Goal: Task Accomplishment & Management: Use online tool/utility

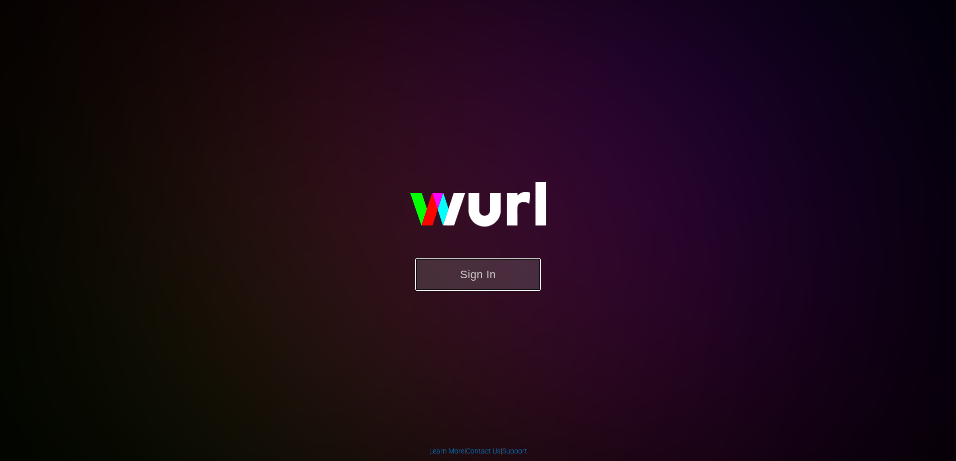
click at [517, 282] on button "Sign In" at bounding box center [478, 274] width 126 height 33
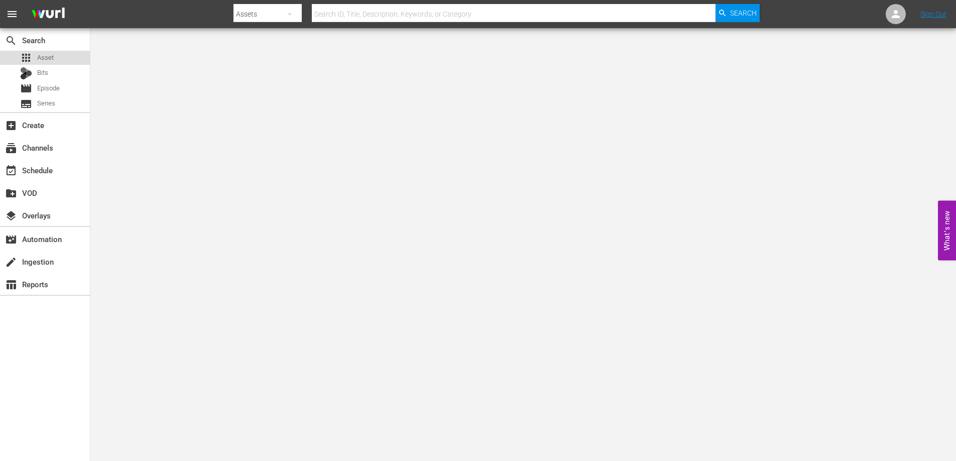
click at [40, 54] on span "Asset" at bounding box center [45, 58] width 17 height 10
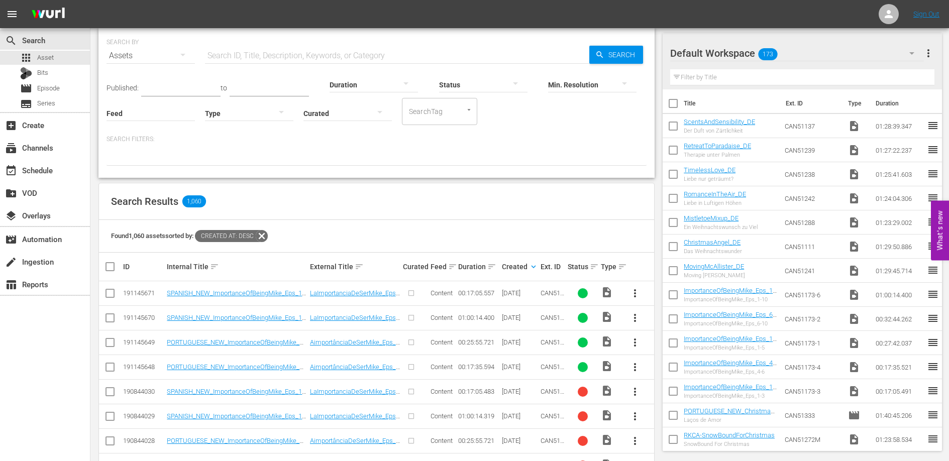
scroll to position [36, 0]
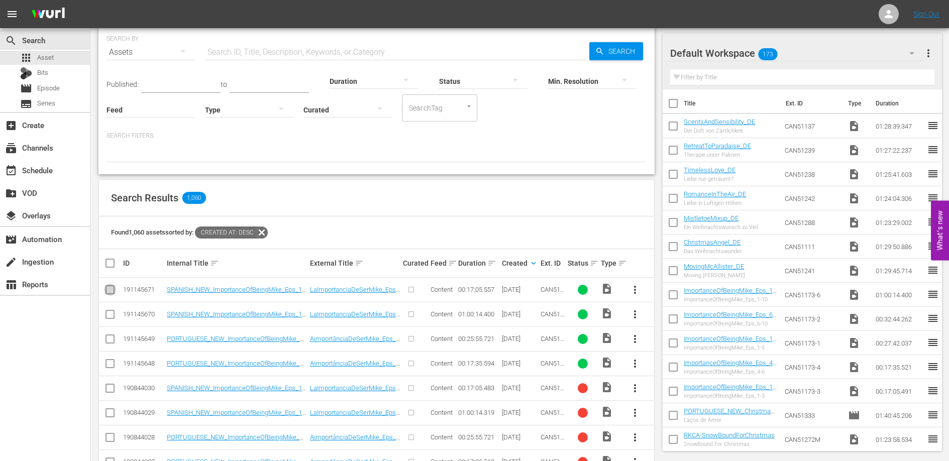
click at [111, 290] on input "checkbox" at bounding box center [110, 292] width 12 height 12
checkbox input "true"
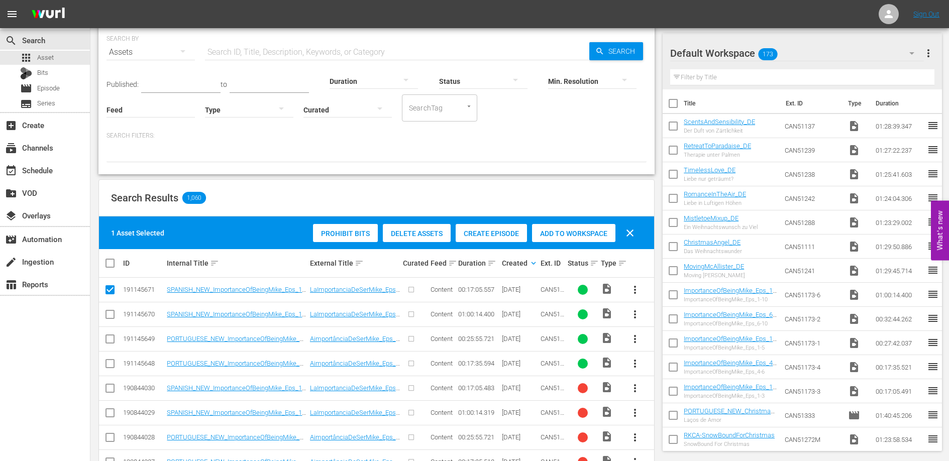
click at [108, 313] on input "checkbox" at bounding box center [110, 316] width 12 height 12
checkbox input "true"
click at [109, 340] on input "checkbox" at bounding box center [110, 341] width 12 height 12
checkbox input "true"
click at [111, 362] on input "checkbox" at bounding box center [110, 366] width 12 height 12
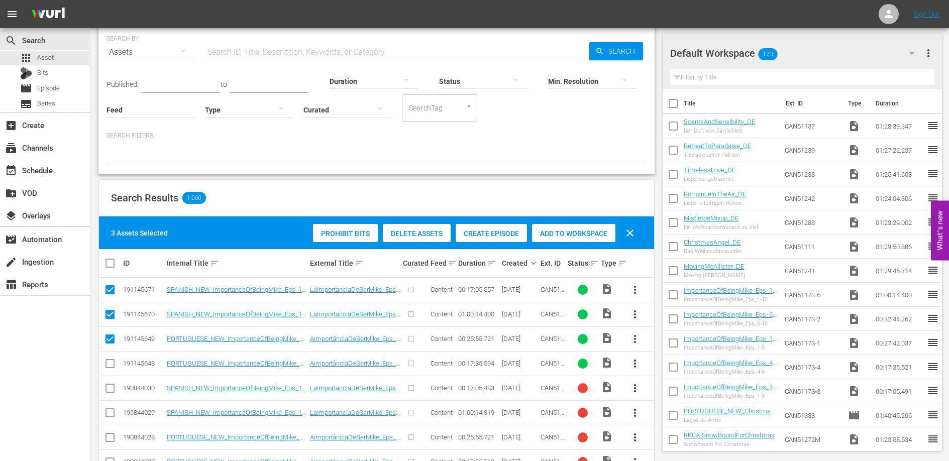
checkbox input "true"
click at [503, 233] on span "Create Episode" at bounding box center [491, 234] width 71 height 8
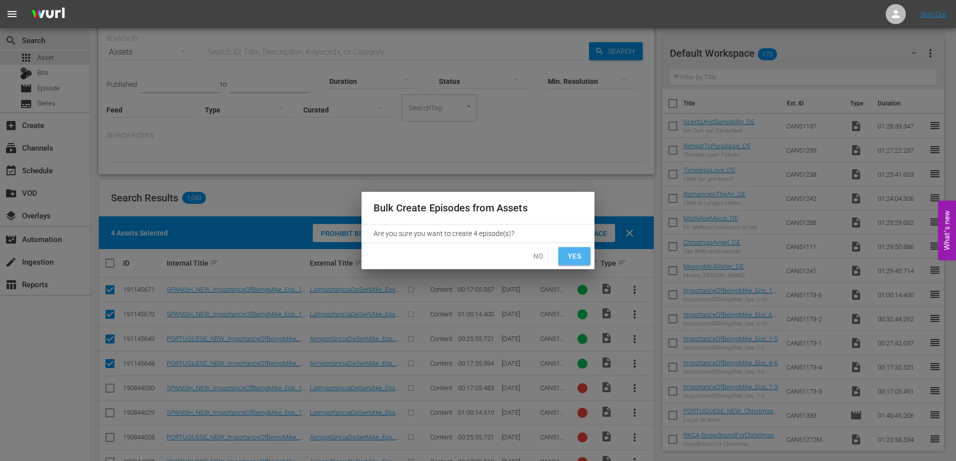
click at [576, 256] on span "Yes" at bounding box center [575, 256] width 16 height 13
checkbox input "false"
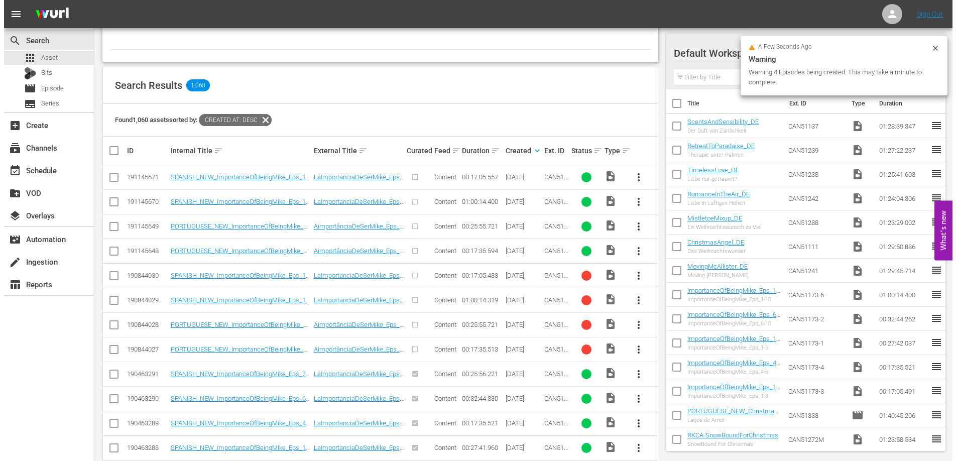
scroll to position [210, 0]
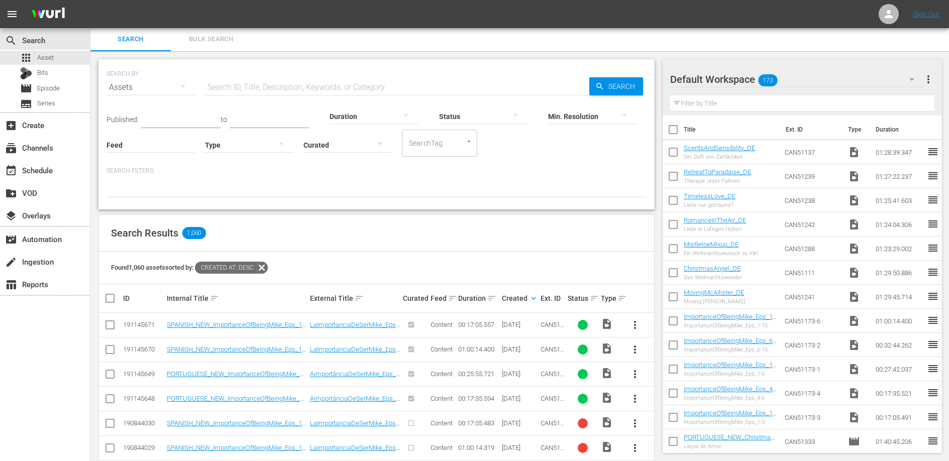
scroll to position [23, 0]
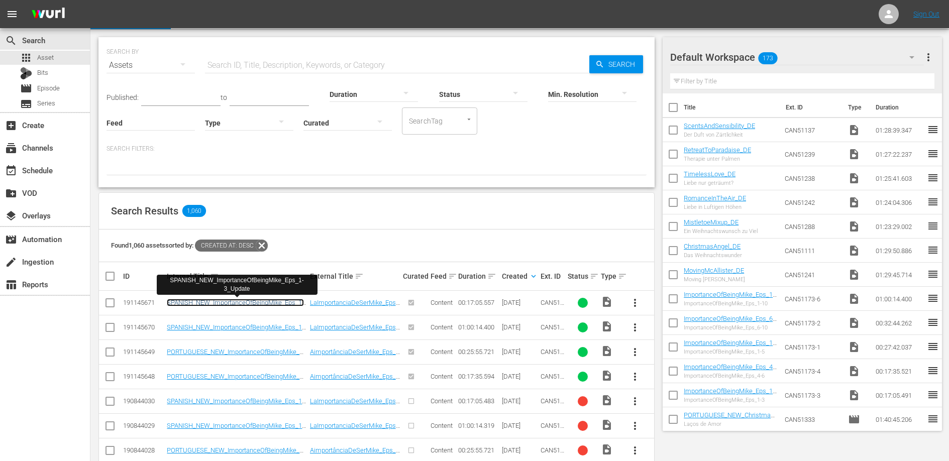
click at [286, 302] on link "SPANISH_NEW_ImportanceOfBeingMike_Eps_1-3_Update" at bounding box center [235, 306] width 137 height 15
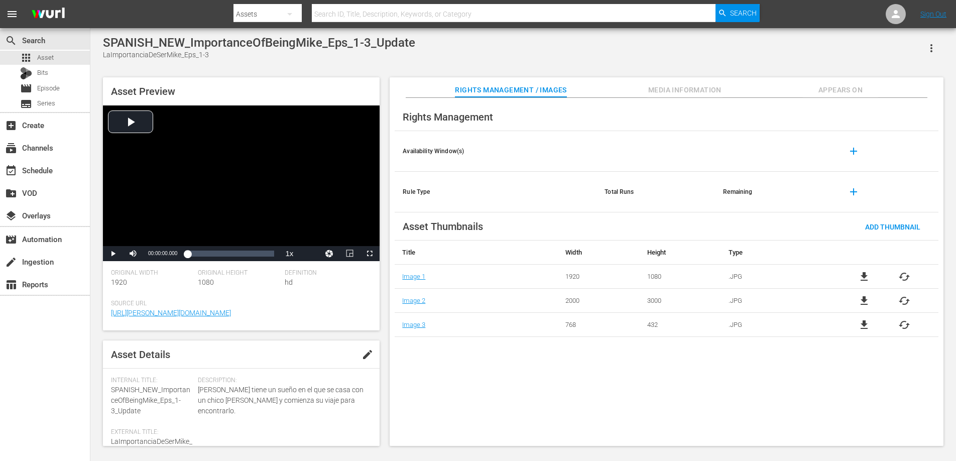
click at [362, 355] on span "edit" at bounding box center [368, 355] width 12 height 12
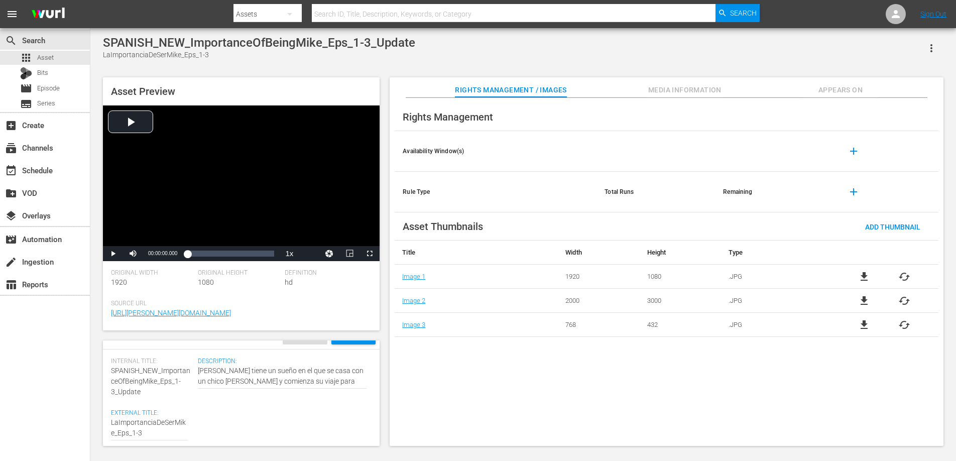
scroll to position [18, 0]
click at [151, 392] on div "Internal Title: SPANISH_NEW_ImportanceOfBeingMike_Eps_1-3_Update" at bounding box center [152, 379] width 82 height 40
click at [130, 392] on span "SPANISH_NEW_ImportanceOfBeingMike_Eps_1-3_Update" at bounding box center [150, 382] width 79 height 29
click at [497, 377] on div "Rights Management Availability Window(s) add Rule Type Total Runs Remaining add…" at bounding box center [667, 272] width 554 height 349
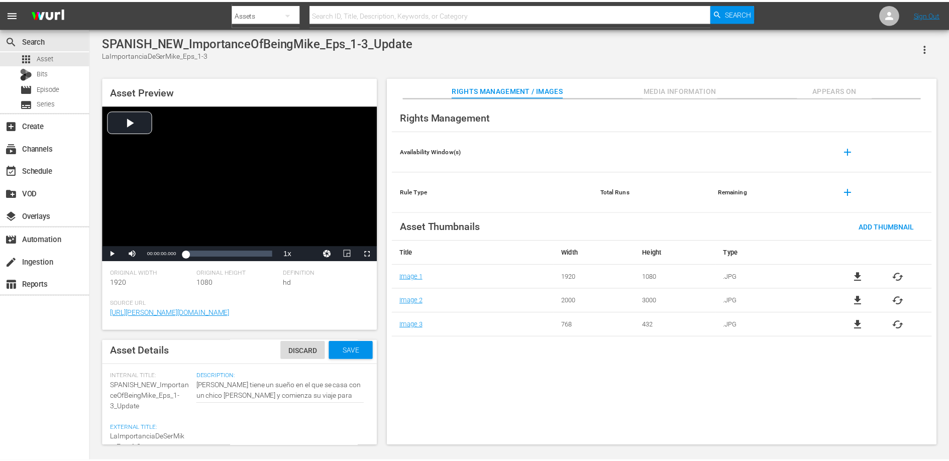
scroll to position [0, 0]
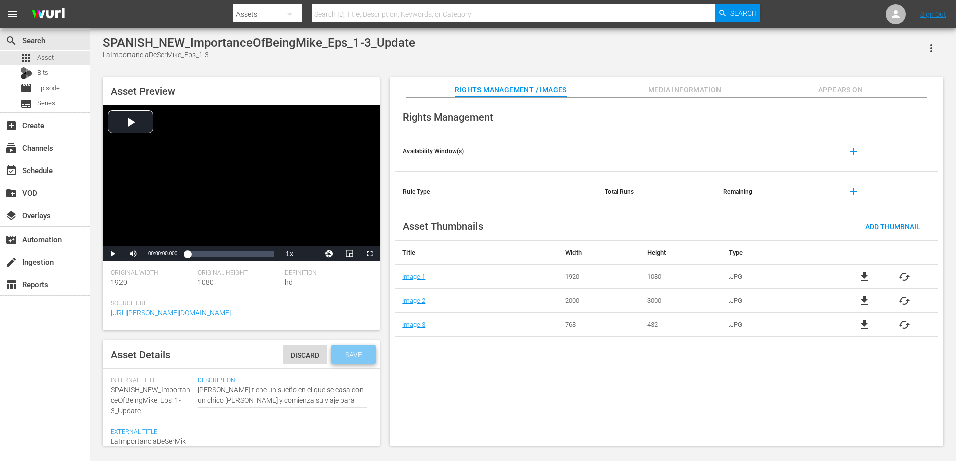
click at [354, 353] on span "Save" at bounding box center [354, 355] width 33 height 8
click at [838, 87] on span "Appears On" at bounding box center [840, 90] width 75 height 13
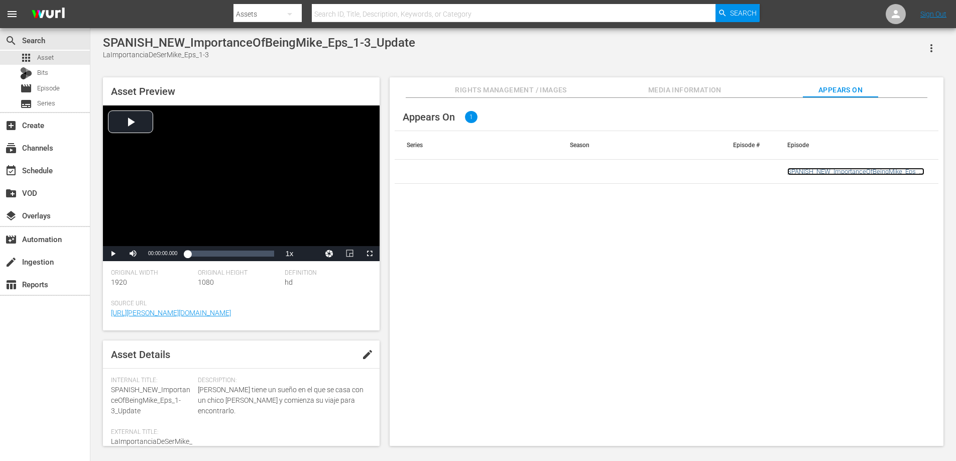
click at [847, 170] on link "SPANISH_NEW_ImportanceOfBeingMike_Eps_1-3_Update" at bounding box center [856, 175] width 137 height 15
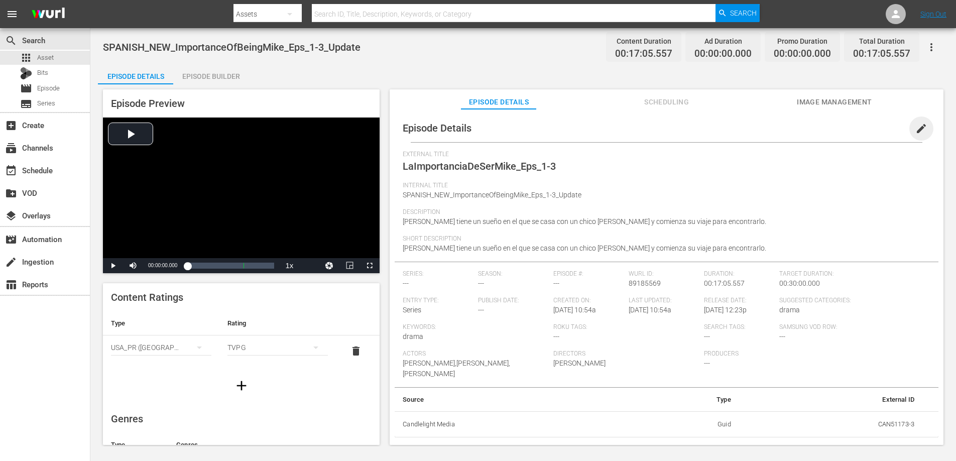
click at [916, 125] on span "edit" at bounding box center [922, 129] width 12 height 12
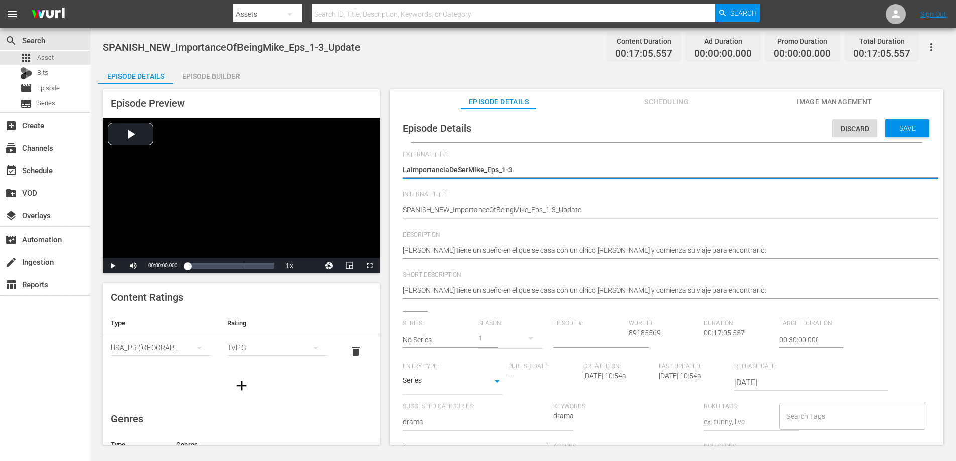
click at [410, 167] on textarea "LaImportanciaDeSerMike_Eps_1-3" at bounding box center [664, 171] width 523 height 12
type textarea "La ImportanciaDeSerMike_Eps_1-3"
click at [450, 170] on textarea "LaImportanciaDeSerMike_Eps_1-3" at bounding box center [664, 171] width 523 height 12
type textarea "La Importancia DeSerMike_Eps_1-3"
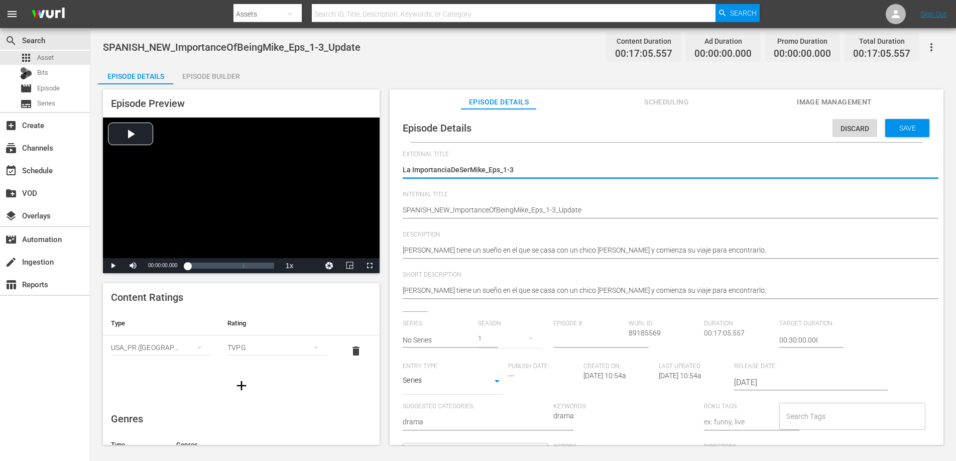
type textarea "La Importancia DeSerMike_Eps_1-3"
click at [460, 170] on textarea "LaImportanciaDeSerMike_Eps_1-3" at bounding box center [664, 171] width 523 height 12
type textarea "La Importancia De SerMike_Eps_1-3"
click at [473, 171] on textarea "LaImportanciaDeSerMike_Eps_1-3" at bounding box center [664, 171] width 523 height 12
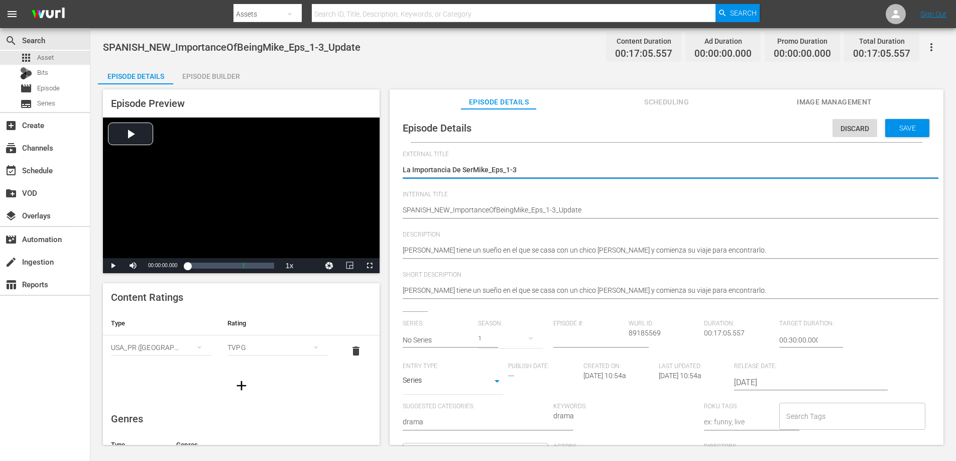
type textarea "La Importancia De Ser Mike_Eps_1-3"
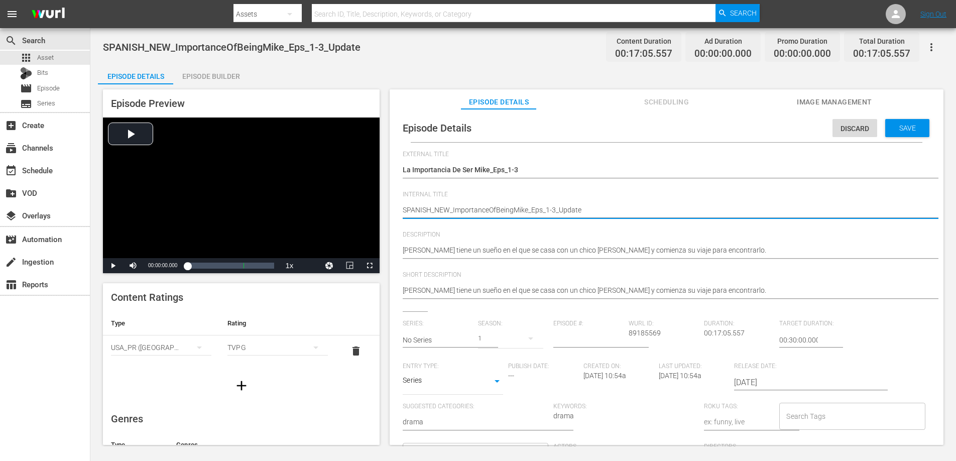
type textarea "SPANISH_NEW_ImportanceOfBeingMike_Eps_1-3Update"
type textarea "SPANISH_NEW_ImportanceOfBeingMike_Eps_1-3pdate"
type textarea "SPANISH_NEW_ImportanceOfBeingMike_Eps_1-3date"
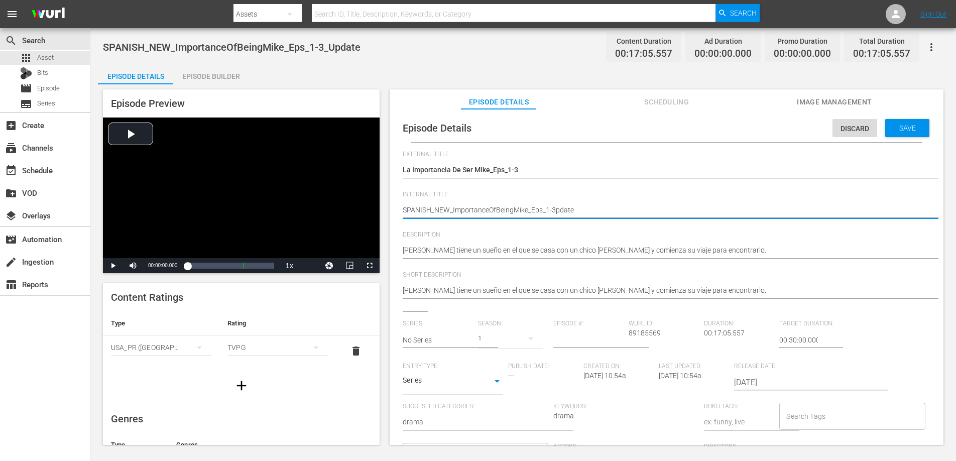
type textarea "SPANISH_NEW_ImportanceOfBeingMike_Eps_1-3date"
type textarea "SPANISH_NEW_ImportanceOfBeingMike_Eps_1-3ate"
type textarea "SPANISH_NEW_ImportanceOfBeingMike_Eps_1-3te"
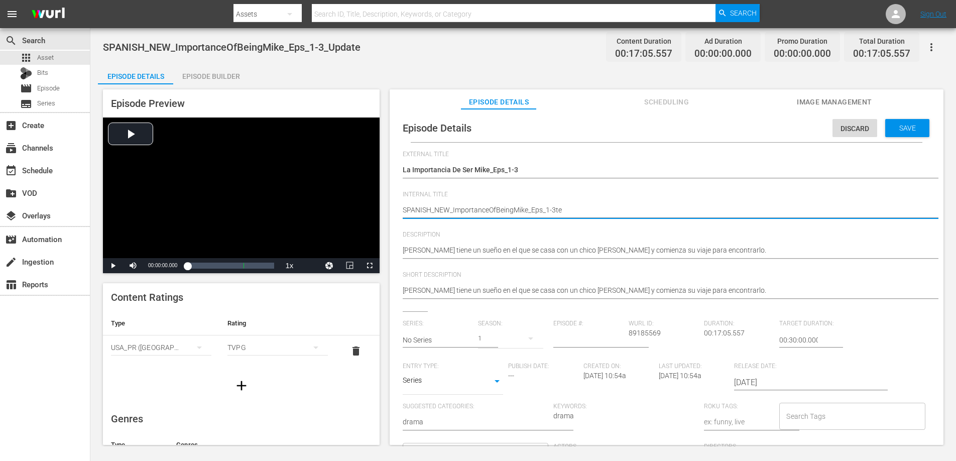
type textarea "SPANISH_NEW_ImportanceOfBeingMike_Eps_1-3e"
type textarea "SPANISH_NEW_ImportanceOfBeingMike_Eps_1-3"
click at [912, 126] on span "Save" at bounding box center [908, 128] width 33 height 8
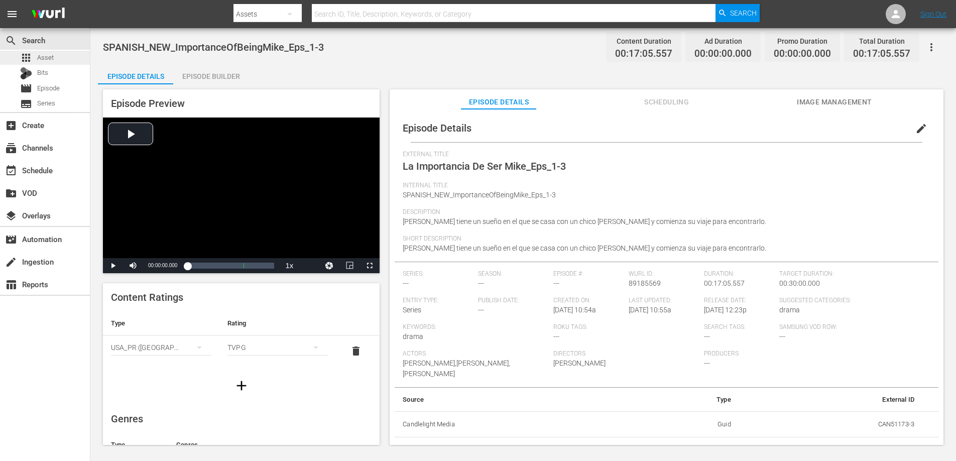
click at [50, 59] on span "Asset" at bounding box center [45, 58] width 17 height 10
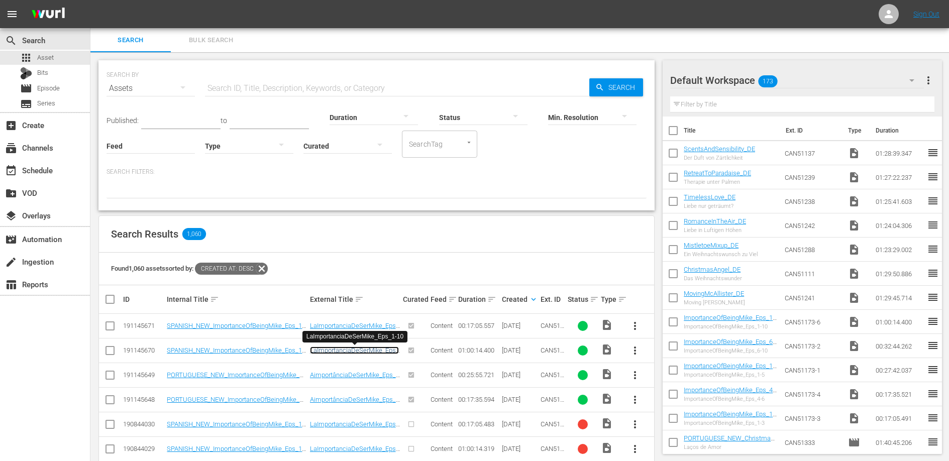
click at [326, 349] on link "LaImportanciaDeSerMike_Eps_1-10" at bounding box center [354, 354] width 89 height 15
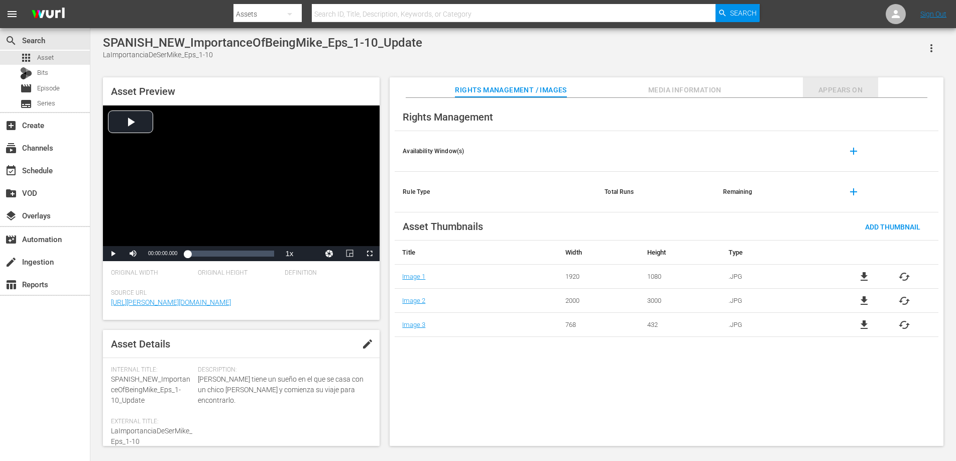
click at [817, 90] on span "Appears On" at bounding box center [840, 90] width 75 height 13
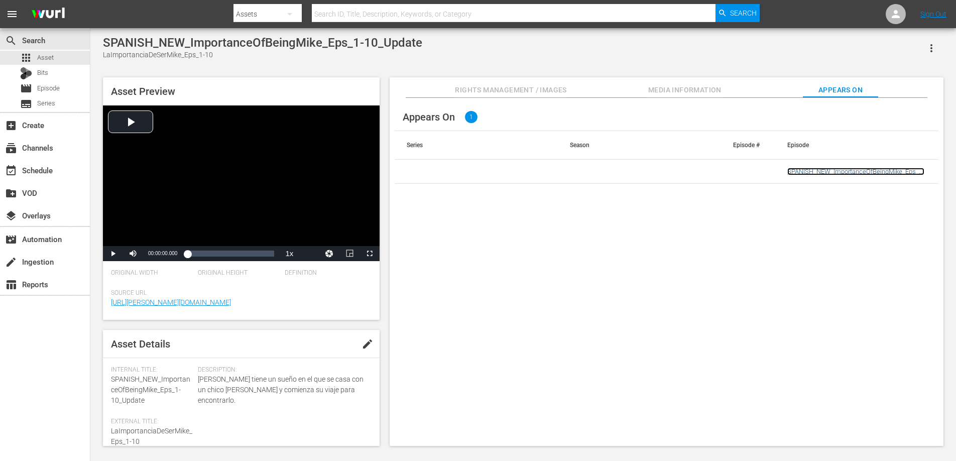
click at [822, 169] on link "SPANISH_NEW_ImportanceOfBeingMike_Eps_1-10_Update" at bounding box center [856, 175] width 137 height 15
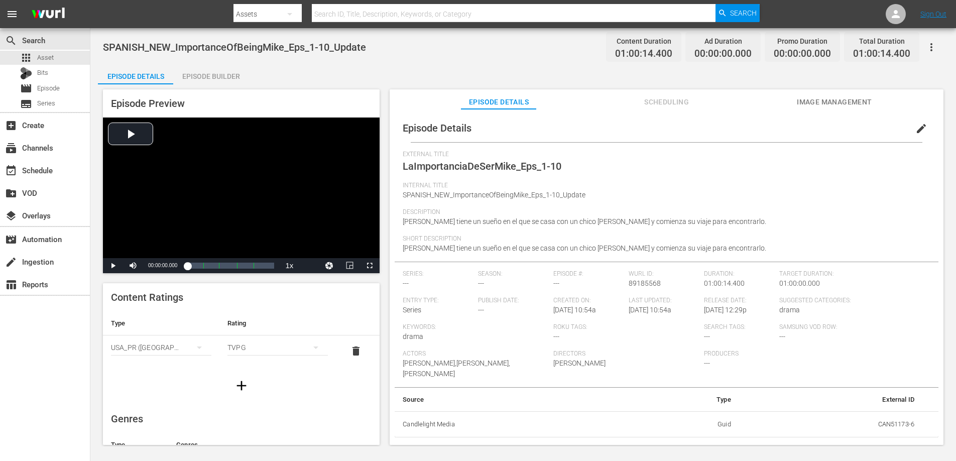
click at [916, 128] on span "edit" at bounding box center [922, 129] width 12 height 12
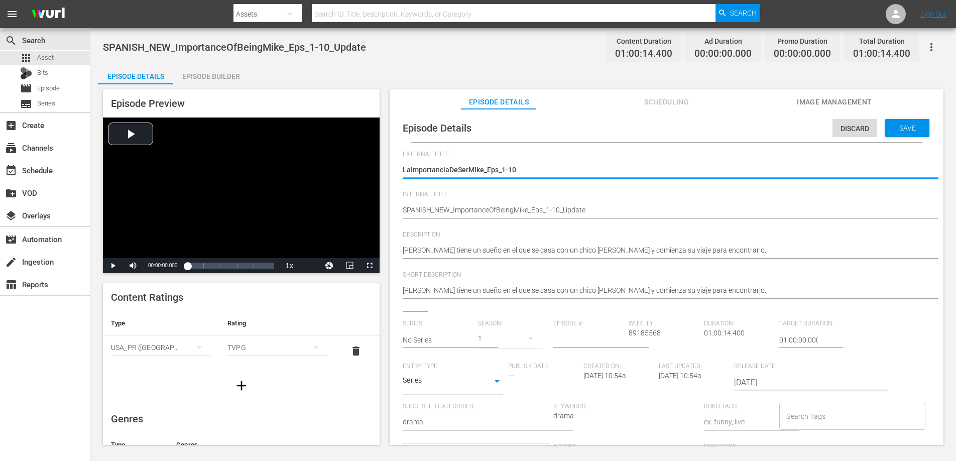
click at [410, 171] on textarea "LaImportanciaDeSerMike_Eps_1-10" at bounding box center [664, 171] width 523 height 12
type textarea "La ImportanciaDeSerMike_Eps_1-10"
click at [451, 169] on textarea "LaImportanciaDeSerMike_Eps_1-10" at bounding box center [664, 171] width 523 height 12
type textarea "La Importancia DeSerMike_Eps_1-10"
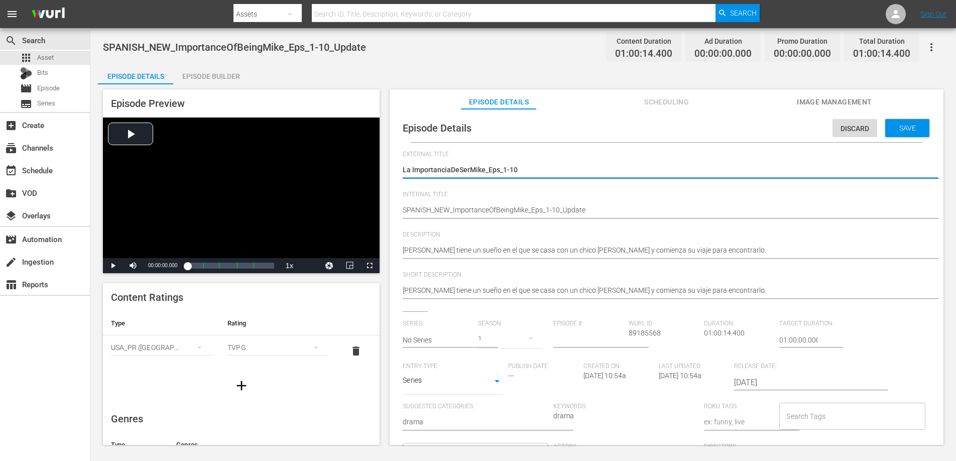
type textarea "La Importancia DeSerMike_Eps_1-10"
click at [459, 170] on textarea "LaImportanciaDeSerMike_Eps_1-10" at bounding box center [664, 171] width 523 height 12
type textarea "La Importancia De SerMike_Eps_1-10"
click at [472, 170] on textarea "LaImportanciaDeSerMike_Eps_1-10" at bounding box center [664, 171] width 523 height 12
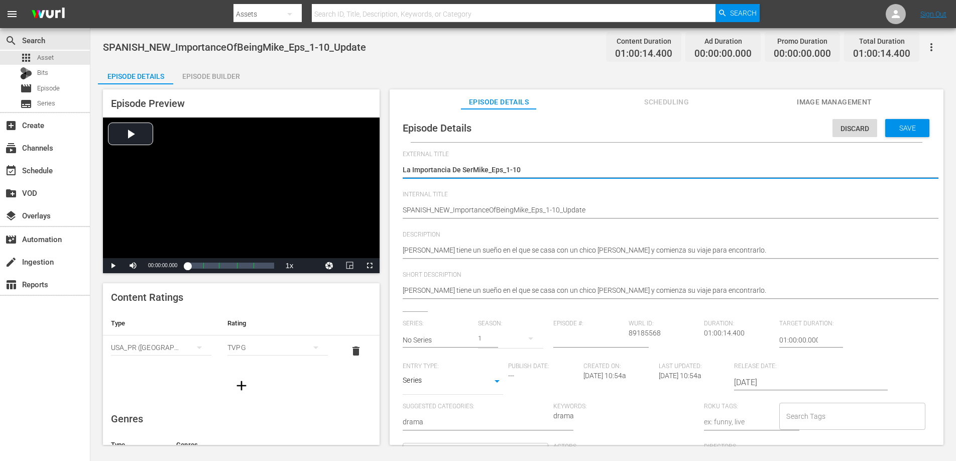
type textarea "La Importancia De Ser Mike_Eps_1-10"
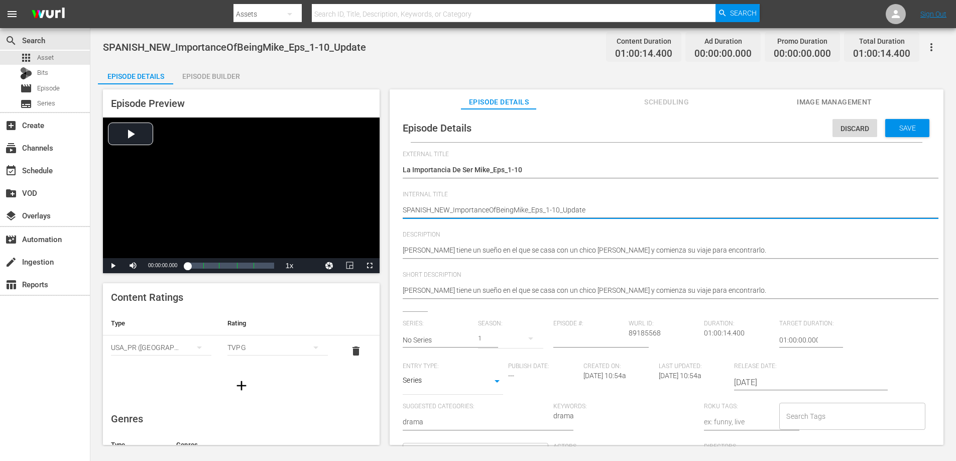
drag, startPoint x: 588, startPoint y: 210, endPoint x: 558, endPoint y: 211, distance: 30.2
type textarea "SPANISH_NEW_ImportanceOfBeingMike_Eps_1-10"
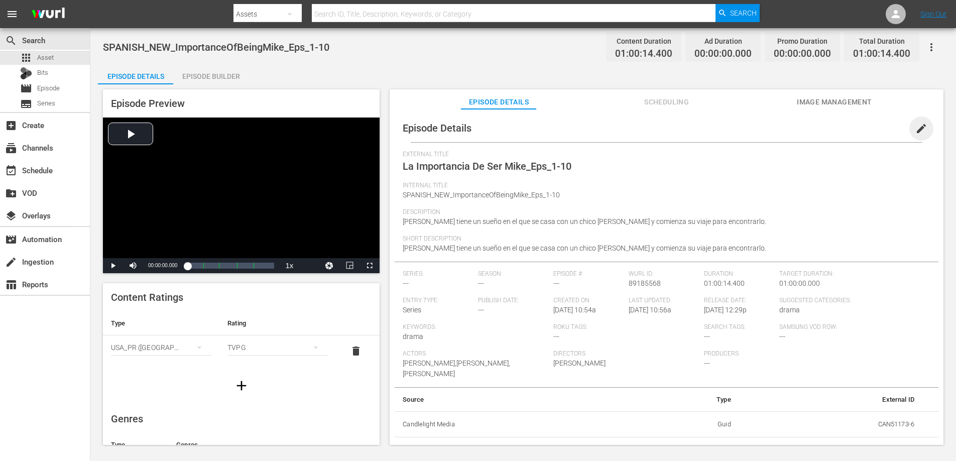
click at [916, 128] on span "edit" at bounding box center [922, 129] width 12 height 12
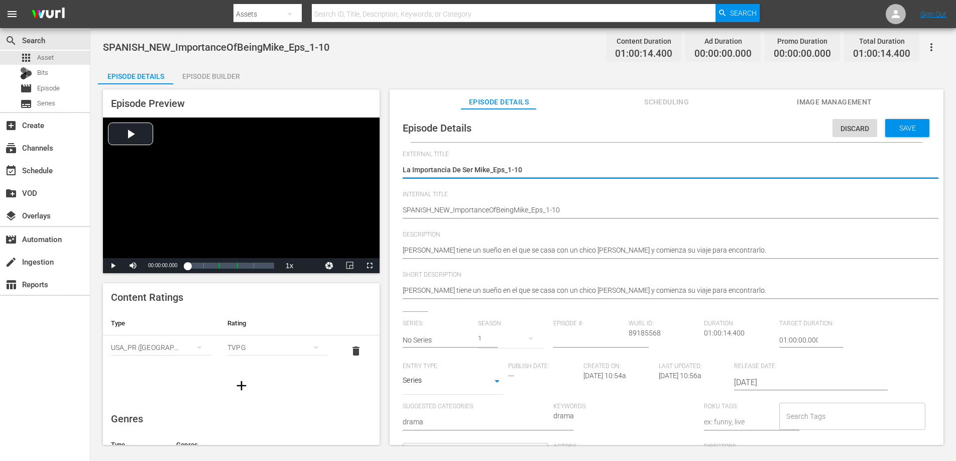
click at [507, 172] on textarea "La Importancia De Ser Mike_Eps_1-10" at bounding box center [664, 171] width 523 height 12
type textarea "La Importancia De Ser Mike_Eps1-10"
type textarea "La Importancia De Ser MikeEps1-10"
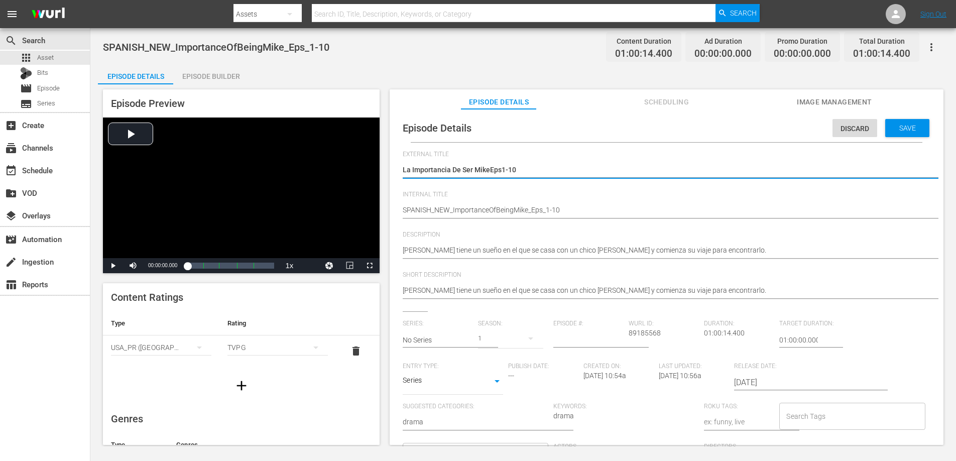
type textarea "La Importancia De Ser Mike Eps1-10"
drag, startPoint x: 491, startPoint y: 169, endPoint x: 503, endPoint y: 171, distance: 12.2
click at [503, 171] on textarea "La Importancia De Ser Mike_Eps_1-10" at bounding box center [664, 171] width 523 height 12
paste textarea "isodio"
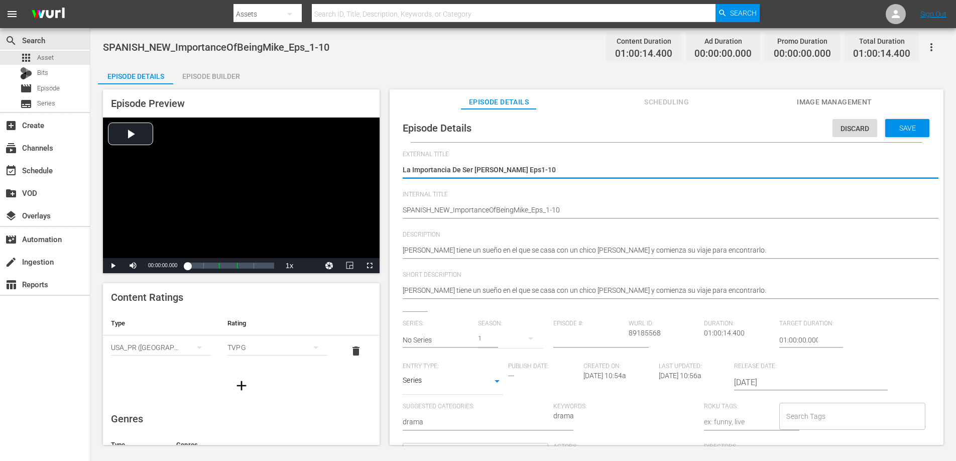
type textarea "La Importancia De Ser Mike Episodios1-10"
type textarea "La Importancia De Ser Mike Episodios 1-10"
click at [900, 126] on span "Save" at bounding box center [908, 128] width 33 height 8
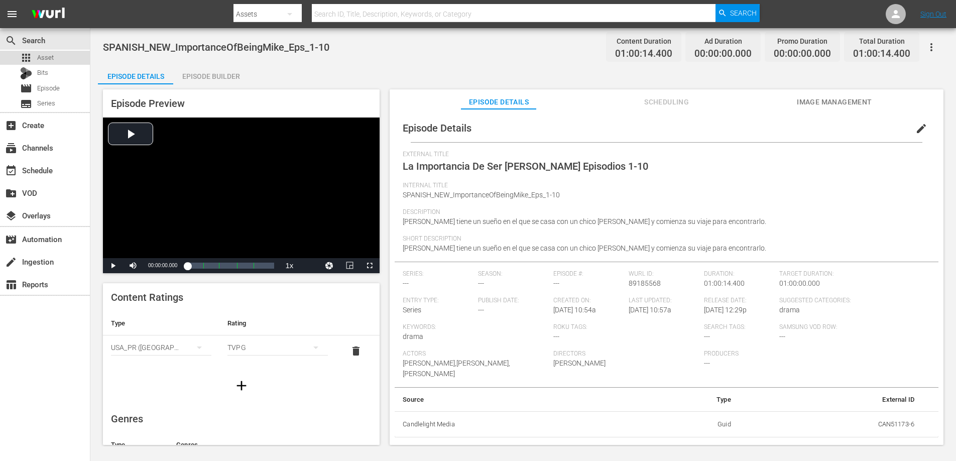
click at [40, 55] on span "Asset" at bounding box center [45, 58] width 17 height 10
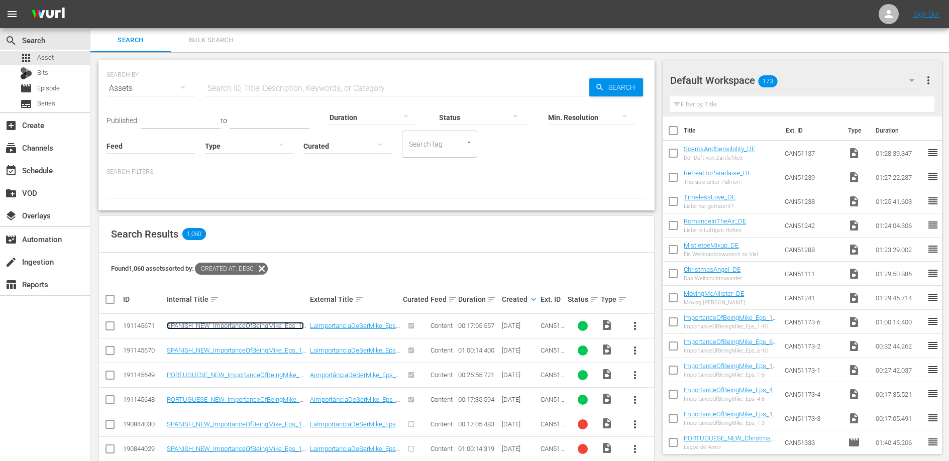
click at [282, 326] on link "SPANISH_NEW_ImportanceOfBeingMike_Eps_1-3_Update" at bounding box center [235, 329] width 137 height 15
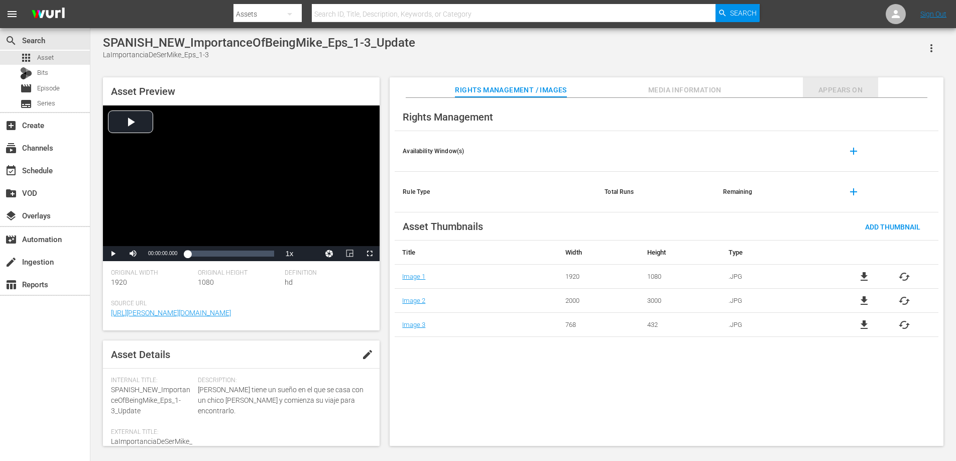
click at [849, 81] on button "Appears On" at bounding box center [840, 87] width 75 height 20
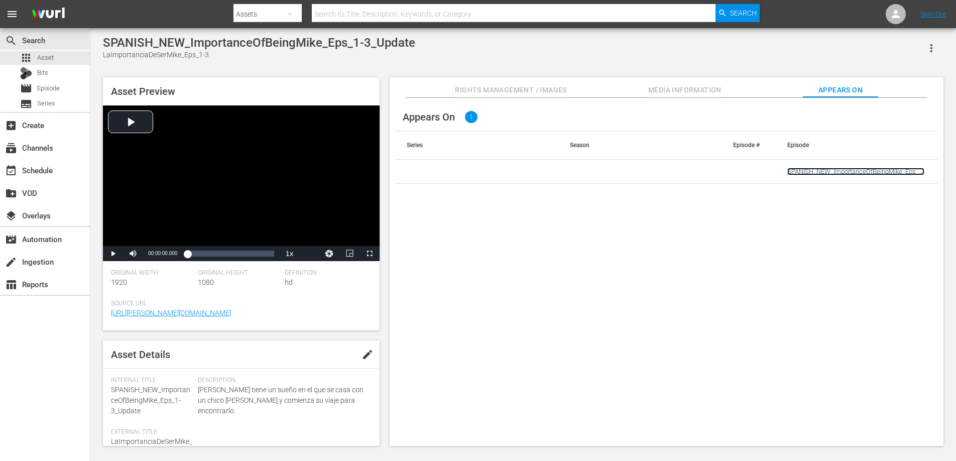
click at [846, 171] on link "SPANISH_NEW_ImportanceOfBeingMike_Eps_1-3" at bounding box center [856, 175] width 137 height 15
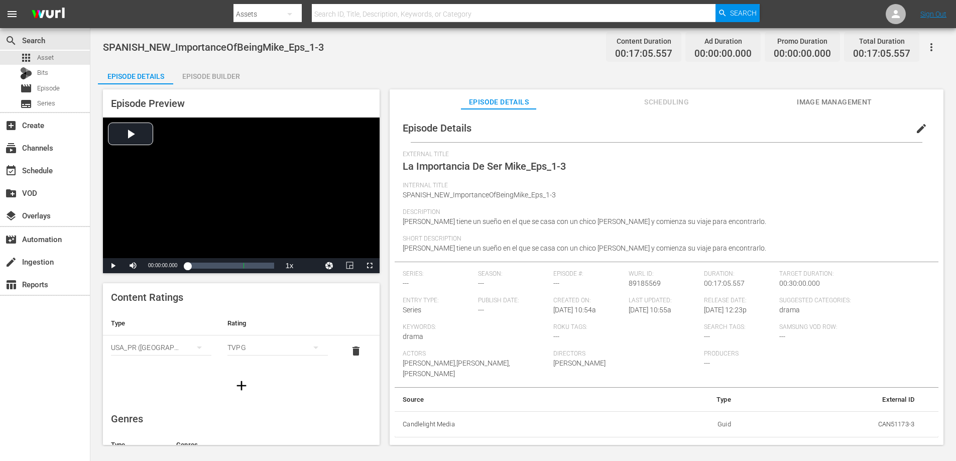
click at [918, 129] on span "edit" at bounding box center [922, 129] width 12 height 12
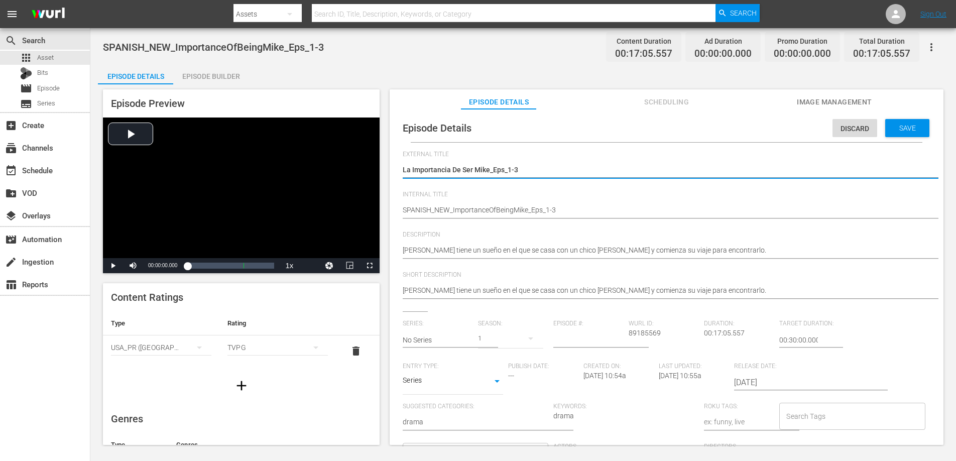
drag, startPoint x: 492, startPoint y: 170, endPoint x: 504, endPoint y: 172, distance: 12.3
click at [504, 172] on textarea "La Importancia De Ser Mike_Eps_1-3" at bounding box center [664, 171] width 523 height 12
type textarea "La Importancia De Ser Mike_Episodios_1-3"
type textarea "La Importancia De Ser Mike_Episodios1-3"
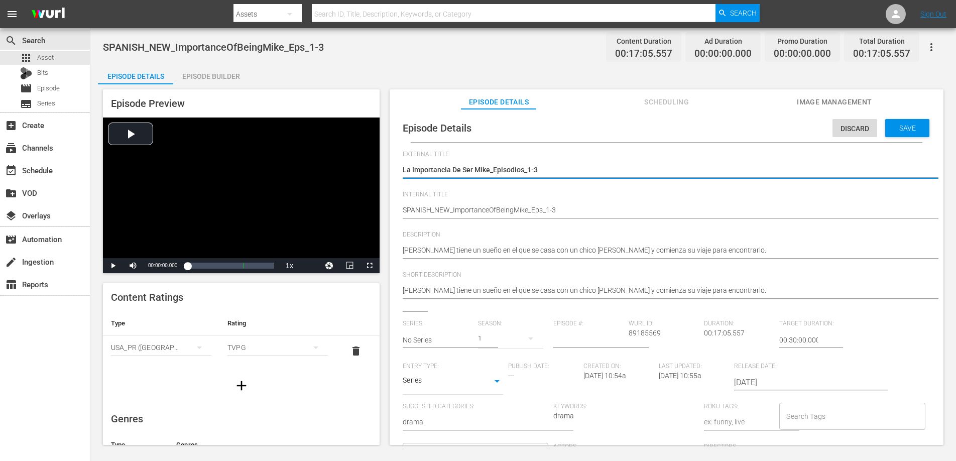
type textarea "La Importancia De Ser Mike_Episodios1-3"
type textarea "La Importancia De Ser Mike_Episodios 1-3"
type textarea "La Importancia De Ser MikeEpisodios 1-3"
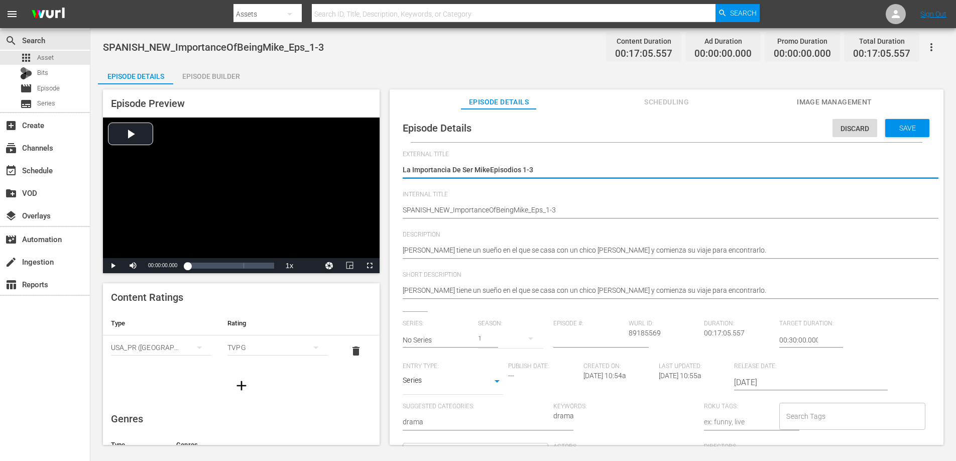
type textarea "La Importancia De Ser Mike Episodios 1-3"
click at [912, 133] on div "Save" at bounding box center [908, 128] width 44 height 18
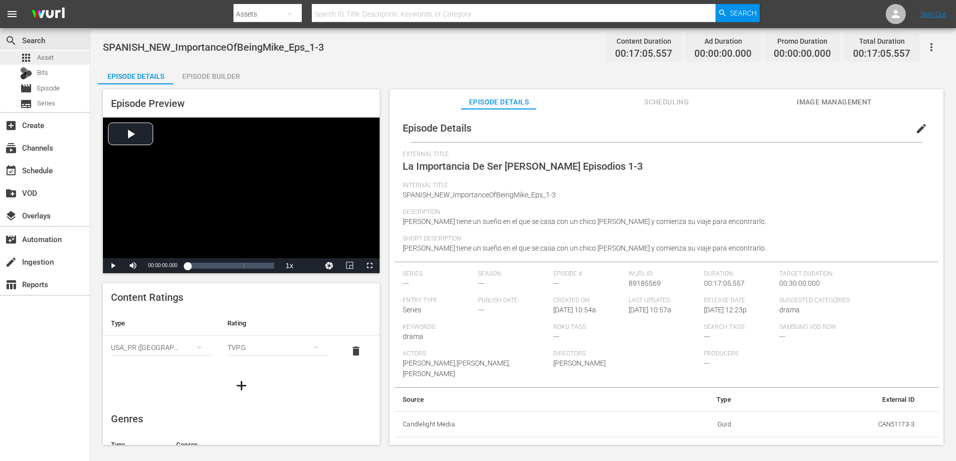
click at [47, 57] on span "Asset" at bounding box center [45, 58] width 17 height 10
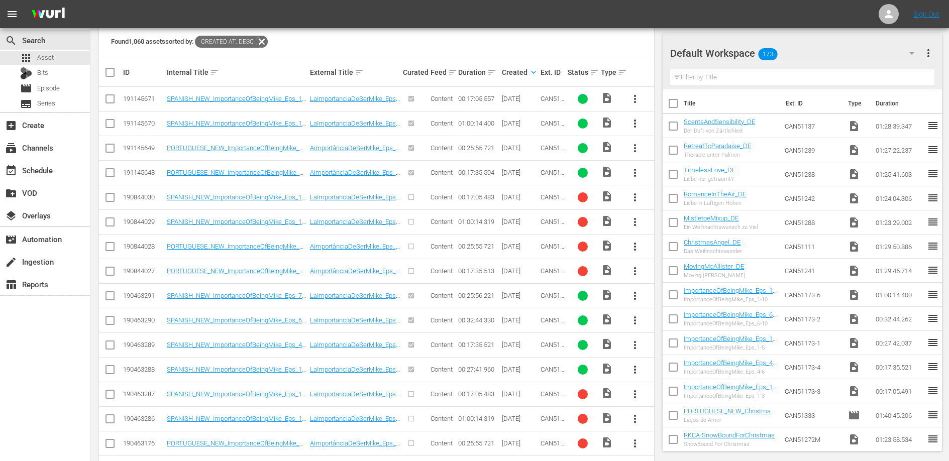
scroll to position [228, 0]
click at [287, 296] on link "SPANISH_NEW_ImportanceOfBeingMike_Eps_7-10" at bounding box center [235, 298] width 137 height 15
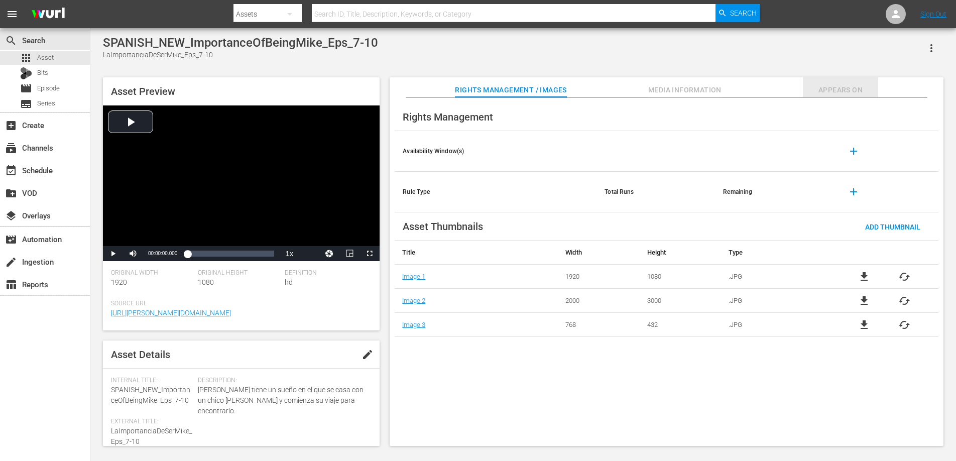
click at [821, 84] on span "Appears On" at bounding box center [840, 90] width 75 height 13
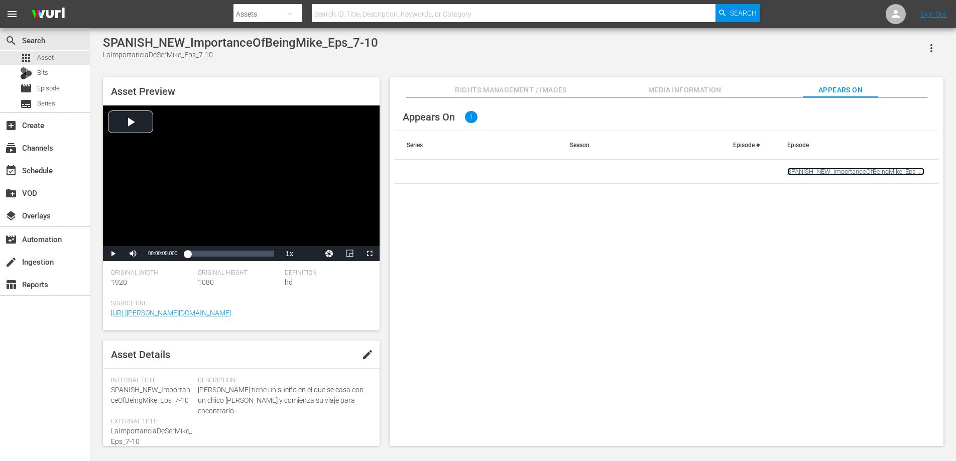
click at [838, 172] on link "SPANISH_NEW_ImportanceOfBeingMike_Eps_7-10" at bounding box center [856, 175] width 137 height 15
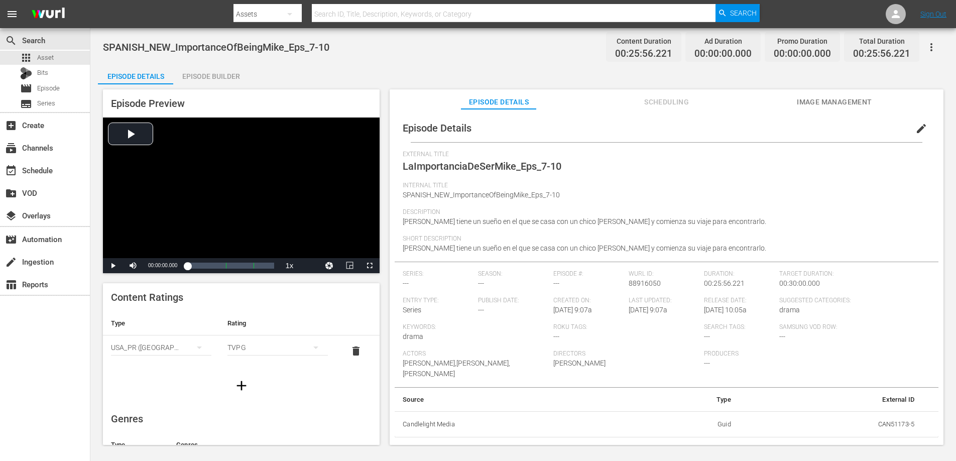
click at [916, 130] on span "edit" at bounding box center [922, 129] width 12 height 12
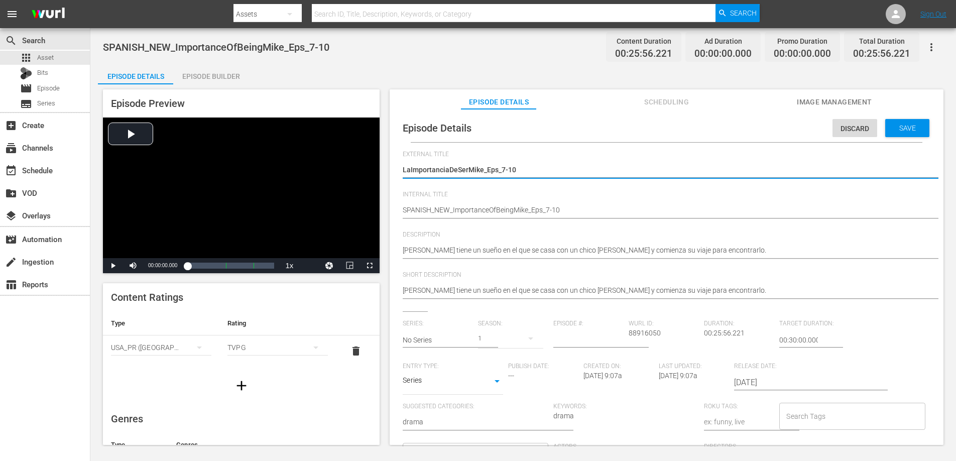
click at [411, 171] on textarea "LaImportanciaDeSerMike_Eps_7-10" at bounding box center [664, 171] width 523 height 12
type textarea "La ImportanciaDeSerMike_Eps_7-10"
type textarea "La Importancia DeSerMike_Eps_7-10"
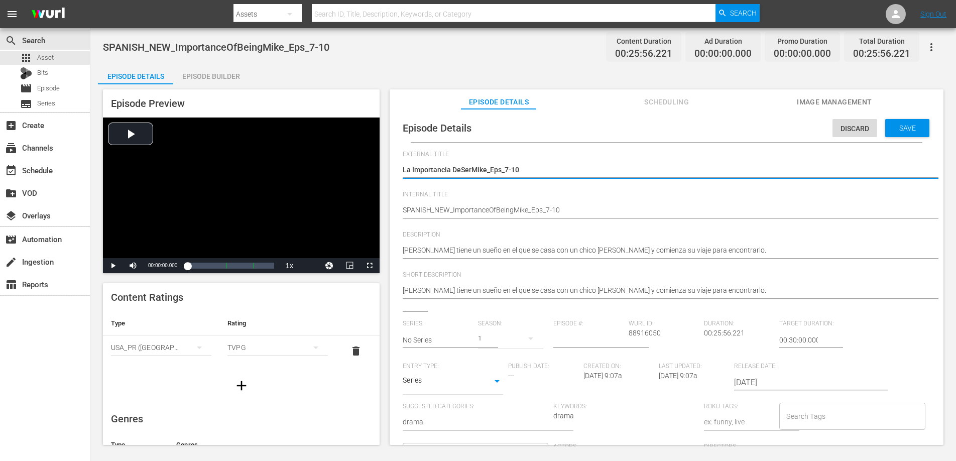
type textarea "La Importancia De SerMike_Eps_7-10"
type textarea "La Importancia De Ser Mike_Eps_7-10"
type textarea "La Importancia De Ser Mike_EpisodiosEps_7-10"
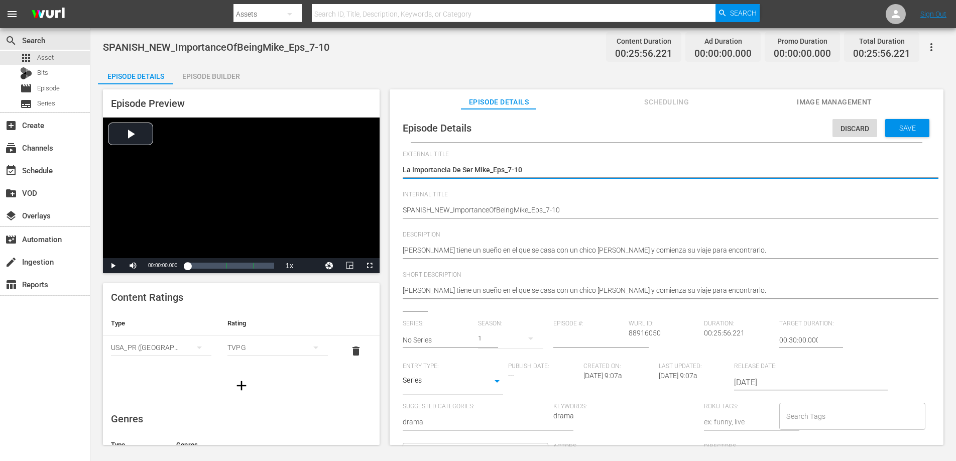
type textarea "La Importancia De Ser Mike_EpisodiosEps_7-10"
type textarea "La Importancia De Ser Mike_Episodiosps_7-10"
type textarea "La Importancia De Ser Mike_Episodioss_7-10"
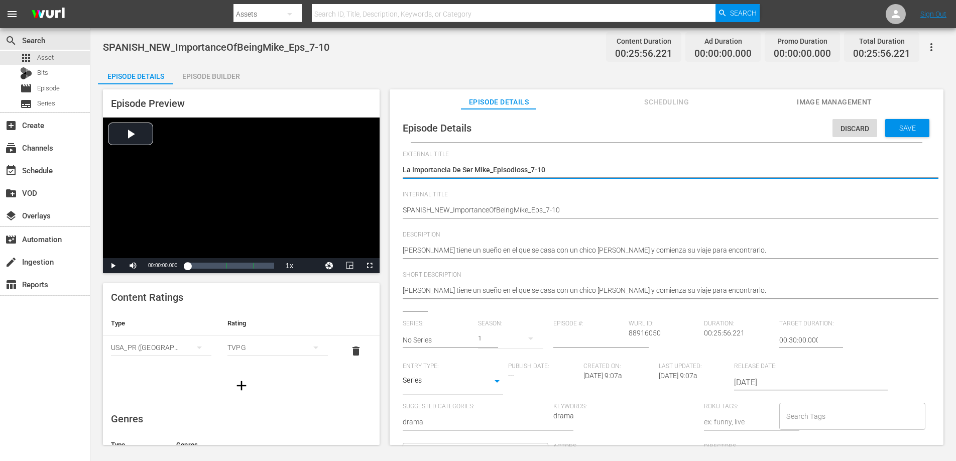
type textarea "La Importancia De Ser Mike_Episodios_7-10"
type textarea "La Importancia De Ser Mike_Episodios7-10"
type textarea "La Importancia De Ser Mike_Episodios 7-10"
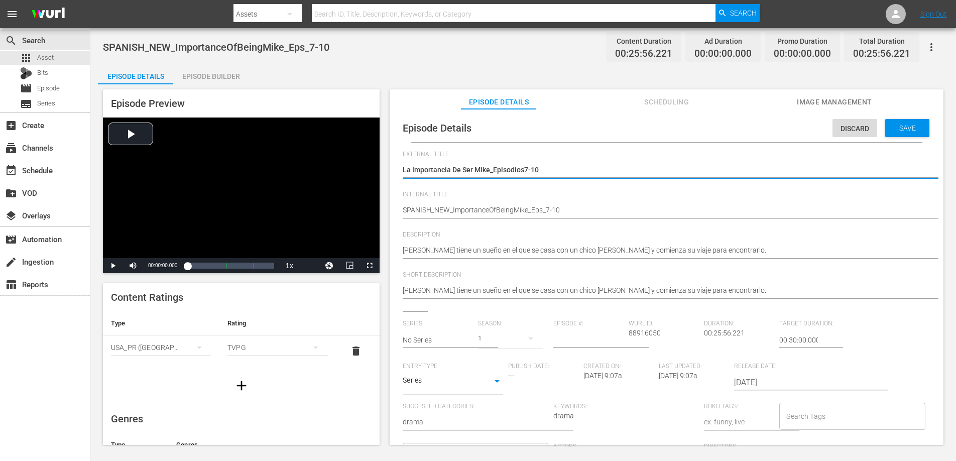
type textarea "La Importancia De Ser Mike_Episodios 7-10"
type textarea "La Importancia De Ser MikeEpisodios 7-10"
type textarea "La Importancia De Ser Mike Episodios 7-10"
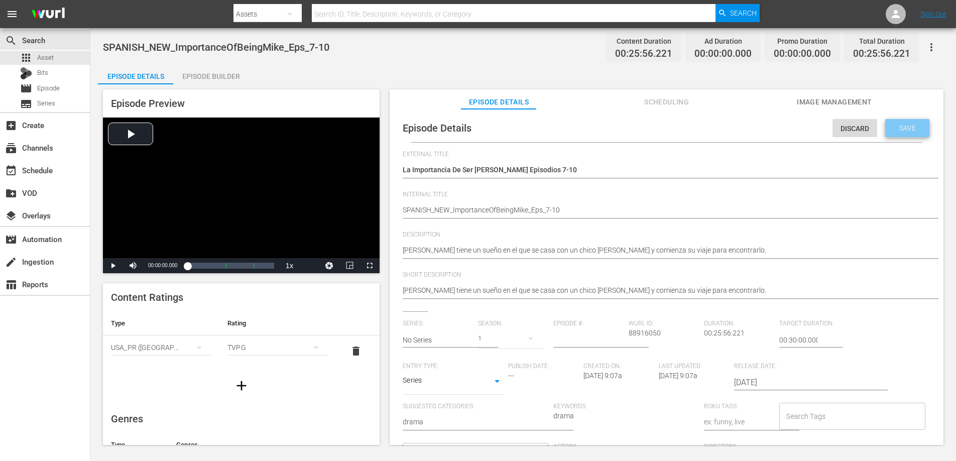
click at [911, 127] on span "Save" at bounding box center [908, 128] width 33 height 8
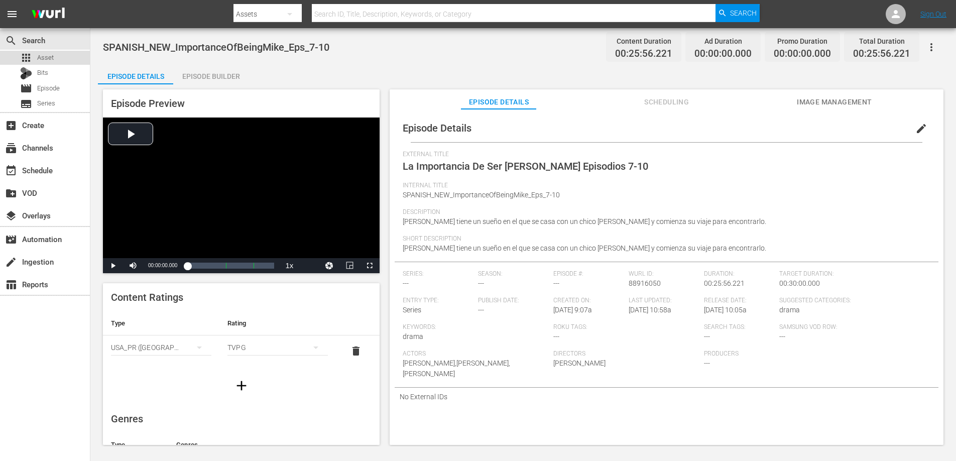
click at [43, 58] on span "Asset" at bounding box center [45, 58] width 17 height 10
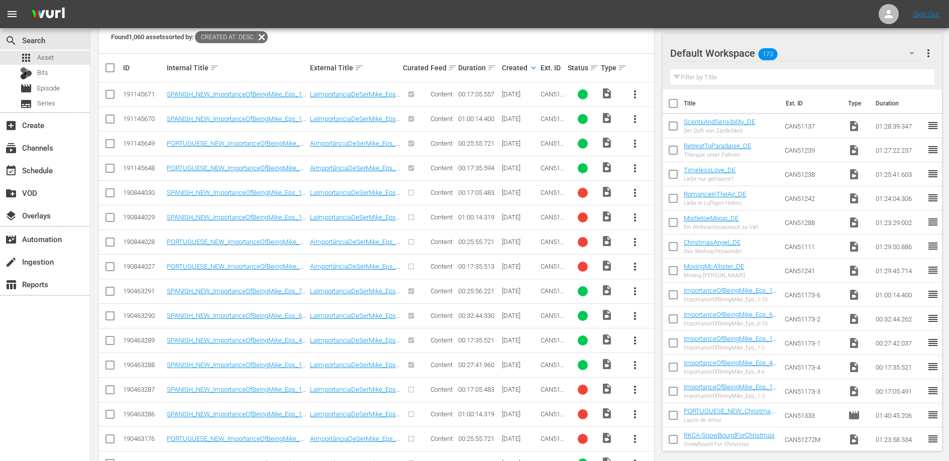
scroll to position [243, 0]
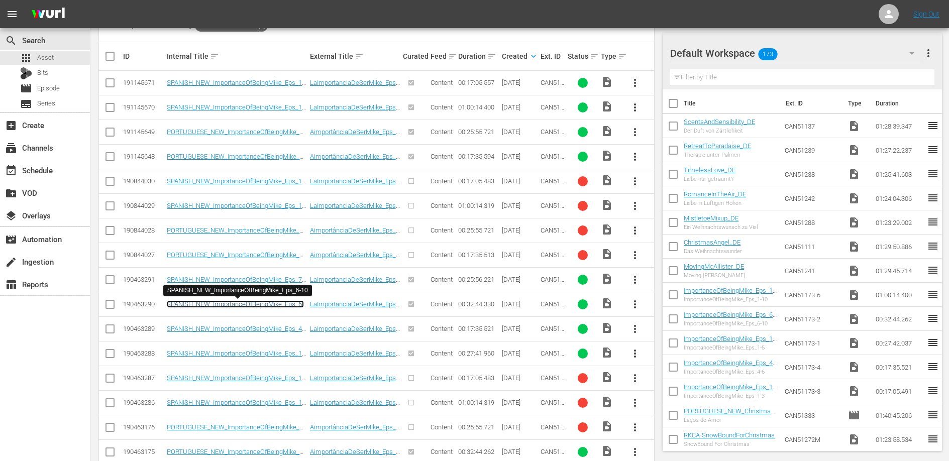
click at [242, 306] on link "SPANISH_NEW_ImportanceOfBeingMike_Eps_6-10" at bounding box center [235, 307] width 137 height 15
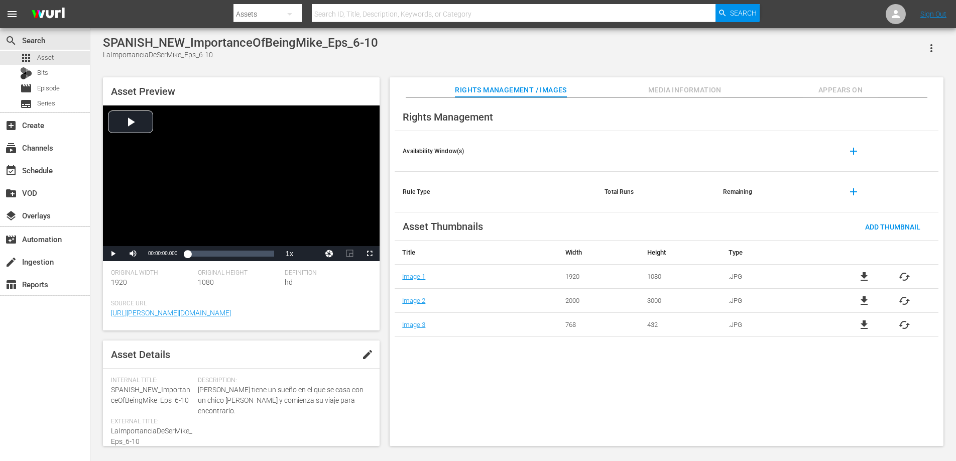
click at [842, 86] on span "Appears On" at bounding box center [840, 90] width 75 height 13
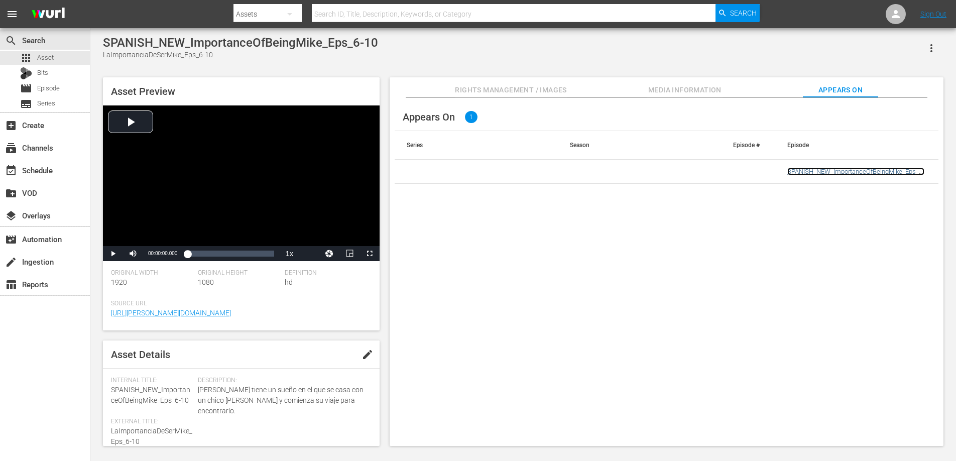
click at [829, 169] on link "SPANISH_NEW_ImportanceOfBeingMike_Eps_6-10" at bounding box center [856, 175] width 137 height 15
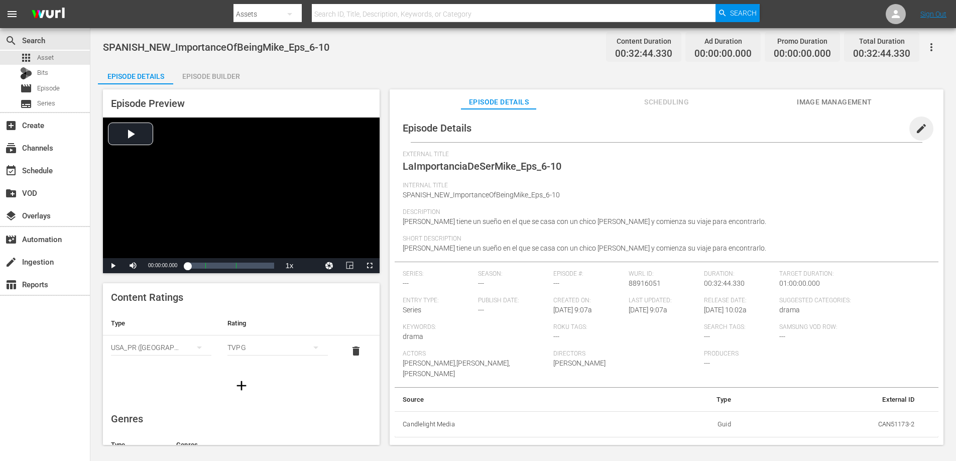
click at [916, 129] on span "edit" at bounding box center [922, 129] width 12 height 12
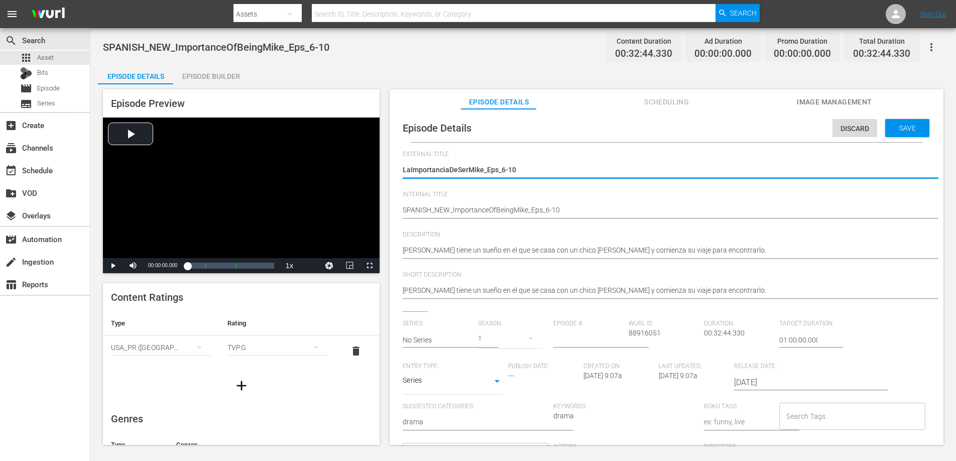
click at [409, 173] on textarea "LaImportanciaDeSerMike_Eps_6-10" at bounding box center [664, 171] width 523 height 12
type textarea "La ImportanciaDeSerMike_Eps_6-10"
click at [449, 170] on textarea "LaImportanciaDeSerMike_Eps_6-10" at bounding box center [664, 171] width 523 height 12
type textarea "La Importancia DeSerMike_Eps_6-10"
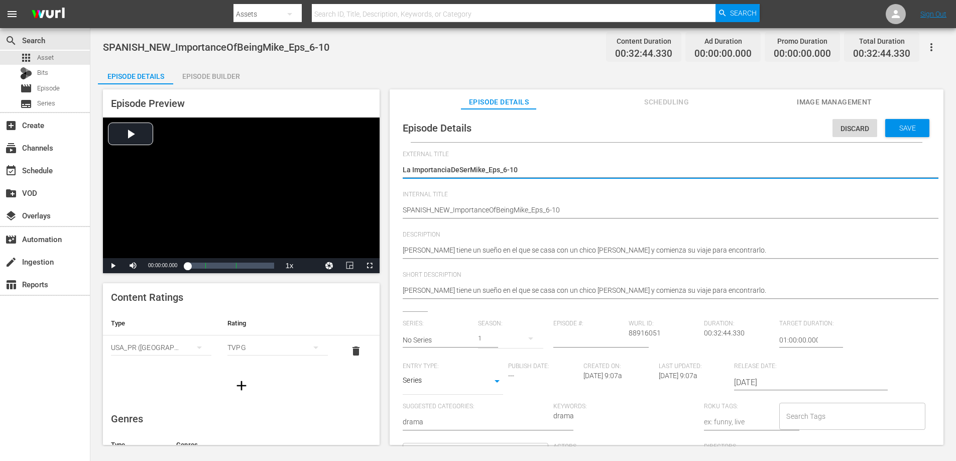
type textarea "La Importancia DeSerMike_Eps_6-10"
click at [460, 173] on textarea "LaImportanciaDeSerMike_Eps_6-10" at bounding box center [664, 171] width 523 height 12
type textarea "La Importancia De SerMike_Eps_6-10"
click at [470, 172] on textarea "LaImportanciaDeSerMike_Eps_6-10" at bounding box center [664, 171] width 523 height 12
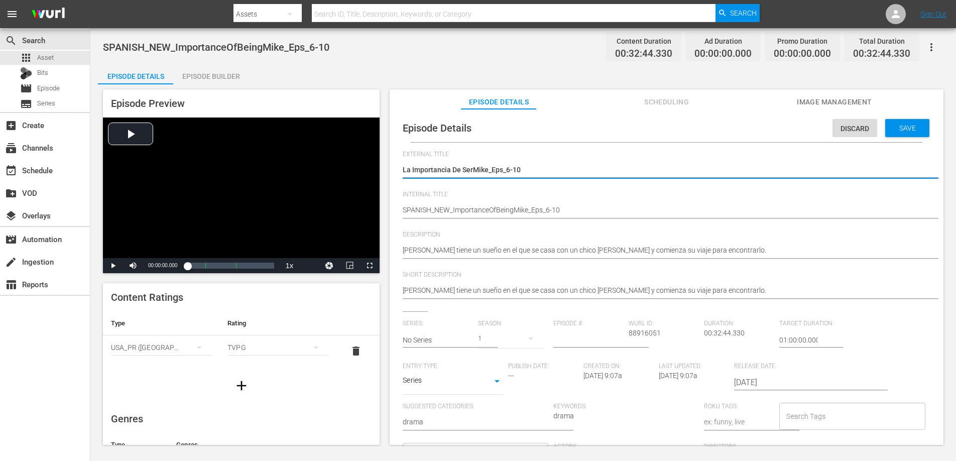
type textarea "La Importancia De Ser Mike_Eps_6-10"
type textarea "La Importancia De Ser Mike _Eps_6-10"
type textarea "La Importancia De Ser Mike Eps_6-10"
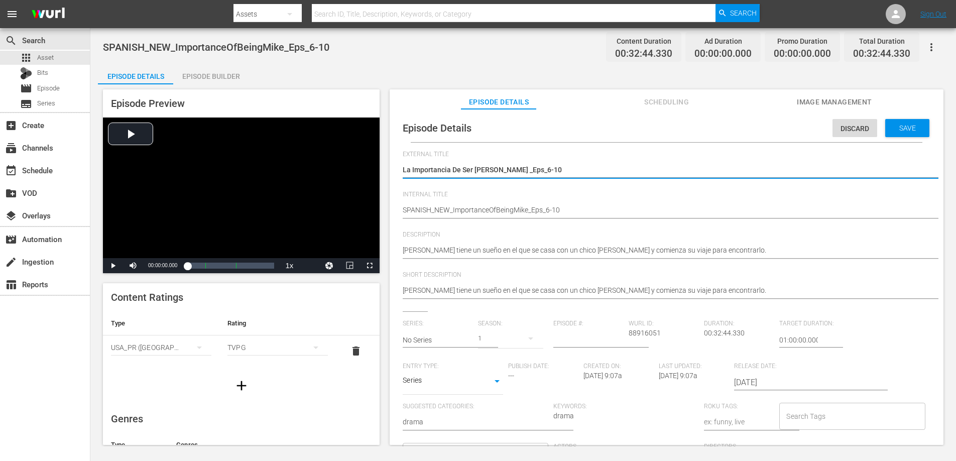
type textarea "La Importancia De Ser Mike Eps_6-10"
type textarea "La Importancia De Ser Mike EpisodiosEps_6-10"
type textarea "La Importancia De Ser Mike Episodiosps_6-10"
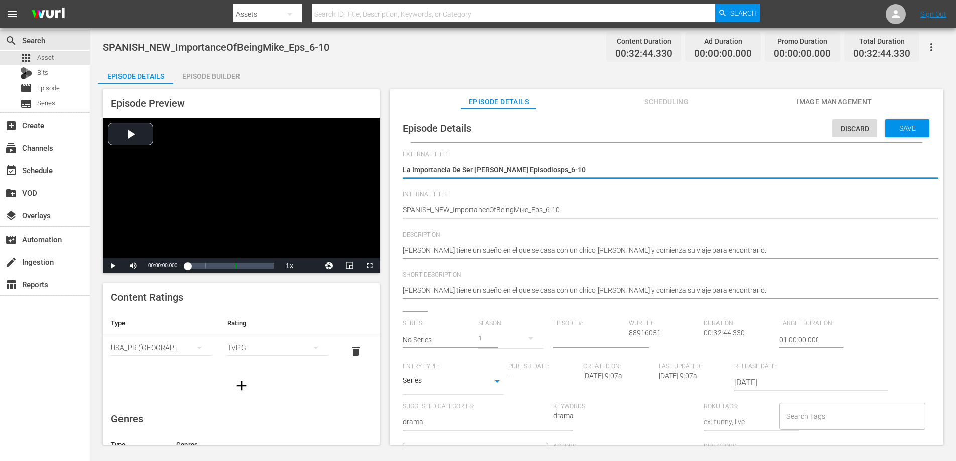
type textarea "La Importancia De Ser Mike Episodioss_6-10"
type textarea "La Importancia De Ser Mike Episodios_6-10"
type textarea "La Importancia De Ser Mike Episodios6-10"
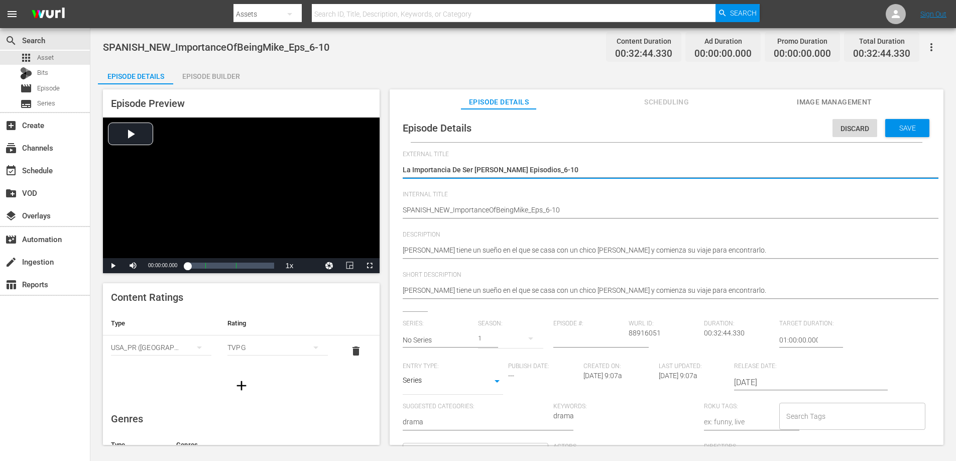
type textarea "La Importancia De Ser Mike Episodios6-10"
type textarea "La Importancia De Ser Mike Episodios 6-10"
click at [904, 131] on span "Save" at bounding box center [908, 128] width 33 height 8
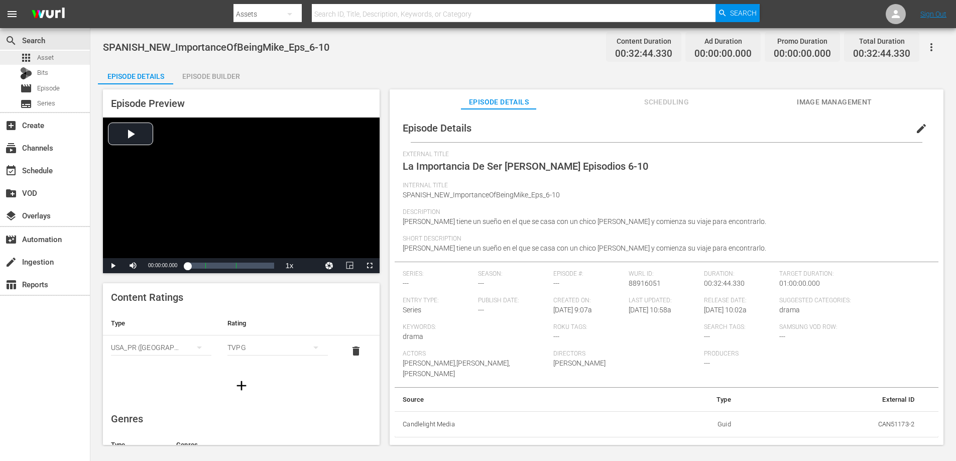
click at [46, 55] on span "Asset" at bounding box center [45, 58] width 17 height 10
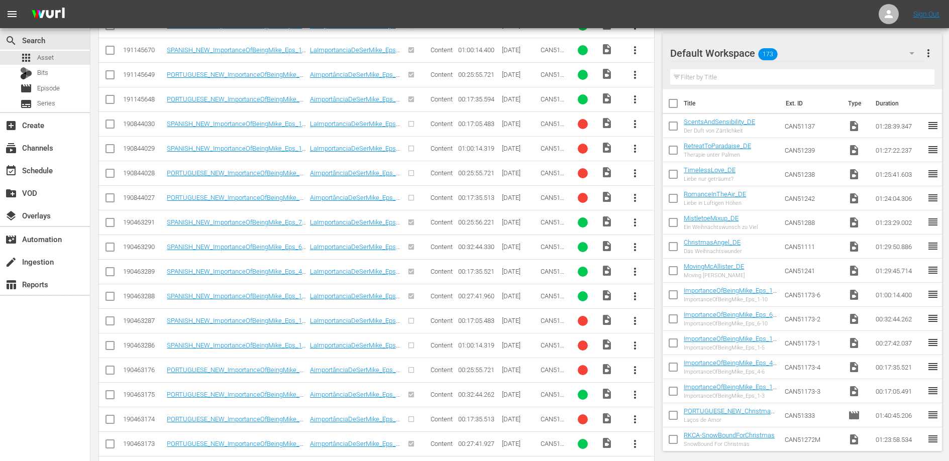
scroll to position [322, 0]
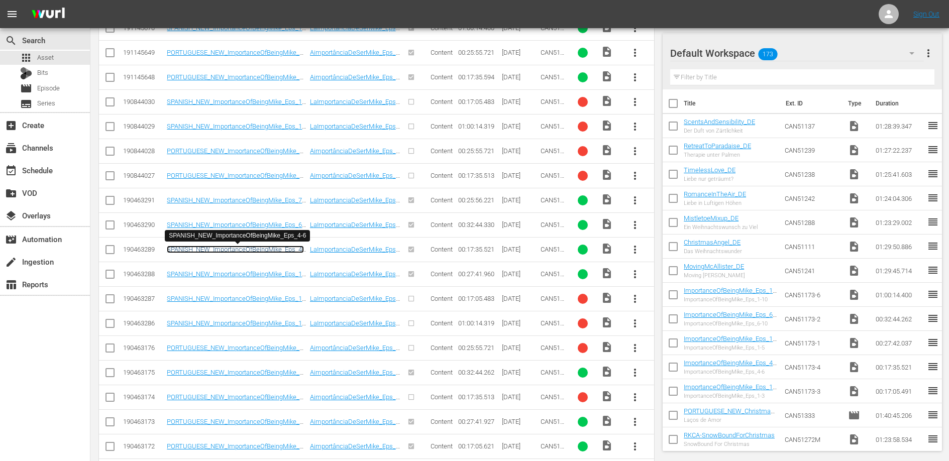
click at [286, 249] on link "SPANISH_NEW_ImportanceOfBeingMike_Eps_4-6" at bounding box center [235, 253] width 137 height 15
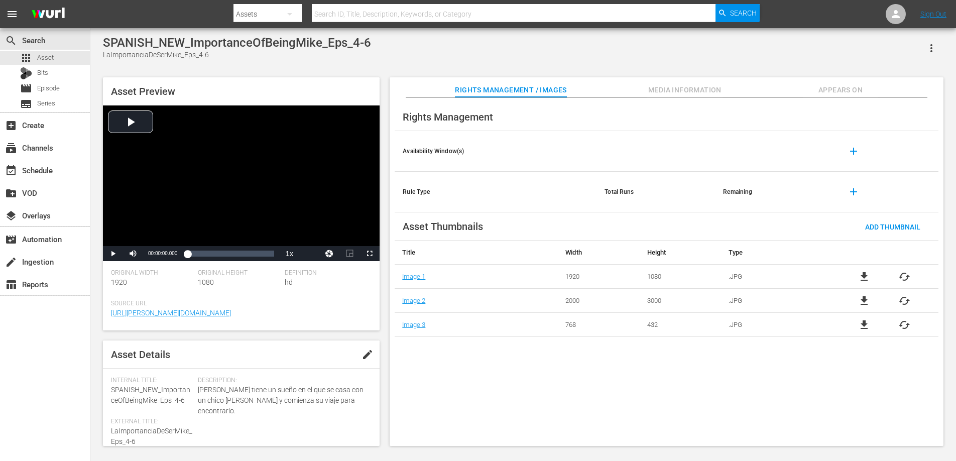
click at [839, 85] on span "Appears On" at bounding box center [840, 90] width 75 height 13
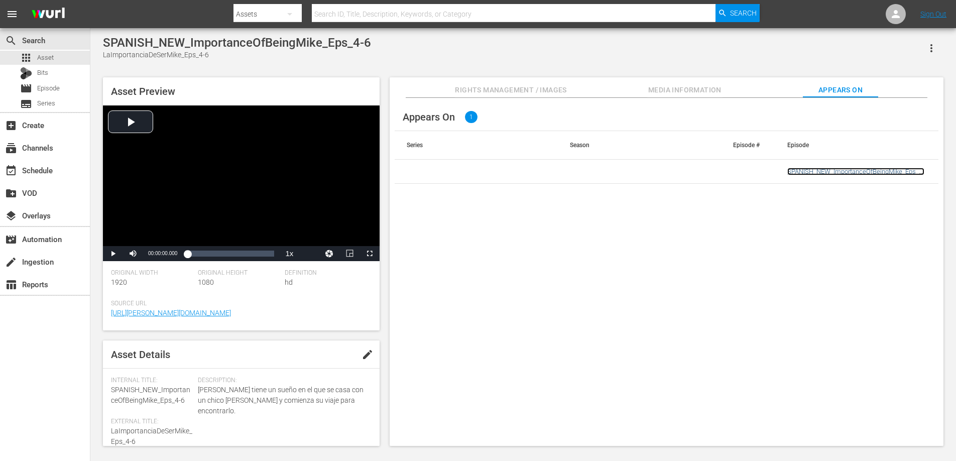
click at [835, 173] on link "SPANISH_NEW_ImportanceOfBeingMike_Eps_4-6" at bounding box center [856, 175] width 137 height 15
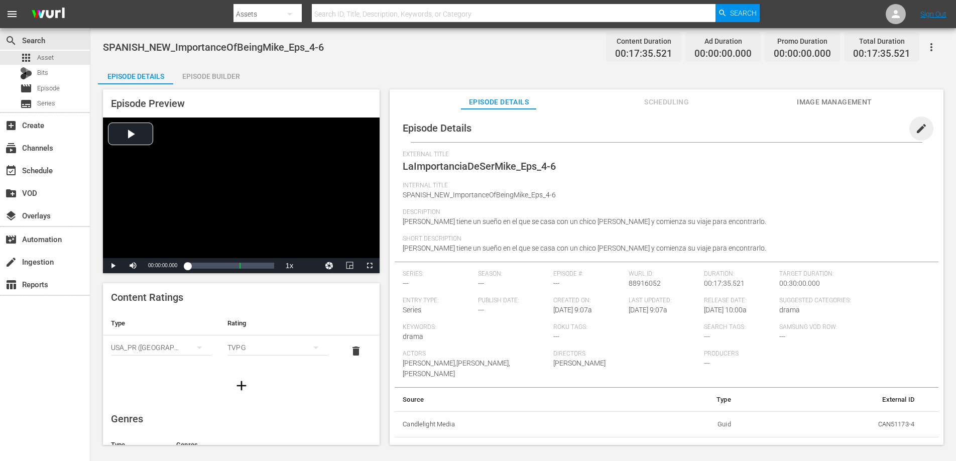
click at [916, 130] on span "edit" at bounding box center [922, 129] width 12 height 12
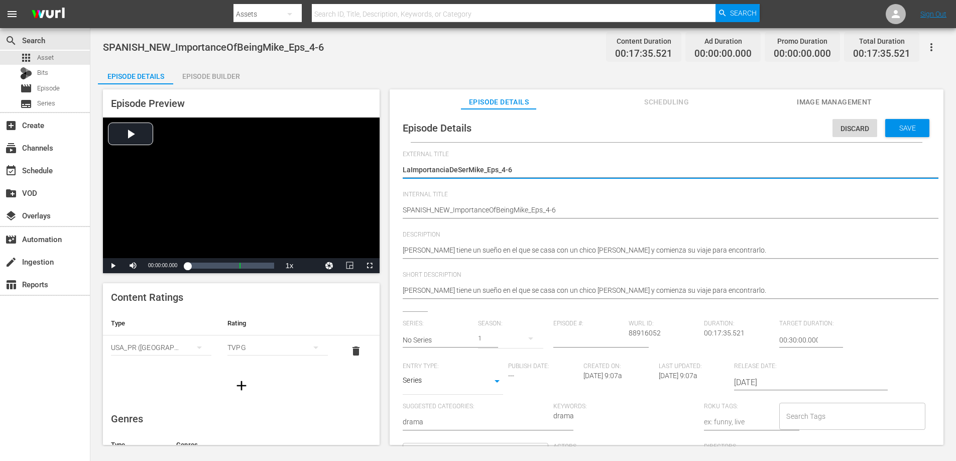
drag, startPoint x: 485, startPoint y: 170, endPoint x: 498, endPoint y: 172, distance: 12.6
click at [498, 171] on textarea "LaImportanciaDeSerMike_Eps_4-6" at bounding box center [664, 171] width 523 height 12
type textarea "LaImportanciaDeSerMike_Episodios_4-6"
type textarea "LaImportanciaDeSerMike_Episodios4-6"
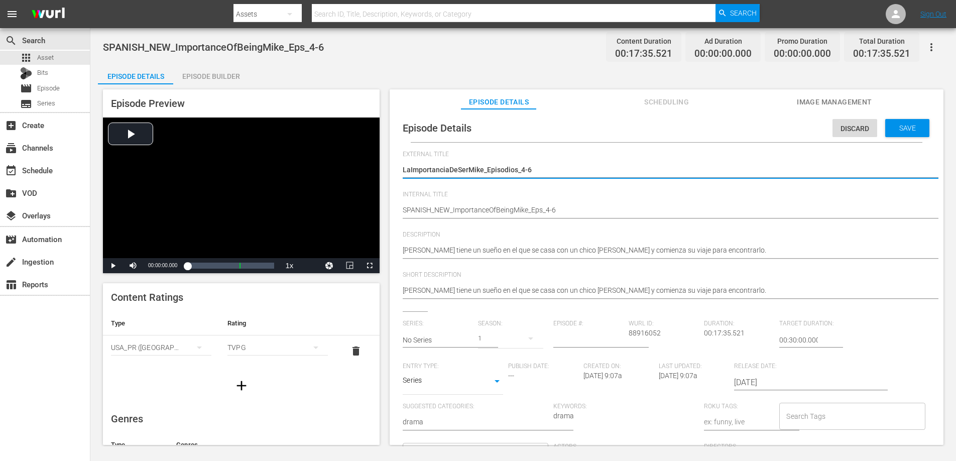
type textarea "LaImportanciaDeSerMike_Episodios4-6"
type textarea "LaImportanciaDeSerMike_Episodios 4-6"
type textarea "LaImportanciaDeSerMikeEpisodios 4-6"
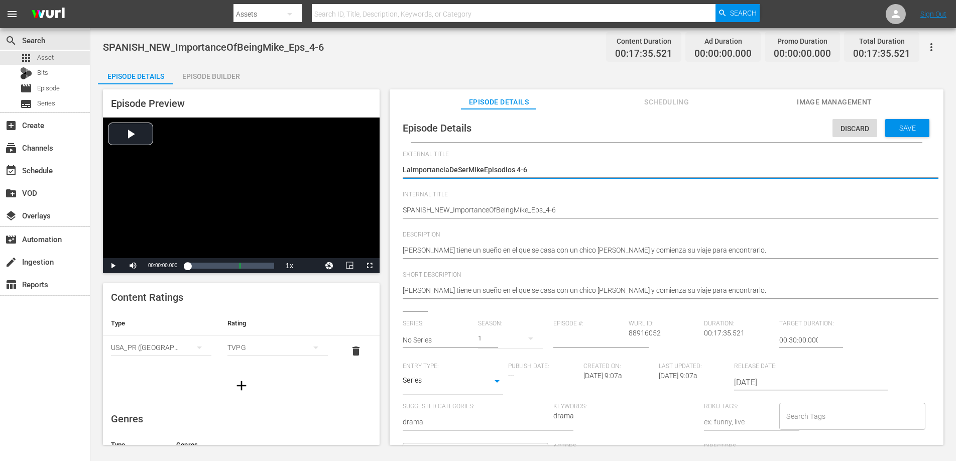
type textarea "LaImportanciaDeSerMike Episodios 4-6"
type textarea "LaImportanciaDeSer Mike Episodios 4-6"
type textarea "LaImportanciaDe Ser Mike Episodios 4-6"
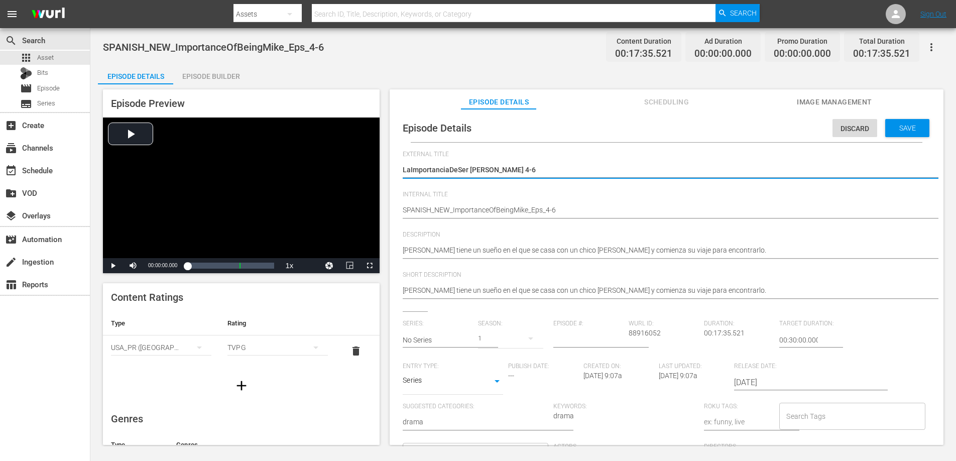
type textarea "LaImportanciaDe Ser Mike Episodios 4-6"
type textarea "LaImportancia De Ser Mike Episodios 4-6"
type textarea "La Importancia De Ser Mike Episodios 4-6"
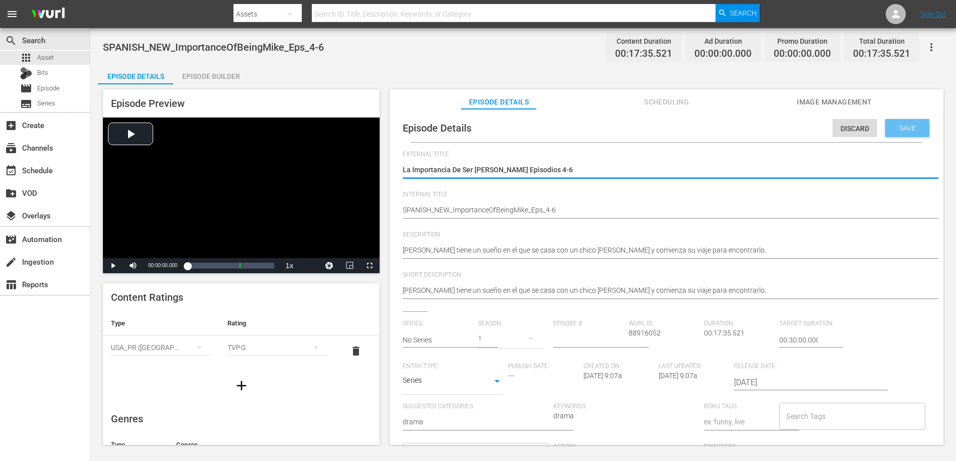
click at [915, 130] on span "Save" at bounding box center [908, 128] width 33 height 8
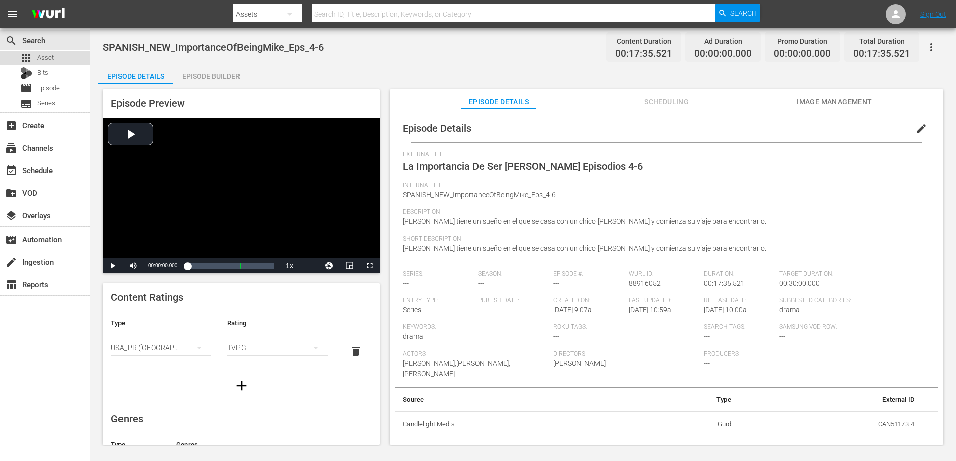
click at [40, 53] on span "Asset" at bounding box center [45, 58] width 17 height 10
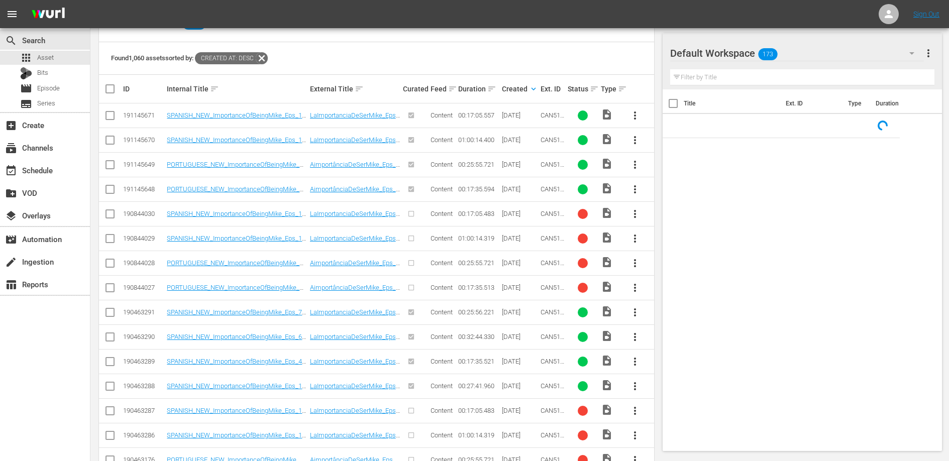
scroll to position [212, 0]
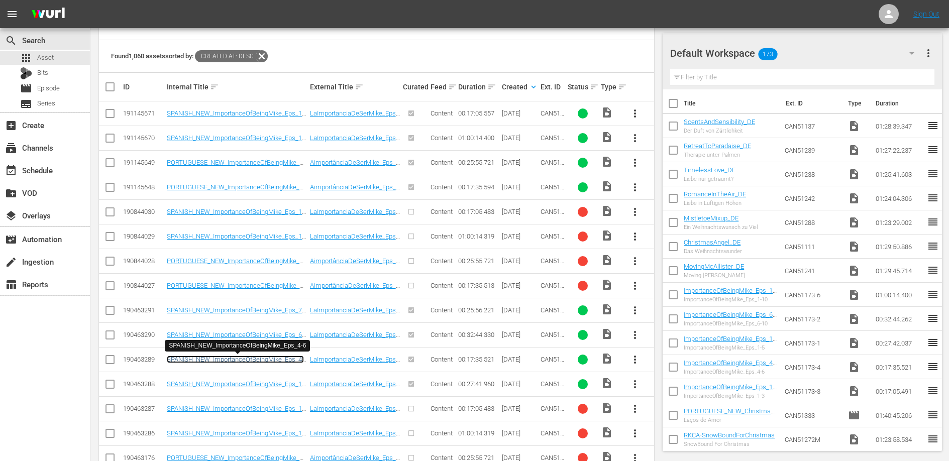
click at [295, 361] on link "SPANISH_NEW_ImportanceOfBeingMike_Eps_4-6" at bounding box center [235, 363] width 137 height 15
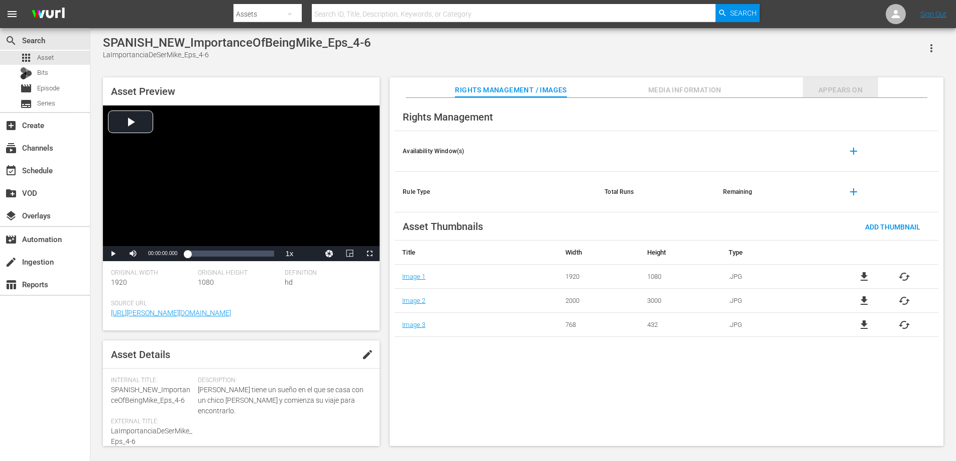
click at [839, 83] on button "Appears On" at bounding box center [840, 87] width 75 height 20
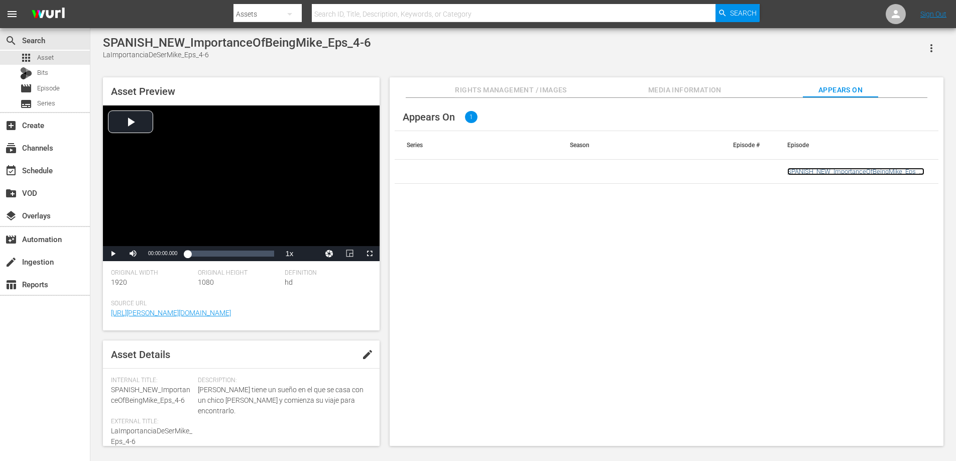
click at [830, 172] on link "SPANISH_NEW_ImportanceOfBeingMike_Eps_4-6" at bounding box center [856, 175] width 137 height 15
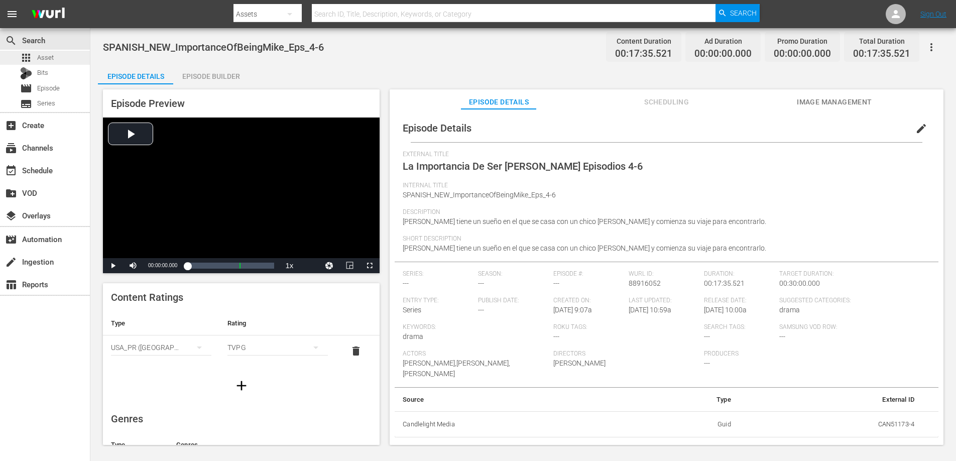
click at [48, 57] on span "Asset" at bounding box center [45, 58] width 17 height 10
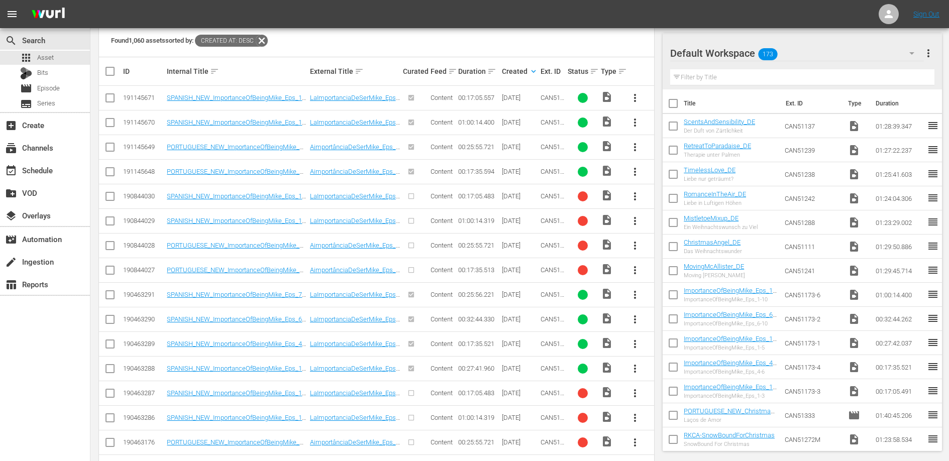
scroll to position [284, 0]
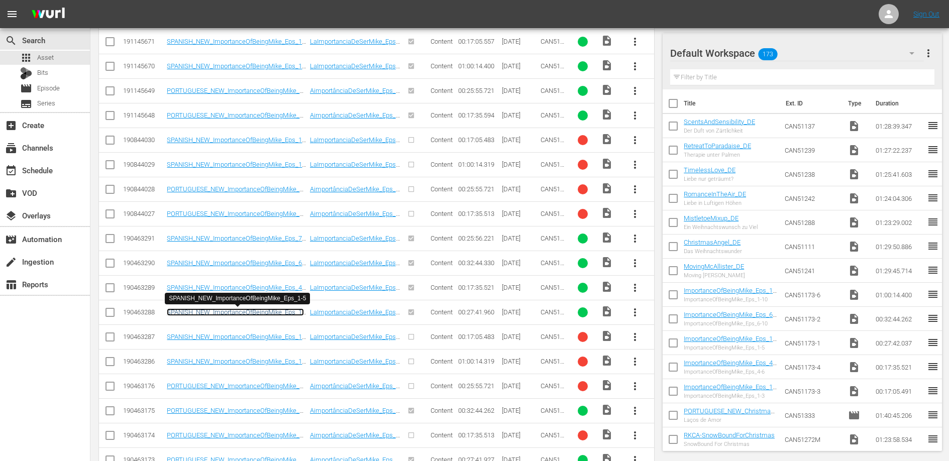
click at [276, 312] on link "SPANISH_NEW_ImportanceOfBeingMike_Eps_1-5" at bounding box center [235, 315] width 137 height 15
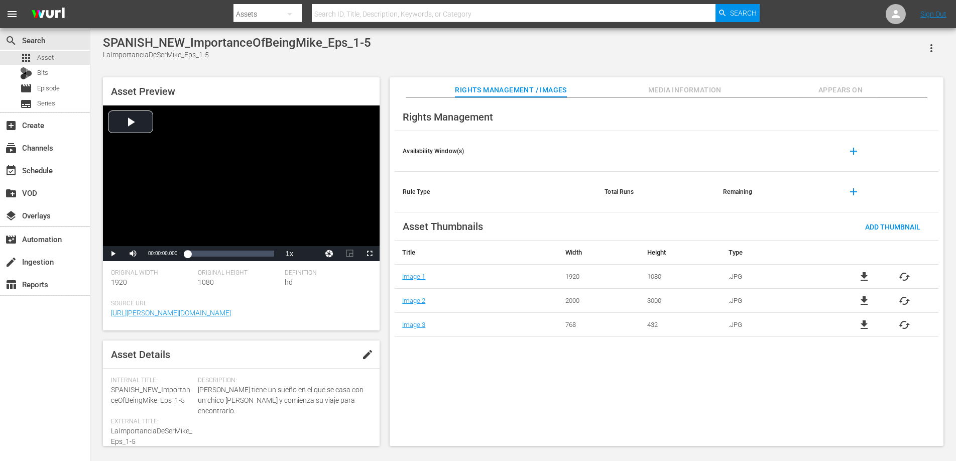
click at [851, 91] on span "Appears On" at bounding box center [840, 90] width 75 height 13
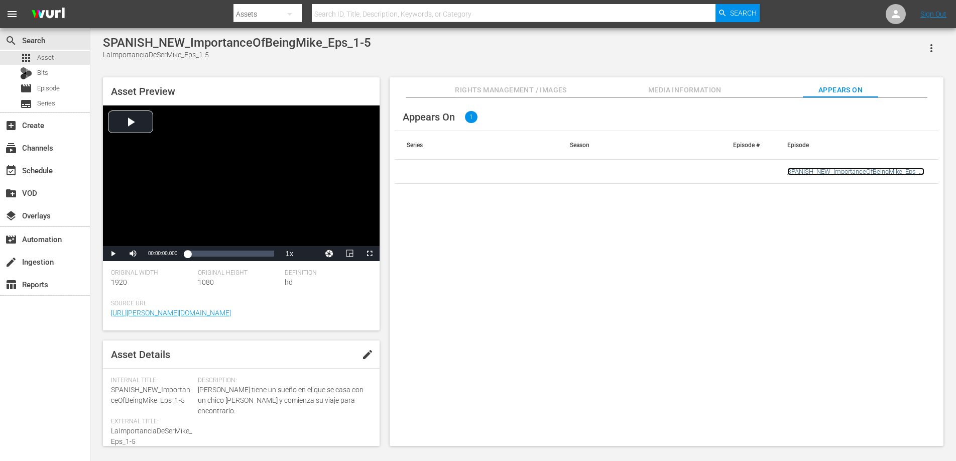
click at [833, 169] on link "SPANISH_NEW_ImportanceOfBeingMike_Eps_1-5" at bounding box center [856, 175] width 137 height 15
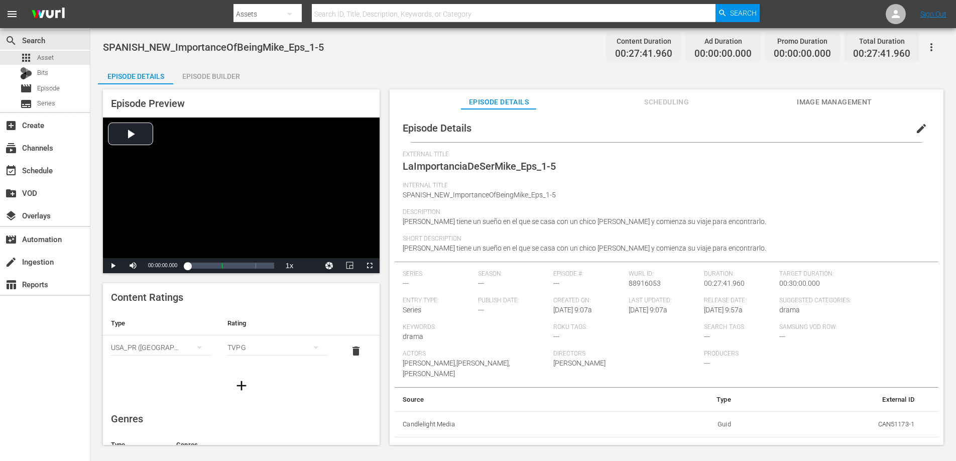
click at [916, 128] on span "edit" at bounding box center [922, 129] width 12 height 12
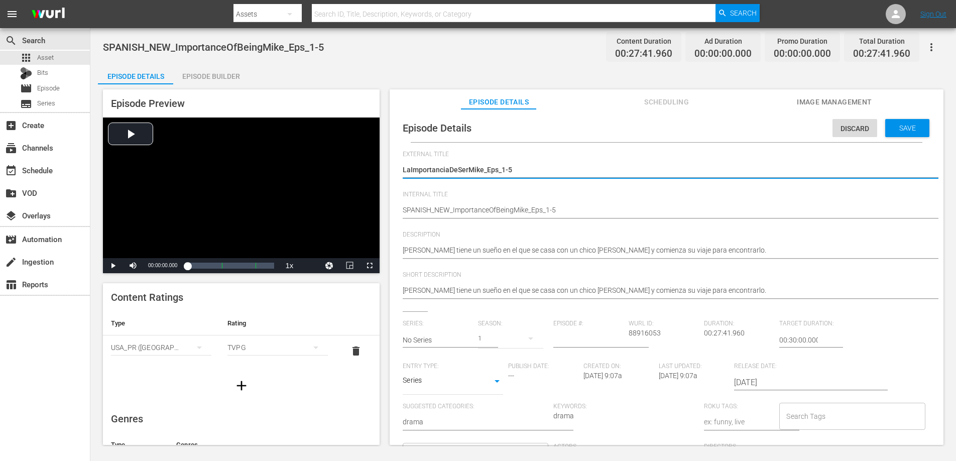
click at [411, 172] on textarea "LaImportanciaDeSerMike_Eps_1-5" at bounding box center [664, 171] width 523 height 12
type textarea "La ImportanciaDeSerMike_Eps_1-5"
type textarea "La Importancia DeSerMike_Eps_1-5"
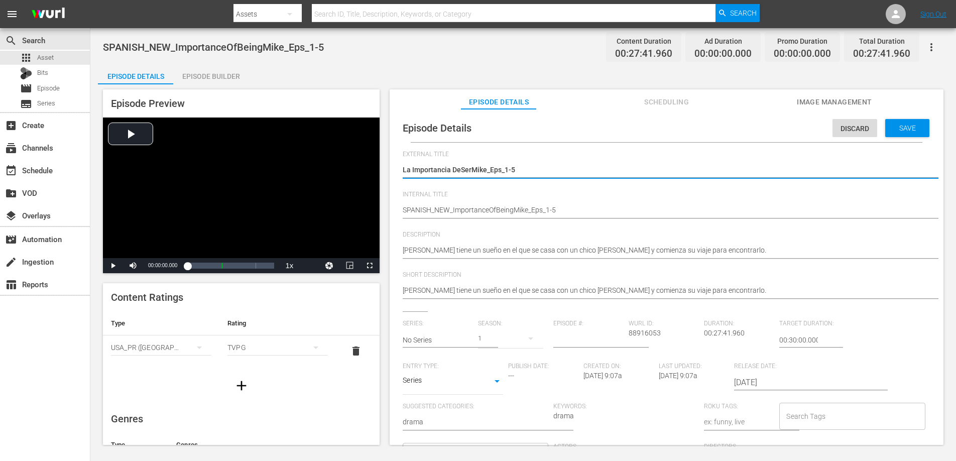
type textarea "La Importancia De SerMike_Eps_1-5"
type textarea "La Importancia De Ser Mike_Eps_1-5"
type textarea "La Importancia De Ser Mike _Eps_1-5"
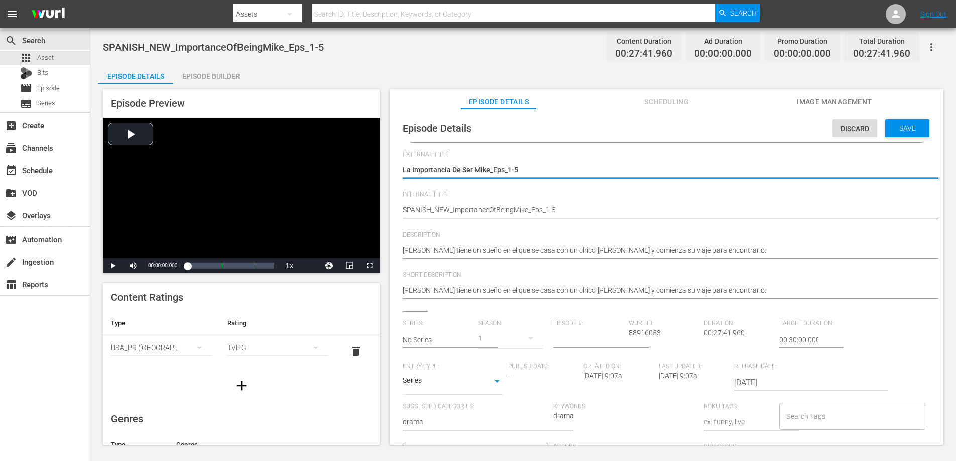
type textarea "La Importancia De Ser Mike _Eps_1-5"
type textarea "La Importancia De Ser Mike Eps_1-5"
type textarea "La Importancia De Ser Mike EpisodiosEps_1-5"
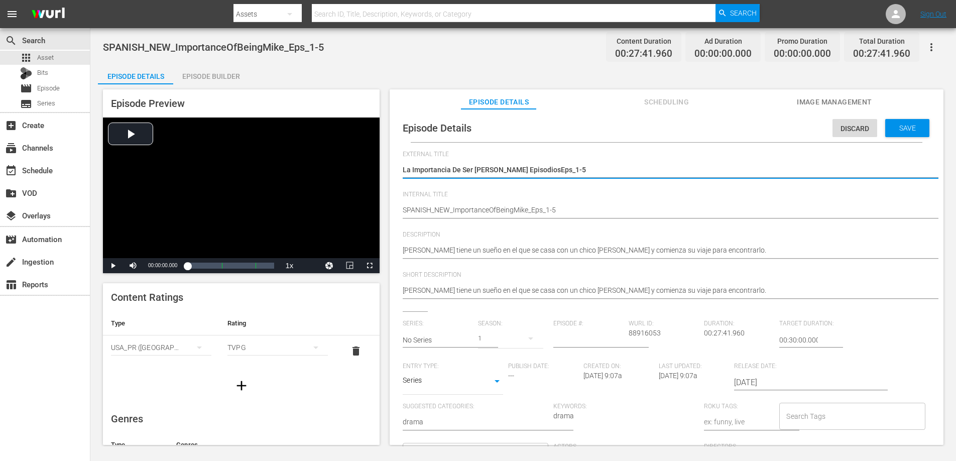
type textarea "La Importancia De Ser Mike Episodiosps_1-5"
type textarea "La Importancia De Ser Mike Episodioss_1-5"
type textarea "La Importancia De Ser Mike Episodios_1-5"
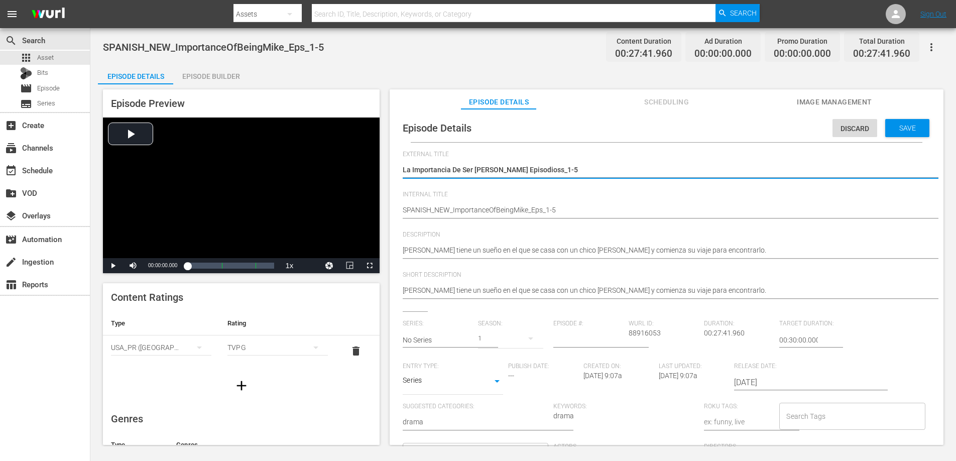
type textarea "La Importancia De Ser Mike Episodios_1-5"
type textarea "La Importancia De Ser Mike Episodios1-5"
type textarea "La Importancia De Ser Mike Episodios 1-5"
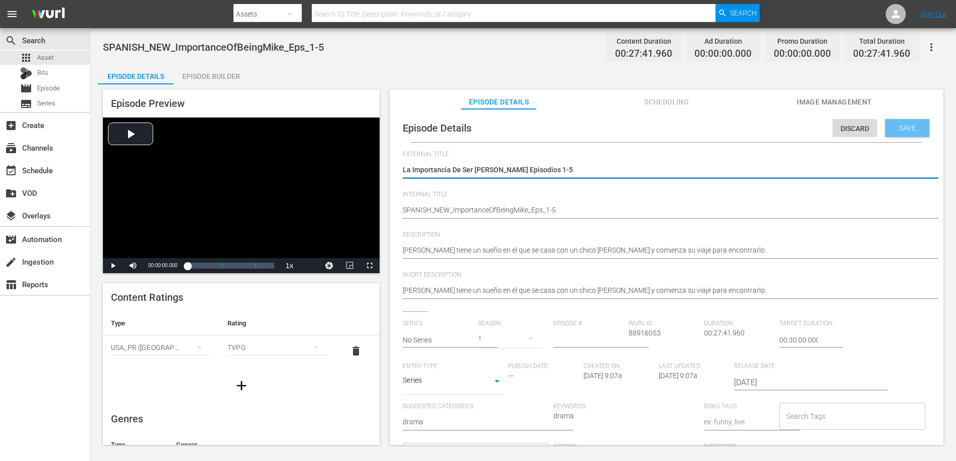
click at [901, 127] on span "Save" at bounding box center [908, 128] width 33 height 8
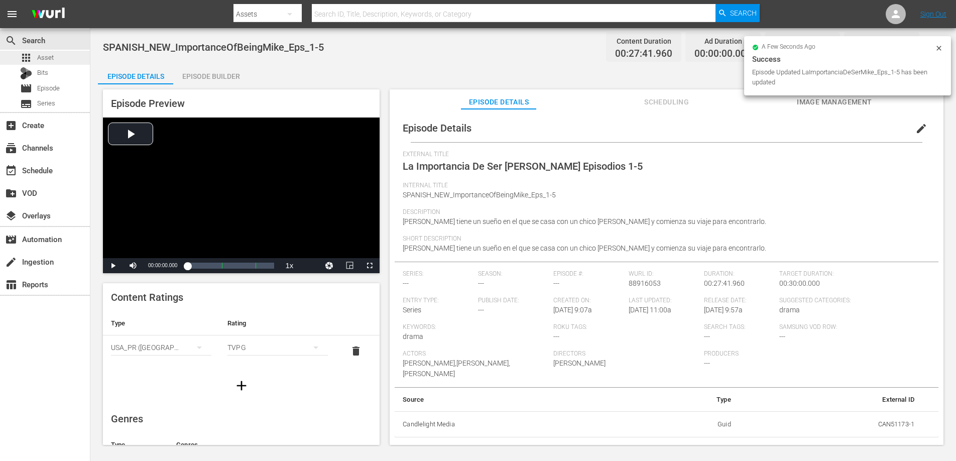
click at [44, 53] on span "Asset" at bounding box center [45, 58] width 17 height 10
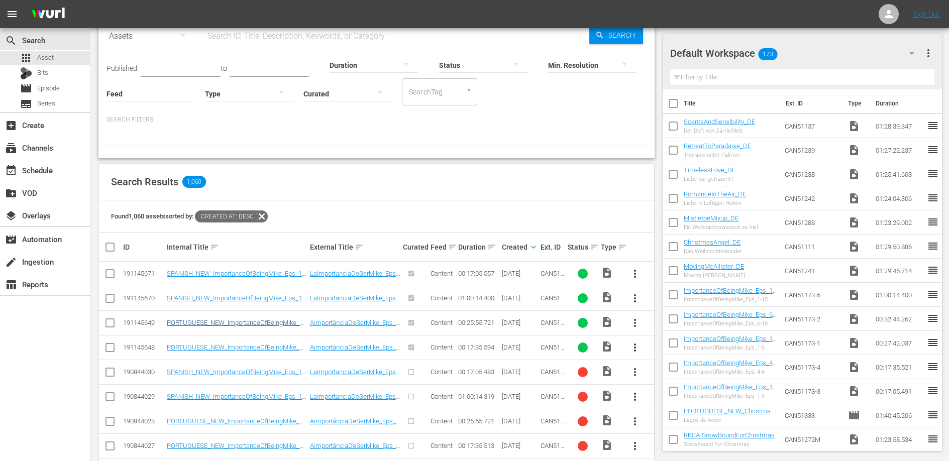
scroll to position [280, 0]
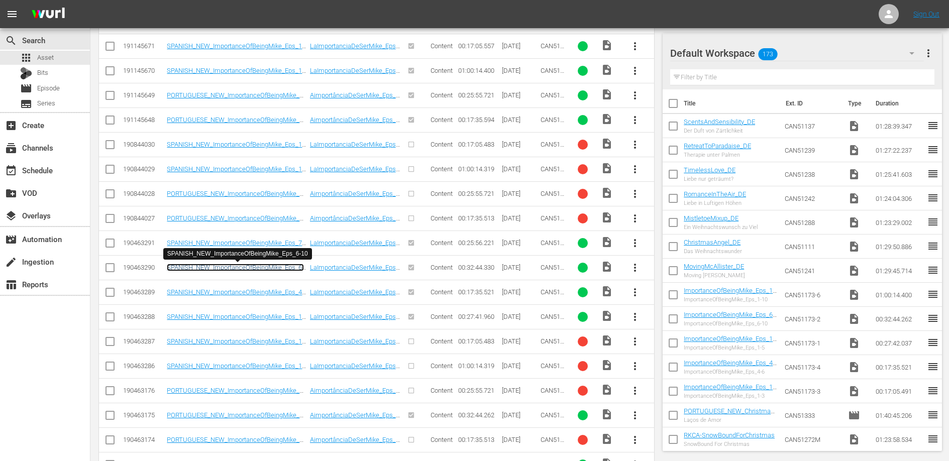
click at [277, 264] on link "SPANISH_NEW_ImportanceOfBeingMike_Eps_6-10" at bounding box center [235, 271] width 137 height 15
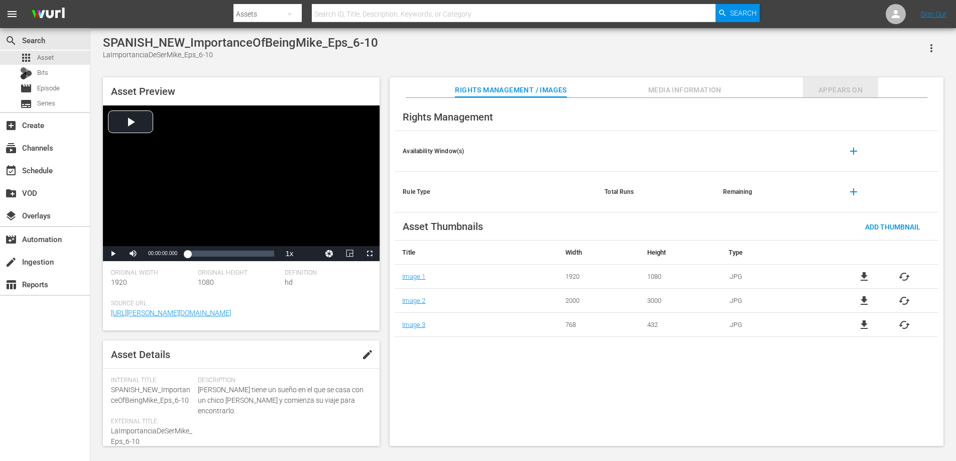
click at [851, 94] on span "Appears On" at bounding box center [840, 90] width 75 height 13
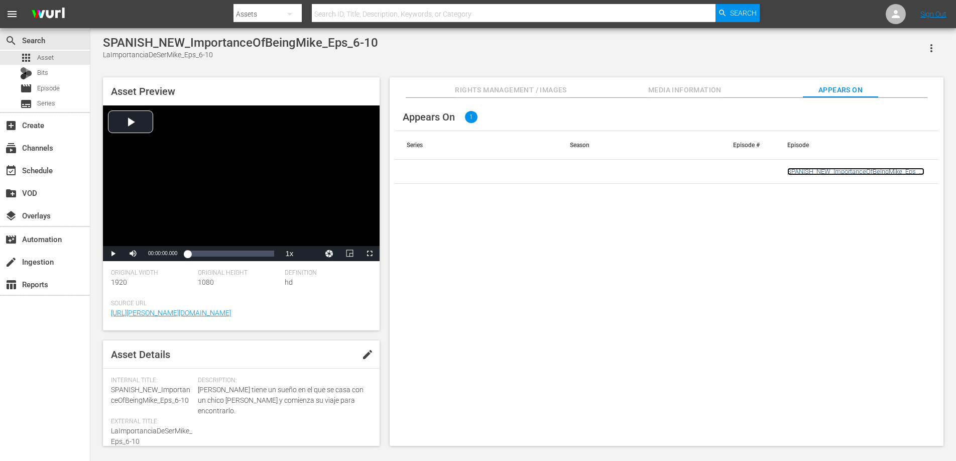
click at [822, 174] on link "SPANISH_NEW_ImportanceOfBeingMike_Eps_6-10" at bounding box center [856, 175] width 137 height 15
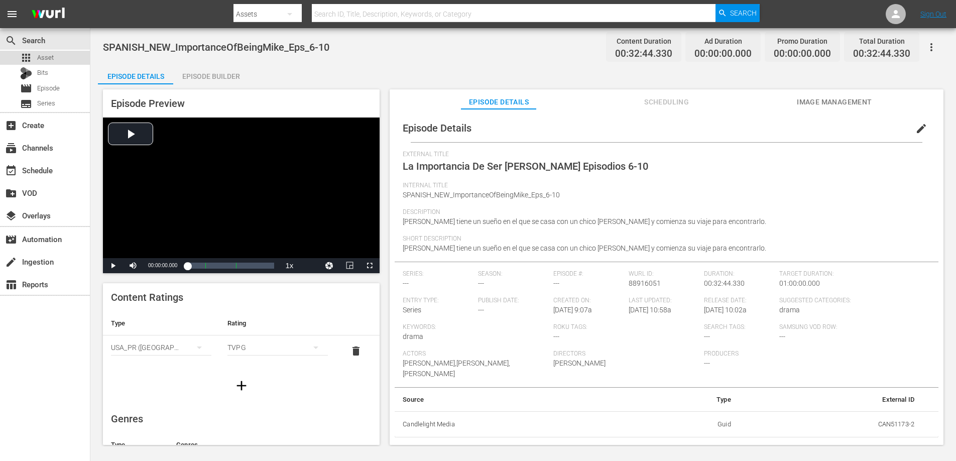
click at [36, 55] on div "apps Asset" at bounding box center [37, 58] width 34 height 14
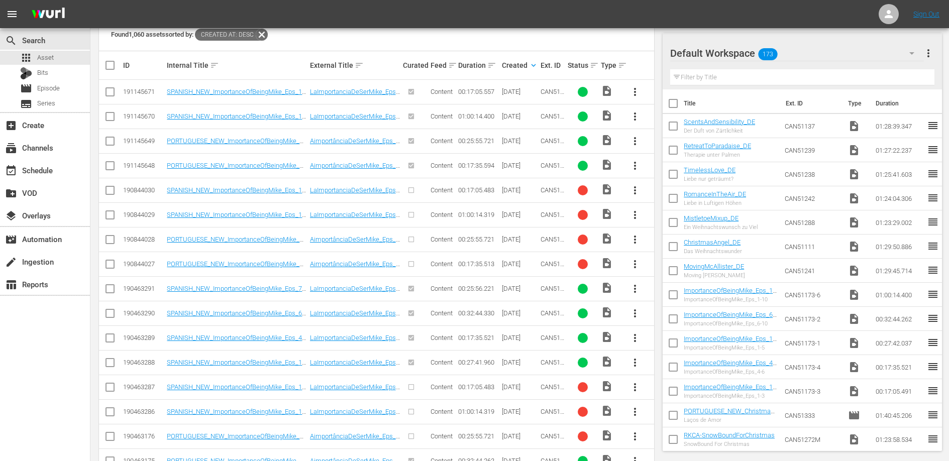
scroll to position [269, 0]
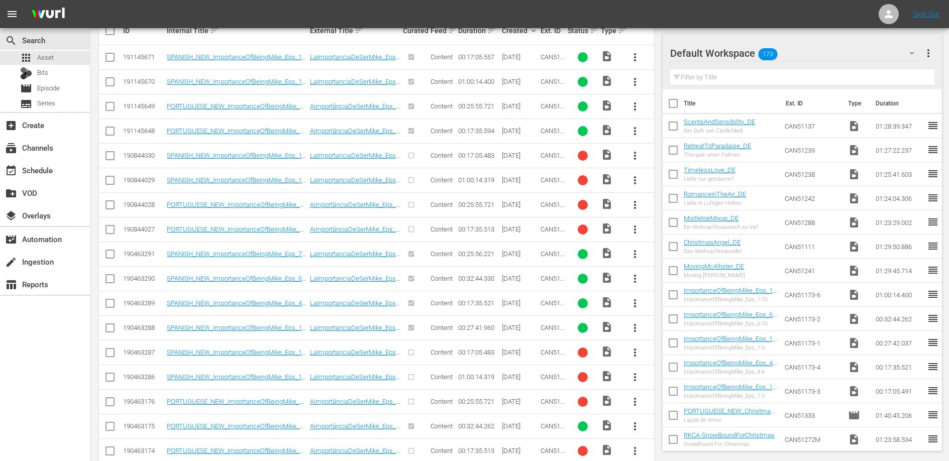
click at [635, 162] on button "more_vert" at bounding box center [635, 156] width 24 height 24
click at [130, 153] on div "190844030" at bounding box center [143, 156] width 41 height 8
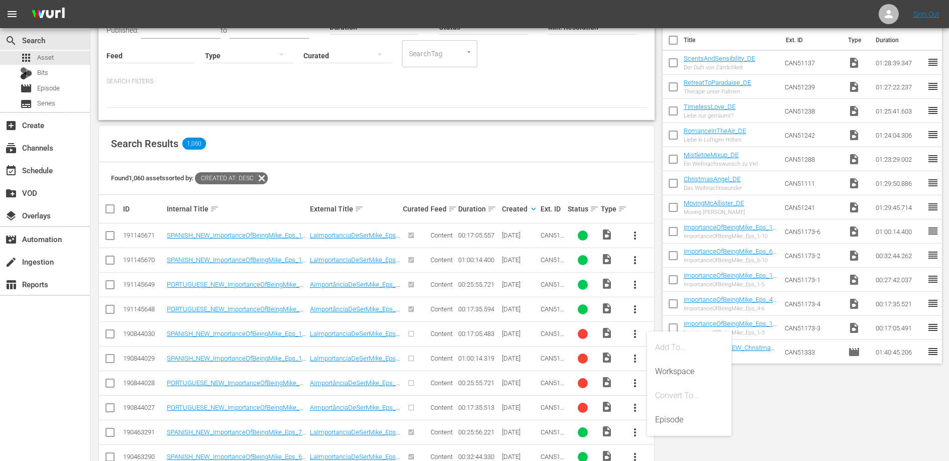
scroll to position [0, 0]
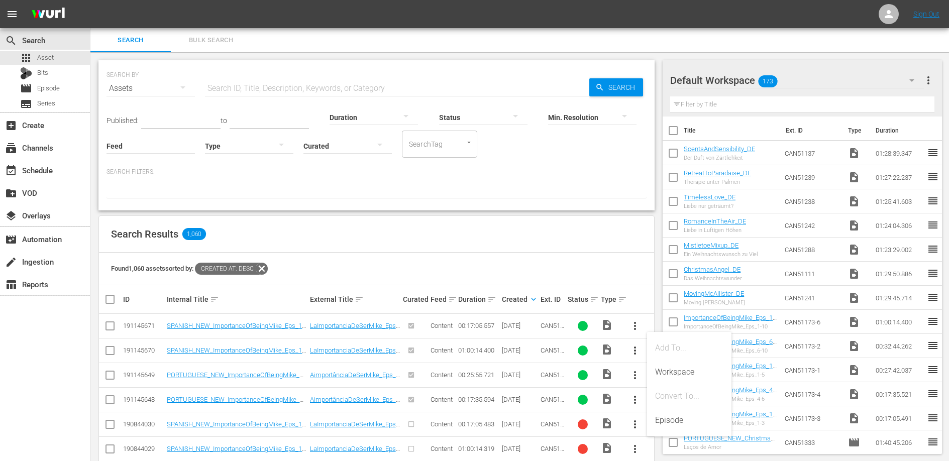
click at [493, 227] on div "Search Results 1,060" at bounding box center [376, 234] width 555 height 37
click at [54, 87] on span "Episode" at bounding box center [48, 88] width 23 height 10
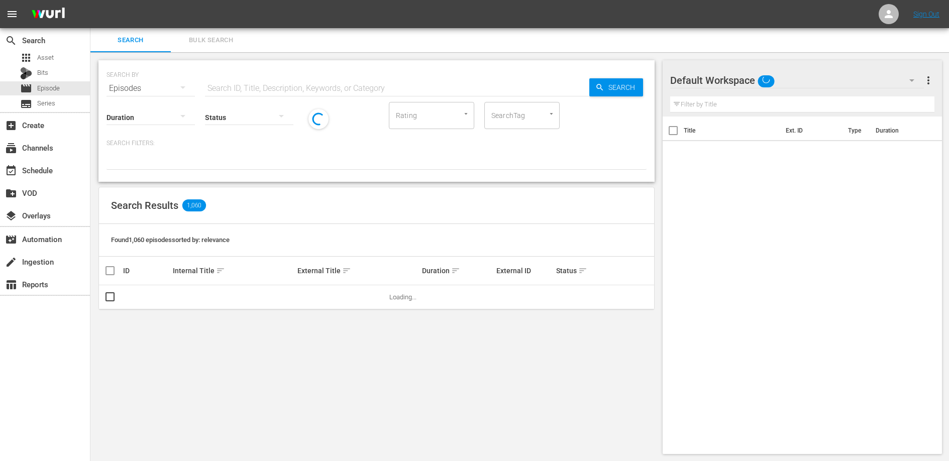
click at [270, 83] on input "text" at bounding box center [397, 88] width 384 height 24
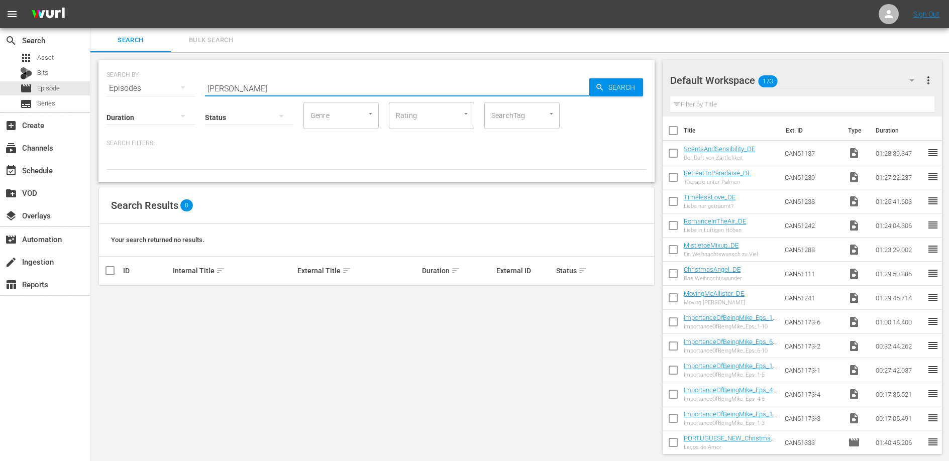
type input "Mike"
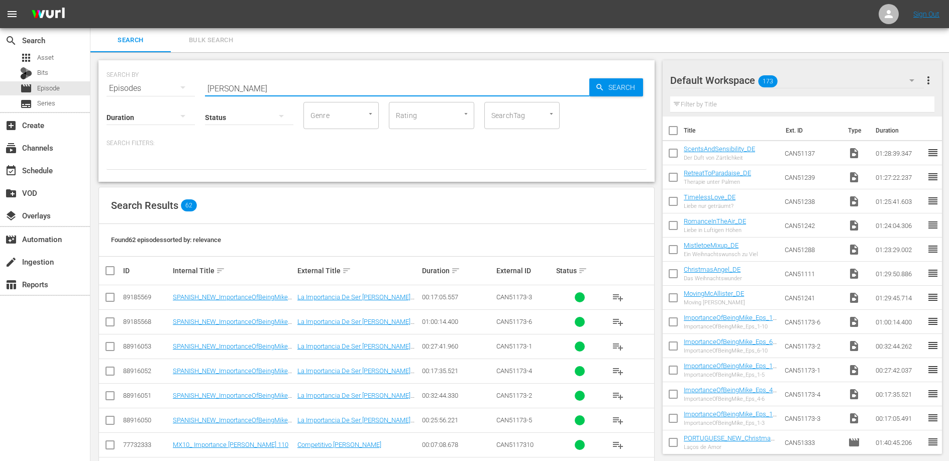
click at [246, 84] on input "Mike" at bounding box center [397, 88] width 384 height 24
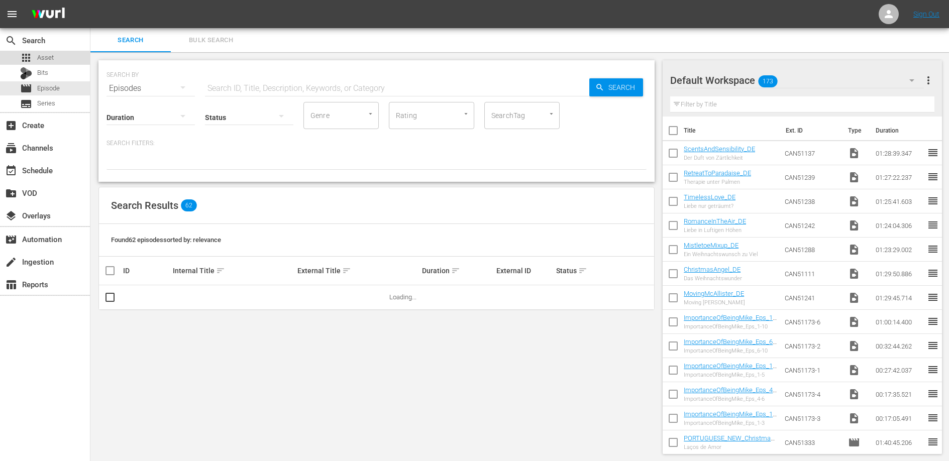
click at [45, 60] on span "Asset" at bounding box center [45, 58] width 17 height 10
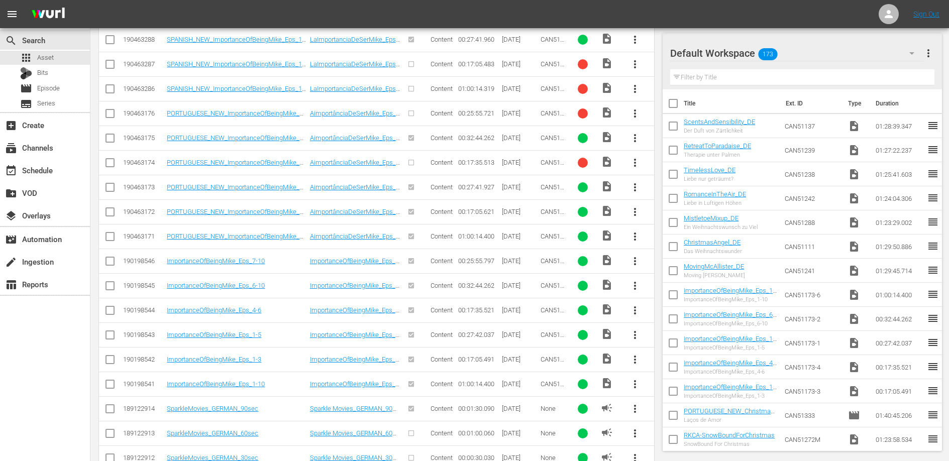
scroll to position [609, 0]
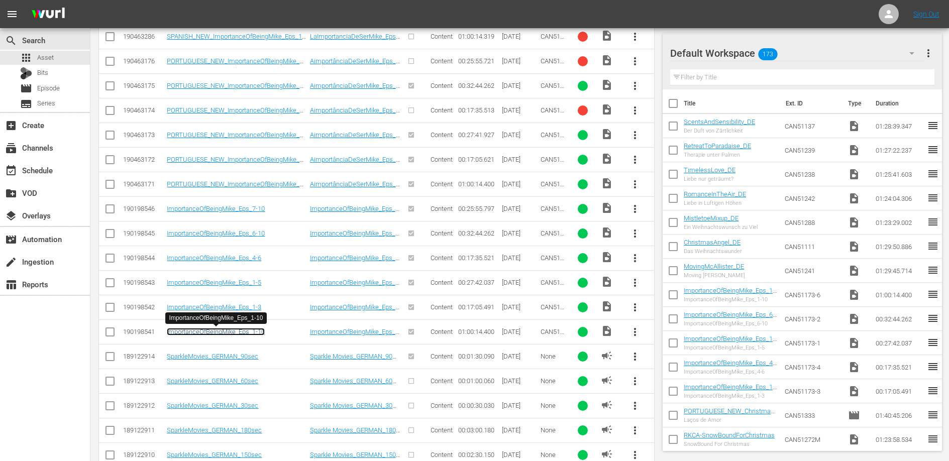
click at [240, 335] on link "ImportanceOfBeingMike_Eps_1-10" at bounding box center [216, 332] width 98 height 8
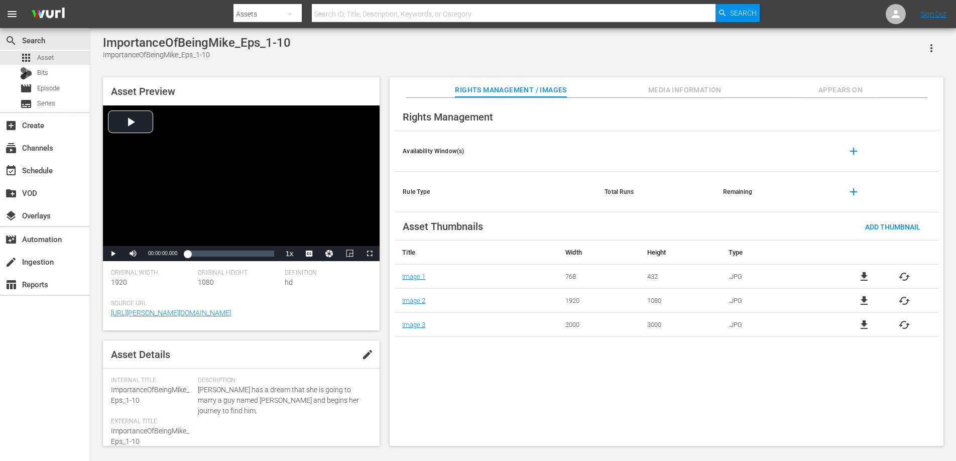
click at [825, 81] on button "Appears On" at bounding box center [840, 87] width 75 height 20
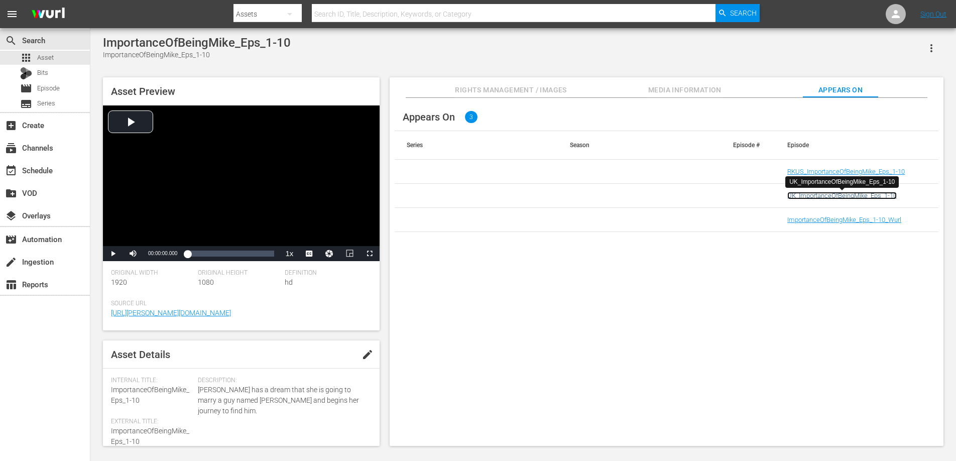
click at [839, 197] on link "UK_ImportanceOfBeingMike_Eps_1-10" at bounding box center [843, 196] width 110 height 8
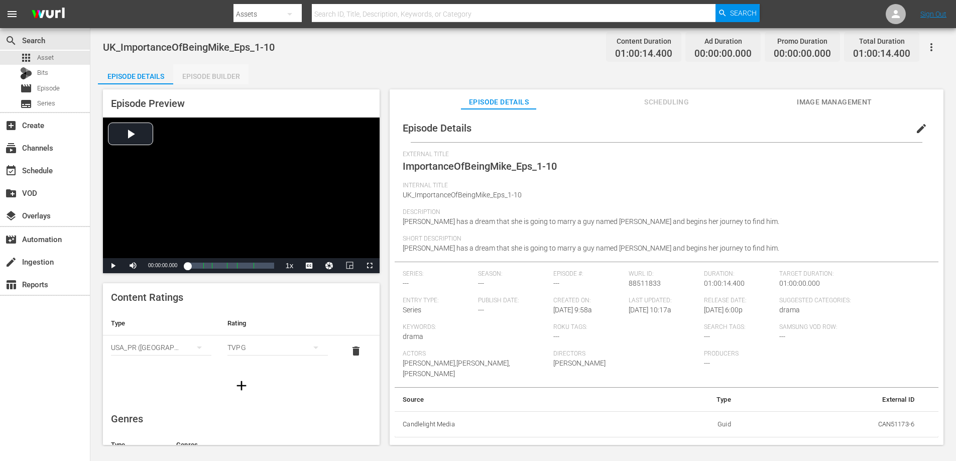
click at [195, 71] on div "Episode Builder" at bounding box center [210, 76] width 75 height 24
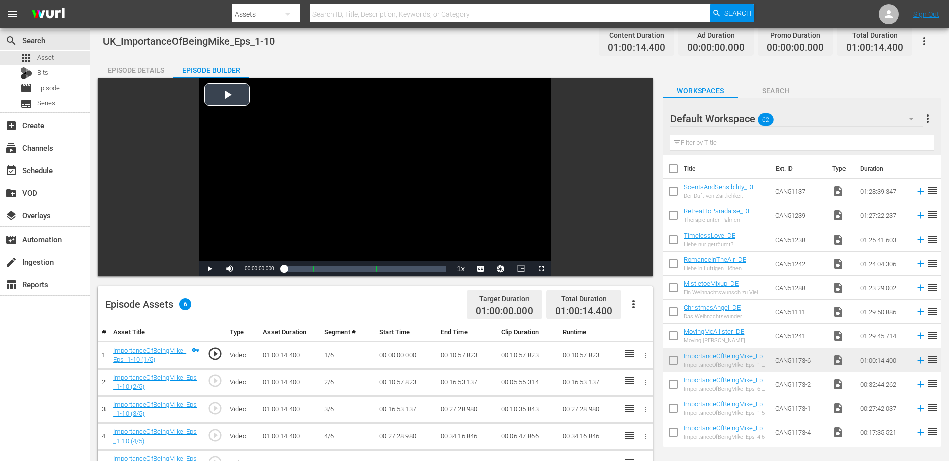
scroll to position [7, 0]
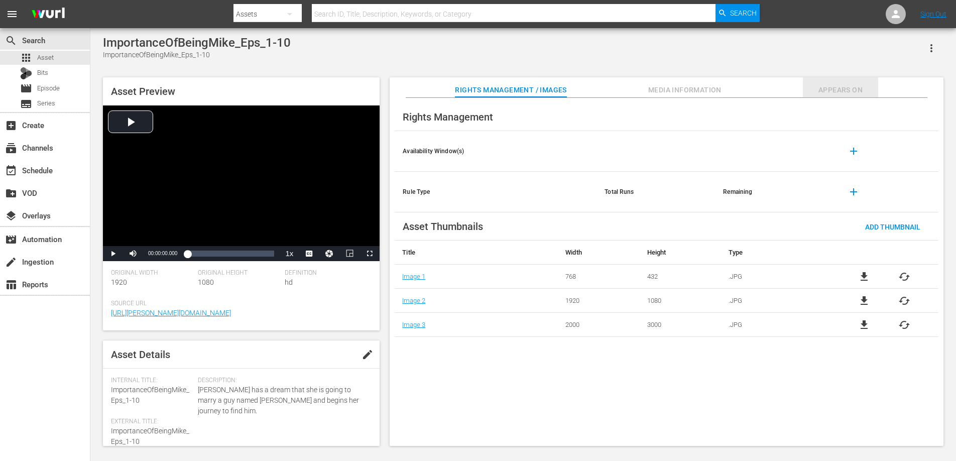
click at [817, 92] on span "Appears On" at bounding box center [840, 90] width 75 height 13
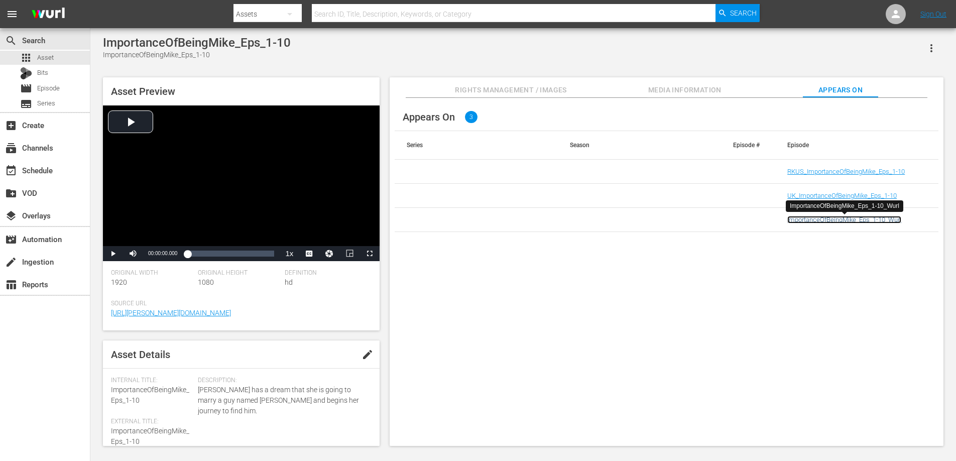
click at [814, 217] on link "ImportanceOfBeingMike_Eps_1-10_Wurl" at bounding box center [845, 220] width 114 height 8
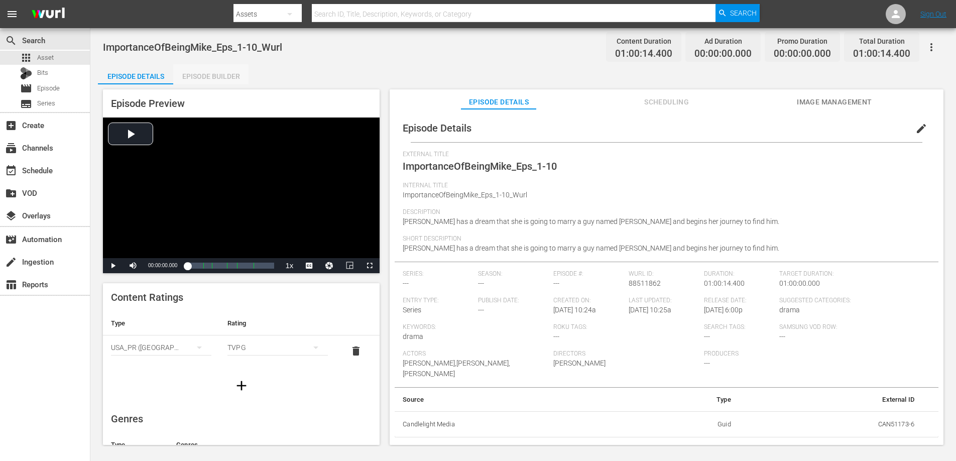
click at [203, 78] on div "Episode Builder" at bounding box center [210, 76] width 75 height 24
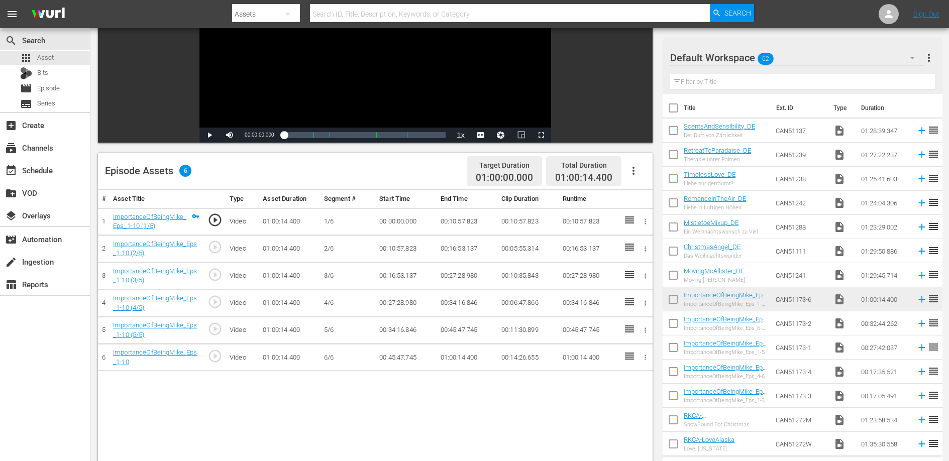
scroll to position [139, 0]
click at [466, 250] on td "00:16:53.137" at bounding box center [466, 249] width 61 height 27
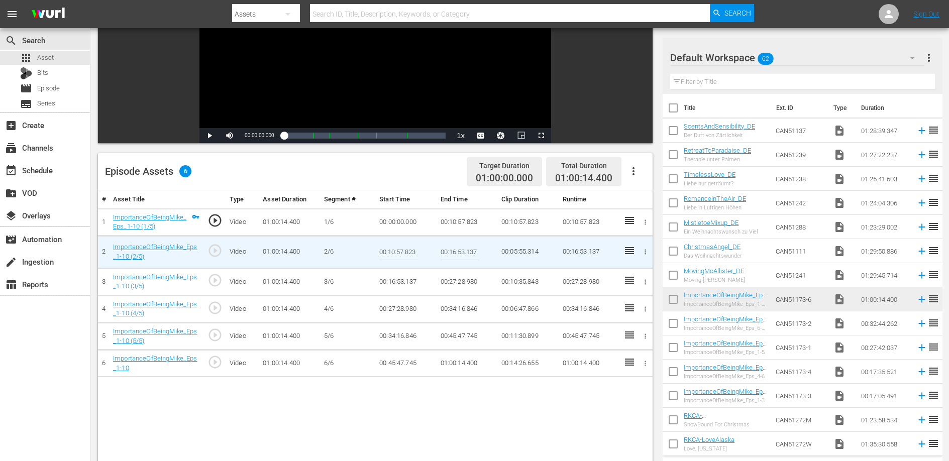
click at [466, 250] on input "00:16:53.137" at bounding box center [460, 252] width 39 height 24
click at [455, 281] on td "00:27:28.980" at bounding box center [466, 281] width 61 height 27
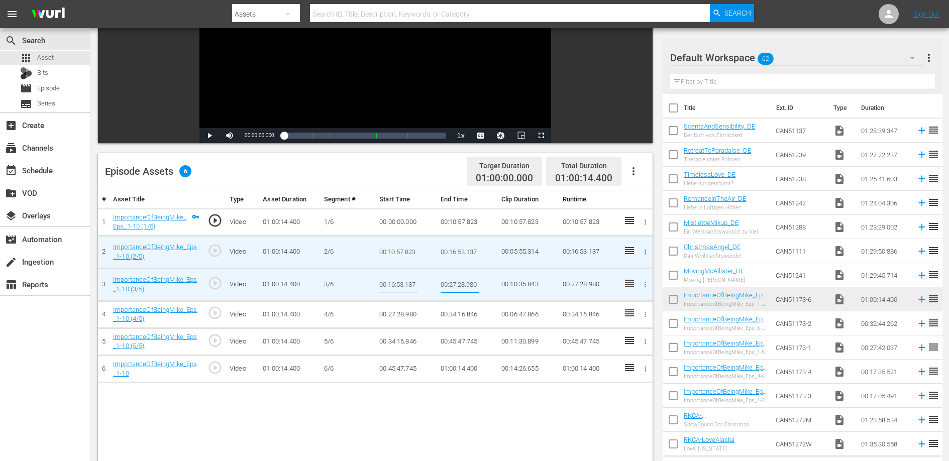
click at [455, 281] on input "00:27:28.980" at bounding box center [460, 285] width 39 height 24
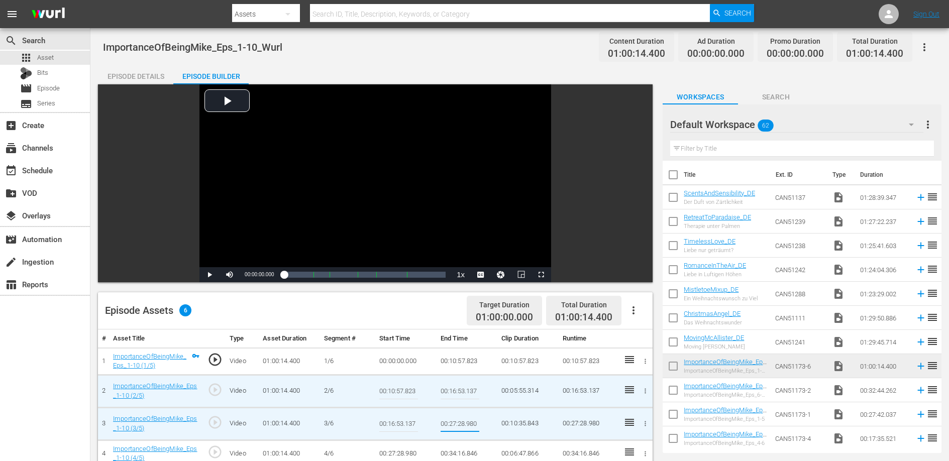
scroll to position [2, 0]
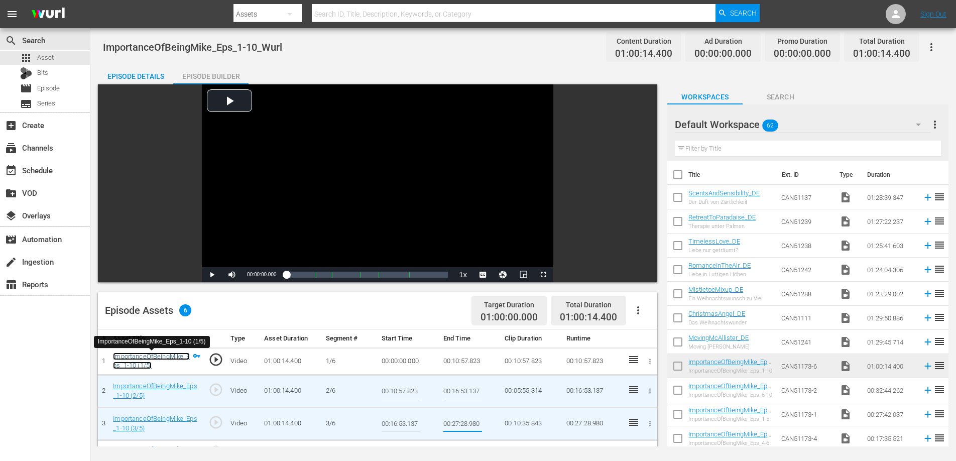
click at [157, 356] on link "ImportanceOfBeingMike_Eps_1-10 (1/5)" at bounding box center [151, 361] width 77 height 17
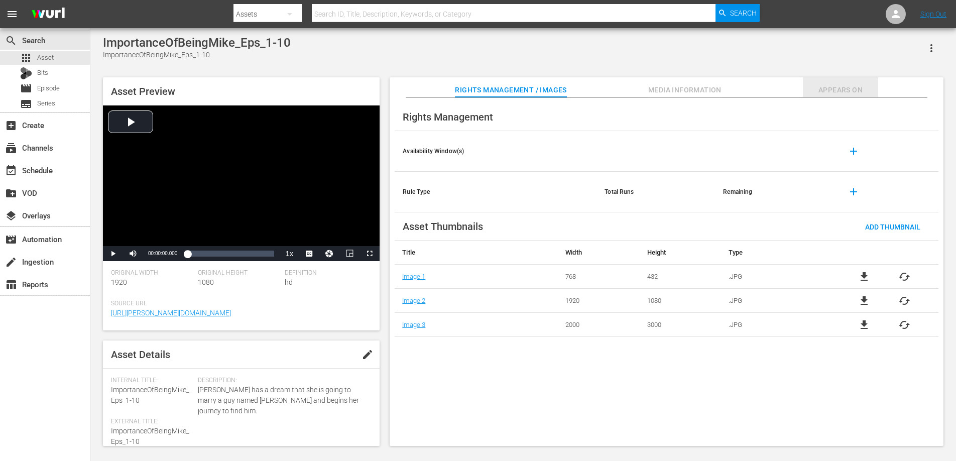
click at [834, 93] on span "Appears On" at bounding box center [840, 90] width 75 height 13
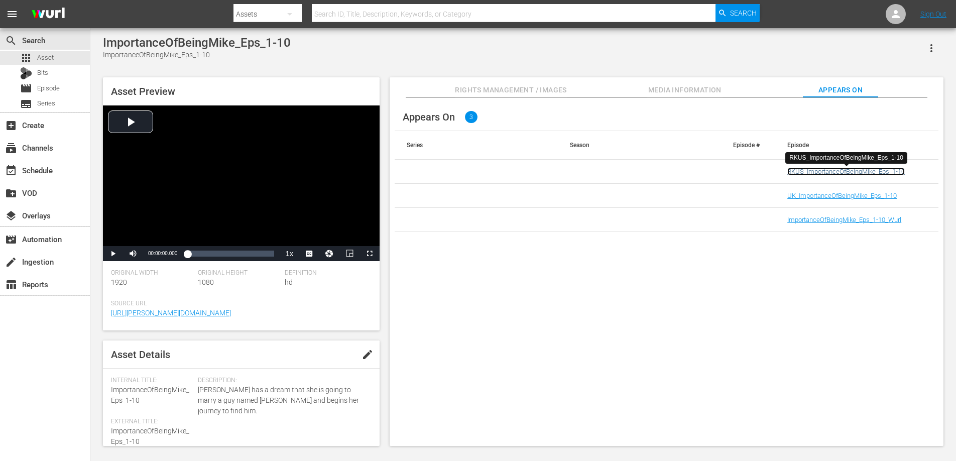
click at [810, 170] on link "RKUS_ImportanceOfBeingMike_Eps_1-10" at bounding box center [847, 172] width 118 height 8
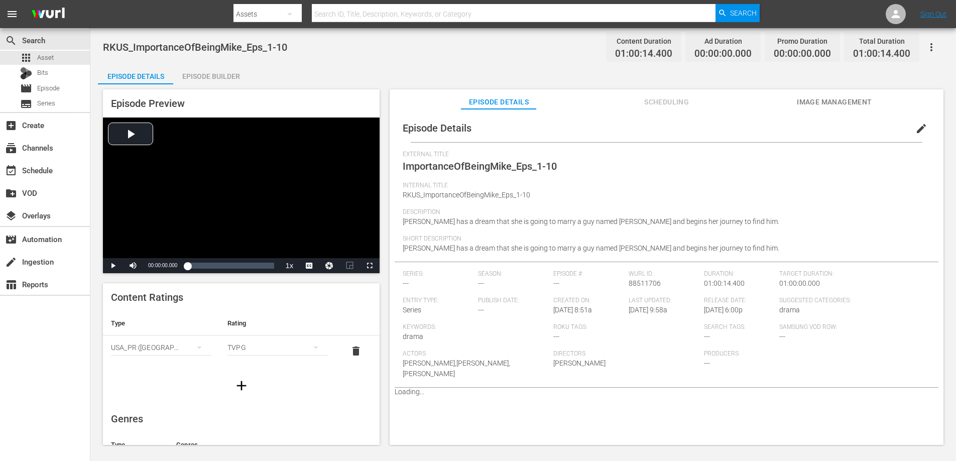
click at [218, 76] on div "Episode Builder" at bounding box center [210, 76] width 75 height 24
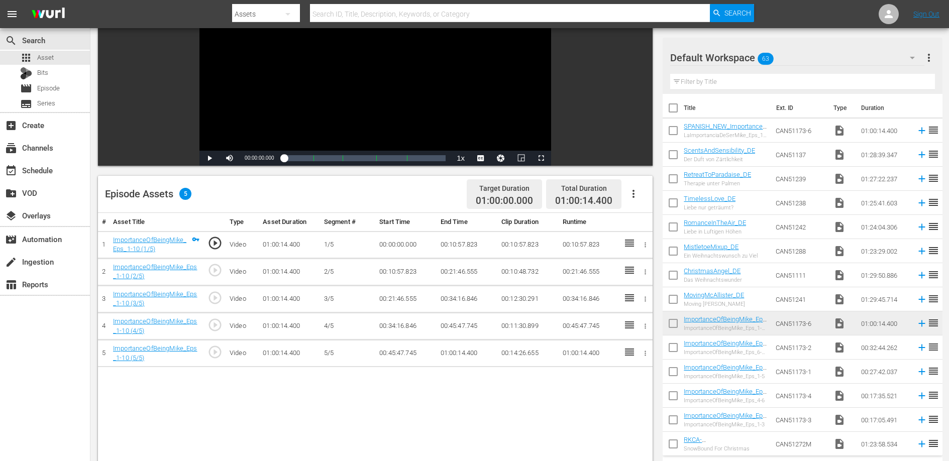
scroll to position [119, 0]
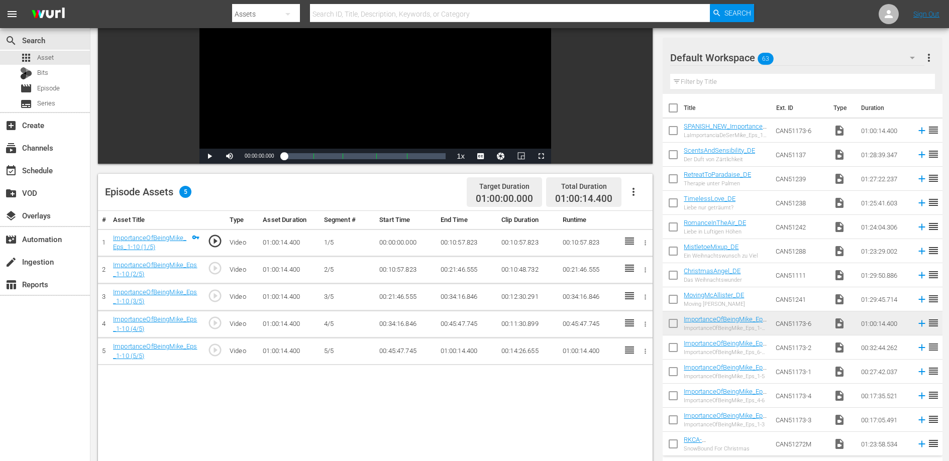
click at [464, 271] on td "00:21:46.555" at bounding box center [466, 269] width 61 height 27
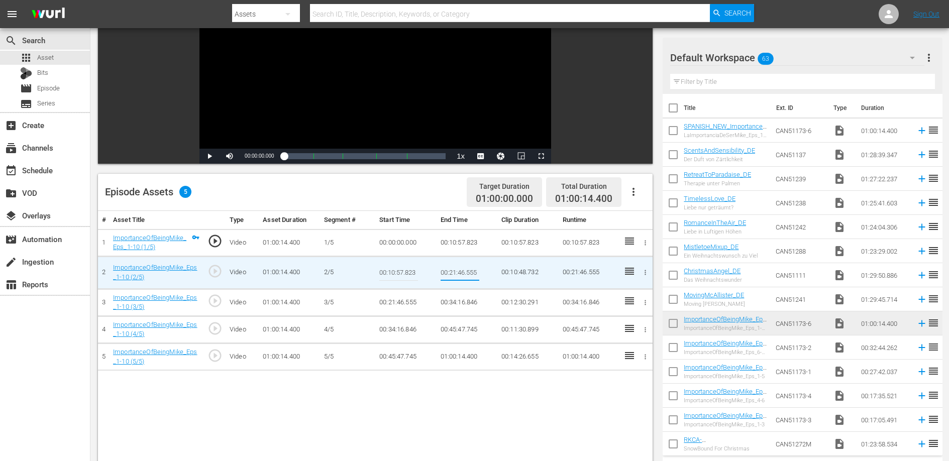
click at [464, 271] on input "00:21:46.555" at bounding box center [460, 273] width 39 height 24
click at [459, 301] on td "00:34:16.846" at bounding box center [466, 302] width 61 height 27
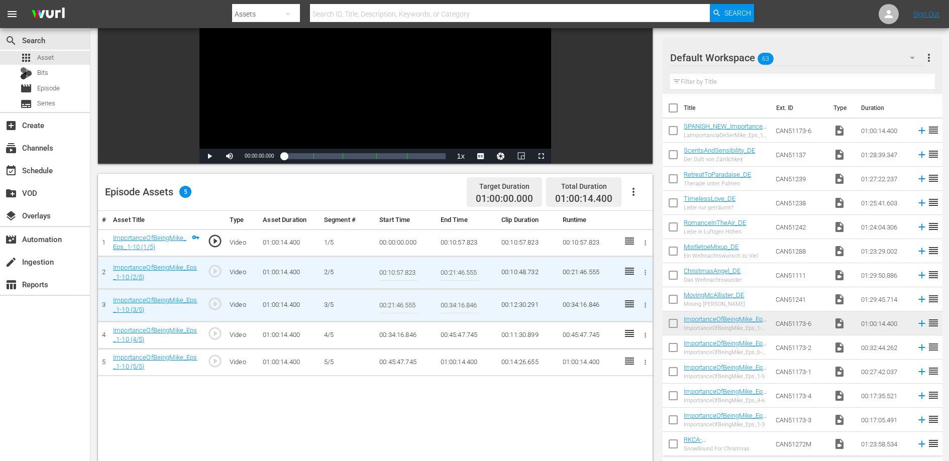
click at [459, 301] on input "00:34:16.846" at bounding box center [460, 305] width 39 height 24
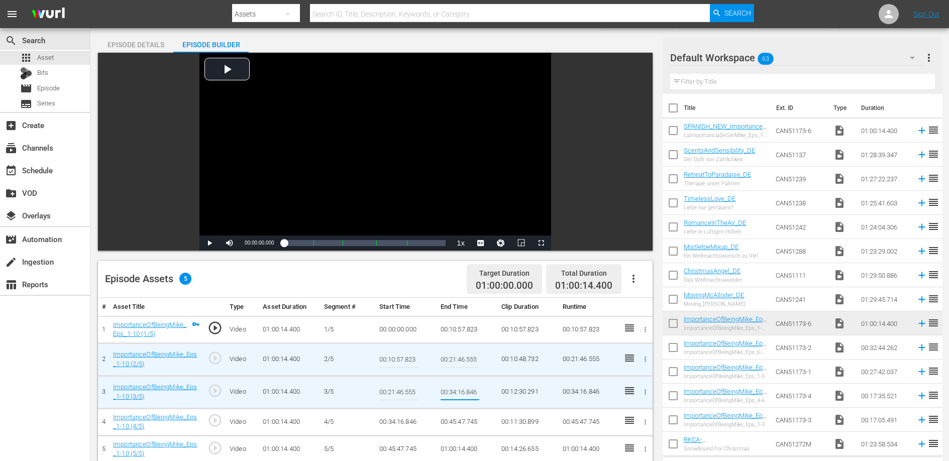
scroll to position [0, 0]
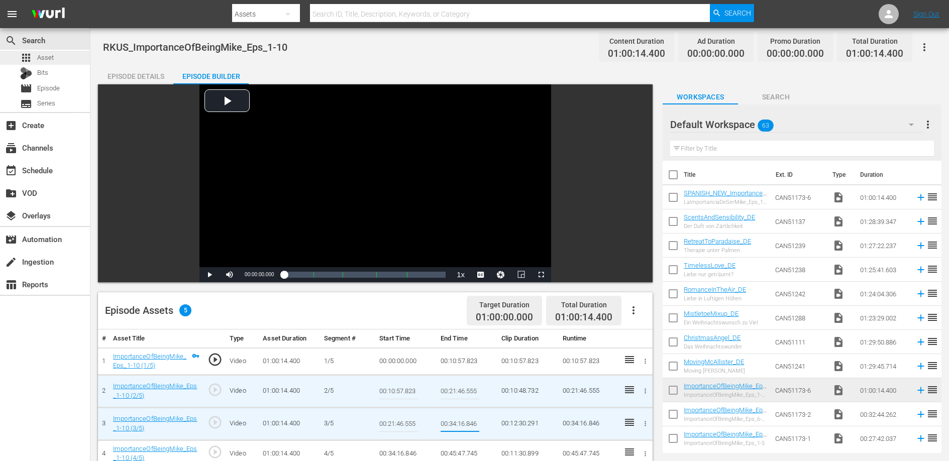
click at [41, 53] on span "Asset" at bounding box center [45, 58] width 17 height 10
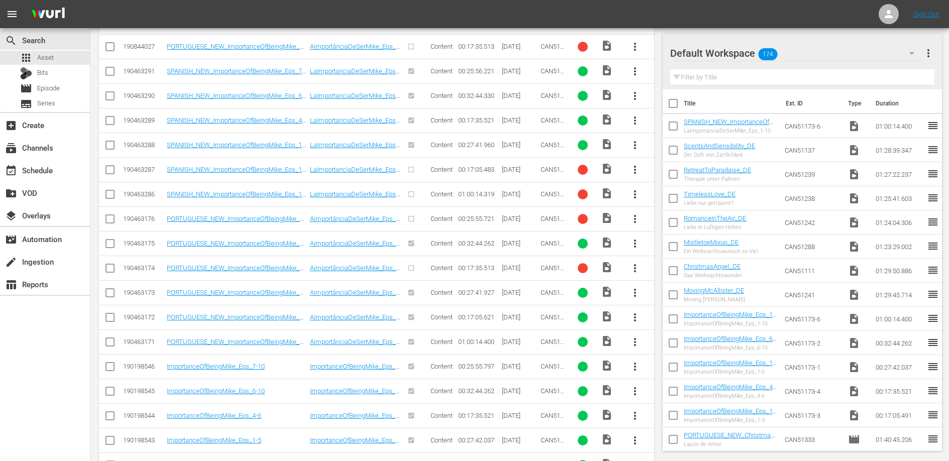
scroll to position [623, 0]
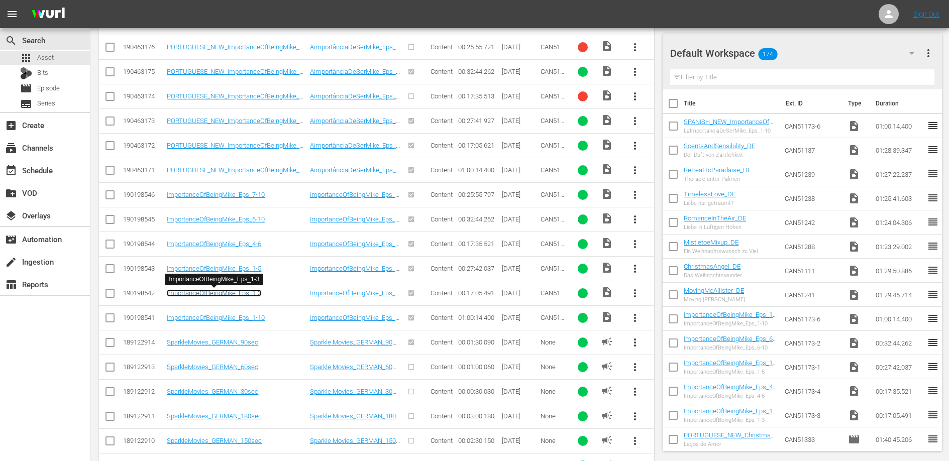
click at [238, 293] on link "ImportanceOfBeingMike_Eps_1-3" at bounding box center [214, 293] width 94 height 8
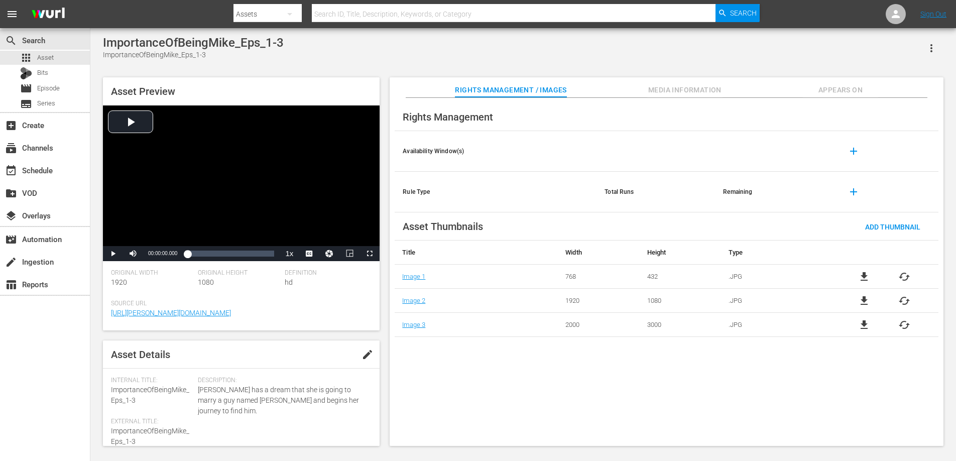
click at [850, 91] on span "Appears On" at bounding box center [840, 90] width 75 height 13
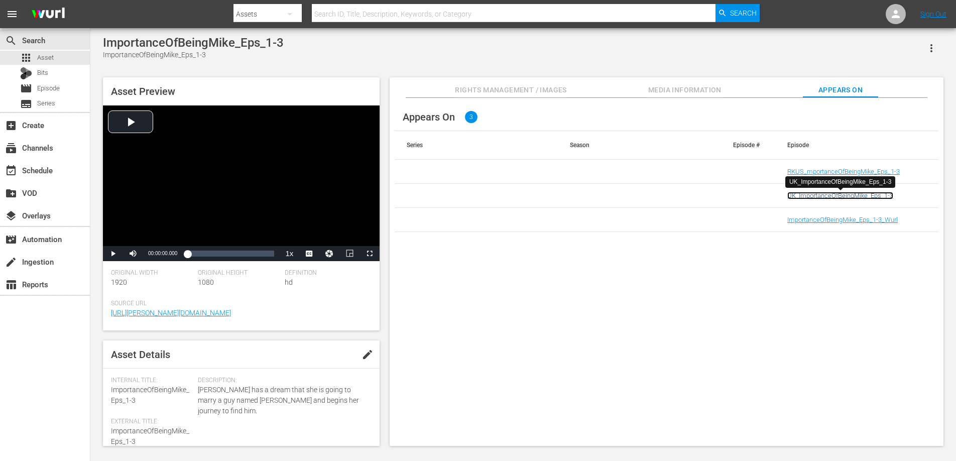
click at [818, 196] on link "UK_ImportanceOfBeingMike_Eps_1-3" at bounding box center [841, 196] width 106 height 8
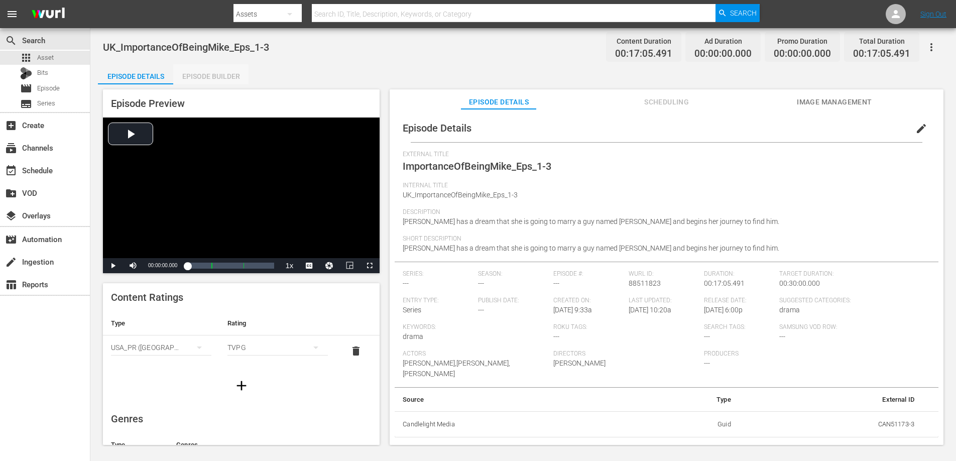
click at [205, 78] on div "Episode Builder" at bounding box center [210, 76] width 75 height 24
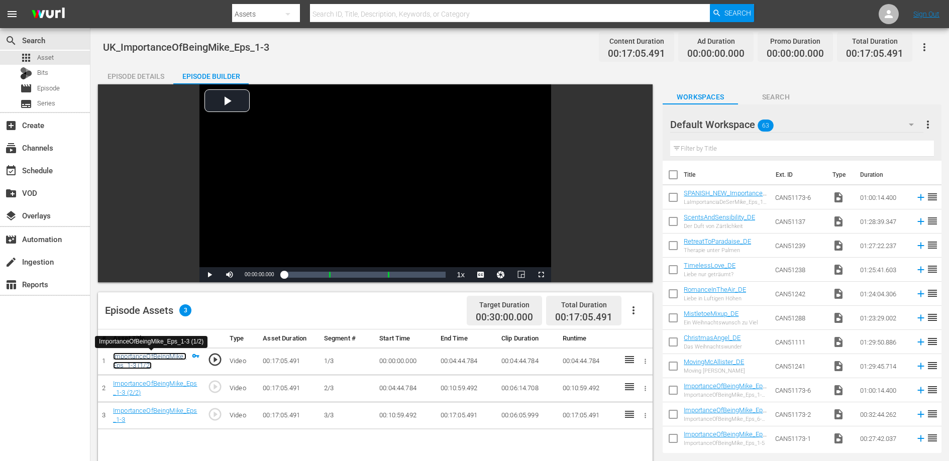
click at [168, 355] on link "ImportanceOfBeingMike_Eps_1-3 (1/2)" at bounding box center [149, 361] width 73 height 17
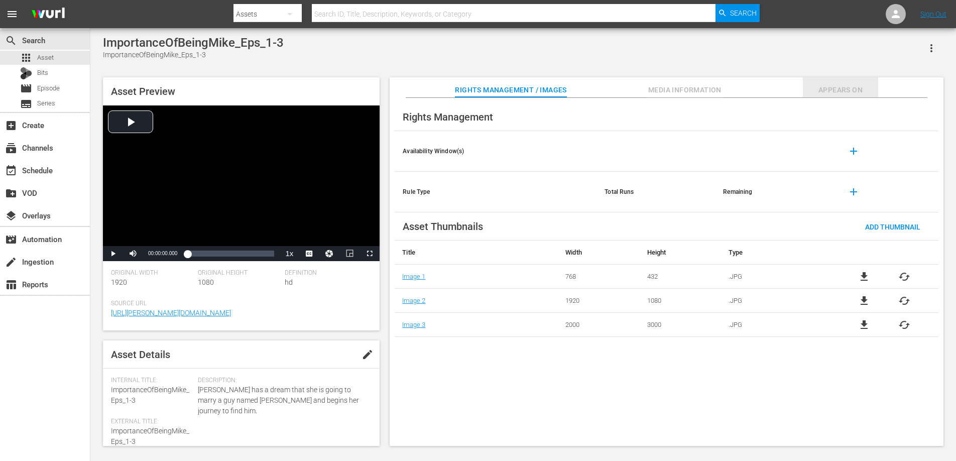
click at [843, 85] on span "Appears On" at bounding box center [840, 90] width 75 height 13
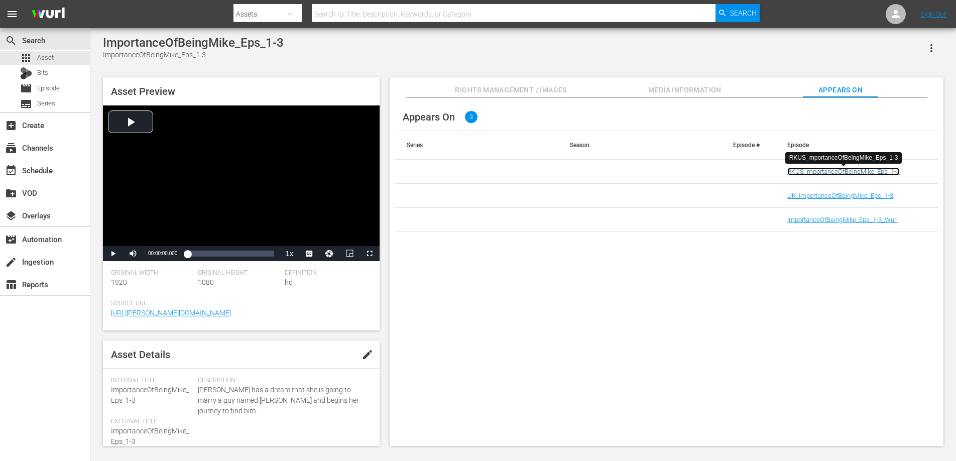
click at [824, 170] on link "RKUS_mportanceOfBeingMike_Eps_1-3" at bounding box center [844, 172] width 113 height 8
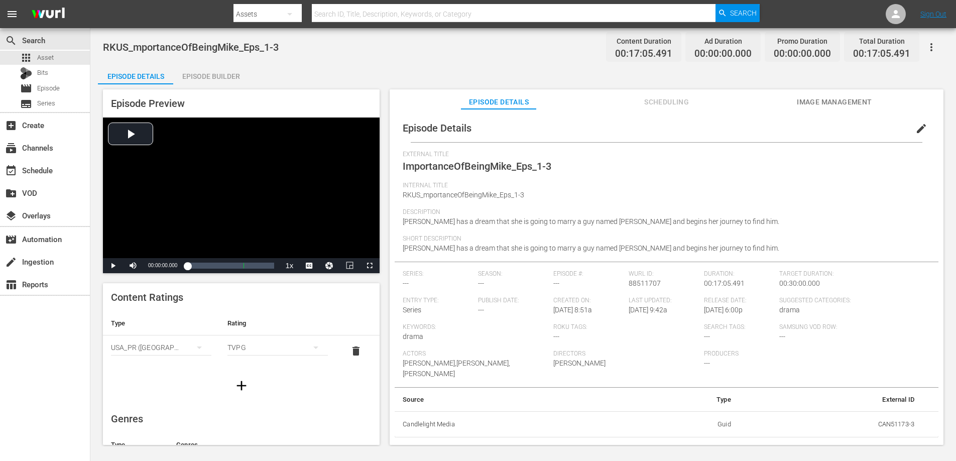
click at [224, 88] on div "Episode Preview Video Player is loading. Play Video Play Mute Current Time 00:0…" at bounding box center [523, 268] width 851 height 369
click at [216, 72] on div "Episode Builder" at bounding box center [210, 76] width 75 height 24
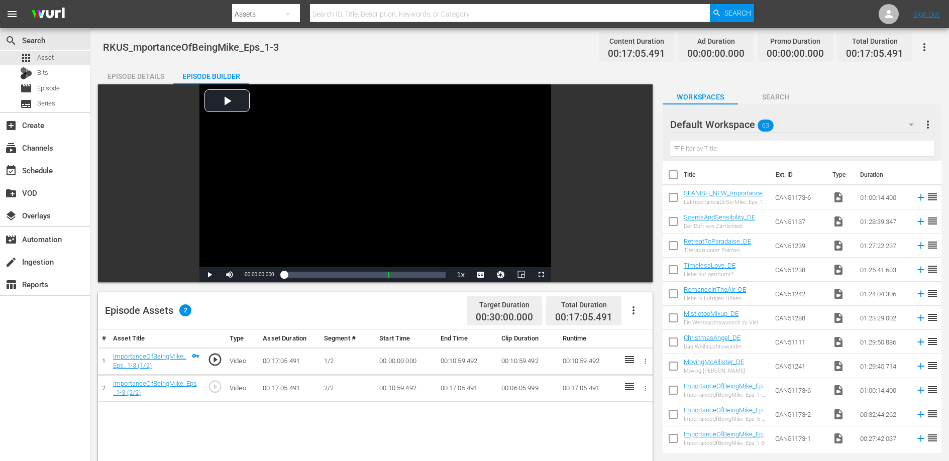
click at [146, 76] on div "Episode Details" at bounding box center [135, 76] width 75 height 24
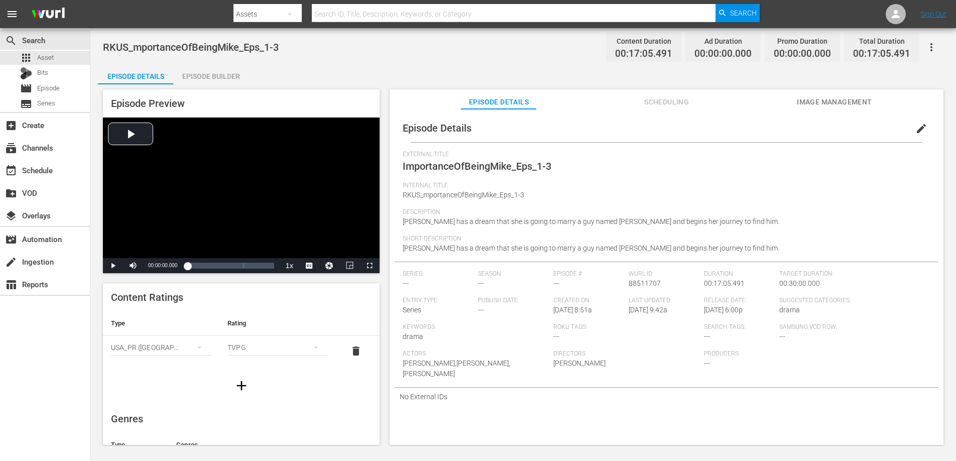
click at [916, 123] on span "edit" at bounding box center [922, 129] width 12 height 12
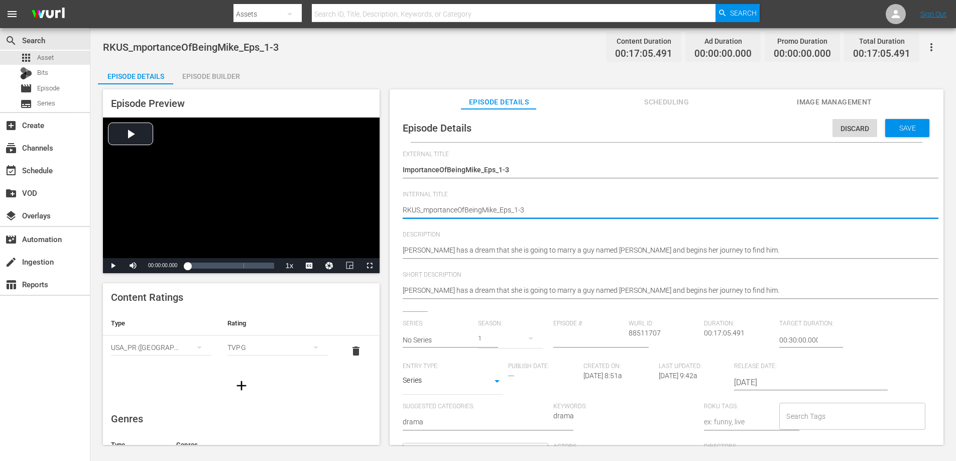
type textarea "RKUS_ImportanceOfBeingMike_Eps_1-3"
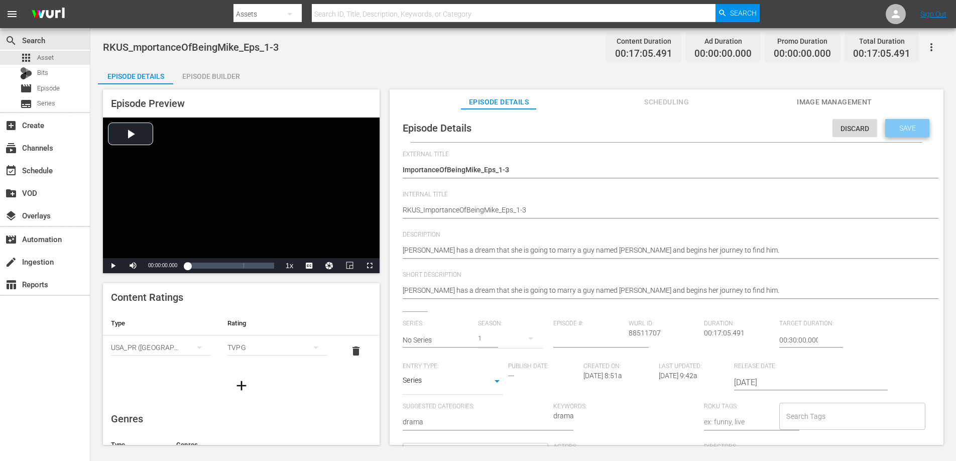
click at [916, 124] on span "Save" at bounding box center [908, 128] width 33 height 8
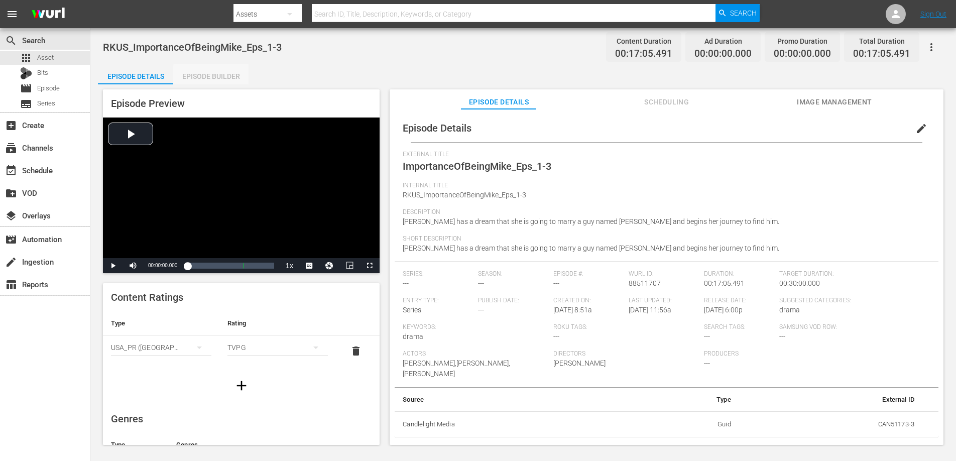
click at [238, 77] on div "Episode Builder" at bounding box center [210, 76] width 75 height 24
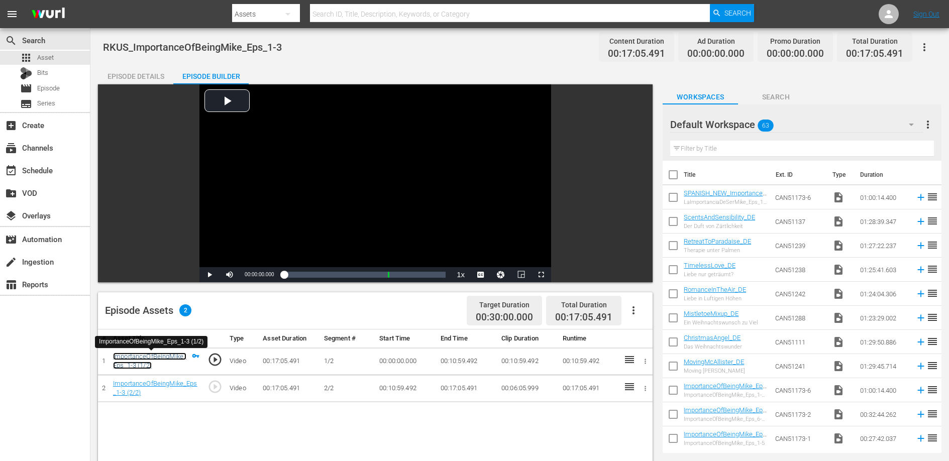
click at [171, 355] on link "ImportanceOfBeingMike_Eps_1-3 (1/2)" at bounding box center [149, 361] width 73 height 17
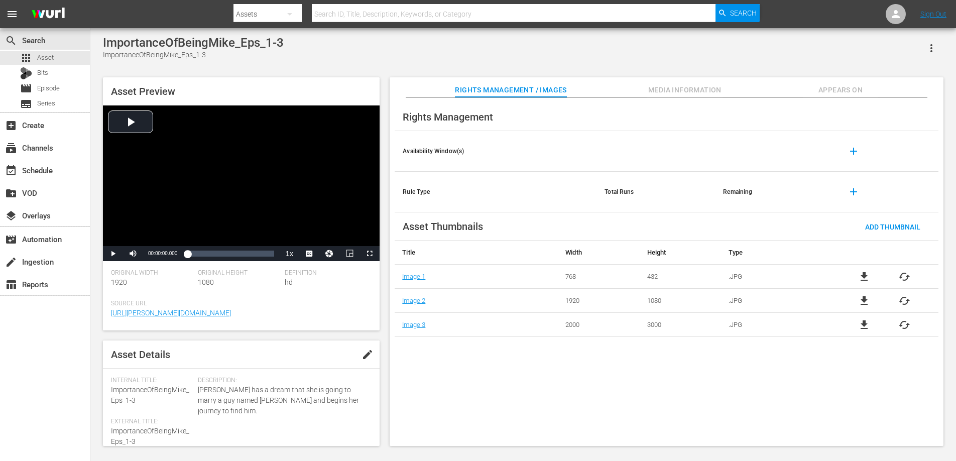
click at [851, 89] on span "Appears On" at bounding box center [840, 90] width 75 height 13
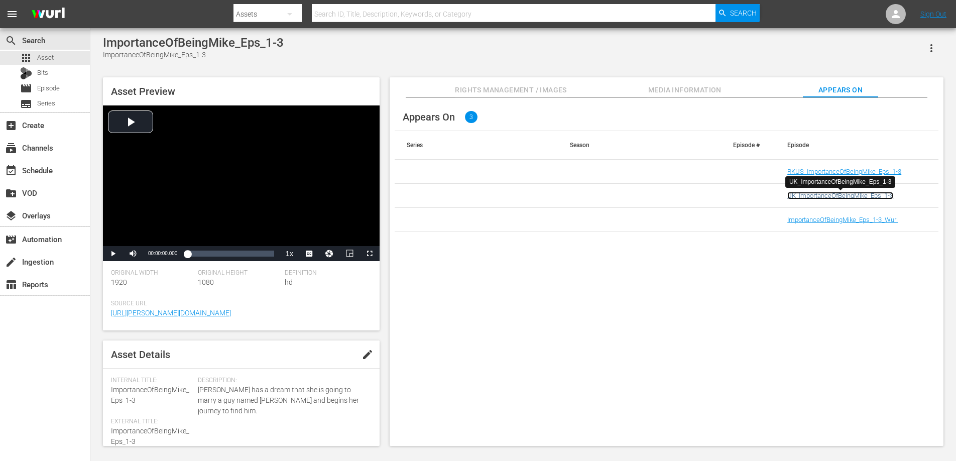
click at [824, 196] on link "UK_ImportanceOfBeingMike_Eps_1-3" at bounding box center [841, 196] width 106 height 8
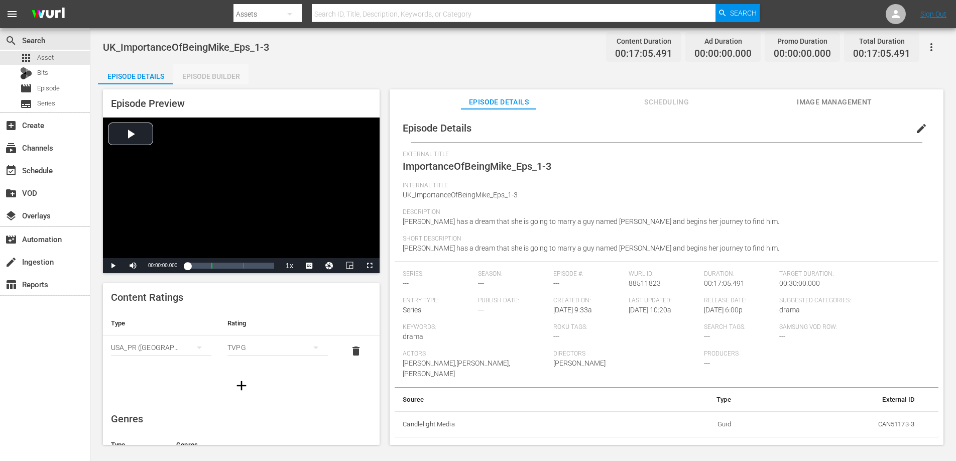
click at [205, 76] on div "Episode Builder" at bounding box center [210, 76] width 75 height 24
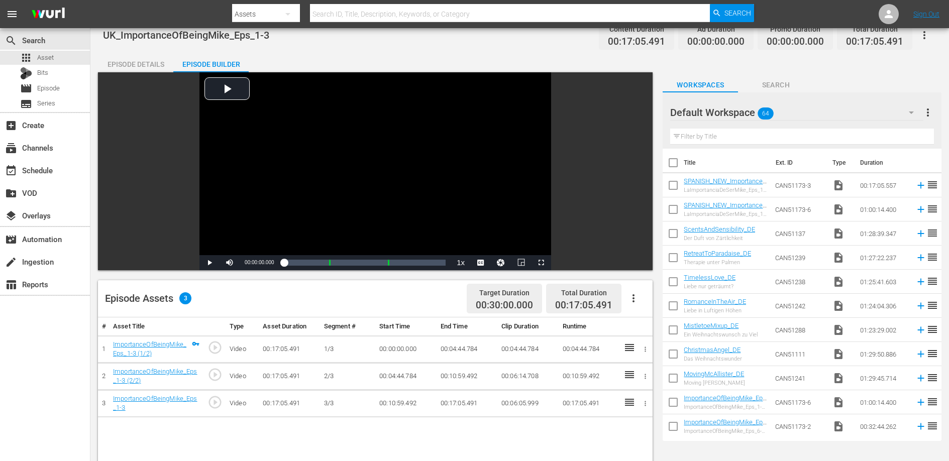
scroll to position [10, 0]
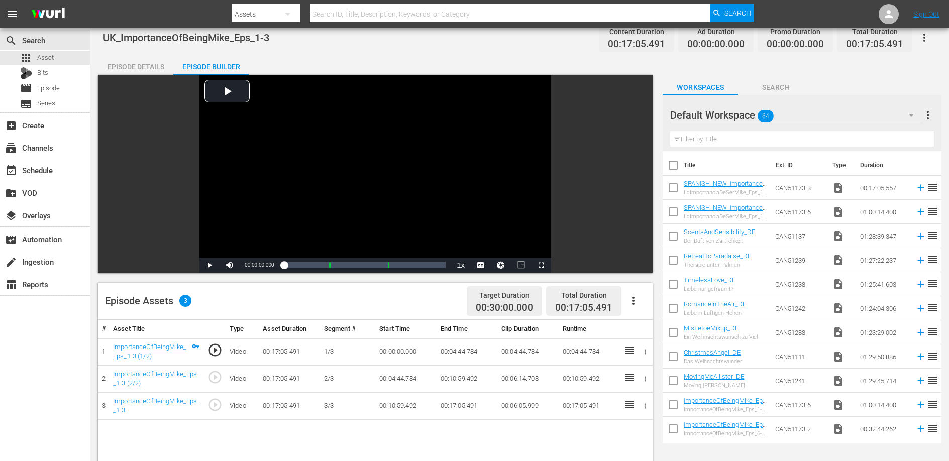
click at [452, 351] on td "00:04:44.784" at bounding box center [466, 351] width 61 height 27
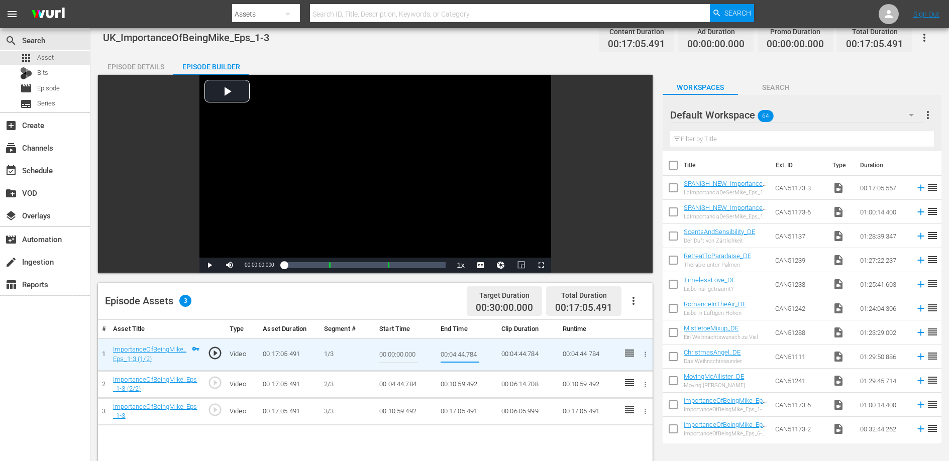
click at [452, 351] on input "00:04:44.784" at bounding box center [460, 355] width 39 height 24
click at [454, 383] on td "00:10:59.492" at bounding box center [466, 384] width 61 height 27
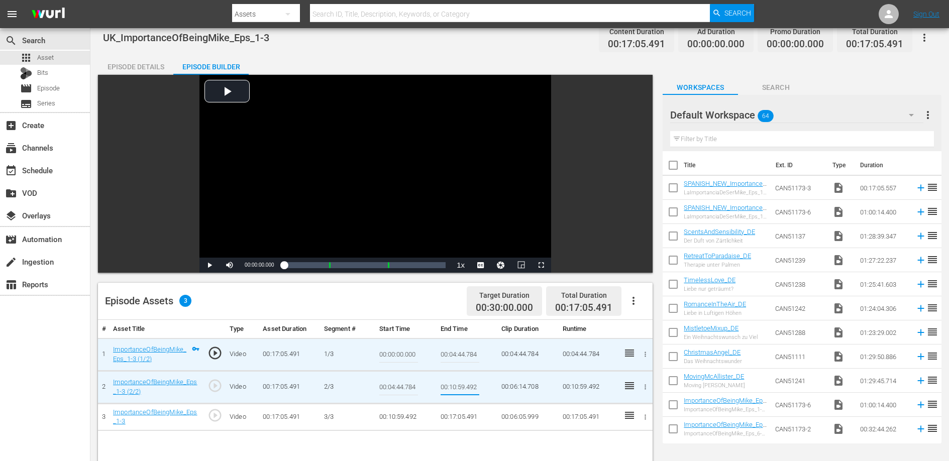
click at [454, 383] on input "00:10:59.492" at bounding box center [460, 387] width 39 height 24
click at [473, 417] on td "00:17:05.491" at bounding box center [466, 416] width 61 height 27
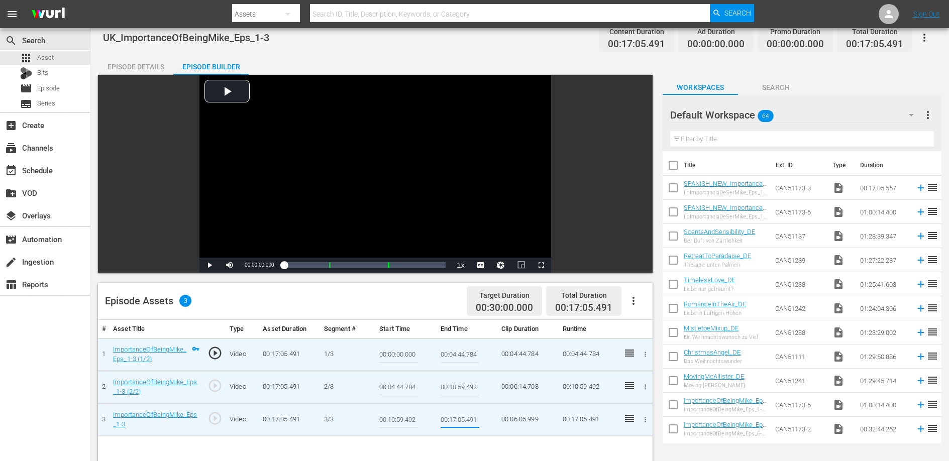
click at [473, 417] on input "00:17:05.491" at bounding box center [460, 420] width 39 height 24
click at [314, 42] on div "UK_ImportanceOfBeingMike_Eps_1-3 Content Duration 00:17:05.491 Ad Duration 00:0…" at bounding box center [519, 37] width 833 height 23
click at [158, 348] on link "ImportanceOfBeingMike_Eps_1-3 (1/2)" at bounding box center [149, 354] width 73 height 17
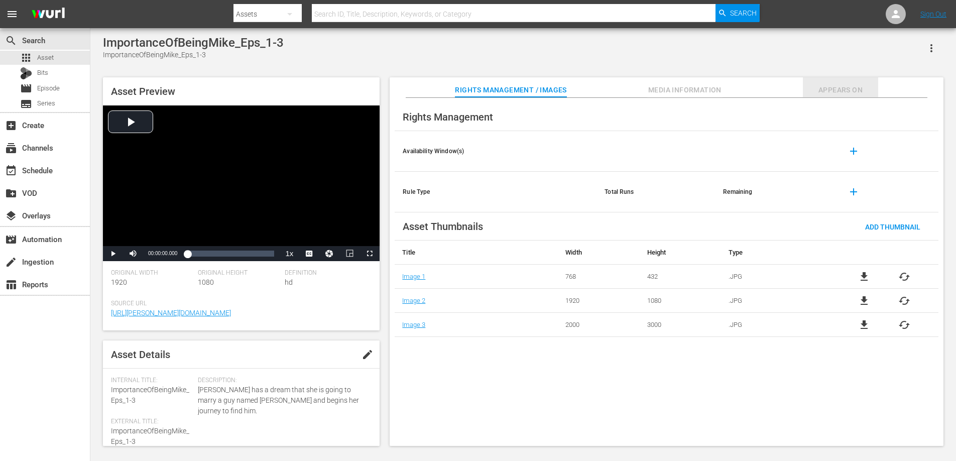
click at [825, 83] on button "Appears On" at bounding box center [840, 87] width 75 height 20
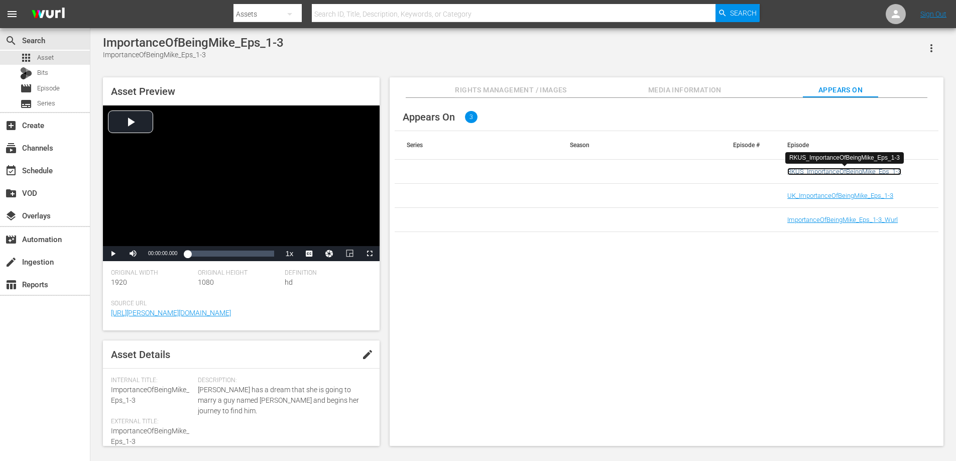
click at [826, 172] on link "RKUS_ImportanceOfBeingMike_Eps_1-3" at bounding box center [845, 172] width 114 height 8
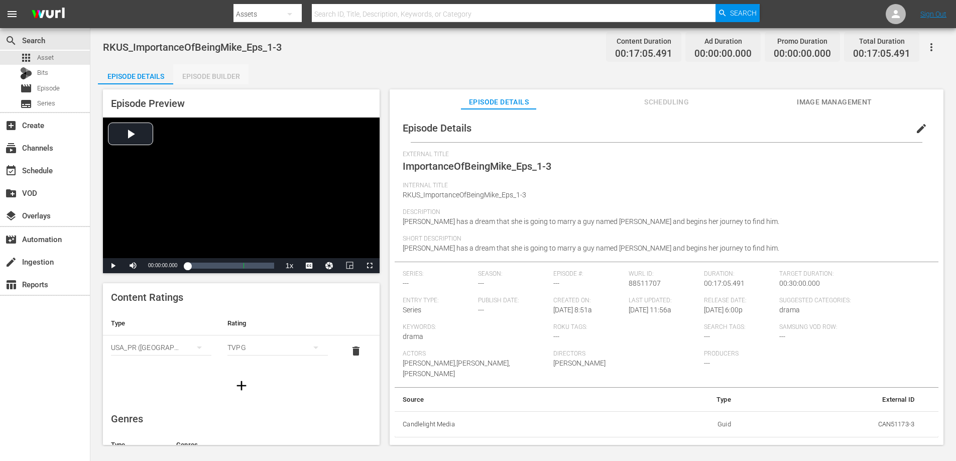
click at [201, 76] on div "Episode Builder" at bounding box center [210, 76] width 75 height 24
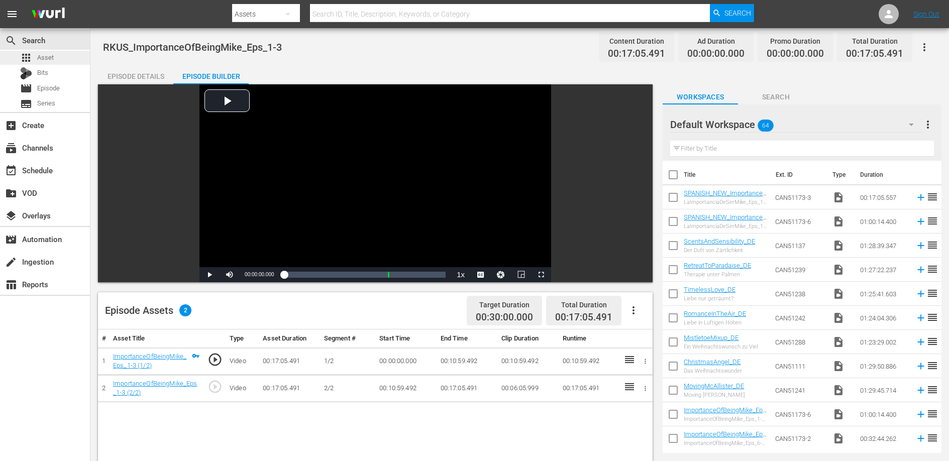
click at [42, 55] on span "Asset" at bounding box center [45, 58] width 17 height 10
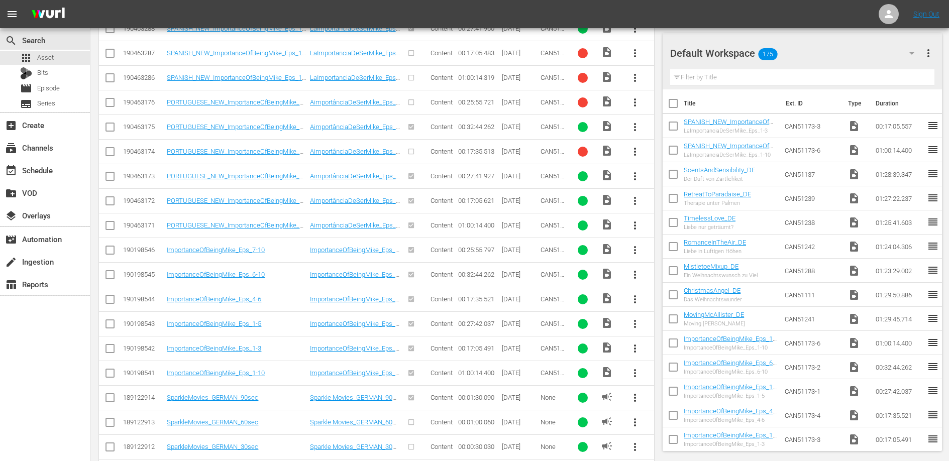
scroll to position [687, 0]
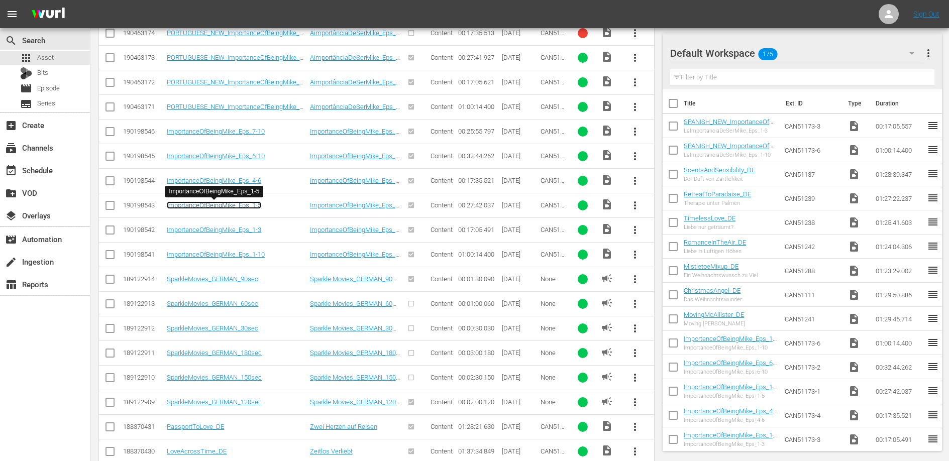
click at [252, 207] on link "ImportanceOfBeingMike_Eps_1-5" at bounding box center [214, 205] width 94 height 8
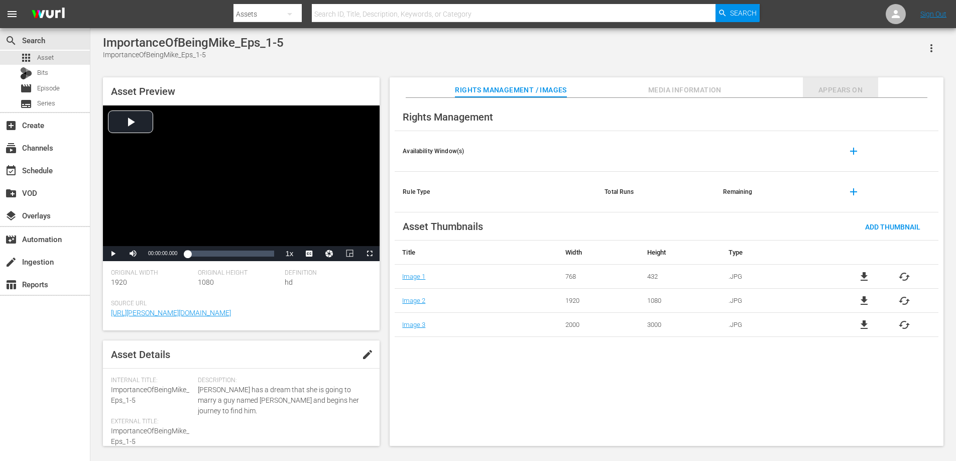
click at [853, 87] on span "Appears On" at bounding box center [840, 90] width 75 height 13
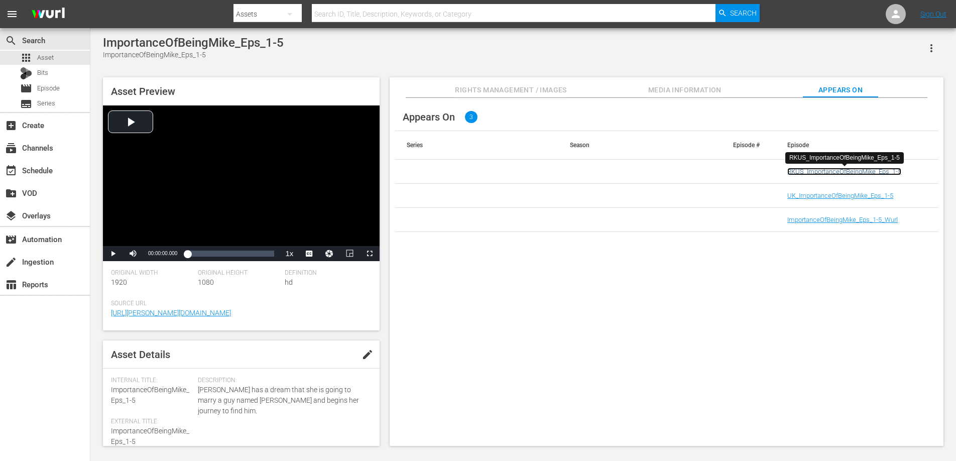
click at [806, 171] on link "RKUS_ImportanceOfBeingMike_Eps_1-5" at bounding box center [845, 172] width 114 height 8
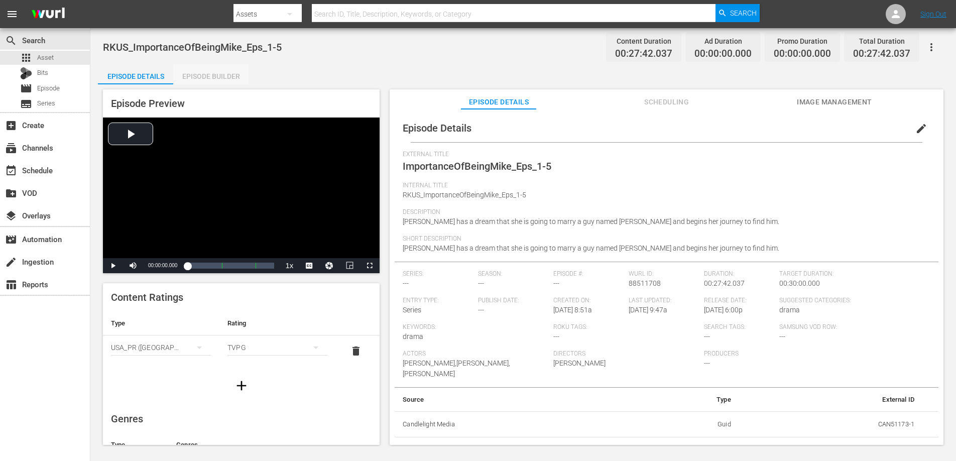
click at [192, 77] on div "Episode Builder" at bounding box center [210, 76] width 75 height 24
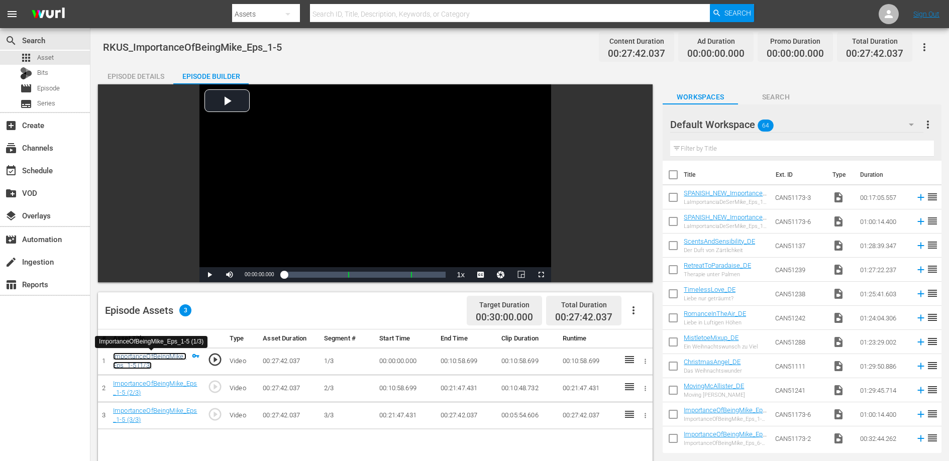
click at [161, 354] on link "ImportanceOfBeingMike_Eps_1-5 (1/3)" at bounding box center [149, 361] width 73 height 17
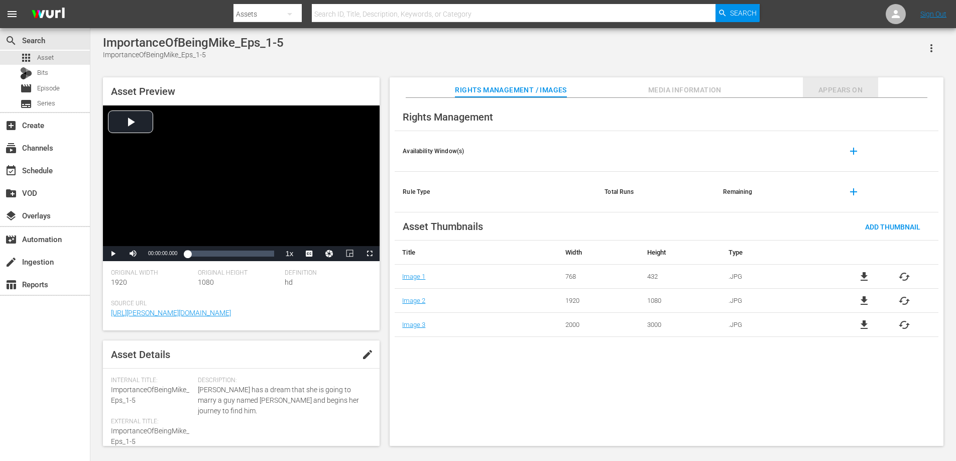
click at [836, 87] on span "Appears On" at bounding box center [840, 90] width 75 height 13
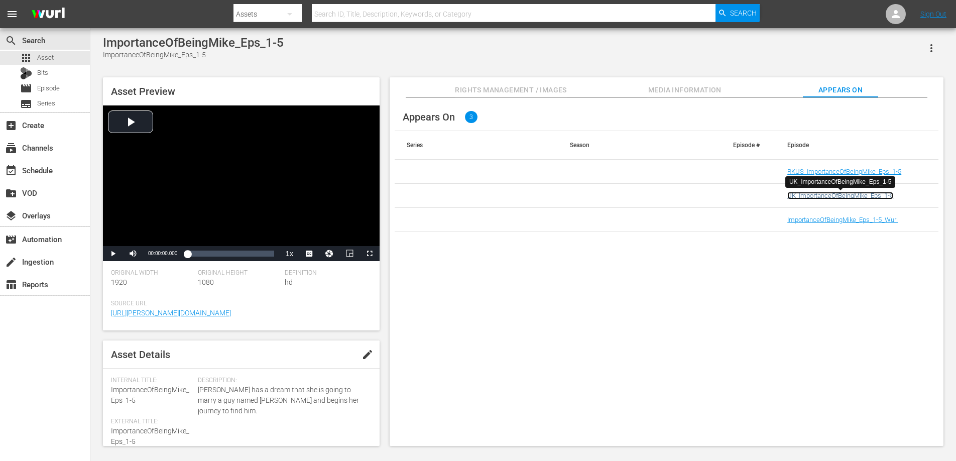
click at [815, 194] on link "UK_ImportanceOfBeingMike_Eps_1-5" at bounding box center [841, 196] width 106 height 8
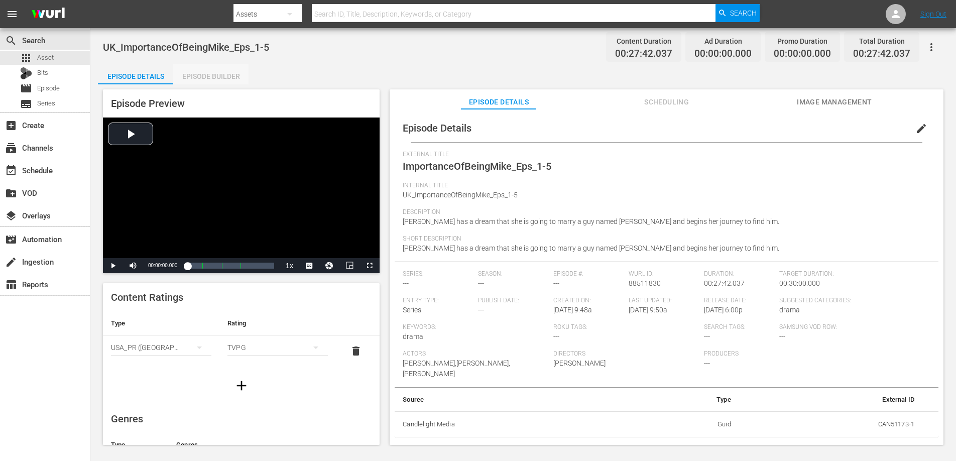
click at [221, 75] on div "Episode Builder" at bounding box center [210, 76] width 75 height 24
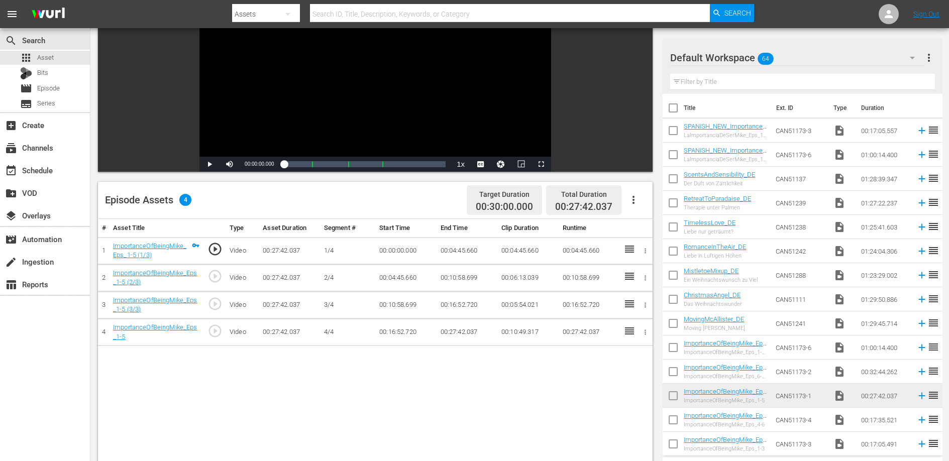
scroll to position [115, 0]
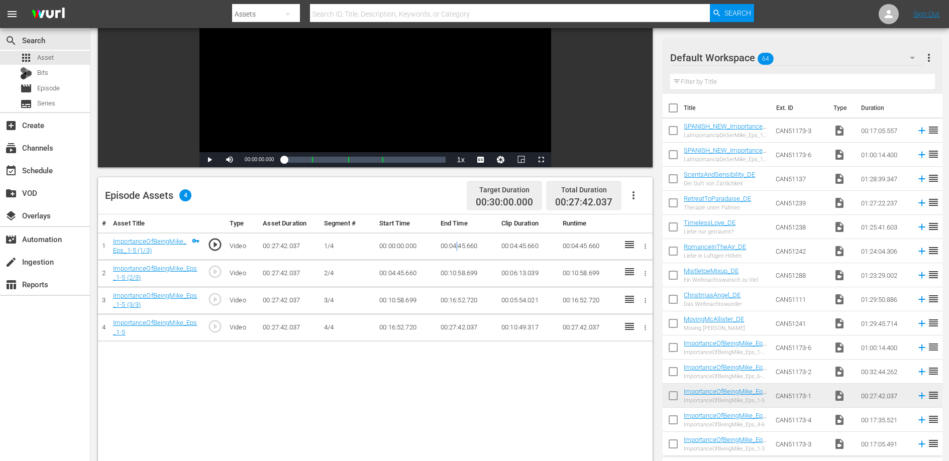
click at [457, 247] on td "00:04:45.660" at bounding box center [466, 246] width 61 height 27
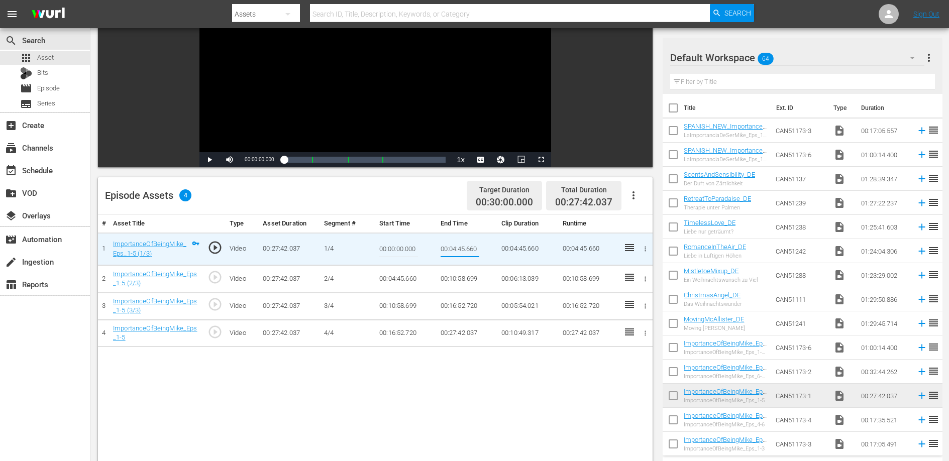
click at [457, 247] on input "00:04:45.660" at bounding box center [460, 249] width 39 height 24
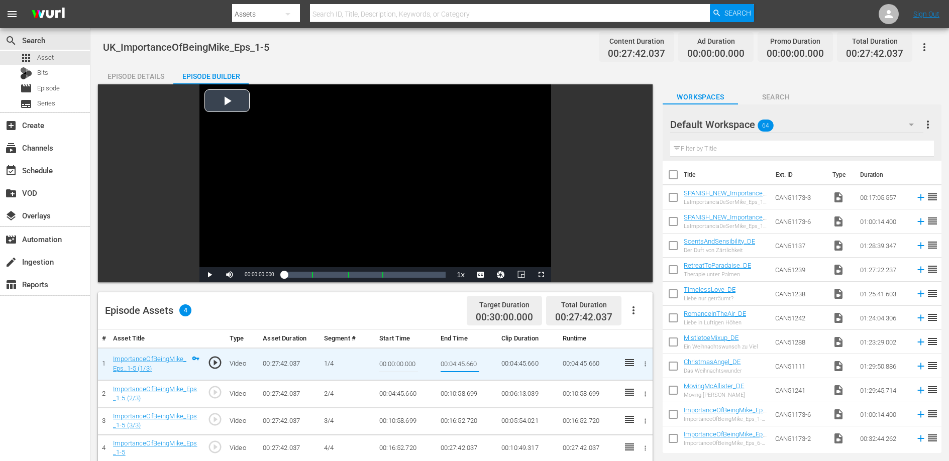
scroll to position [2, 0]
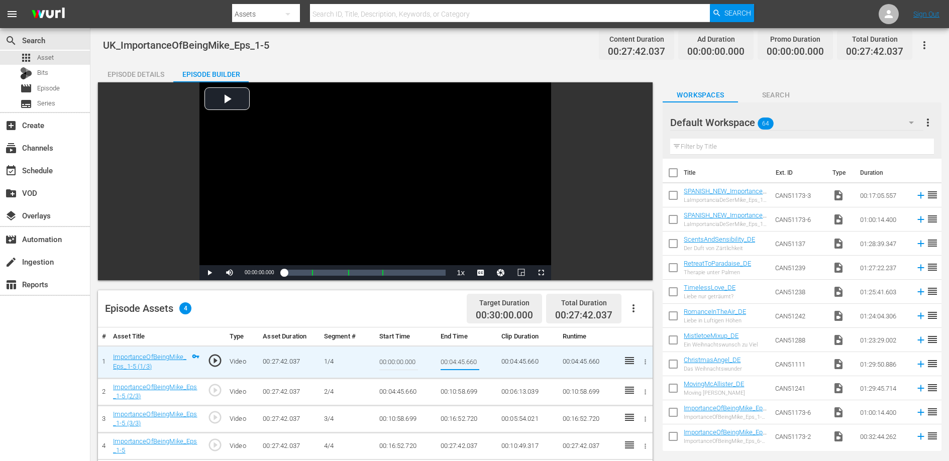
click at [456, 390] on td "00:10:58.699" at bounding box center [466, 391] width 61 height 27
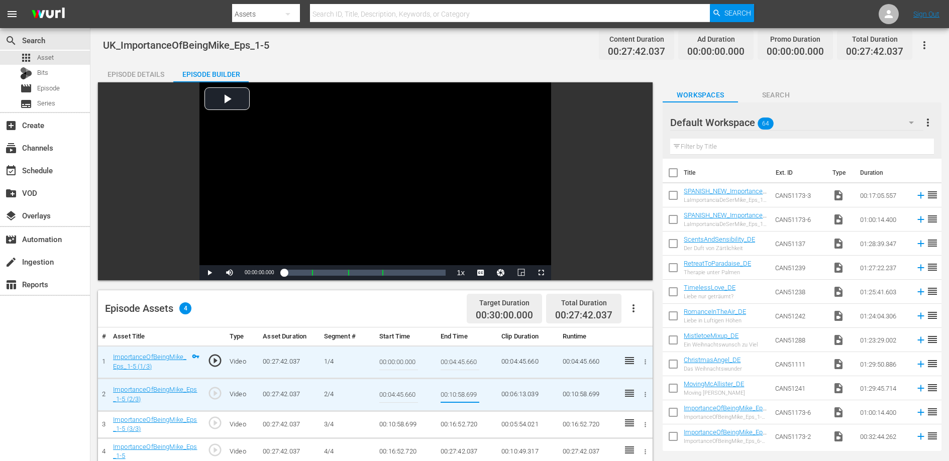
click at [456, 390] on input "00:10:58.699" at bounding box center [460, 395] width 39 height 24
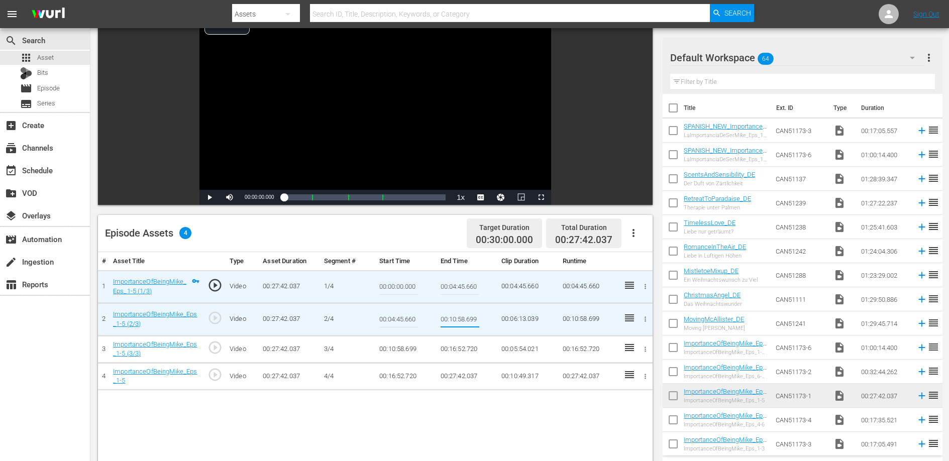
scroll to position [182, 0]
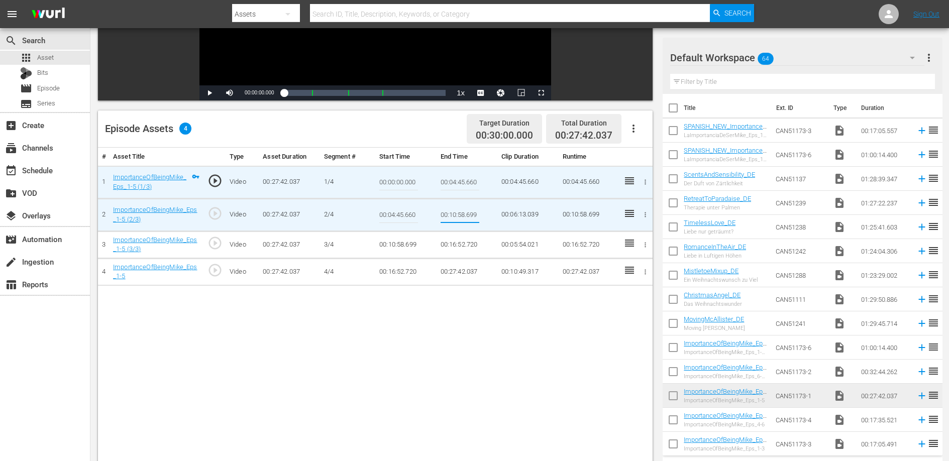
click at [458, 245] on td "00:16:52.720" at bounding box center [466, 244] width 61 height 27
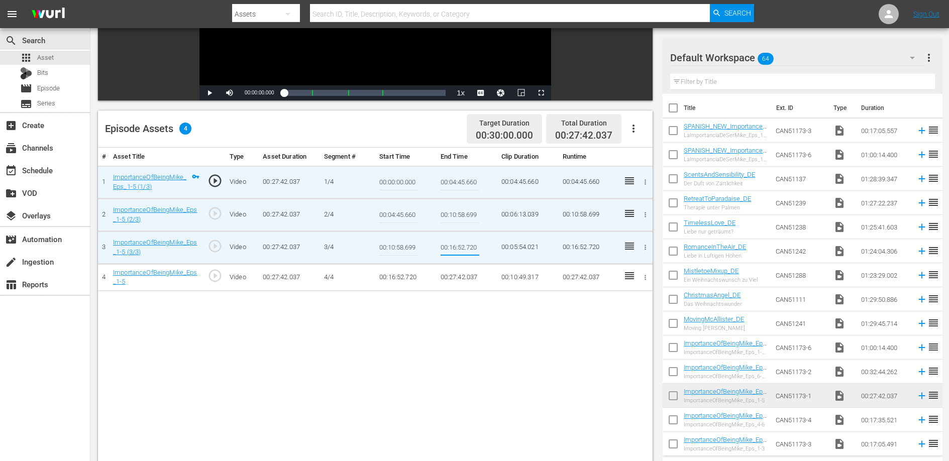
click at [458, 245] on input "00:16:52.720" at bounding box center [460, 248] width 39 height 24
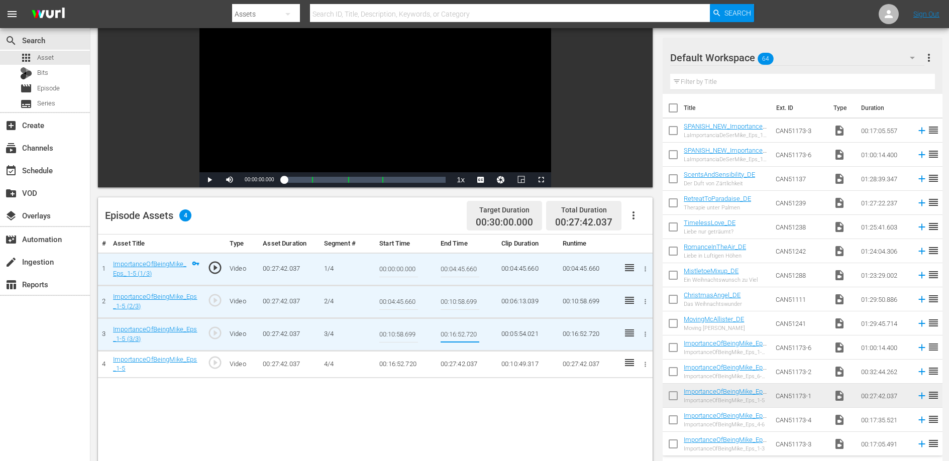
scroll to position [0, 0]
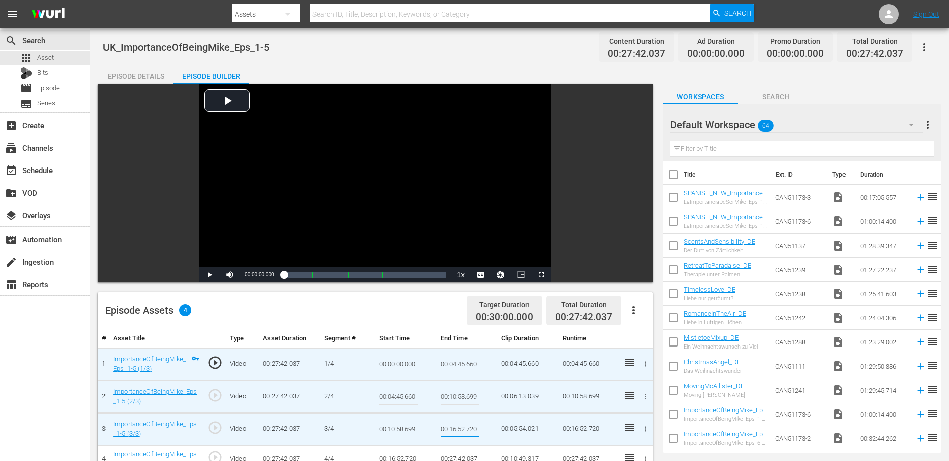
click at [386, 303] on div "Episode Assets 4 Target Duration 00:30:00.000 Total Duration 00:27:42.037" at bounding box center [375, 310] width 555 height 37
click at [144, 359] on link "ImportanceOfBeingMike_Eps_1-5 (1/3)" at bounding box center [149, 363] width 73 height 17
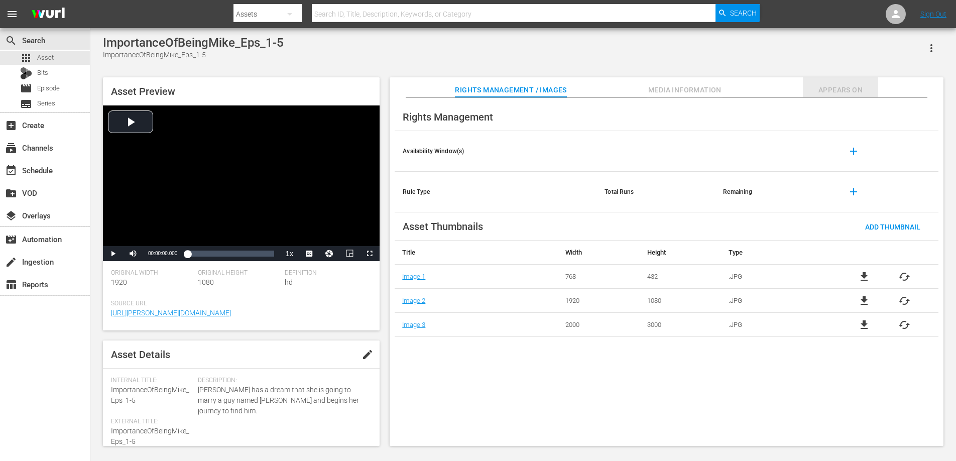
drag, startPoint x: 845, startPoint y: 93, endPoint x: 838, endPoint y: 96, distance: 7.9
click at [845, 93] on span "Appears On" at bounding box center [840, 90] width 75 height 13
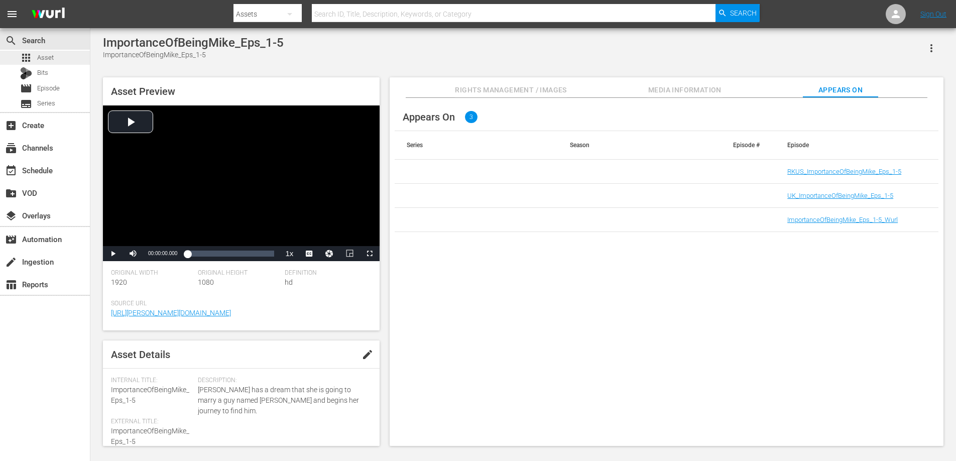
click at [47, 53] on span "Asset" at bounding box center [45, 58] width 17 height 10
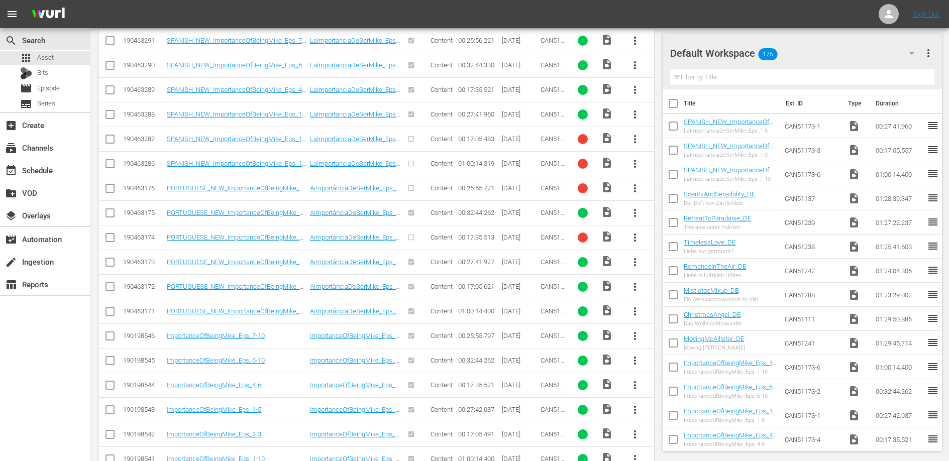
scroll to position [612, 0]
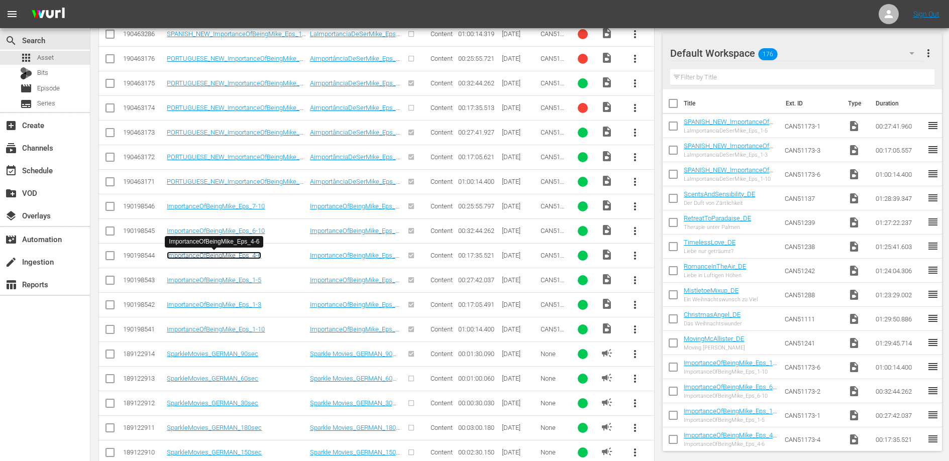
click at [248, 254] on link "ImportanceOfBeingMike_Eps_4-6" at bounding box center [214, 256] width 94 height 8
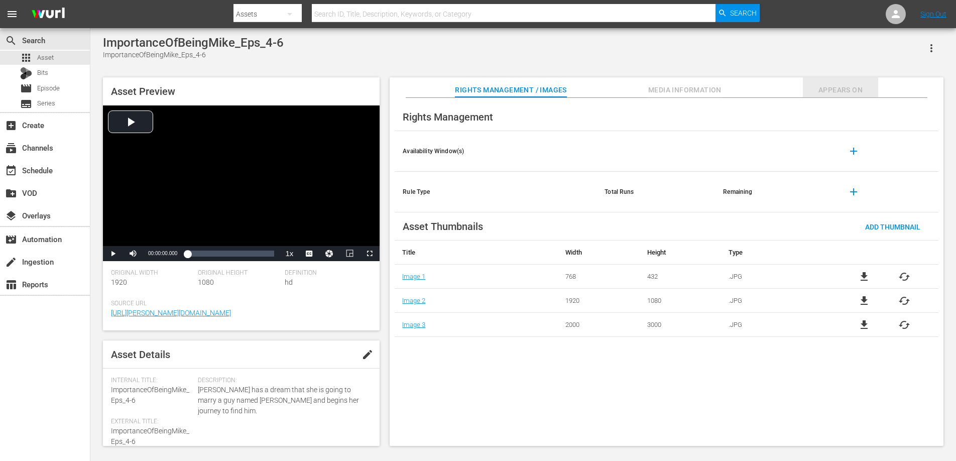
click at [854, 81] on button "Appears On" at bounding box center [840, 87] width 75 height 20
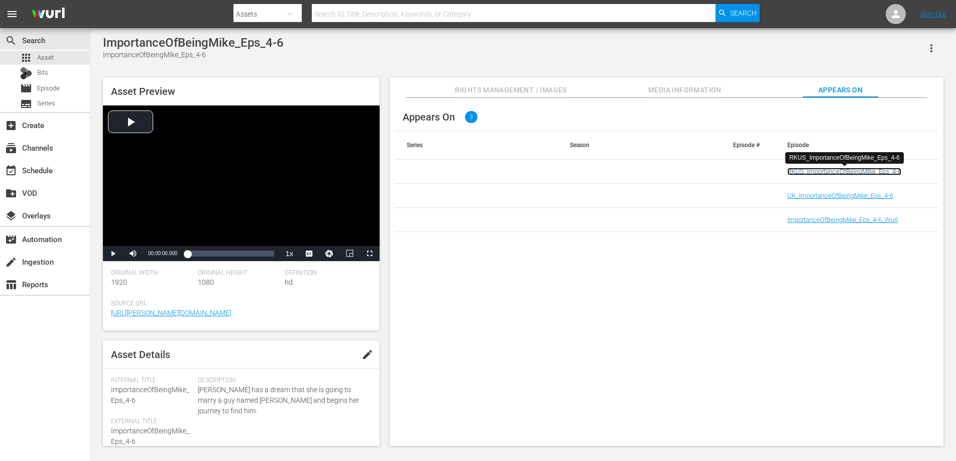
click at [805, 169] on link "RKUS_ImportanceOfBeingMike_Eps_4-6" at bounding box center [845, 172] width 114 height 8
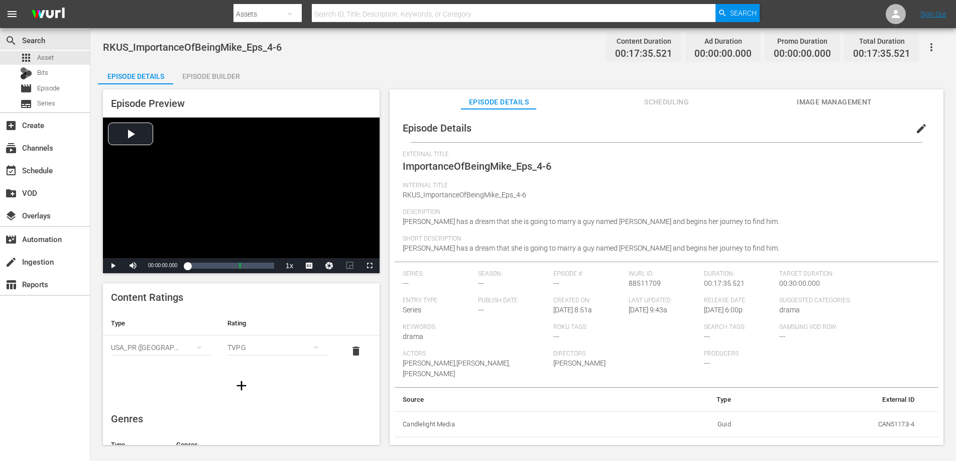
click at [223, 75] on div "Episode Builder" at bounding box center [210, 76] width 75 height 24
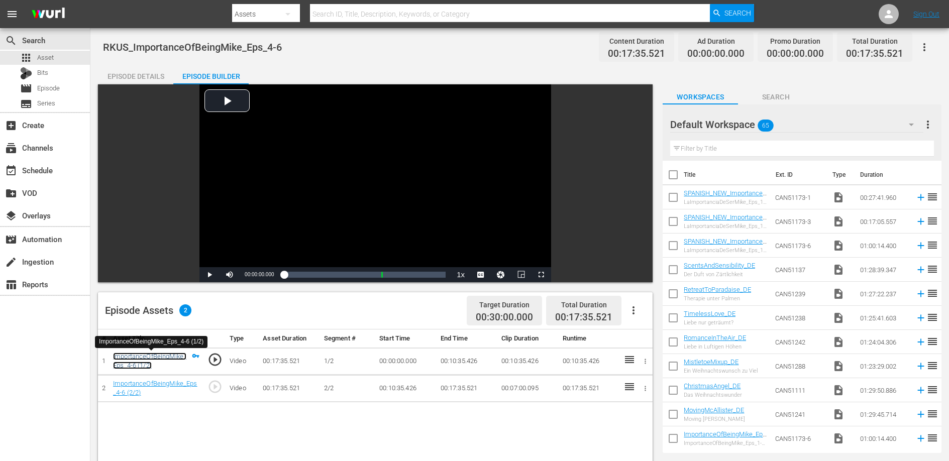
click at [162, 358] on link "ImportanceOfBeingMike_Eps_4-6 (1/2)" at bounding box center [149, 361] width 73 height 17
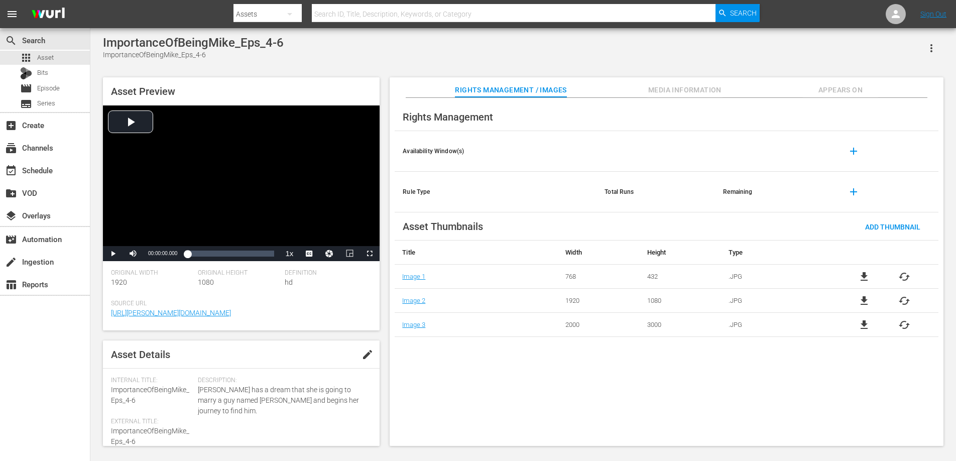
click at [866, 87] on span "Appears On" at bounding box center [840, 90] width 75 height 13
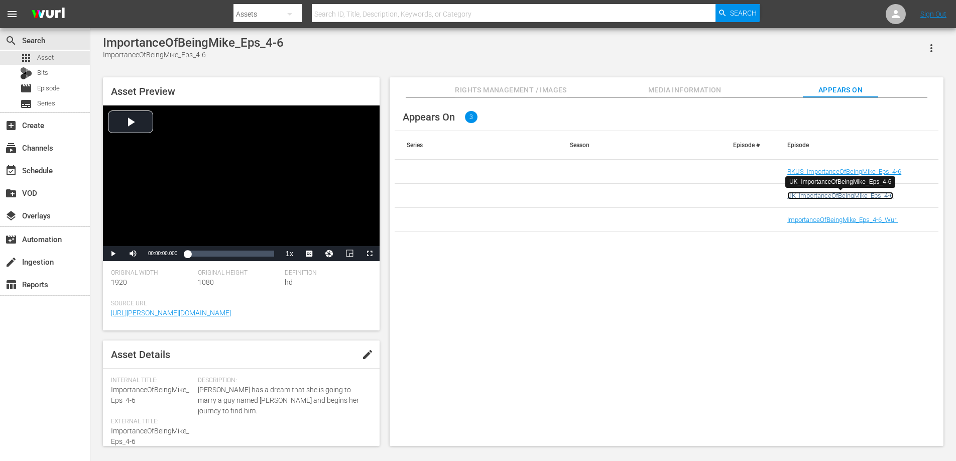
click at [817, 198] on link "UK_ImportanceOfBeingMike_Eps_4-6" at bounding box center [841, 196] width 106 height 8
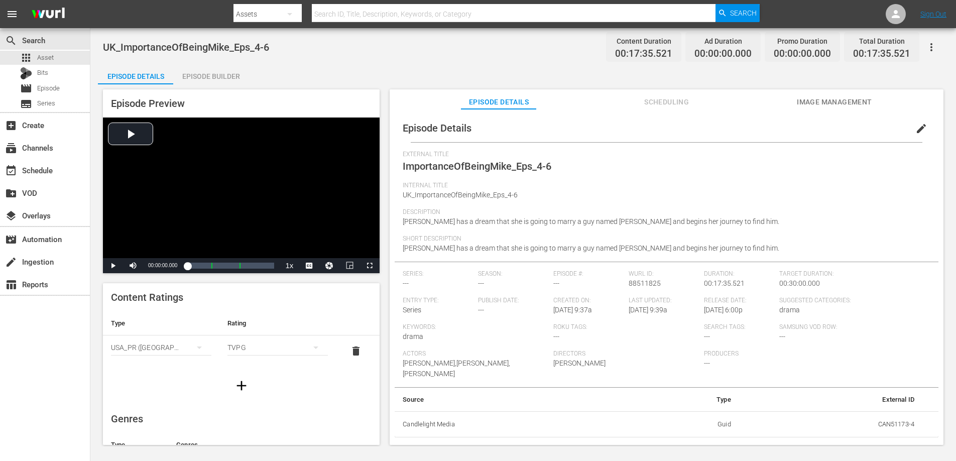
click at [214, 72] on div "Episode Builder" at bounding box center [210, 76] width 75 height 24
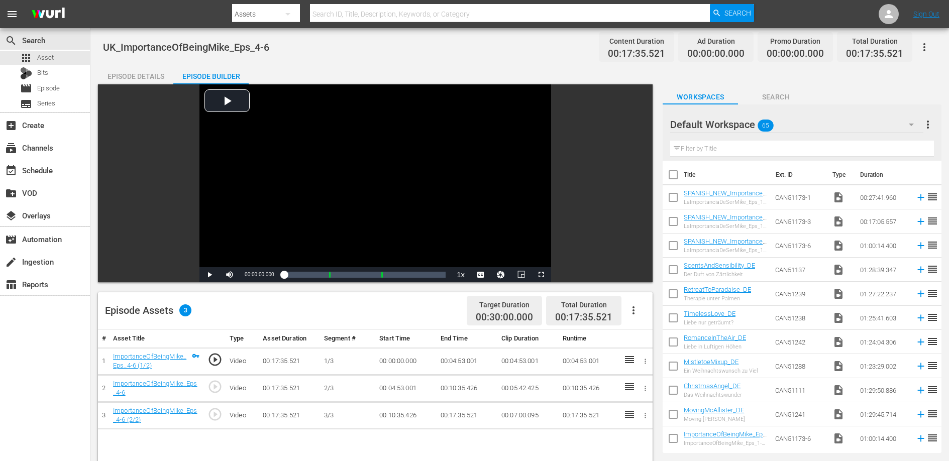
click at [454, 356] on td "00:04:53.001" at bounding box center [466, 361] width 61 height 27
click at [453, 356] on td "00:04:53.001" at bounding box center [466, 361] width 61 height 27
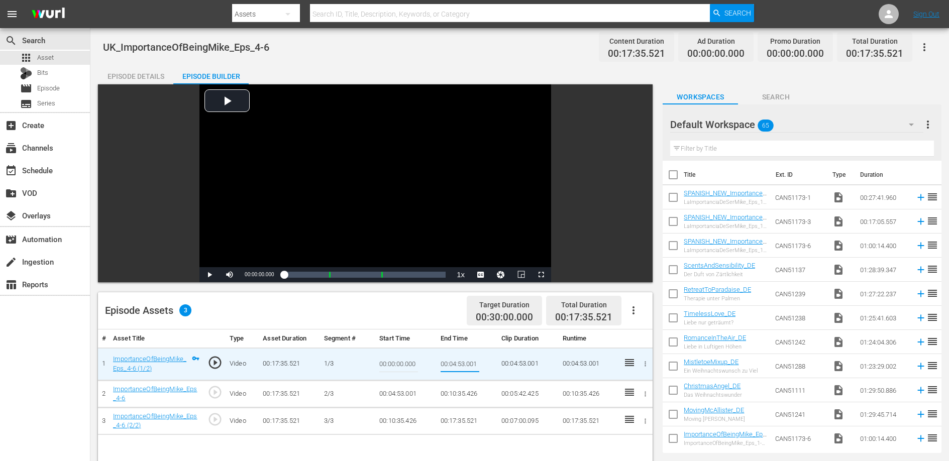
click at [454, 362] on input "00:04:53.001" at bounding box center [460, 364] width 39 height 24
click at [345, 55] on div "UK_ImportanceOfBeingMike_Eps_4-6 Content Duration 00:17:35.521 Ad Duration 00:0…" at bounding box center [519, 47] width 833 height 23
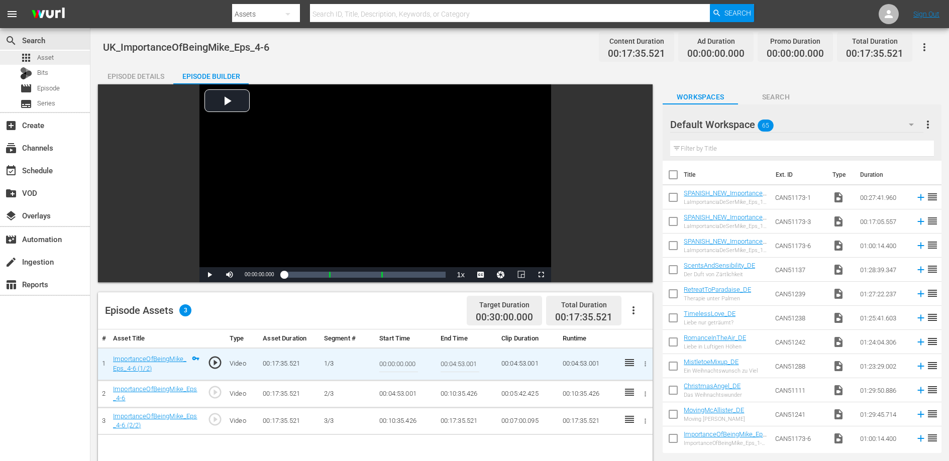
click at [41, 53] on span "Asset" at bounding box center [45, 58] width 17 height 10
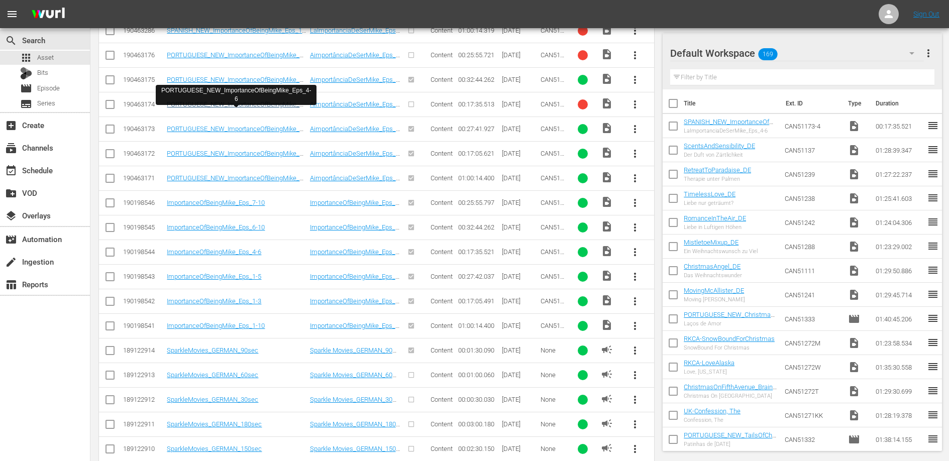
scroll to position [708, 0]
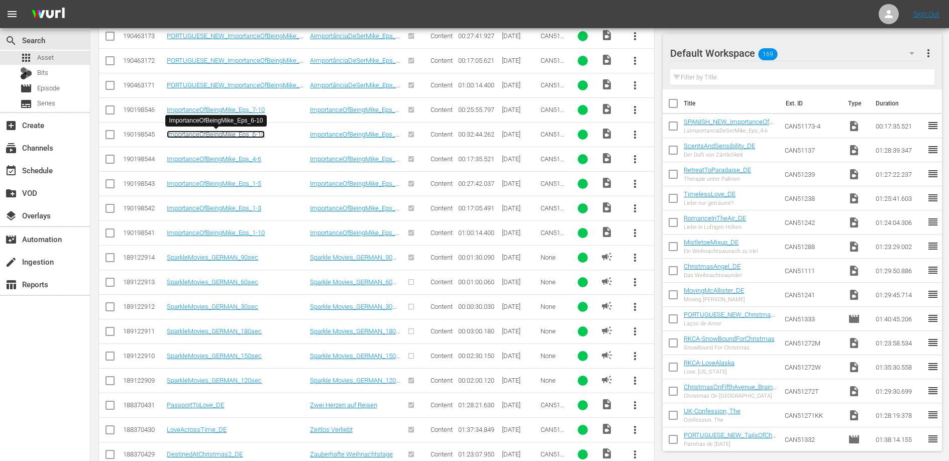
click at [254, 134] on link "ImportanceOfBeingMike_Eps_6-10" at bounding box center [216, 135] width 98 height 8
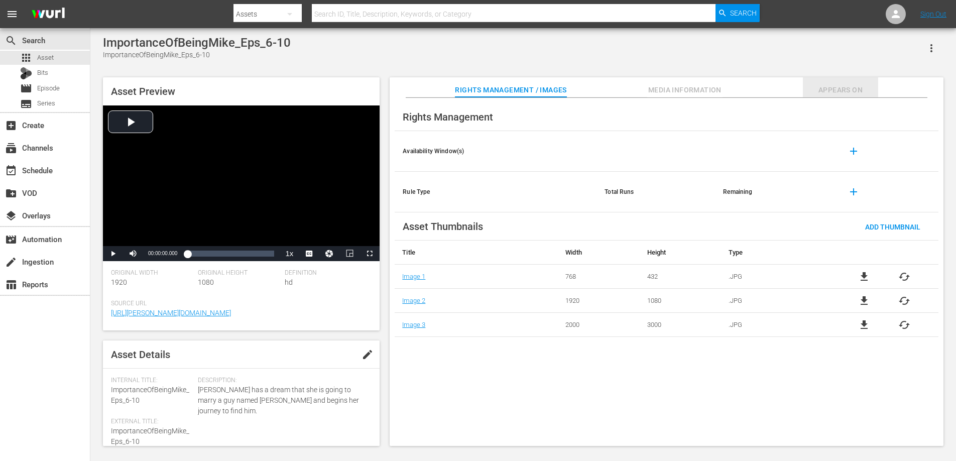
click at [864, 85] on span "Appears On" at bounding box center [840, 90] width 75 height 13
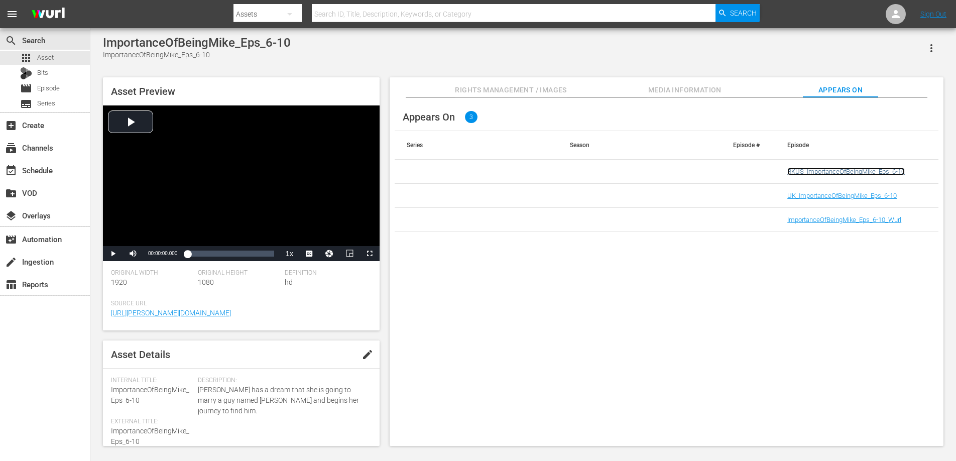
click at [813, 171] on link "RKUS_ImportanceOfBeingMike_Eps_6-10" at bounding box center [847, 172] width 118 height 8
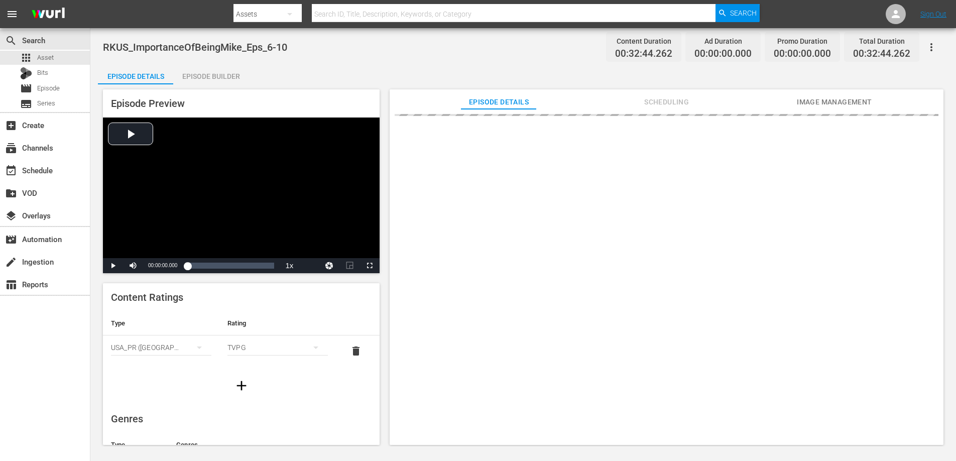
click at [210, 78] on div "Episode Builder" at bounding box center [210, 76] width 75 height 24
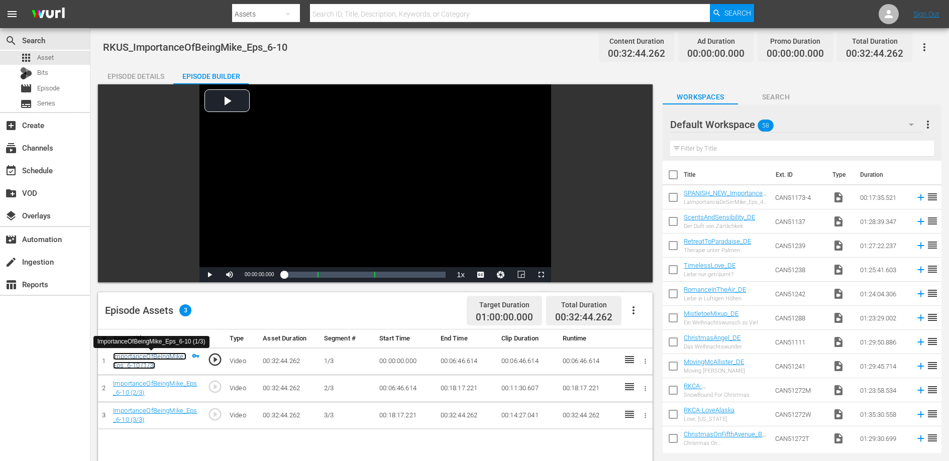
click at [167, 356] on link "ImportanceOfBeingMike_Eps_6-10 (1/3)" at bounding box center [149, 361] width 73 height 17
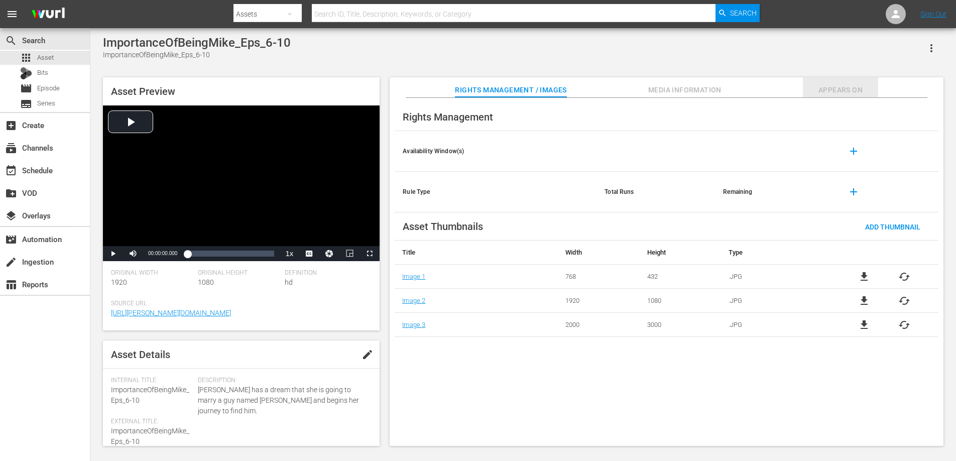
click at [838, 85] on span "Appears On" at bounding box center [840, 90] width 75 height 13
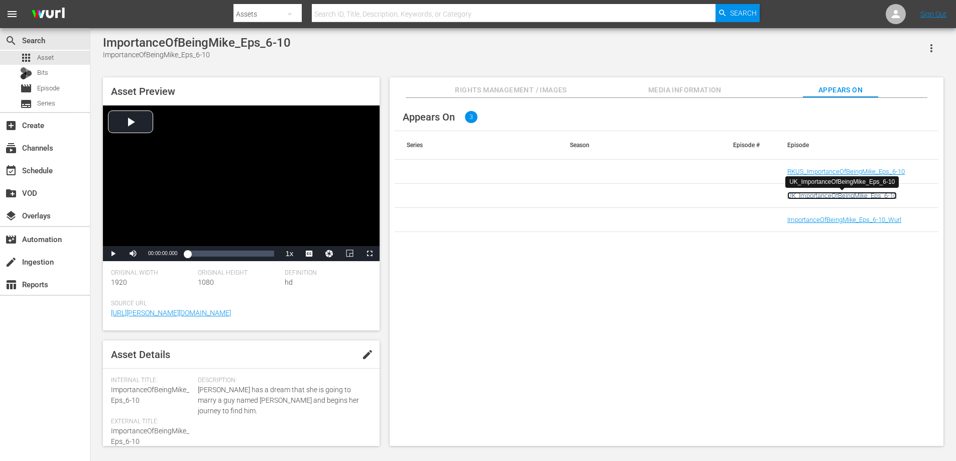
click at [812, 194] on link "UK_ImportanceOfBeingMike_Eps_6-10" at bounding box center [843, 196] width 110 height 8
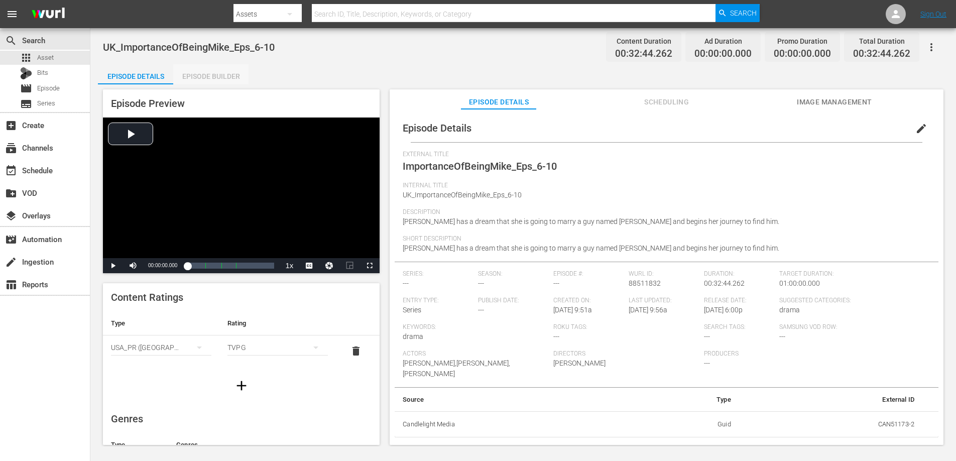
click at [214, 79] on div "Episode Builder" at bounding box center [210, 76] width 75 height 24
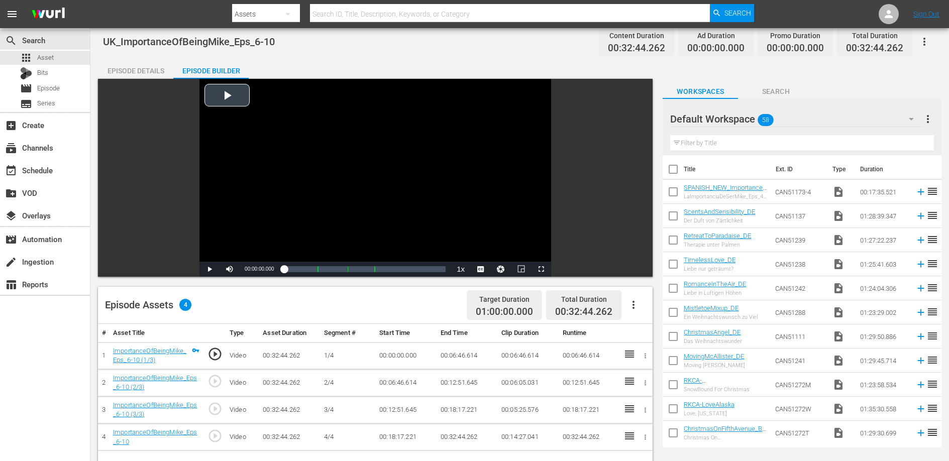
scroll to position [13, 0]
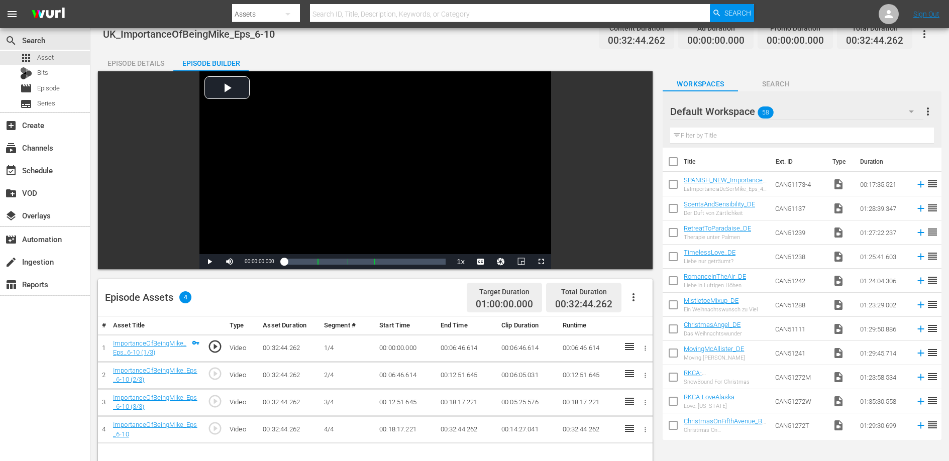
click at [463, 372] on td "00:12:51.645" at bounding box center [466, 375] width 61 height 27
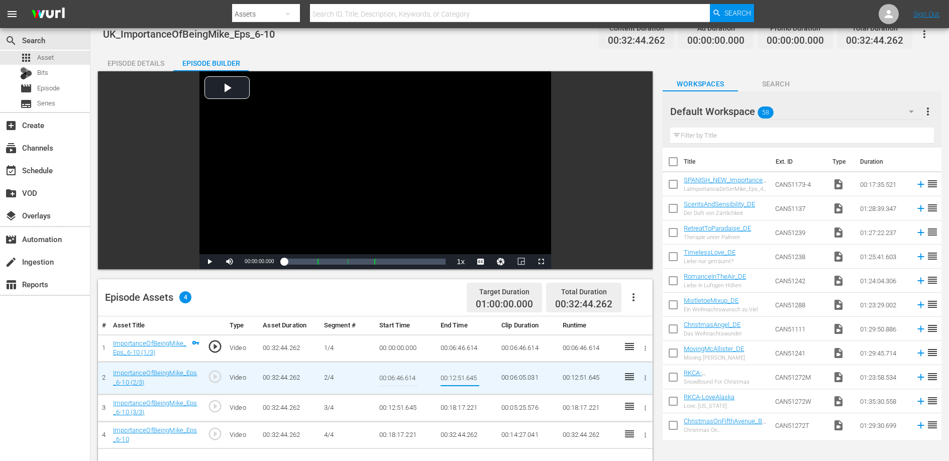
click at [463, 372] on input "00:12:51.645" at bounding box center [460, 378] width 39 height 24
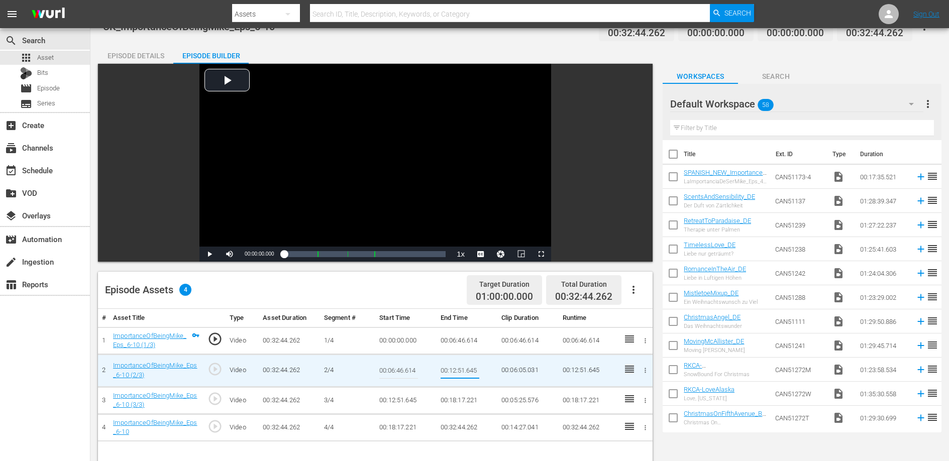
scroll to position [23, 0]
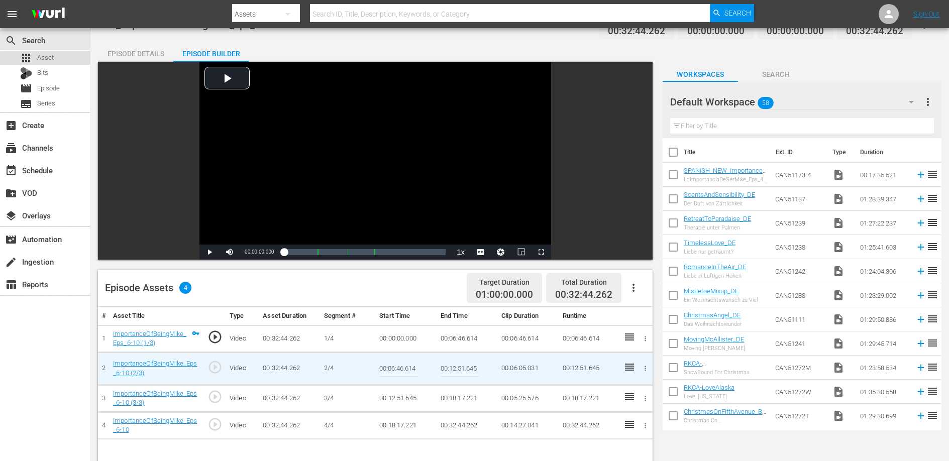
click at [47, 56] on span "Asset" at bounding box center [45, 58] width 17 height 10
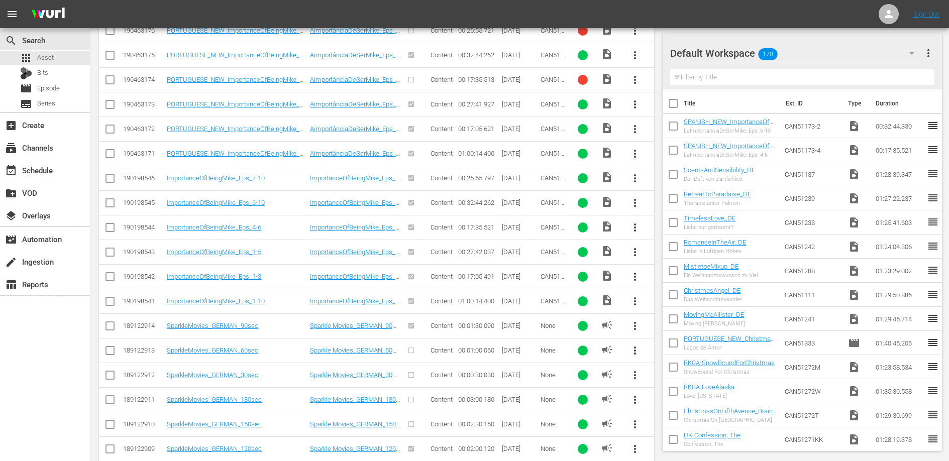
scroll to position [639, 0]
click at [249, 201] on link "ImportanceOfBeingMike_Eps_6-10" at bounding box center [216, 204] width 98 height 8
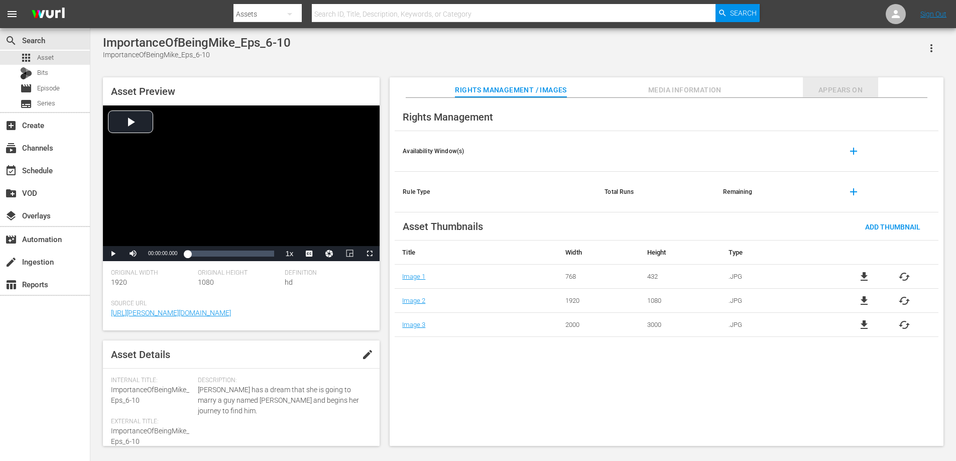
click at [825, 87] on span "Appears On" at bounding box center [840, 90] width 75 height 13
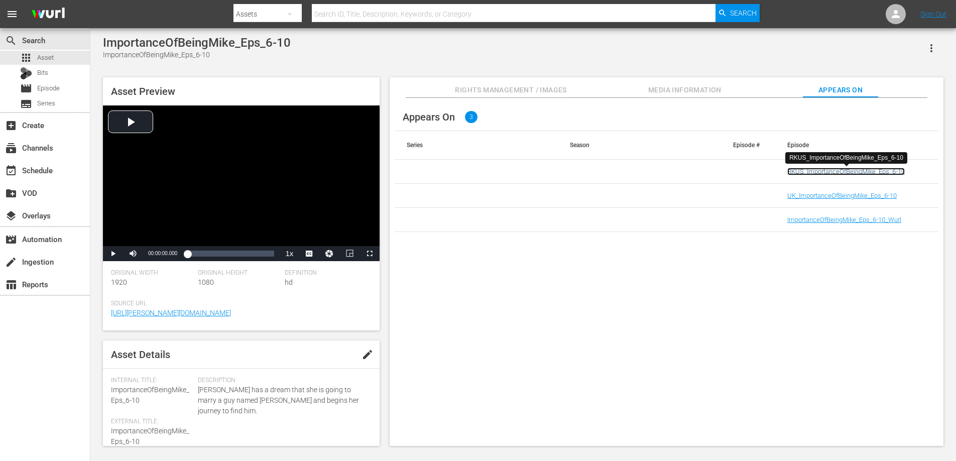
click at [811, 168] on link "RKUS_ImportanceOfBeingMike_Eps_6-10" at bounding box center [847, 172] width 118 height 8
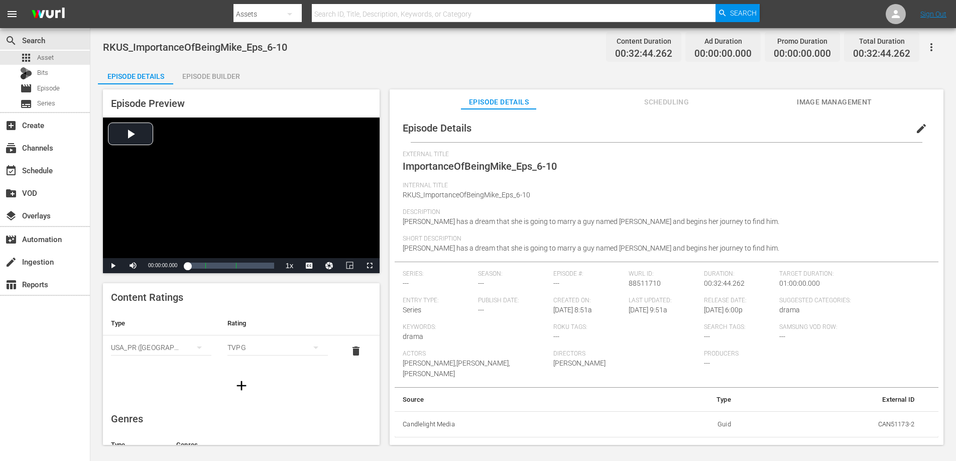
click at [215, 84] on div "Episode Preview Video Player is loading. Play Video Play Mute Current Time 00:0…" at bounding box center [523, 268] width 851 height 369
click at [217, 80] on div "Episode Builder" at bounding box center [210, 76] width 75 height 24
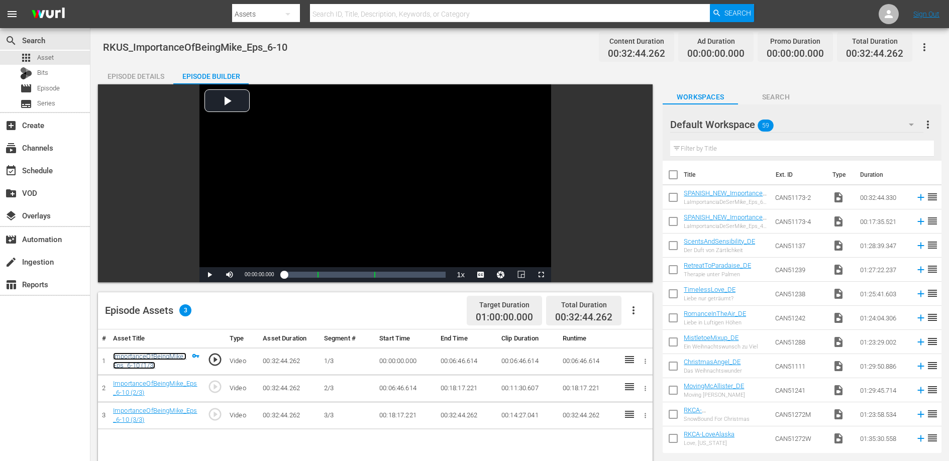
click at [159, 359] on link "ImportanceOfBeingMike_Eps_6-10 (1/3)" at bounding box center [149, 361] width 73 height 17
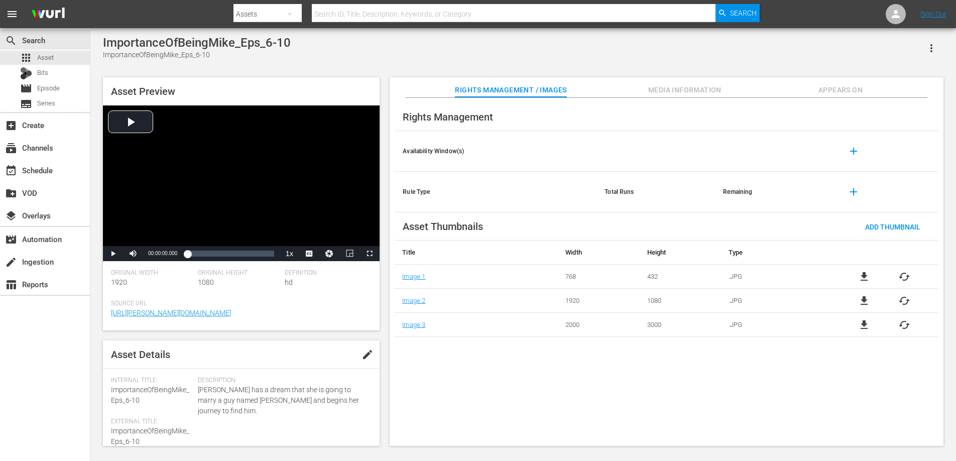
click at [861, 86] on span "Appears On" at bounding box center [840, 90] width 75 height 13
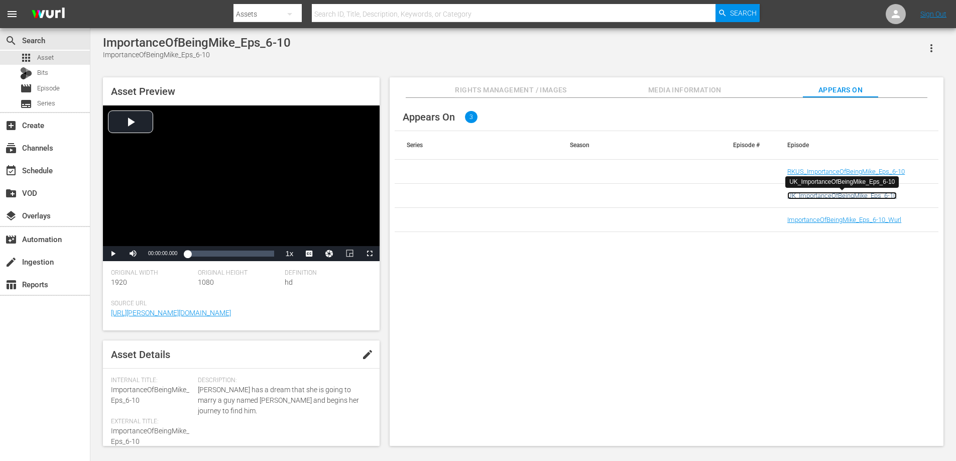
click at [831, 196] on link "UK_ImportanceOfBeingMike_Eps_6-10" at bounding box center [843, 196] width 110 height 8
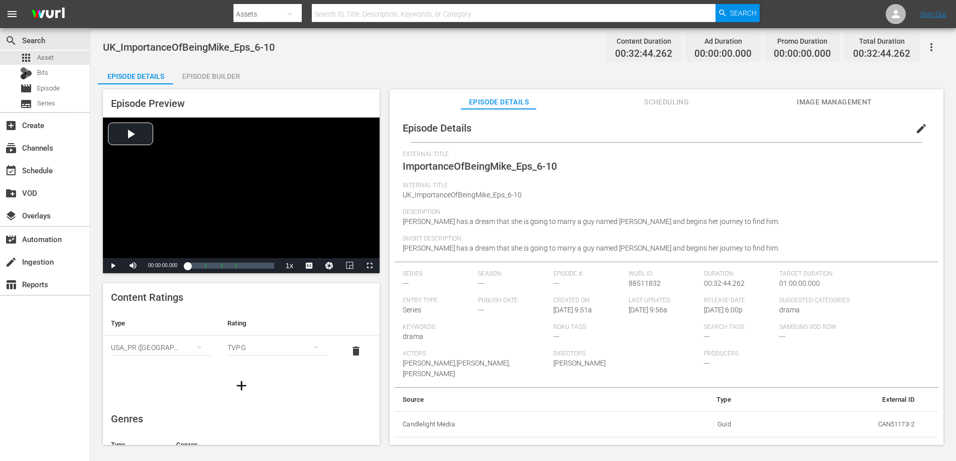
click at [137, 79] on div "Episode Details" at bounding box center [135, 76] width 75 height 24
click at [222, 78] on div "Episode Builder" at bounding box center [210, 76] width 75 height 24
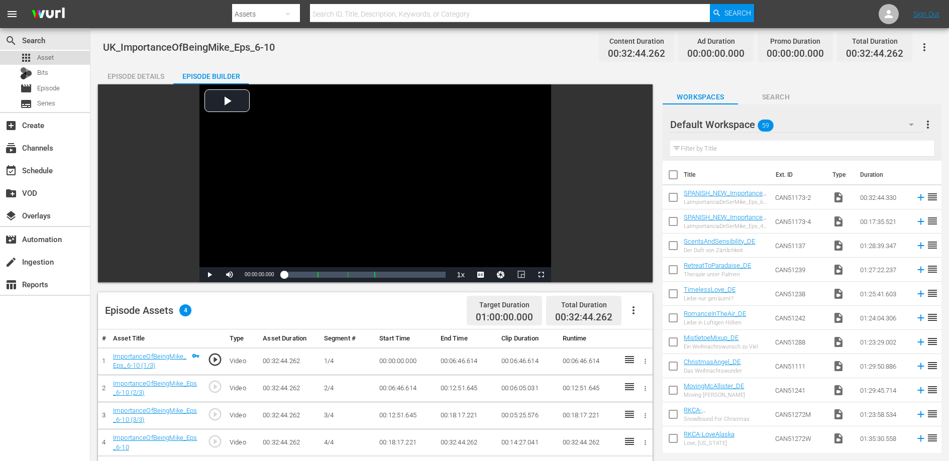
click at [51, 59] on span "Asset" at bounding box center [45, 58] width 17 height 10
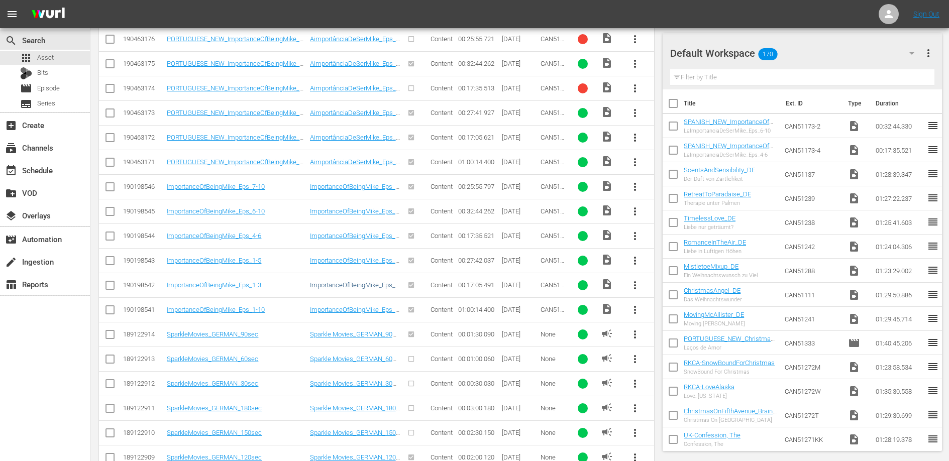
scroll to position [633, 0]
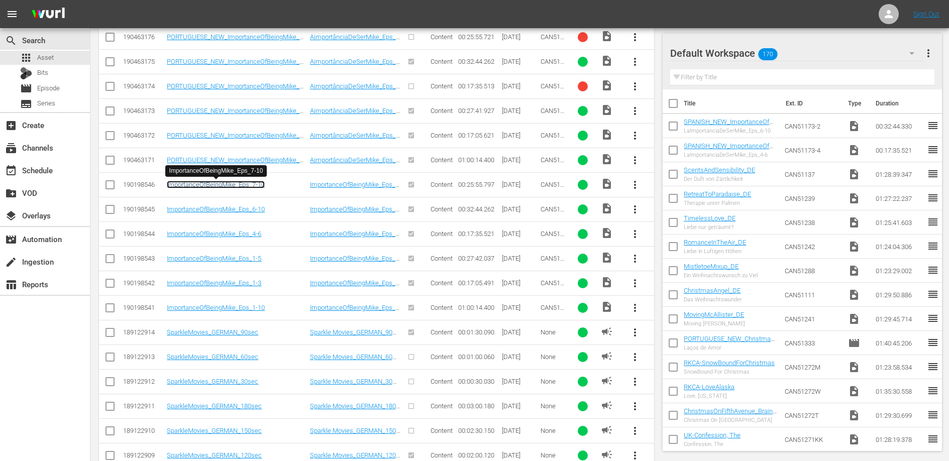
click at [251, 183] on link "ImportanceOfBeingMike_Eps_7-10" at bounding box center [216, 185] width 98 height 8
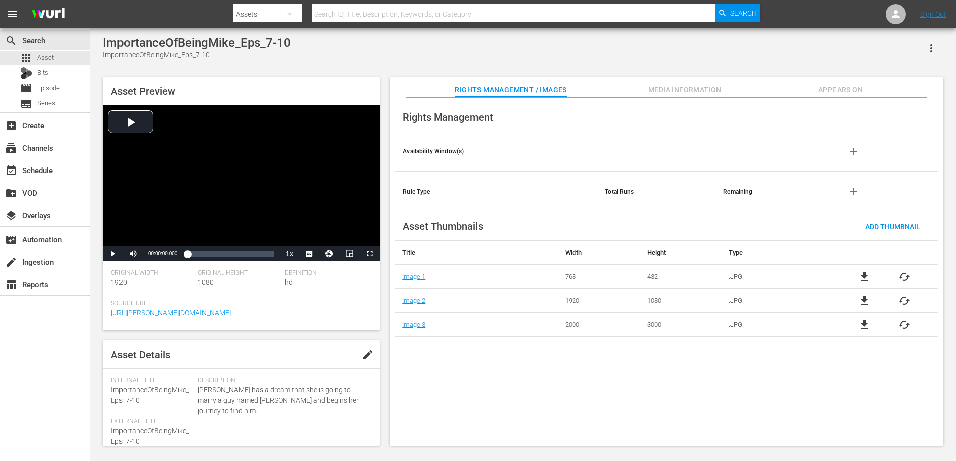
click at [828, 91] on span "Appears On" at bounding box center [840, 90] width 75 height 13
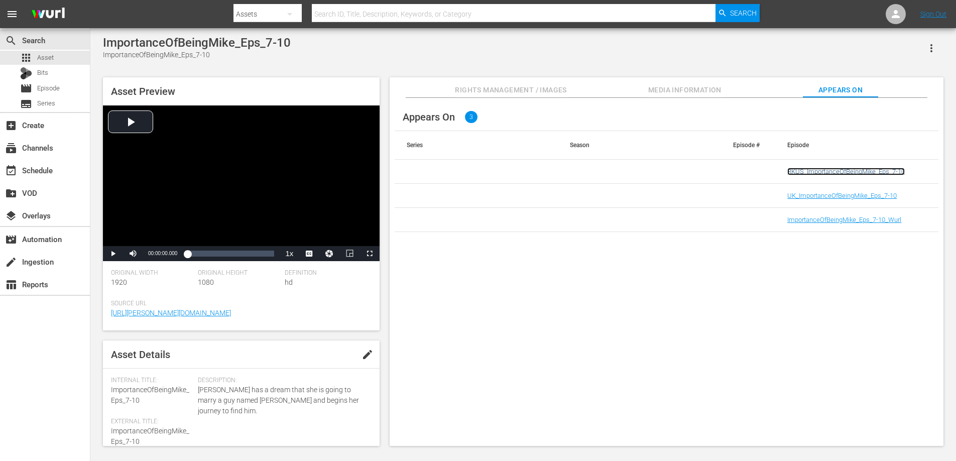
click at [806, 173] on link "RKUS_ImportanceOfBeingMike_Eps_7-10" at bounding box center [847, 172] width 118 height 8
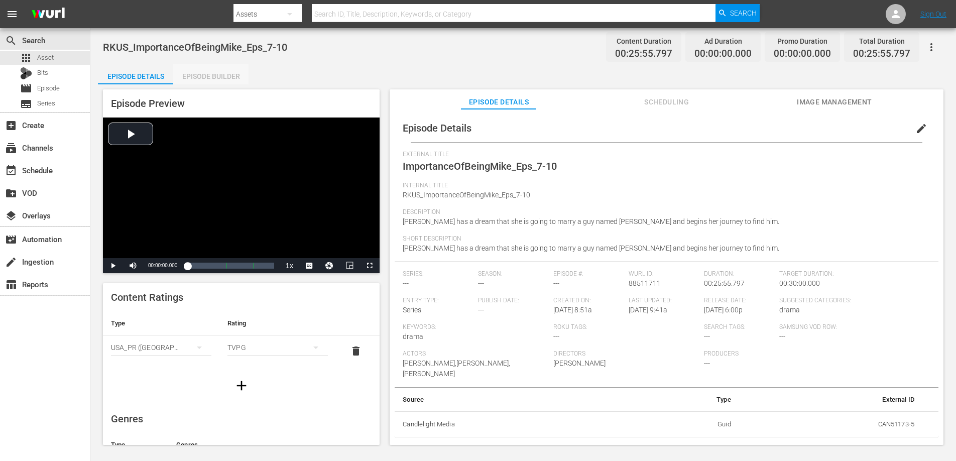
click at [222, 77] on div "Episode Builder" at bounding box center [210, 76] width 75 height 24
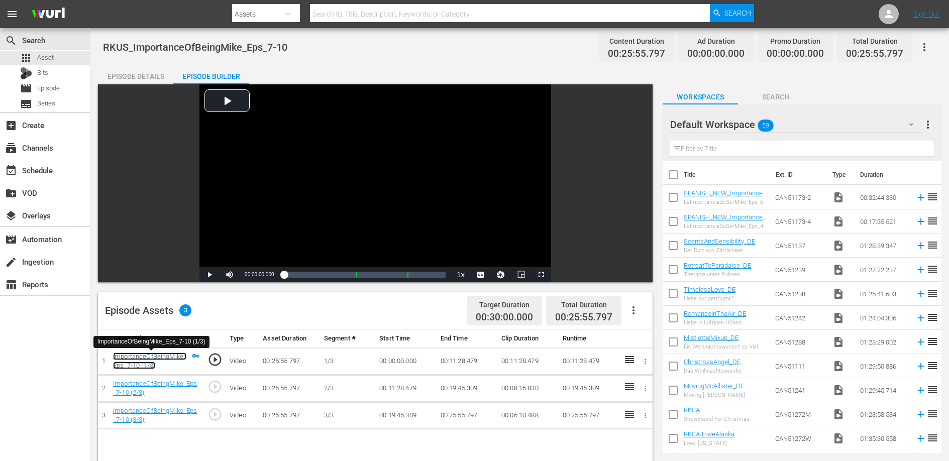
click at [169, 357] on link "ImportanceOfBeingMike_Eps_7-10 (1/3)" at bounding box center [149, 361] width 73 height 17
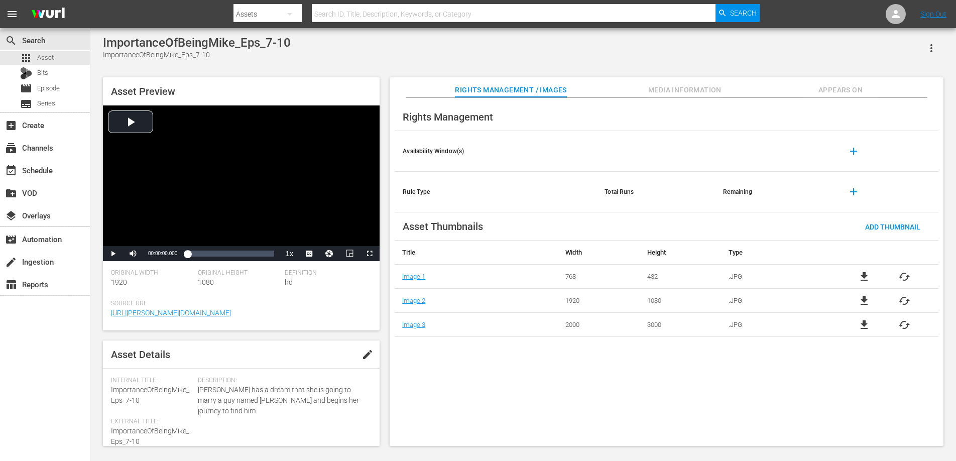
click at [849, 89] on span "Appears On" at bounding box center [840, 90] width 75 height 13
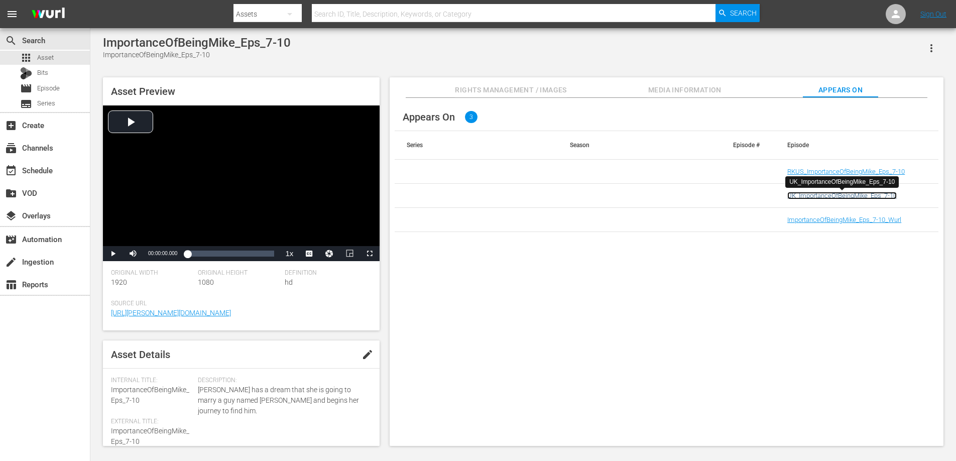
click at [811, 194] on link "UK_ImportanceOfBeingMike_Eps_7-10" at bounding box center [843, 196] width 110 height 8
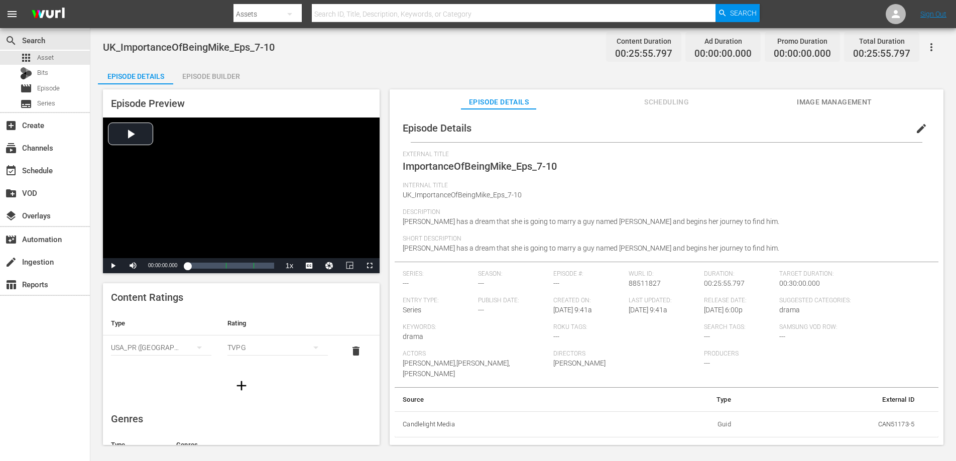
click at [213, 73] on div "Episode Builder" at bounding box center [210, 76] width 75 height 24
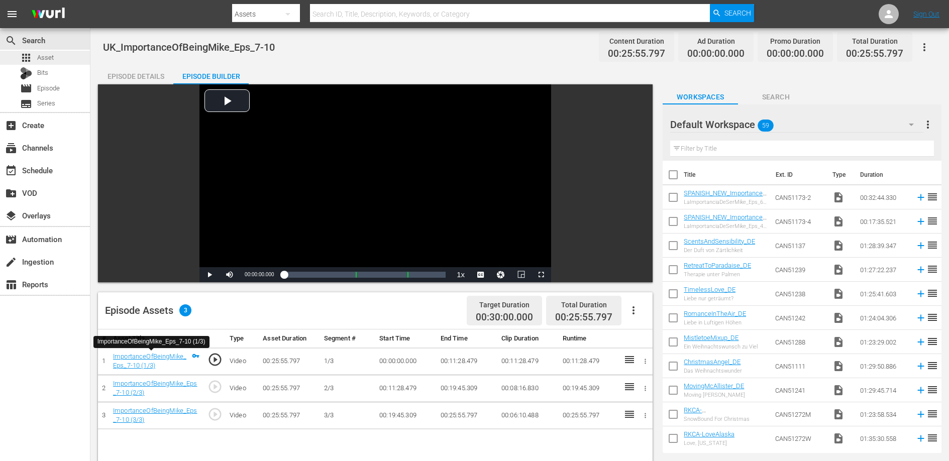
click at [50, 58] on span "Asset" at bounding box center [45, 58] width 17 height 10
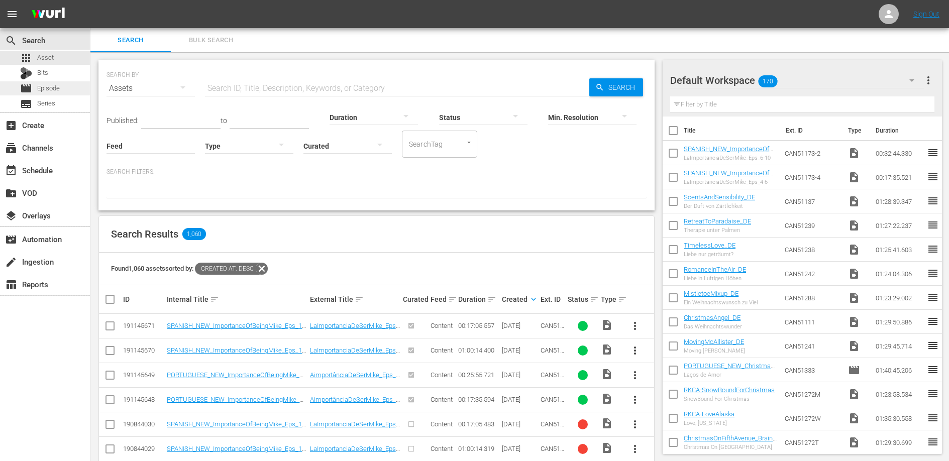
click at [54, 83] on span "Episode" at bounding box center [48, 88] width 23 height 10
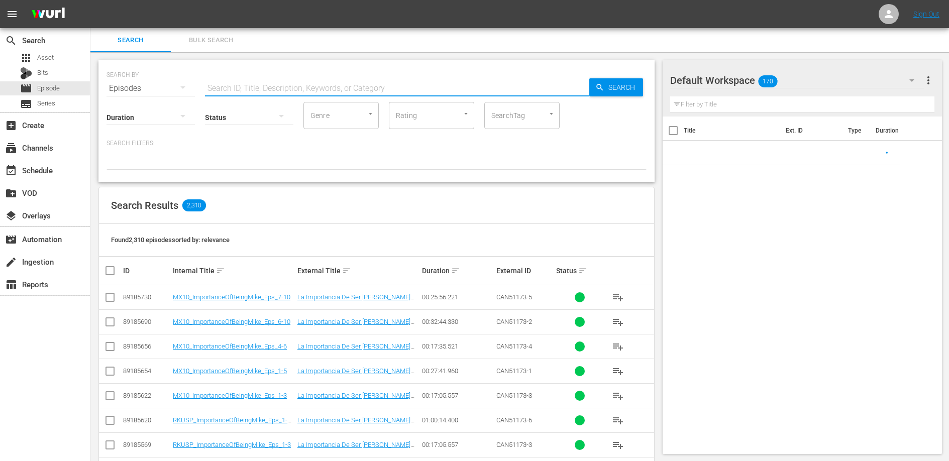
click at [221, 80] on input "text" at bounding box center [397, 88] width 384 height 24
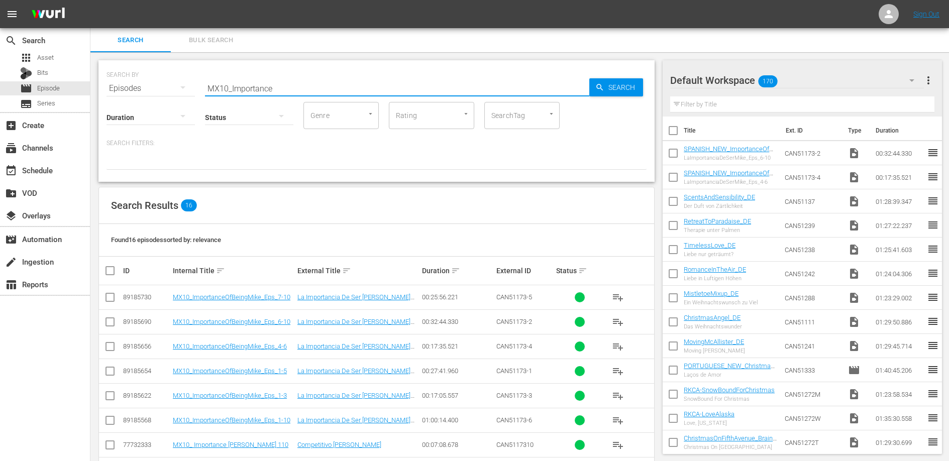
click at [228, 91] on input "MX10_Importance" at bounding box center [397, 88] width 384 height 24
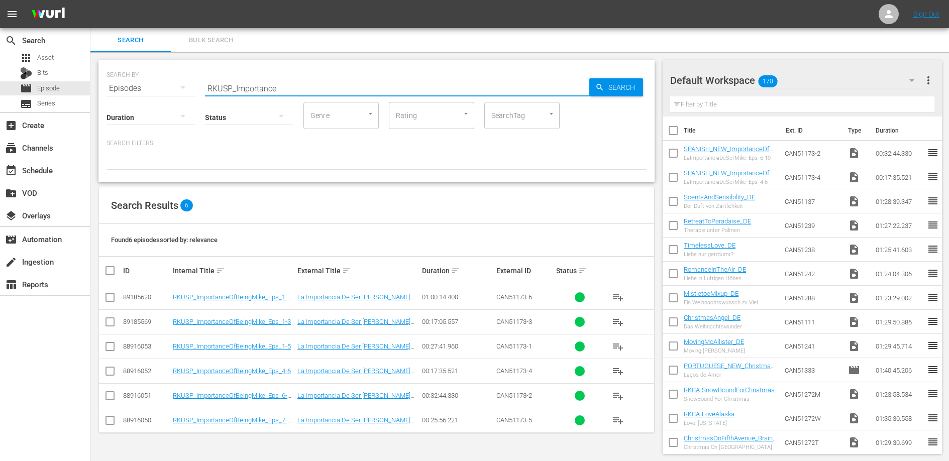
click at [227, 89] on input "RKUSP_Importance" at bounding box center [397, 88] width 384 height 24
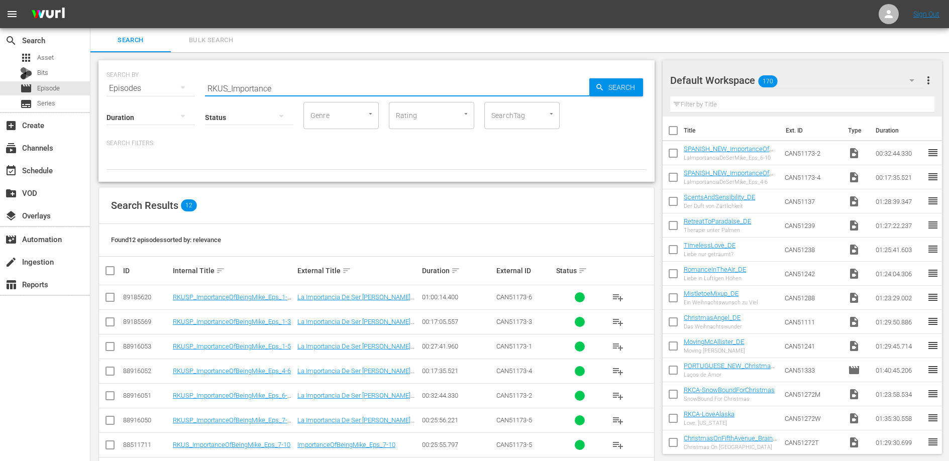
click at [228, 88] on input "RKUS_Importance" at bounding box center [397, 88] width 384 height 24
type input "I"
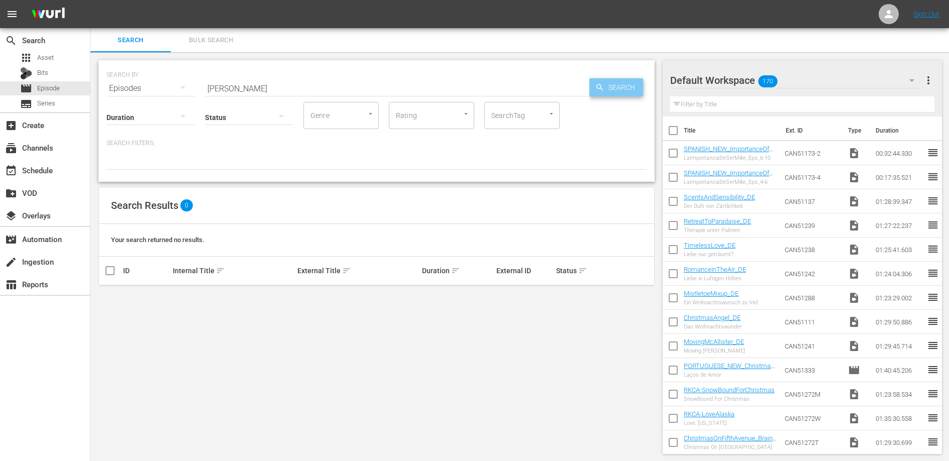
click at [621, 87] on span "Search" at bounding box center [623, 87] width 39 height 18
click at [54, 85] on span "Episode" at bounding box center [48, 88] width 23 height 10
click at [208, 89] on input "Mike_Wurl" at bounding box center [397, 88] width 384 height 24
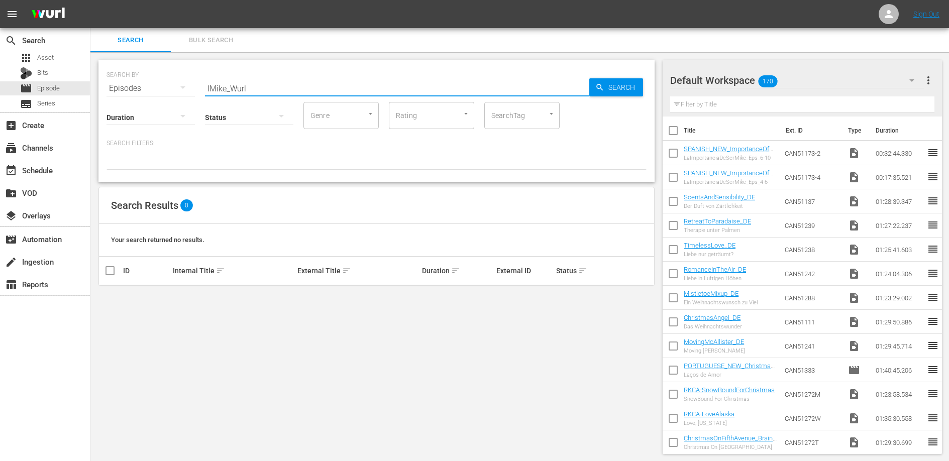
type input "Mike_Wurl"
drag, startPoint x: 257, startPoint y: 89, endPoint x: 200, endPoint y: 91, distance: 56.8
click at [200, 91] on div "SEARCH BY Search By Episodes Search ID, Title, Description, Keywords, or Catego…" at bounding box center [376, 82] width 540 height 36
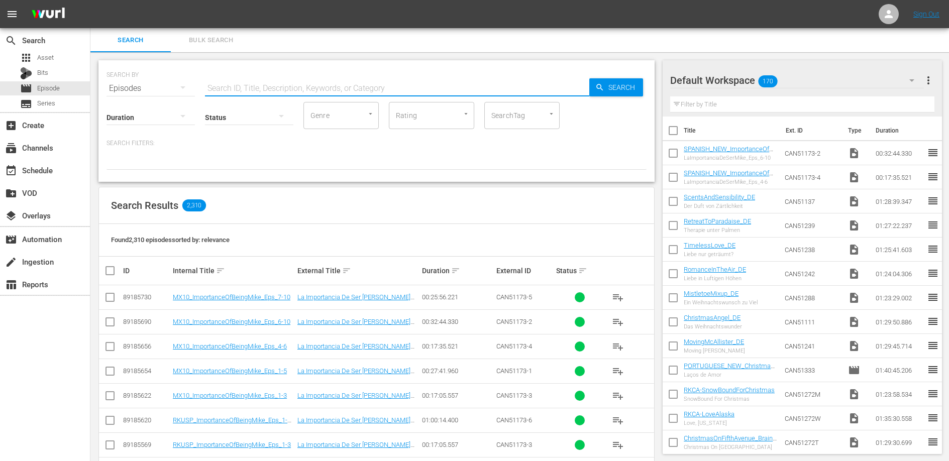
type input "U"
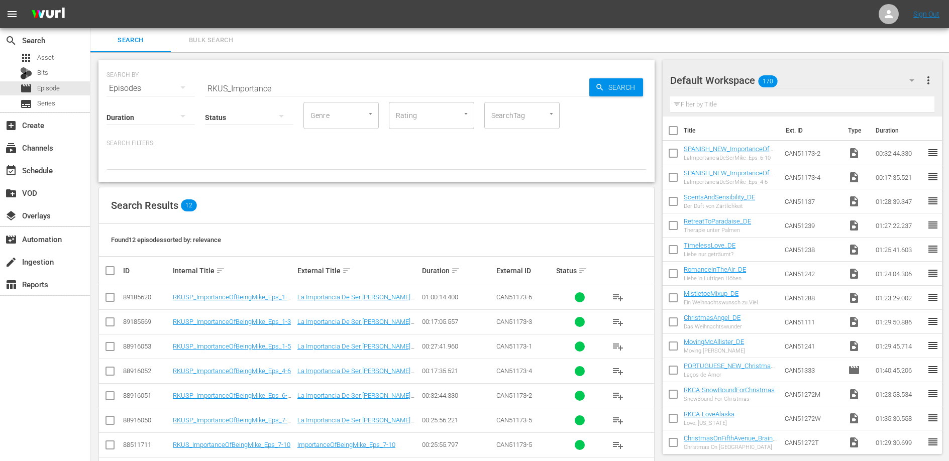
drag, startPoint x: 227, startPoint y: 87, endPoint x: 247, endPoint y: 90, distance: 20.2
click at [227, 87] on input "RKUS_Importance" at bounding box center [397, 88] width 384 height 24
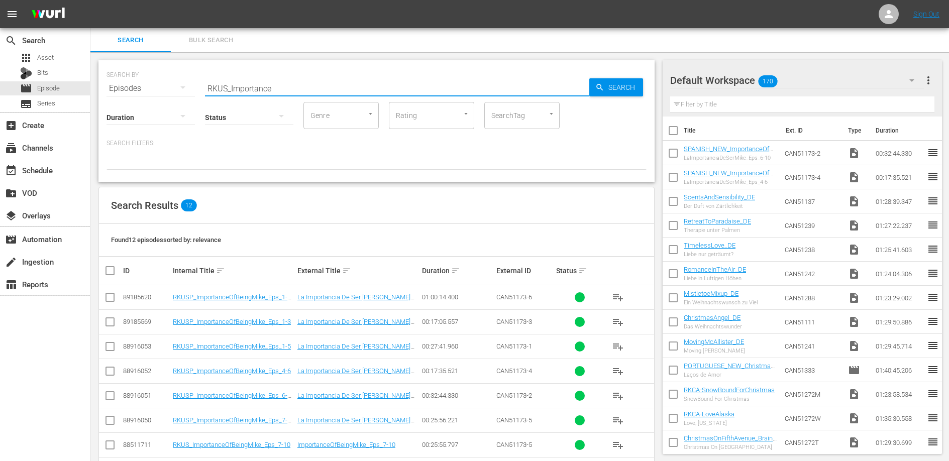
drag, startPoint x: 283, startPoint y: 88, endPoint x: 177, endPoint y: 90, distance: 106.5
click at [177, 90] on div "SEARCH BY Search By Episodes Search ID, Title, Description, Keywords, or Catego…" at bounding box center [376, 82] width 540 height 36
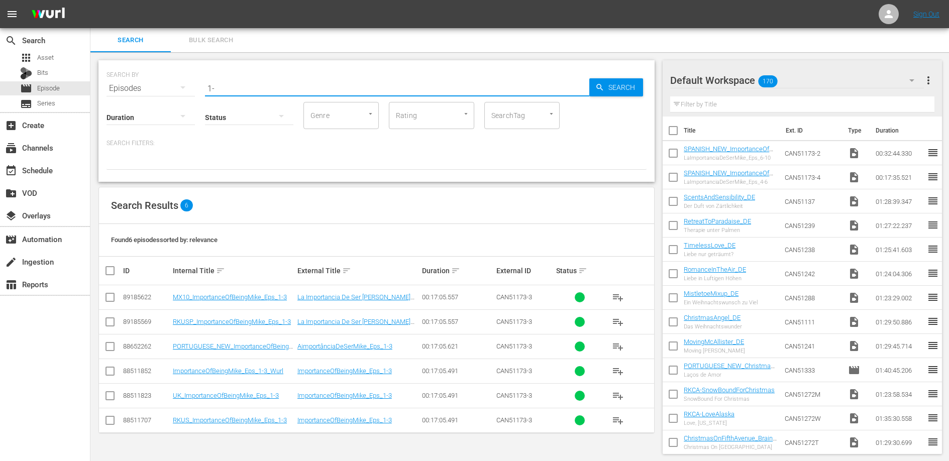
type input "1"
type input "4"
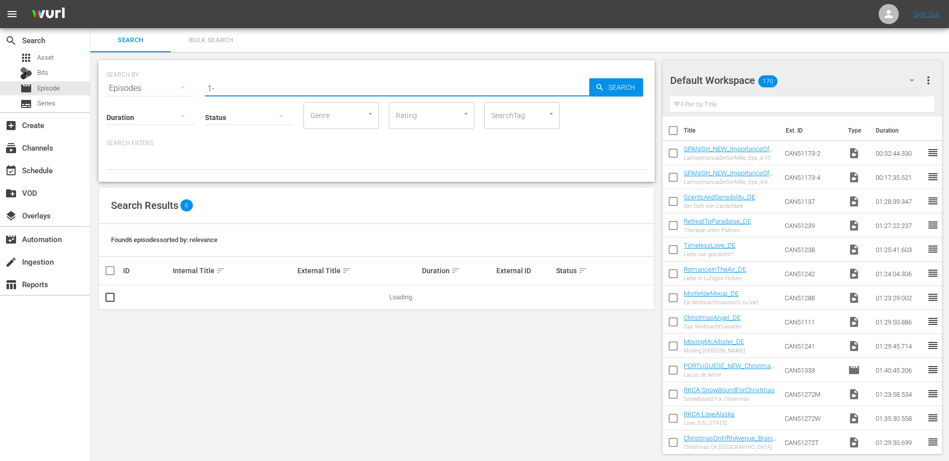
type input "1"
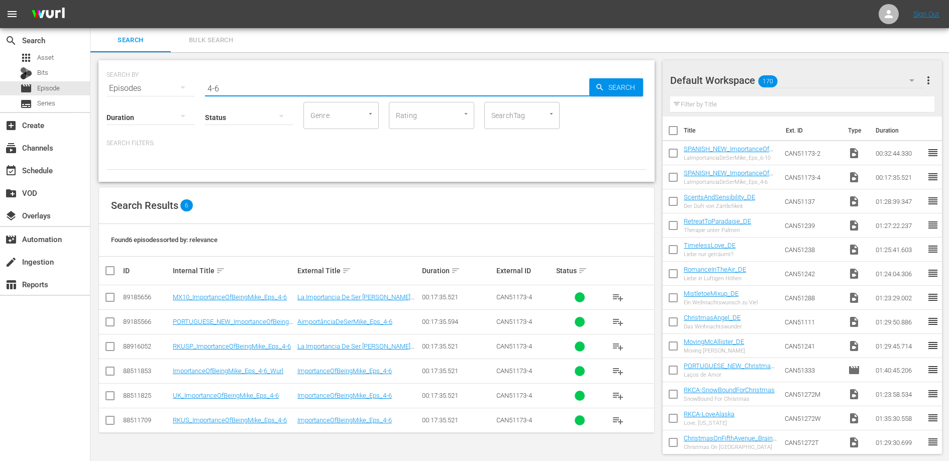
click at [220, 90] on input "4-6" at bounding box center [397, 88] width 384 height 24
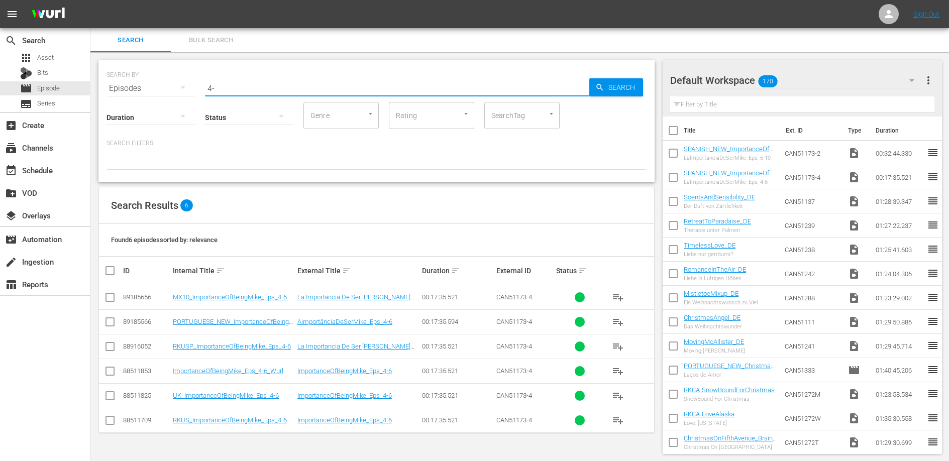
type input "4"
click at [230, 92] on div "SEARCH BY Search By Episodes Search ID, Title, Description, Keywords, or Catego…" at bounding box center [376, 121] width 556 height 122
click at [226, 89] on input "7-10" at bounding box center [397, 88] width 384 height 24
drag, startPoint x: 211, startPoint y: 89, endPoint x: 205, endPoint y: 89, distance: 5.5
click at [205, 89] on input "7-10" at bounding box center [397, 88] width 384 height 24
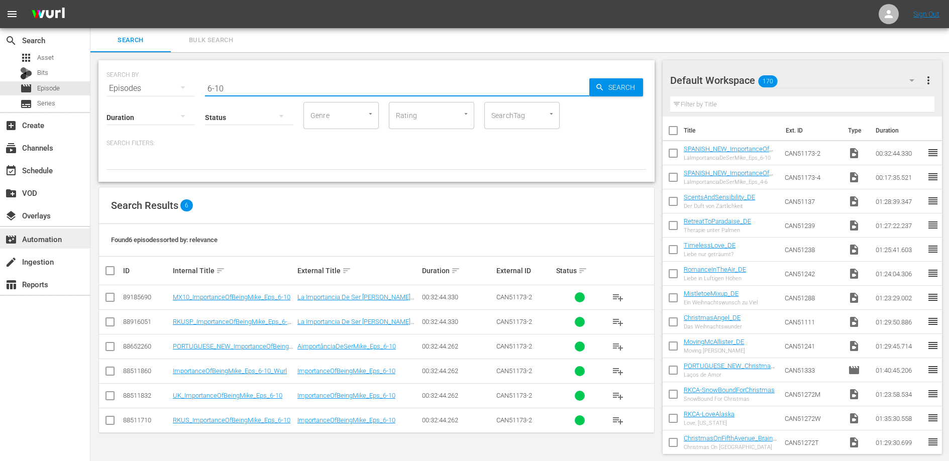
type input "6-10"
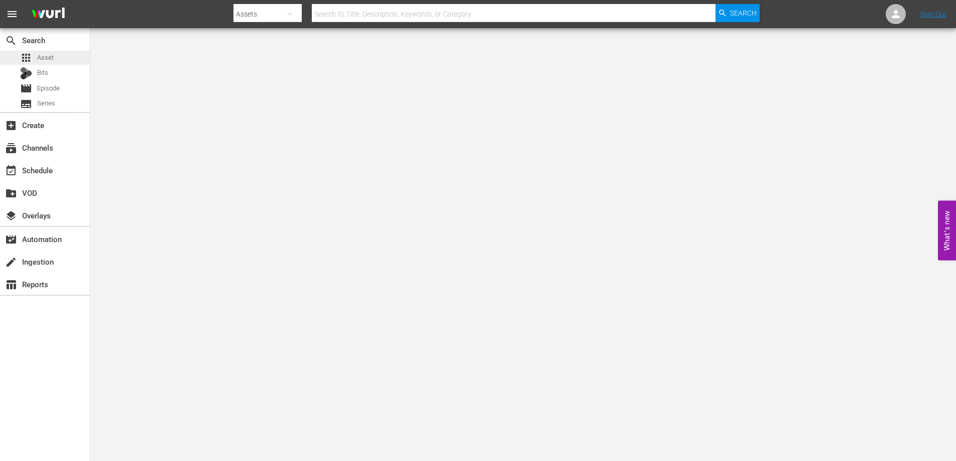
click at [46, 60] on span "Asset" at bounding box center [45, 58] width 17 height 10
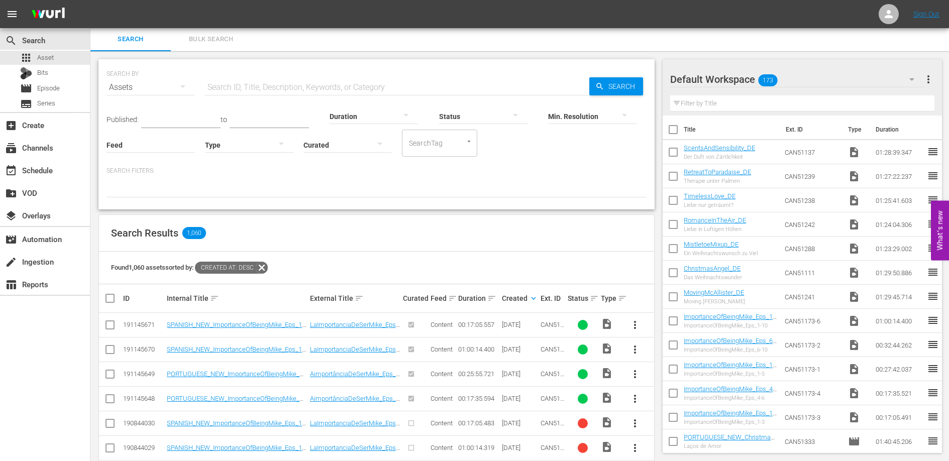
scroll to position [19, 0]
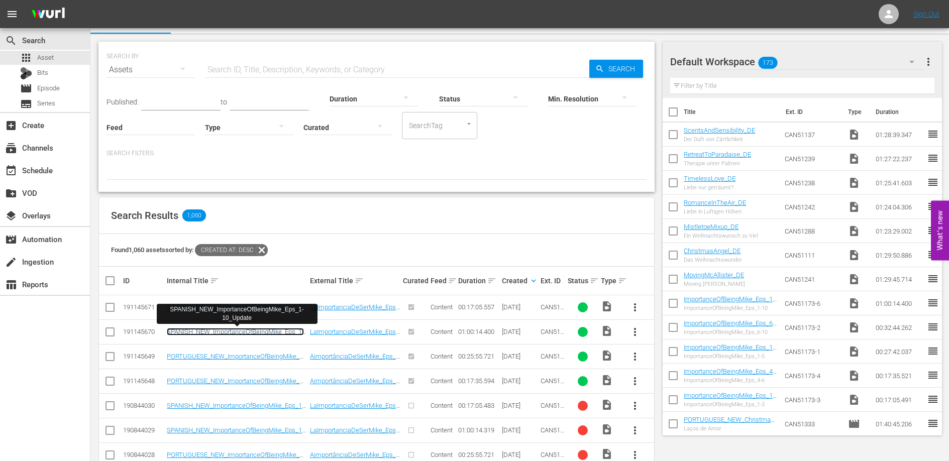
click at [291, 332] on link "SPANISH_NEW_ImportanceOfBeingMike_Eps_1-10_Update" at bounding box center [235, 335] width 137 height 15
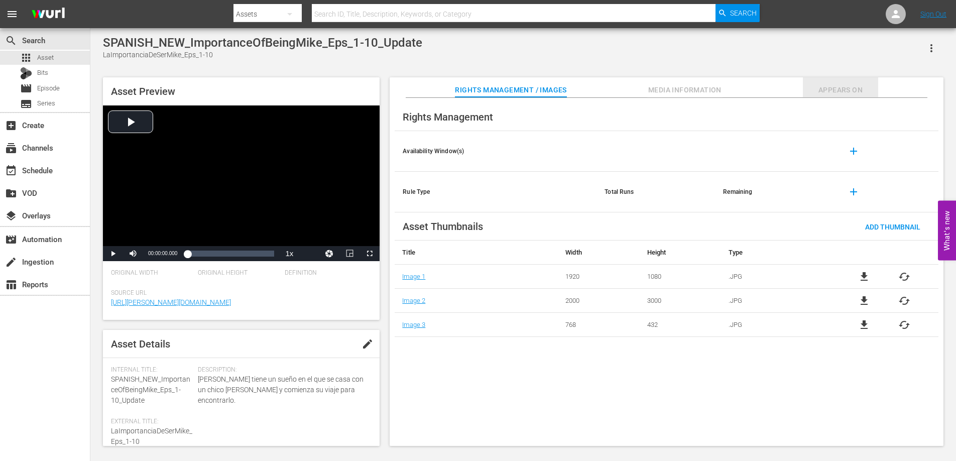
click at [840, 90] on span "Appears On" at bounding box center [840, 90] width 75 height 13
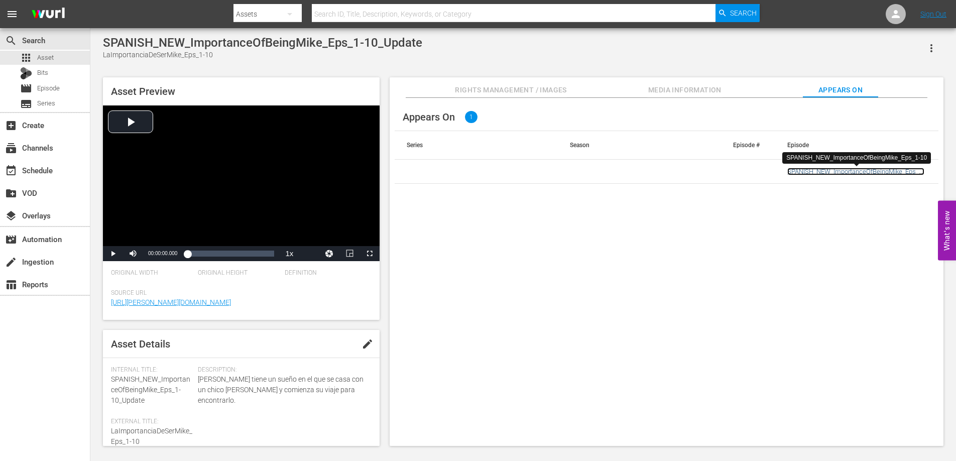
click at [821, 173] on link "SPANISH_NEW_ImportanceOfBeingMike_Eps_1-10" at bounding box center [856, 175] width 137 height 15
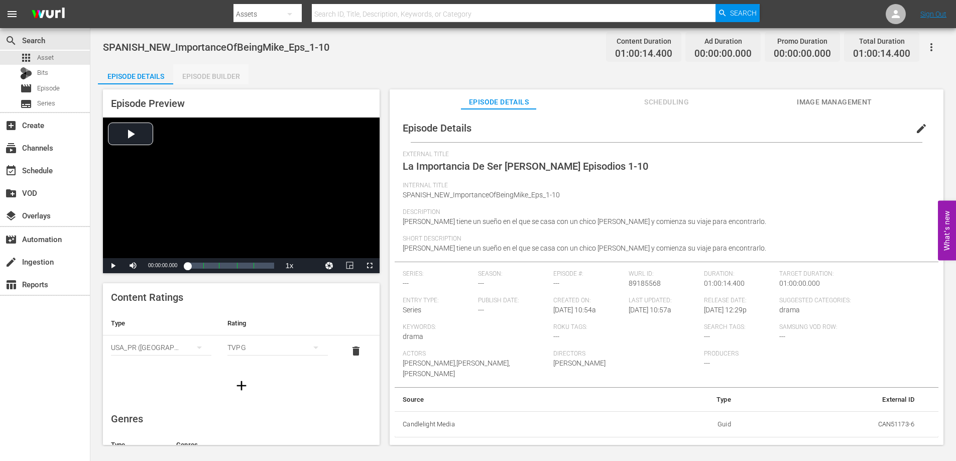
click at [226, 73] on div "Episode Builder" at bounding box center [210, 76] width 75 height 24
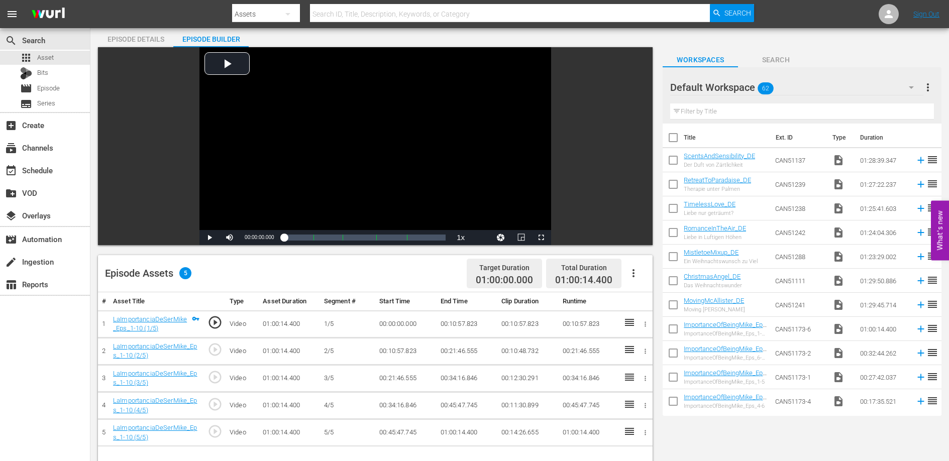
scroll to position [154, 0]
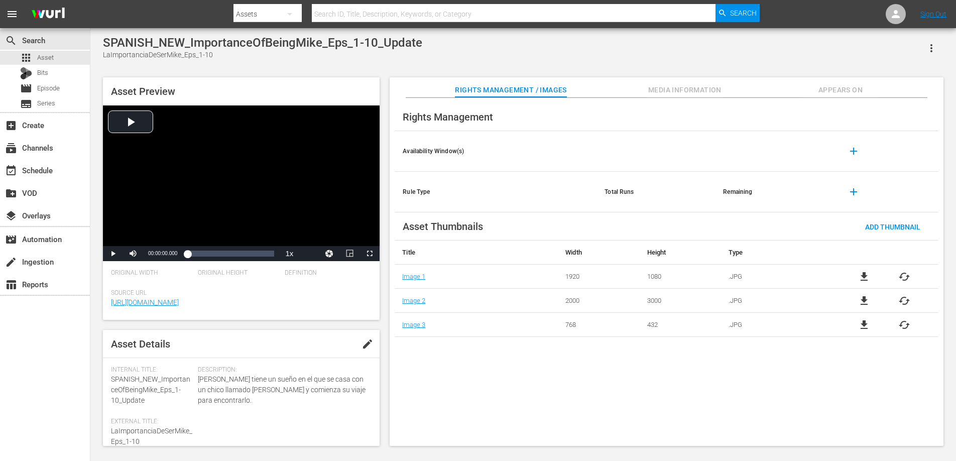
click at [927, 48] on icon "button" at bounding box center [932, 48] width 12 height 12
click at [918, 51] on div "Add To Workspace" at bounding box center [901, 52] width 68 height 24
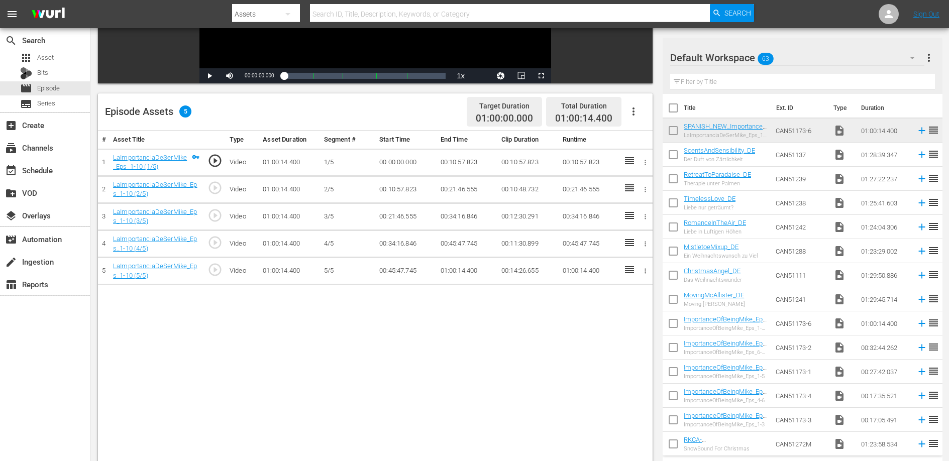
scroll to position [197, 0]
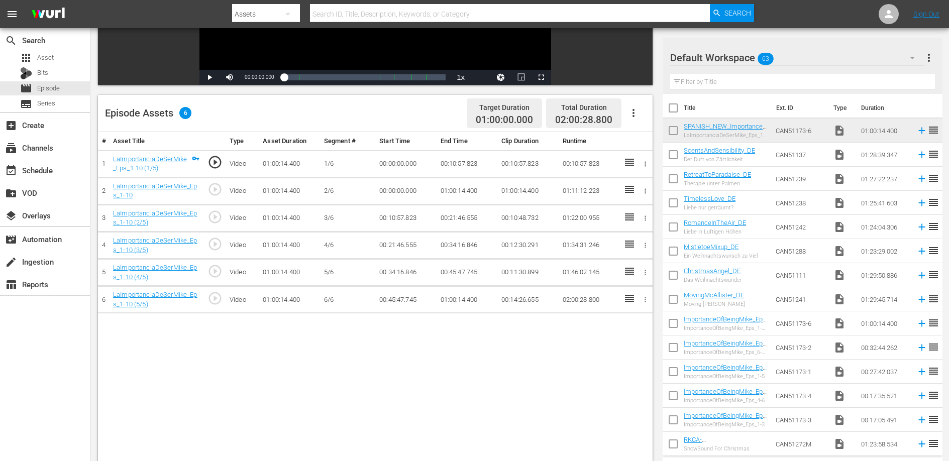
drag, startPoint x: 632, startPoint y: 299, endPoint x: 256, endPoint y: 11, distance: 473.3
click at [452, 190] on td "01:00:14.400" at bounding box center [466, 190] width 61 height 27
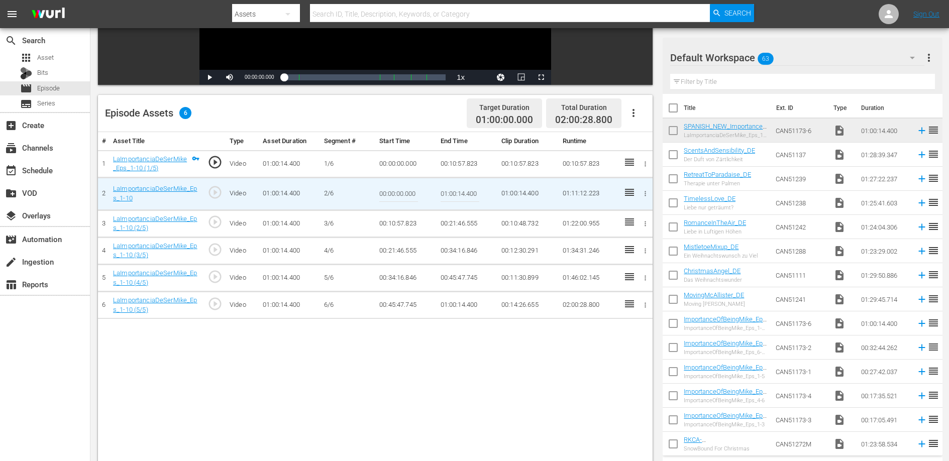
click at [452, 190] on input "01:00:14.400" at bounding box center [460, 194] width 39 height 24
paste input "0:16:53.137"
type input "00:16:53.137"
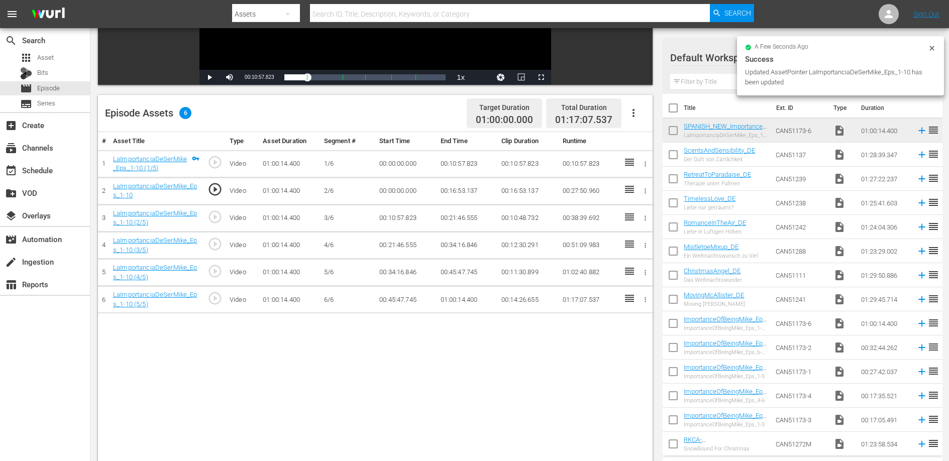
click at [463, 163] on td "00:10:57.823" at bounding box center [466, 163] width 61 height 27
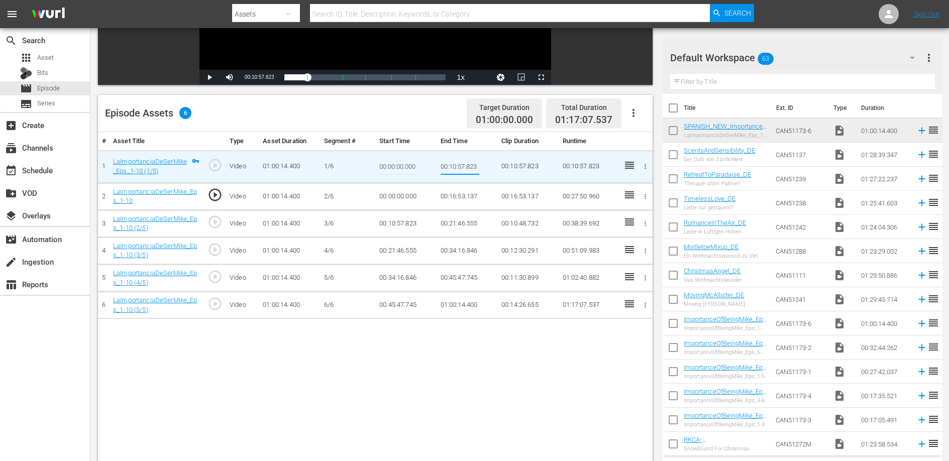
click at [463, 163] on input "00:10:57.823" at bounding box center [460, 167] width 39 height 24
click at [405, 196] on td "00:00:00.000" at bounding box center [405, 196] width 61 height 27
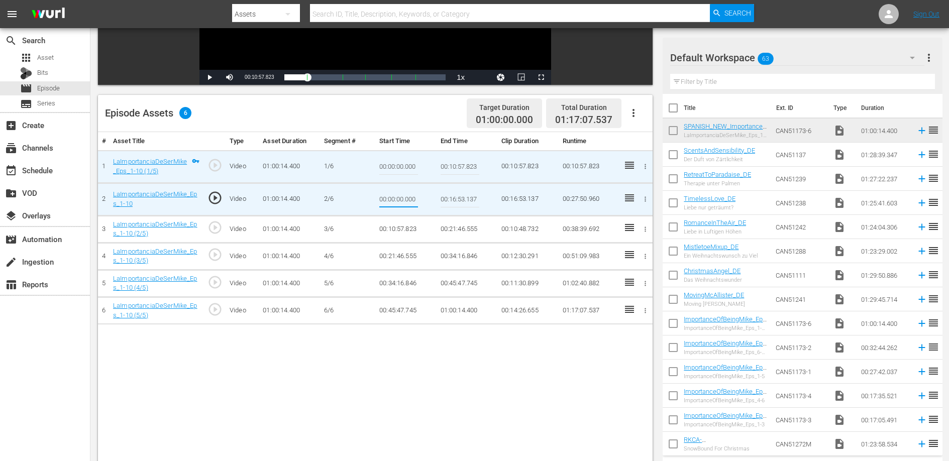
click at [405, 196] on input "00:00:00.000" at bounding box center [398, 199] width 39 height 24
type input "00:10:57.823"
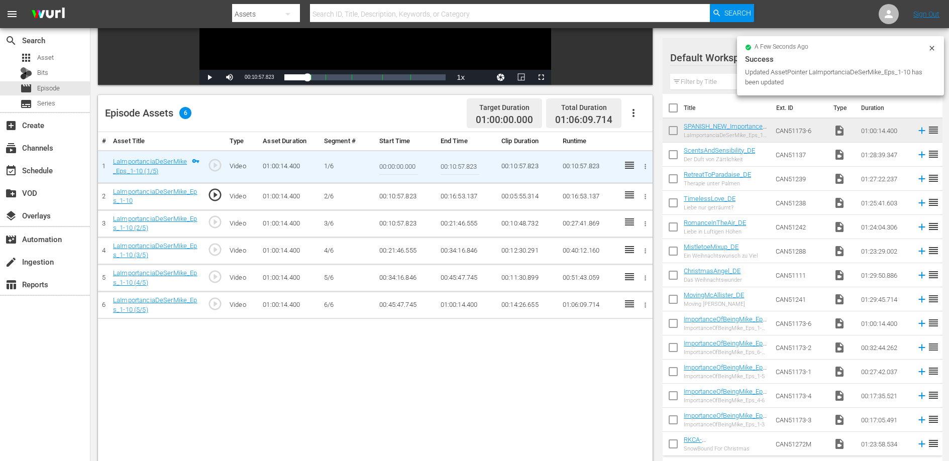
click at [448, 193] on td "00:16:53.137" at bounding box center [466, 196] width 61 height 27
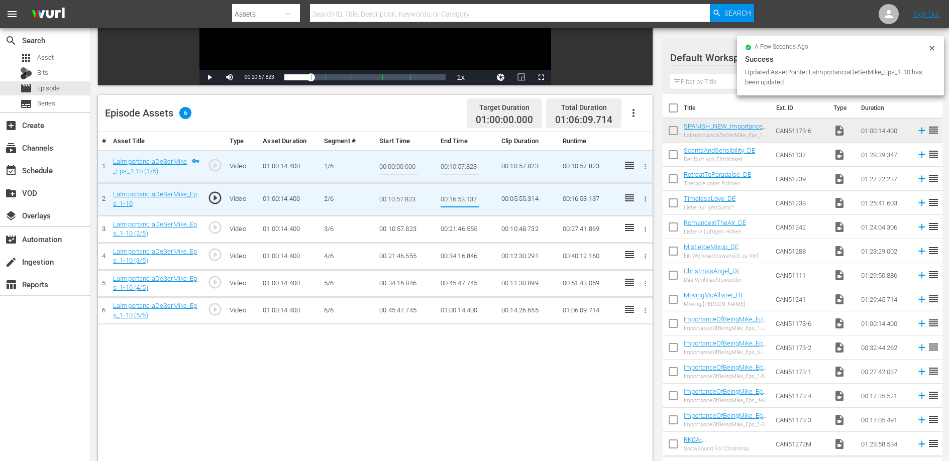
click at [448, 193] on input "00:16:53.137" at bounding box center [460, 199] width 39 height 24
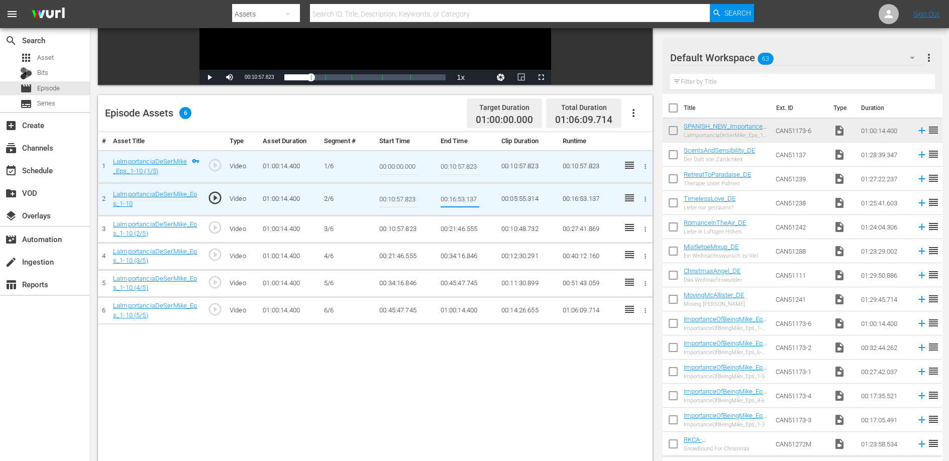
click at [409, 222] on td "00:10:57.823" at bounding box center [405, 228] width 61 height 27
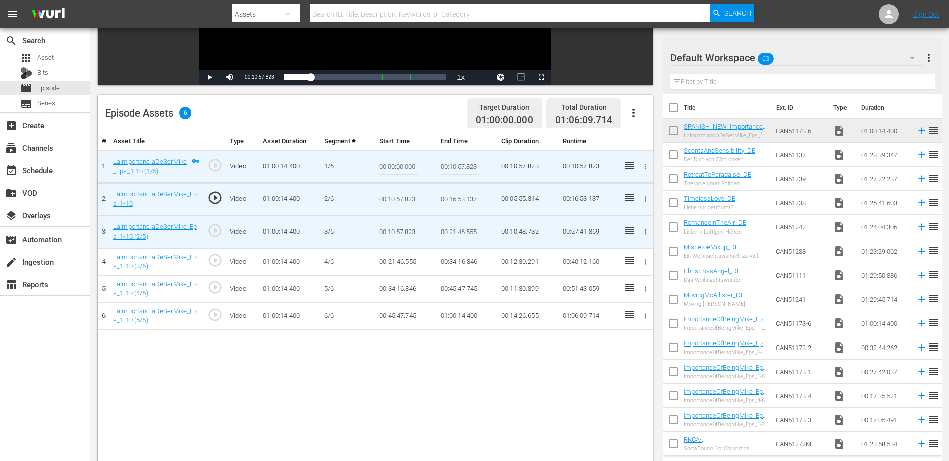
click at [407, 228] on input "00:10:57.823" at bounding box center [398, 232] width 39 height 24
click at [408, 228] on input "00:10:57.823" at bounding box center [398, 232] width 39 height 24
paste input "6:53.137"
type input "00:16:53.137"
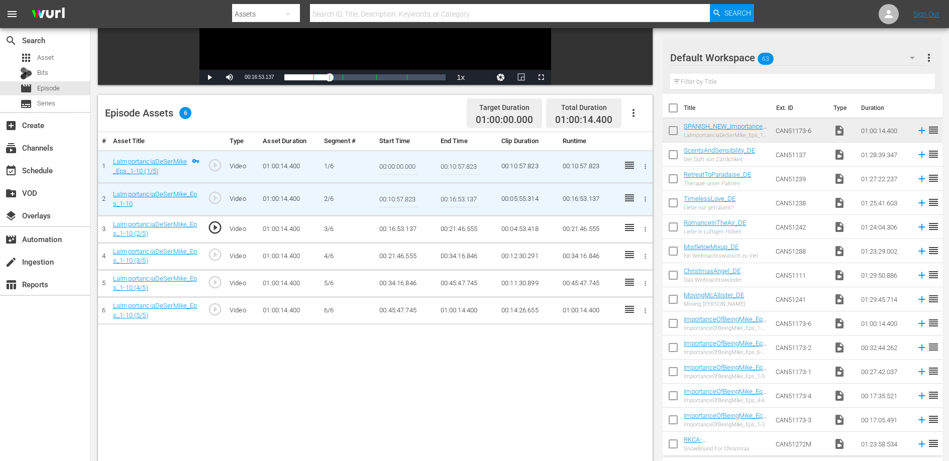
click at [463, 228] on td "00:21:46.555" at bounding box center [466, 228] width 61 height 27
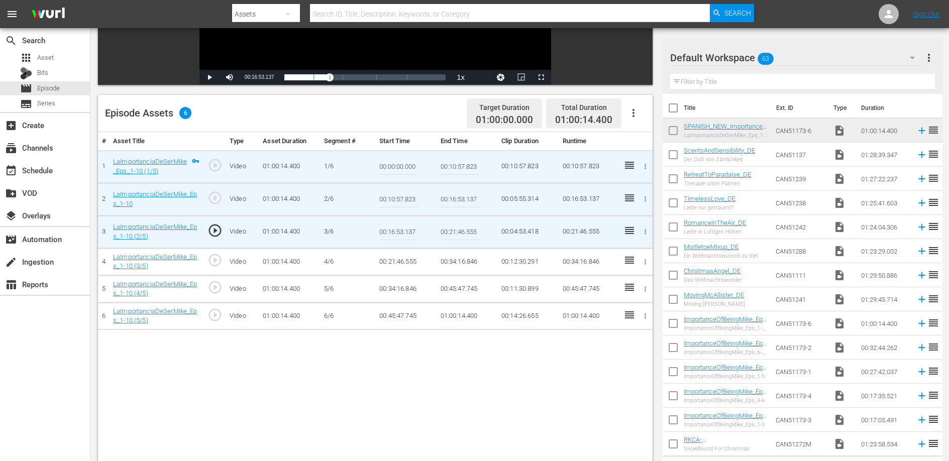
click at [463, 228] on input "00:21:46.555" at bounding box center [460, 232] width 39 height 24
paste input "7:28.980"
type input "00:27:28.980"
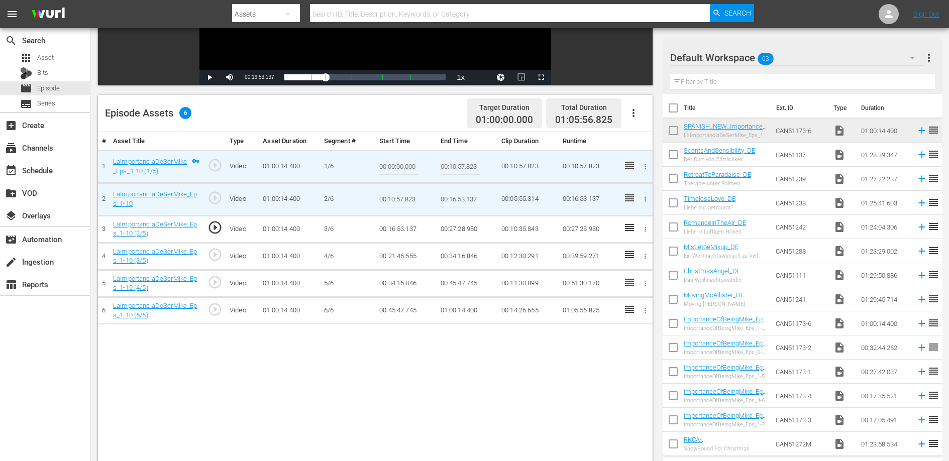
click at [402, 252] on td "00:21:46.555" at bounding box center [405, 256] width 61 height 27
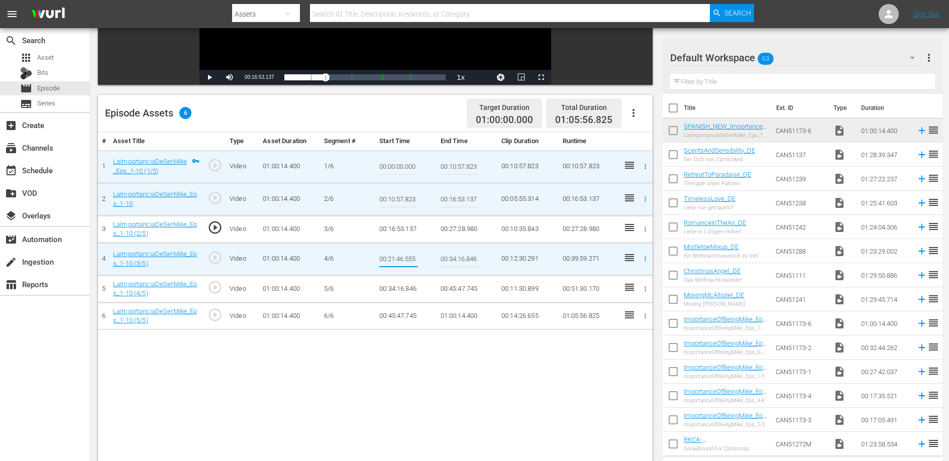
click at [402, 252] on input "00:21:46.555" at bounding box center [398, 259] width 39 height 24
type input "00:27:28.980"
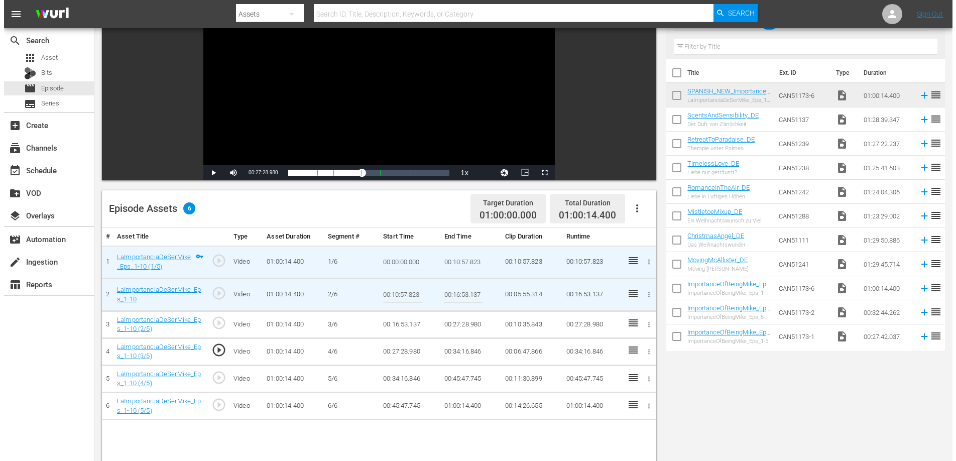
scroll to position [0, 0]
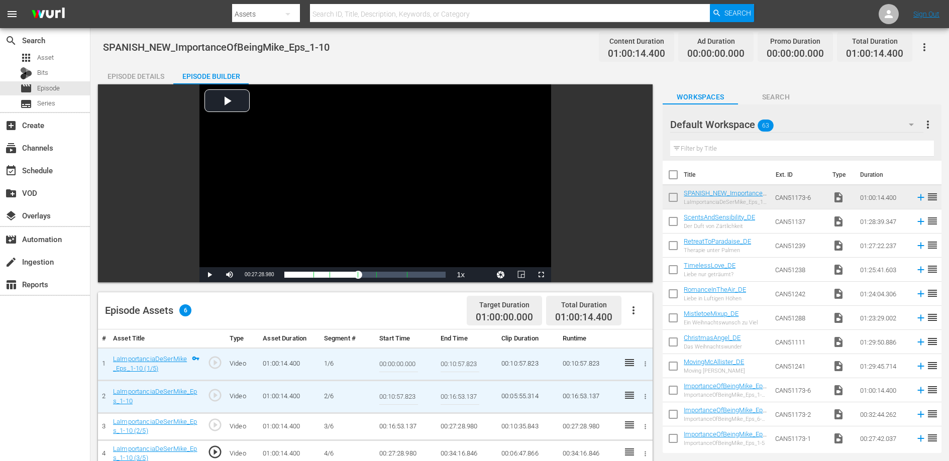
click at [193, 73] on div "Episode Builder" at bounding box center [210, 76] width 75 height 24
click at [146, 79] on div "Episode Details" at bounding box center [135, 76] width 75 height 24
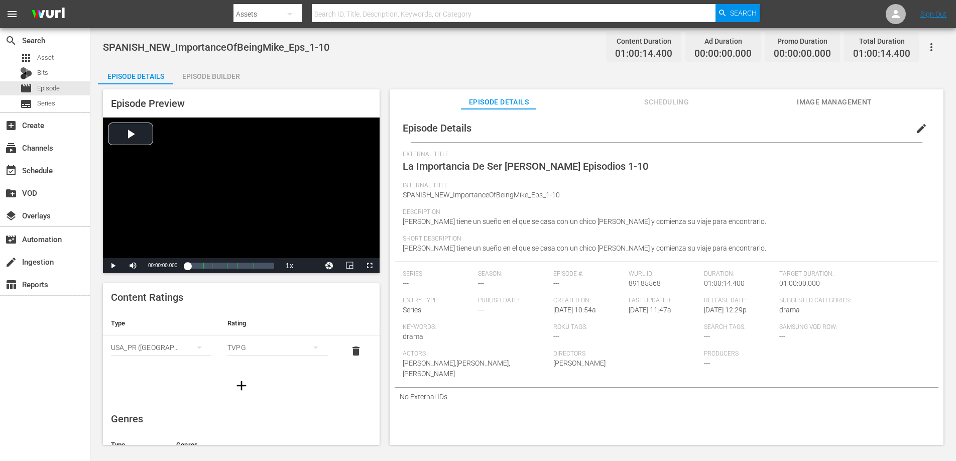
click at [916, 129] on span "edit" at bounding box center [922, 129] width 12 height 12
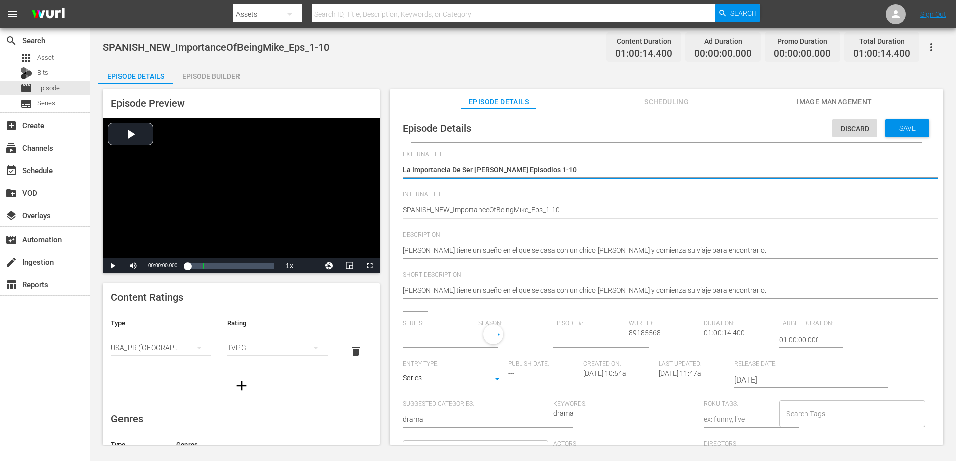
type input "No Series"
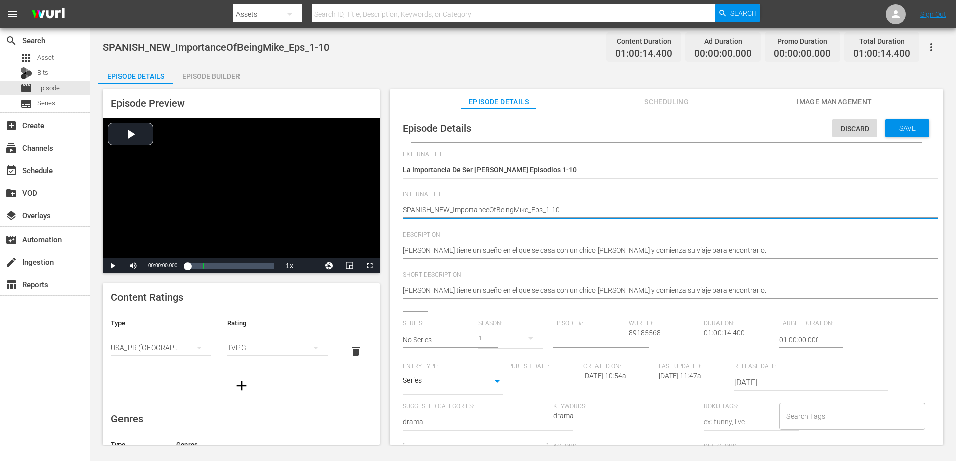
type textarea "SPANISH_NE_ImportanceOfBeingMike_Eps_1-10"
type textarea "SPANISH_N_ImportanceOfBeingMike_Eps_1-10"
type textarea "SPANISH__ImportanceOfBeingMike_Eps_1-10"
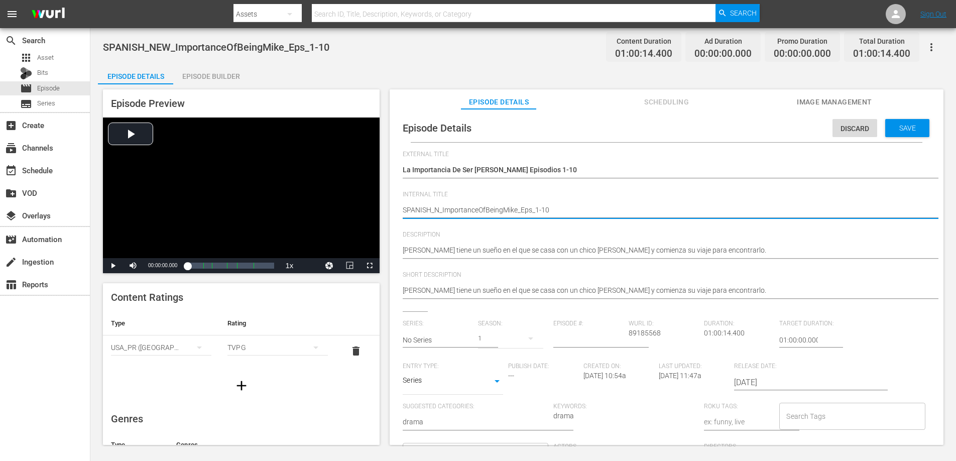
type textarea "SPANISH__ImportanceOfBeingMike_Eps_1-10"
type textarea "SPANISH_ImportanceOfBeingMike_Eps_1-10"
type textarea "SPANIS_ImportanceOfBeingMike_Eps_1-10"
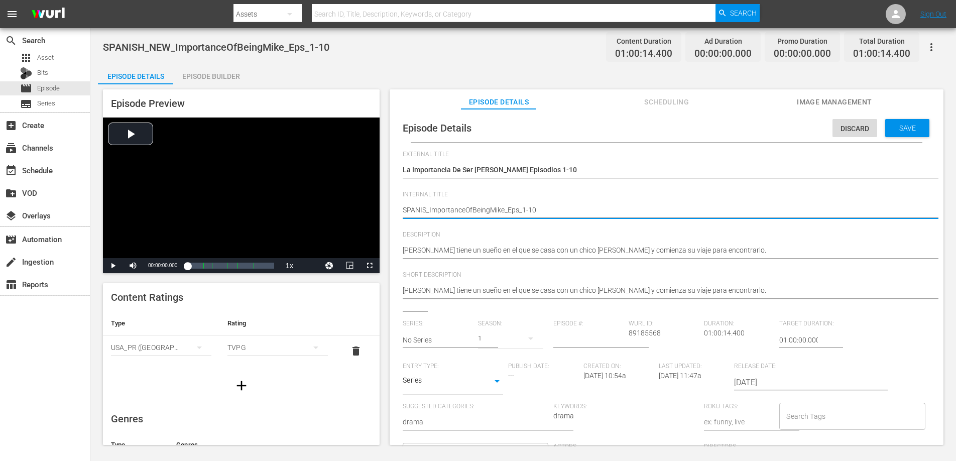
type textarea "SPANI_ImportanceOfBeingMike_Eps_1-10"
type textarea "SPAN_ImportanceOfBeingMike_Eps_1-10"
type textarea "SPA_ImportanceOfBeingMike_Eps_1-10"
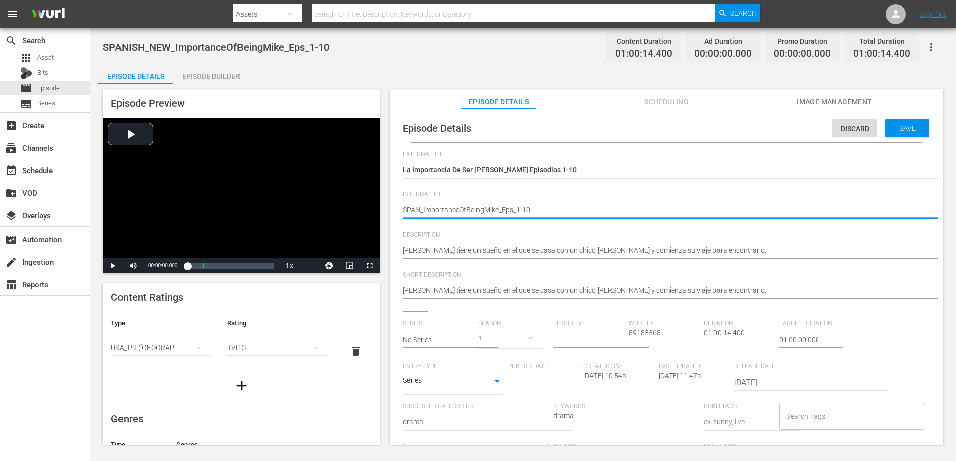
type textarea "SPA_ImportanceOfBeingMike_Eps_1-10"
type textarea "SP_ImportanceOfBeingMike_Eps_1-10"
type textarea "S_ImportanceOfBeingMike_Eps_1-10"
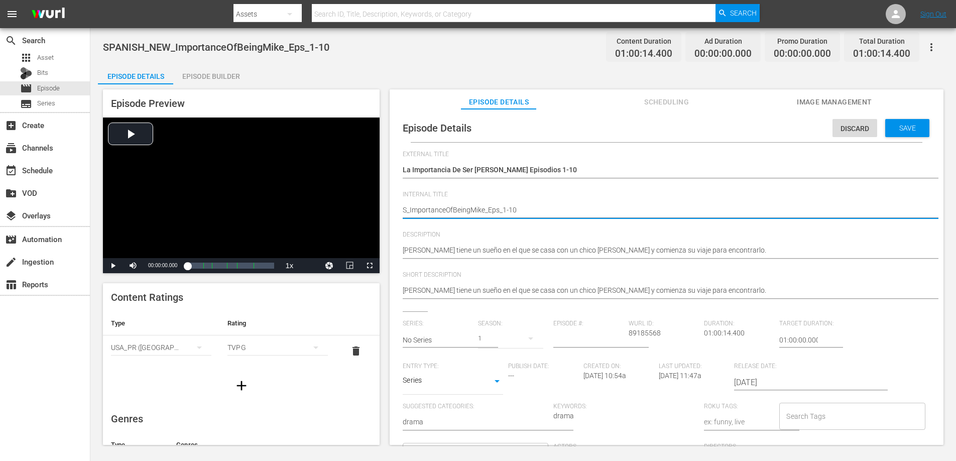
type textarea "_ImportanceOfBeingMike_Eps_1-10"
type textarea "M_ImportanceOfBeingMike_Eps_1-10"
type textarea "MX_ImportanceOfBeingMike_Eps_1-10"
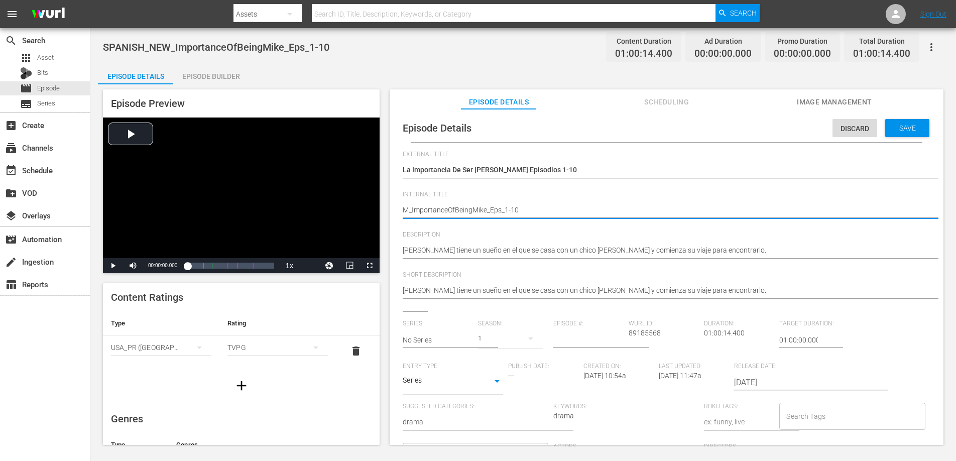
type textarea "MX_ImportanceOfBeingMike_Eps_1-10"
type textarea "MX1_ImportanceOfBeingMike_Eps_1-10"
type textarea "MX10_ImportanceOfBeingMike_Eps_1-10"
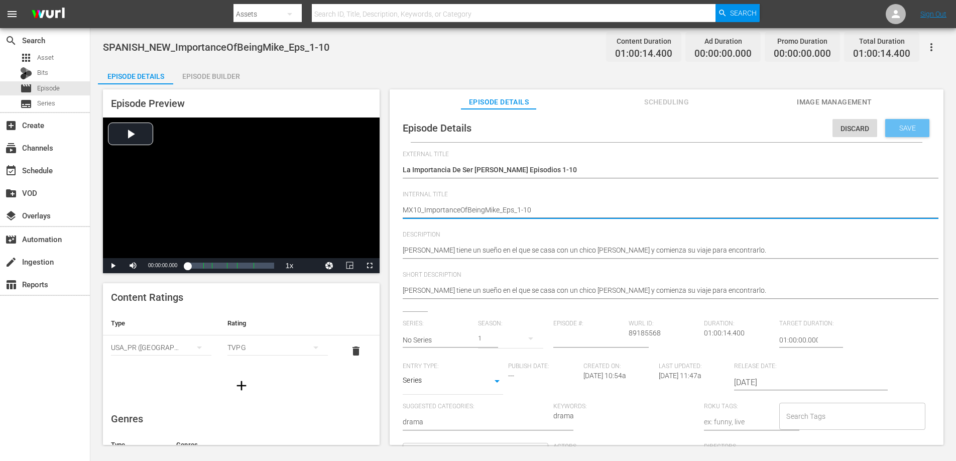
click at [910, 127] on span "Save" at bounding box center [908, 128] width 33 height 8
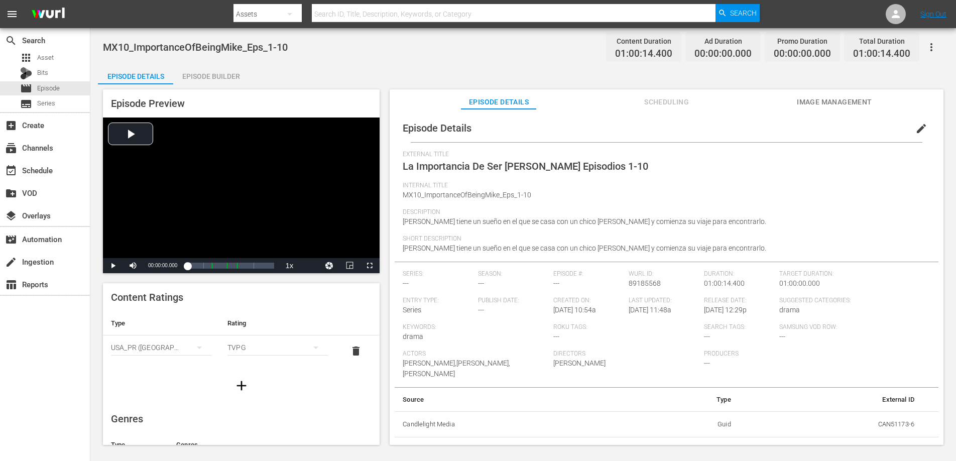
click at [665, 106] on span "Scheduling" at bounding box center [666, 102] width 75 height 13
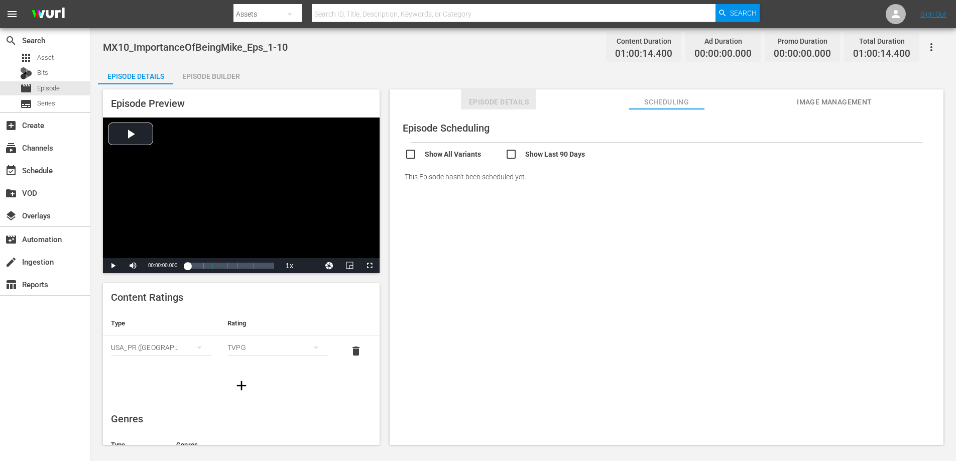
click at [513, 105] on span "Episode Details" at bounding box center [498, 102] width 75 height 13
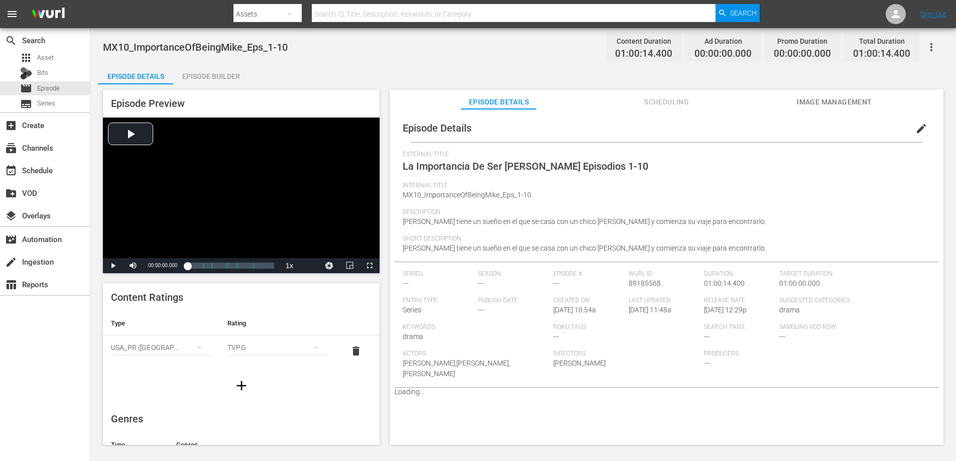
click at [853, 105] on span "Image Management" at bounding box center [834, 102] width 75 height 13
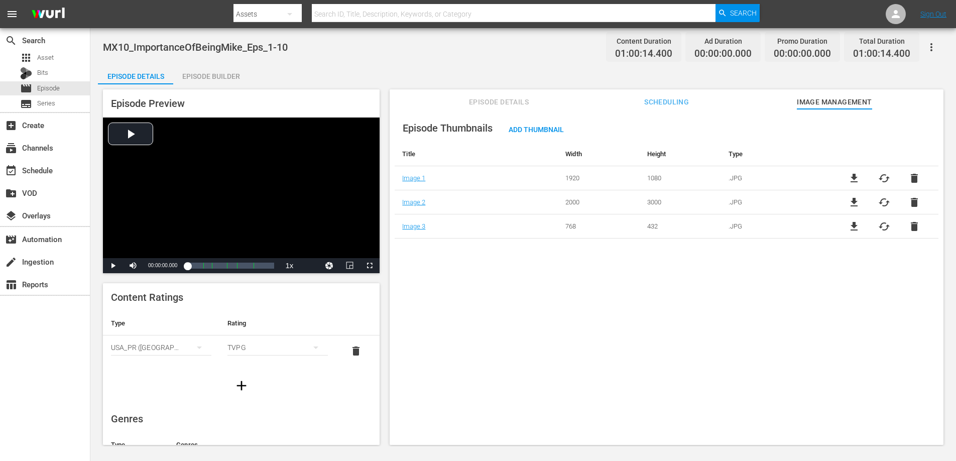
click at [505, 101] on span "Episode Details" at bounding box center [498, 102] width 75 height 13
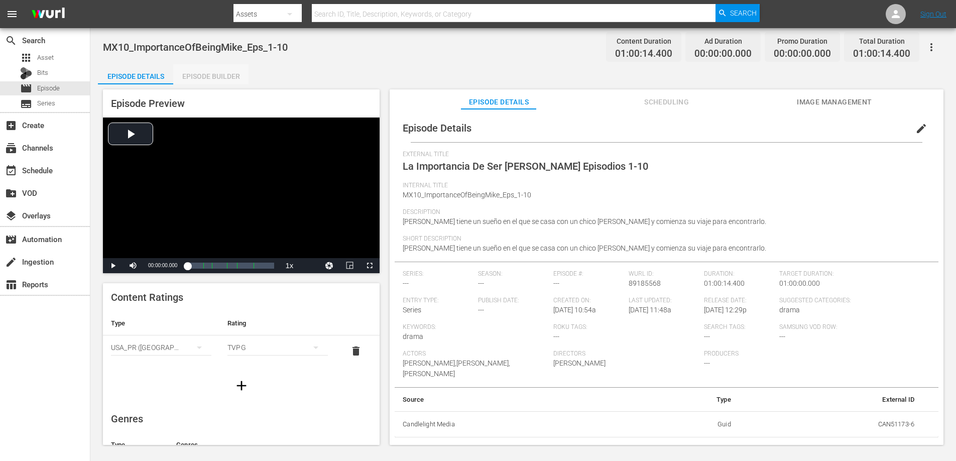
click at [216, 77] on div "Episode Builder" at bounding box center [210, 76] width 75 height 24
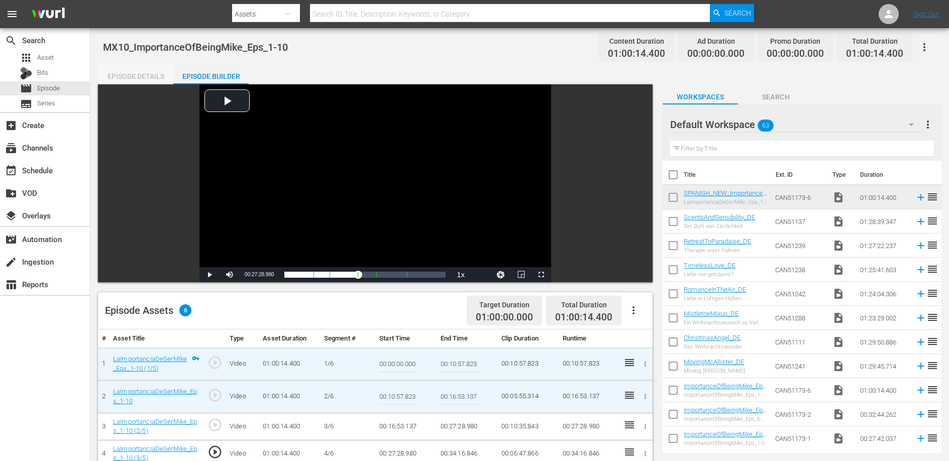
click at [144, 80] on div "Episode Details" at bounding box center [135, 76] width 75 height 24
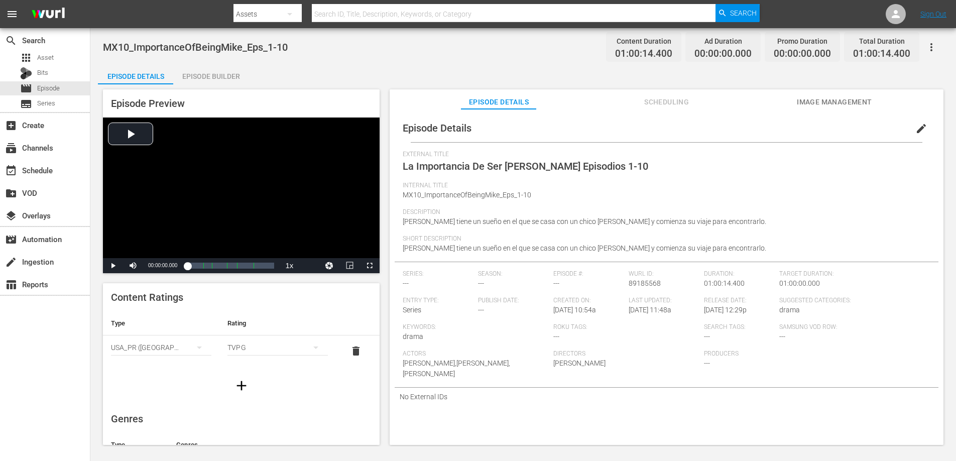
click at [141, 77] on div "Episode Details" at bounding box center [135, 76] width 75 height 24
click at [224, 76] on div "Episode Builder" at bounding box center [210, 76] width 75 height 24
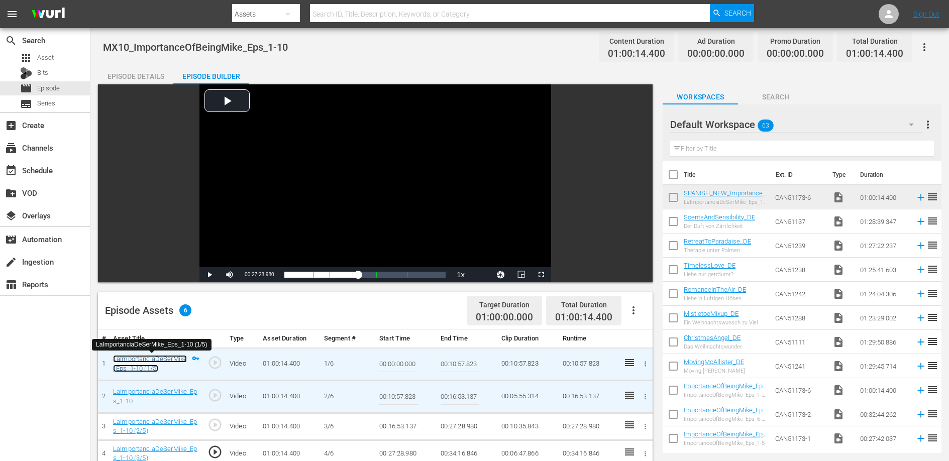
click at [170, 359] on link "LaImportanciaDeSerMike_Eps_1-10 (1/5)" at bounding box center [150, 363] width 74 height 17
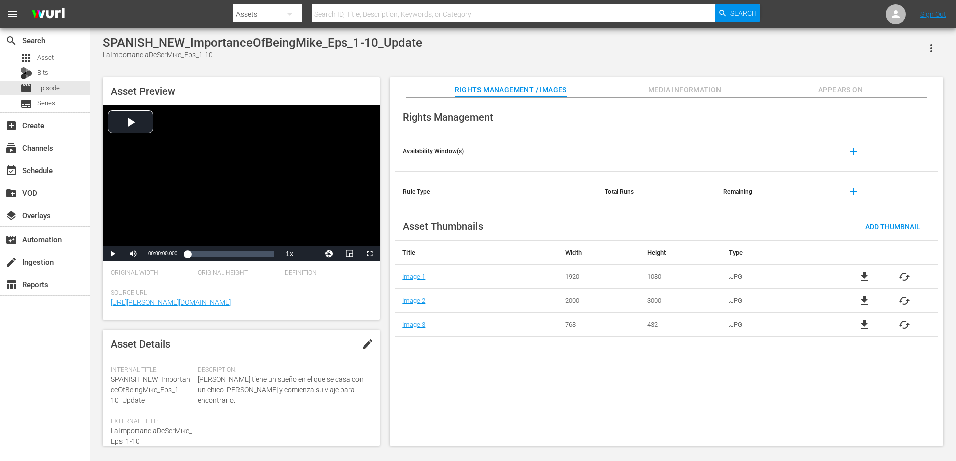
click at [821, 92] on span "Appears On" at bounding box center [840, 90] width 75 height 13
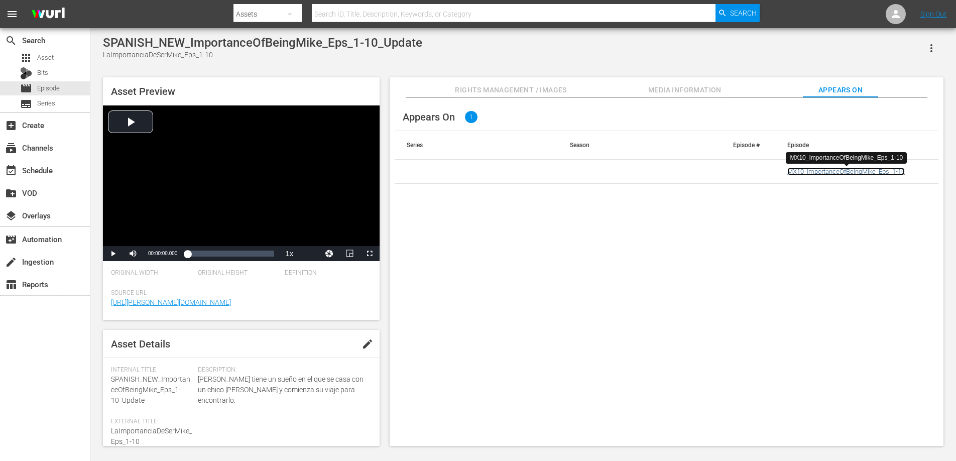
click at [836, 170] on link "MX10_ImportanceOfBeingMike_Eps_1-10" at bounding box center [847, 172] width 118 height 8
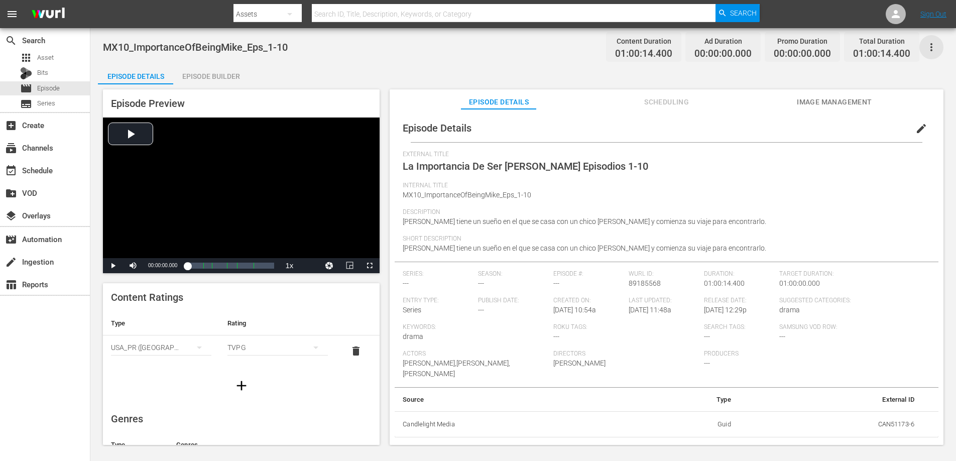
click at [932, 45] on icon "button" at bounding box center [932, 47] width 12 height 12
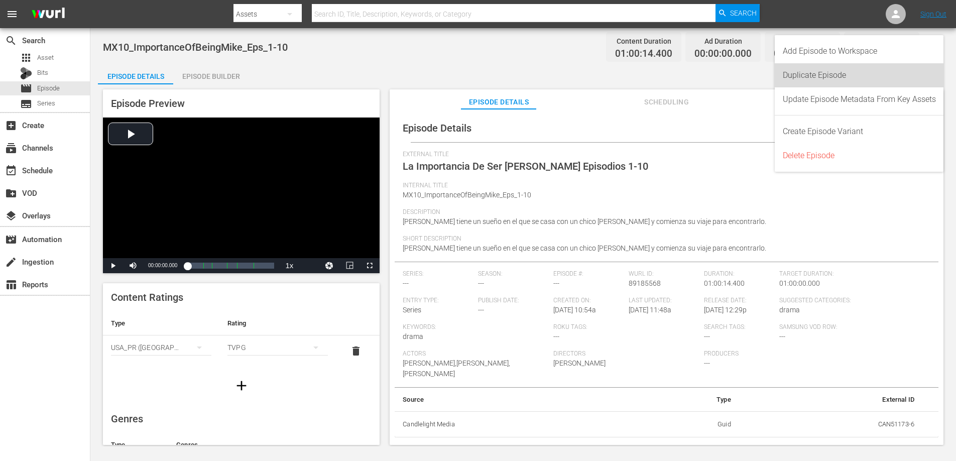
click at [849, 76] on div "Duplicate Episode" at bounding box center [859, 75] width 153 height 24
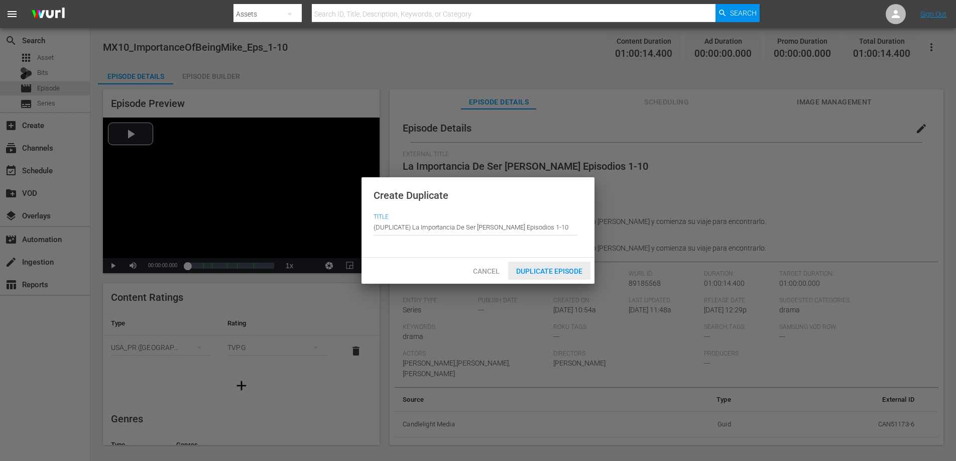
click at [552, 274] on span "Duplicate Episode" at bounding box center [549, 271] width 82 height 8
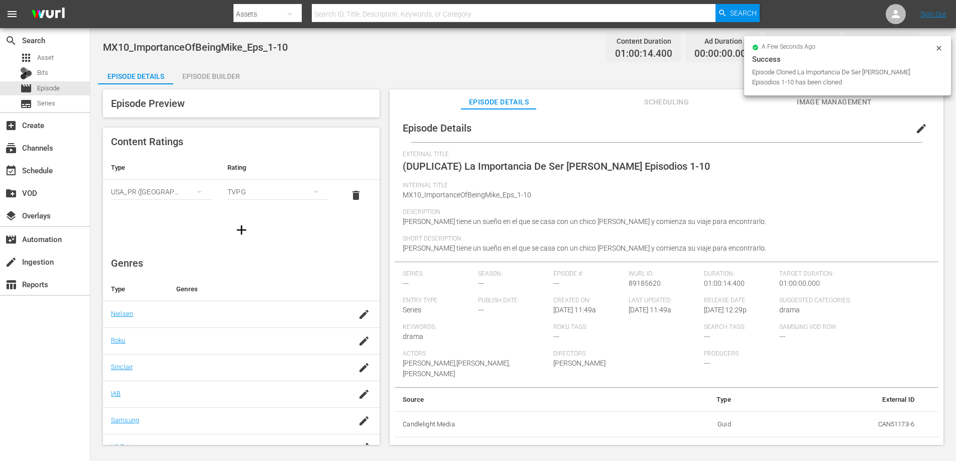
click at [918, 129] on span "edit" at bounding box center [922, 129] width 12 height 12
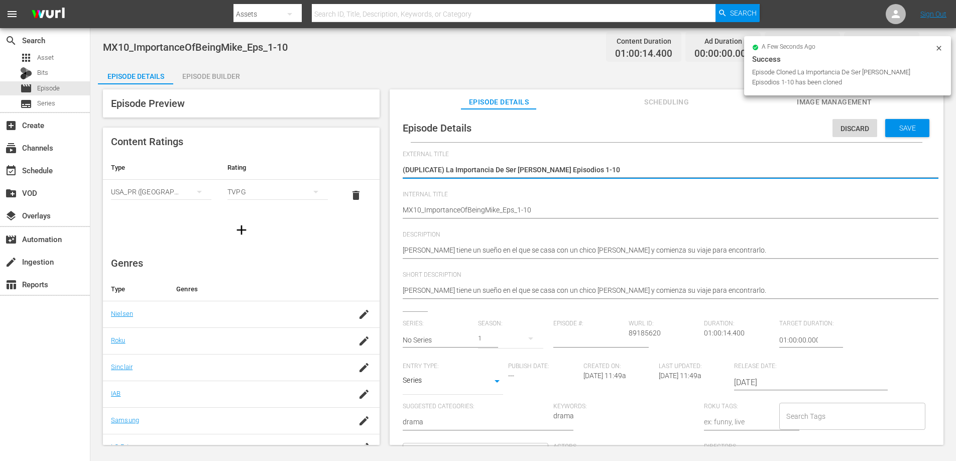
click at [445, 168] on textarea "(DUPLICATE) La Importancia De Ser Mike Episodios 1-10" at bounding box center [664, 171] width 523 height 12
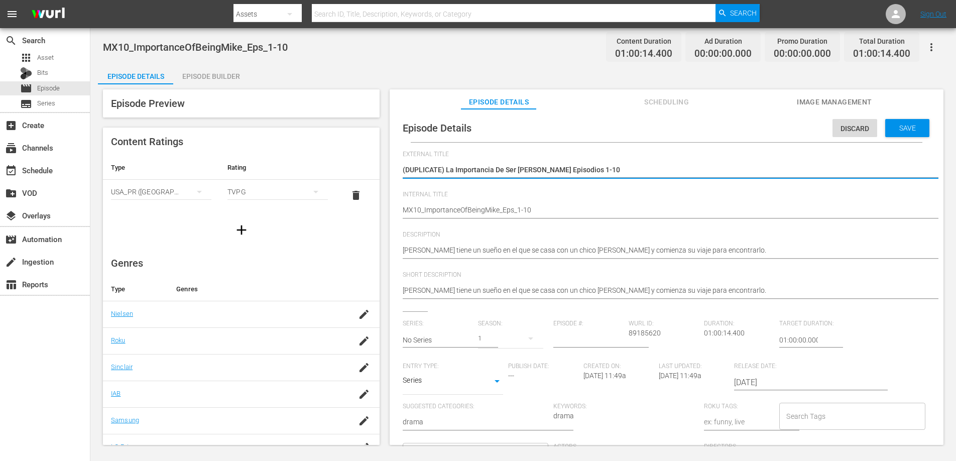
type textarea "(DUPLICATE)La Importancia De Ser Mike Episodios 1-10"
type textarea "(DUPLICATELa Importancia De Ser Mike Episodios 1-10"
type textarea "(DUPLICATLa Importancia De Ser Mike Episodios 1-10"
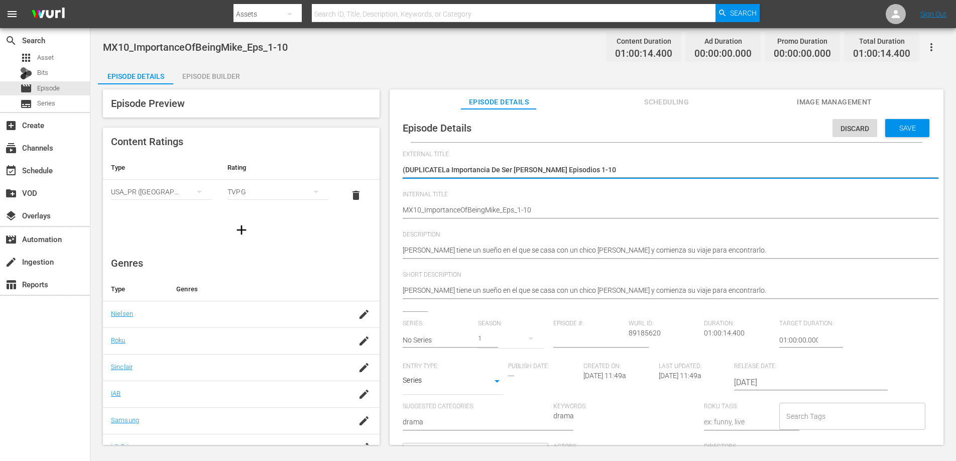
type textarea "(DUPLICATLa Importancia De Ser Mike Episodios 1-10"
type textarea "(DUPLICALa Importancia De Ser Mike Episodios 1-10"
type textarea "(DUPLICLa Importancia De Ser Mike Episodios 1-10"
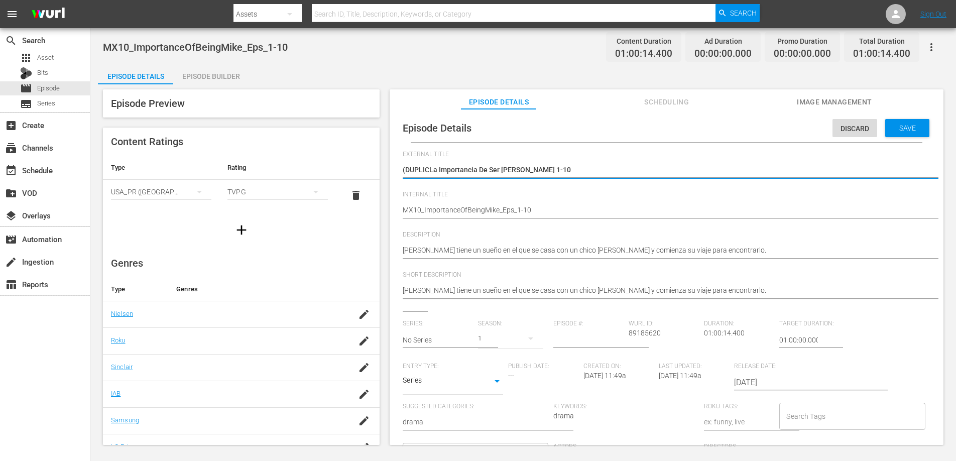
type textarea "(DUPLILa Importancia De Ser Mike Episodios 1-10"
type textarea "(DUPLLa Importancia De Ser Mike Episodios 1-10"
type textarea "(DUPLa Importancia De Ser Mike Episodios 1-10"
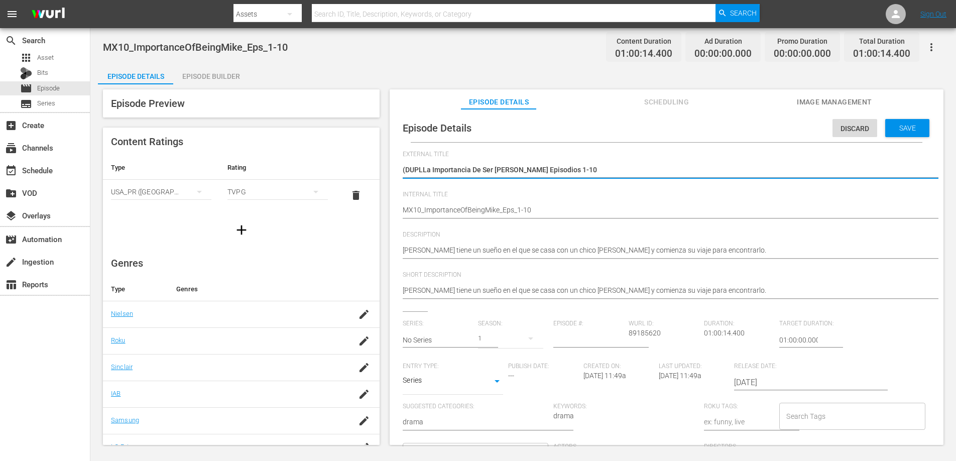
type textarea "(DUPLa Importancia De Ser Mike Episodios 1-10"
type textarea "(DULa Importancia De Ser Mike Episodios 1-10"
type textarea "(DLa Importancia De Ser Mike Episodios 1-10"
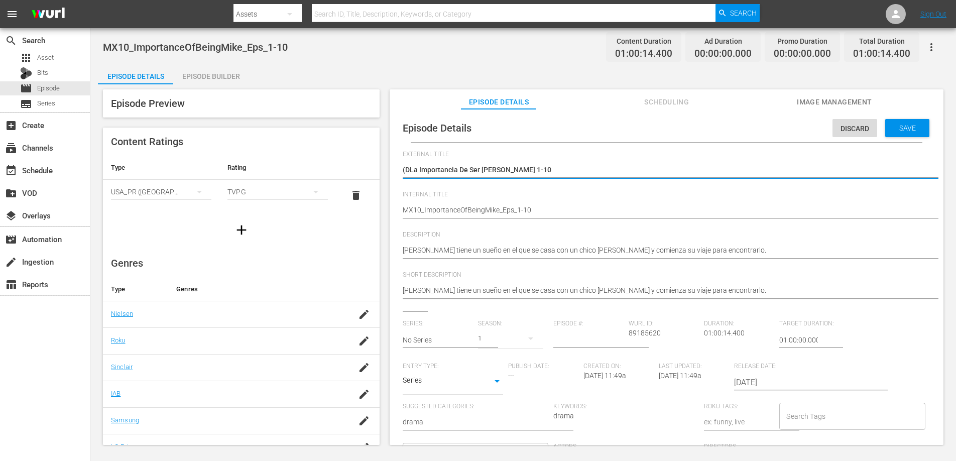
type textarea "(La Importancia De Ser Mike Episodios 1-10"
type textarea "La Importancia De Ser Mike Episodios 1-10"
drag, startPoint x: 426, startPoint y: 212, endPoint x: 433, endPoint y: 221, distance: 11.1
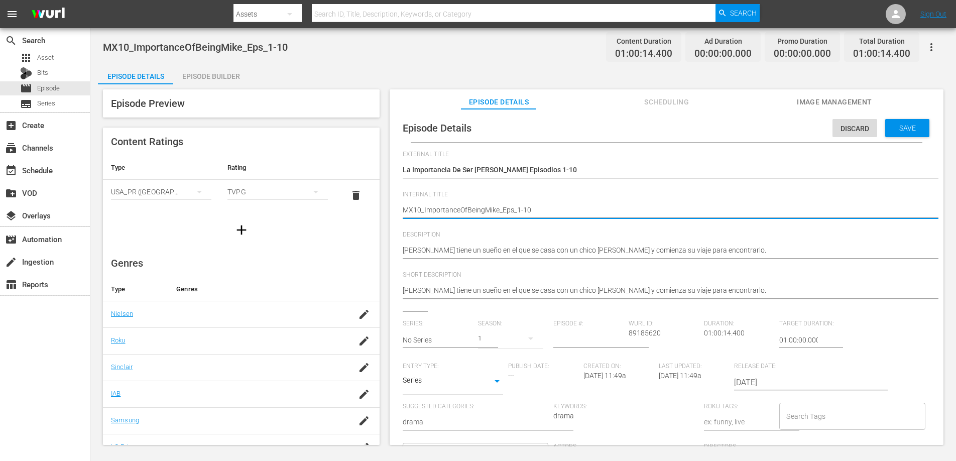
type textarea "MX10ImportanceOfBeingMike_Eps_1-10"
type textarea "MX1ImportanceOfBeingMike_Eps_1-10"
type textarea "MXImportanceOfBeingMike_Eps_1-10"
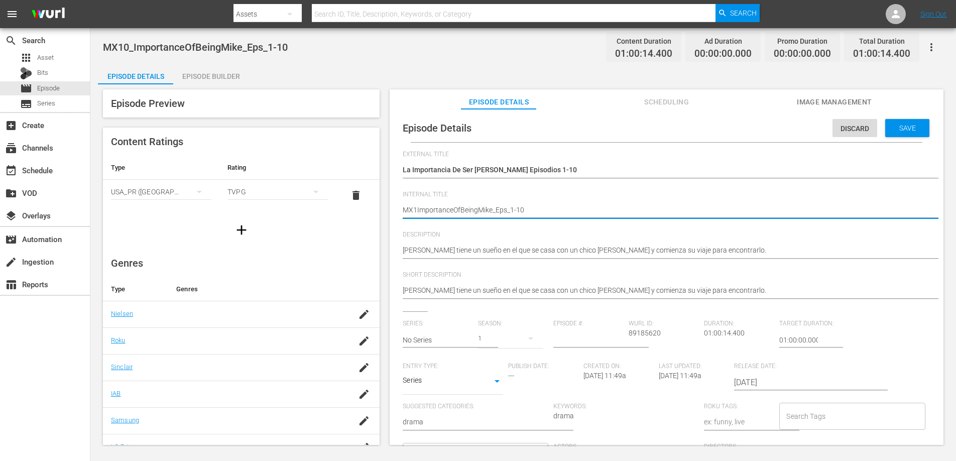
type textarea "MXImportanceOfBeingMike_Eps_1-10"
type textarea "MImportanceOfBeingMike_Eps_1-10"
type textarea "ImportanceOfBeingMike_Eps_1-10"
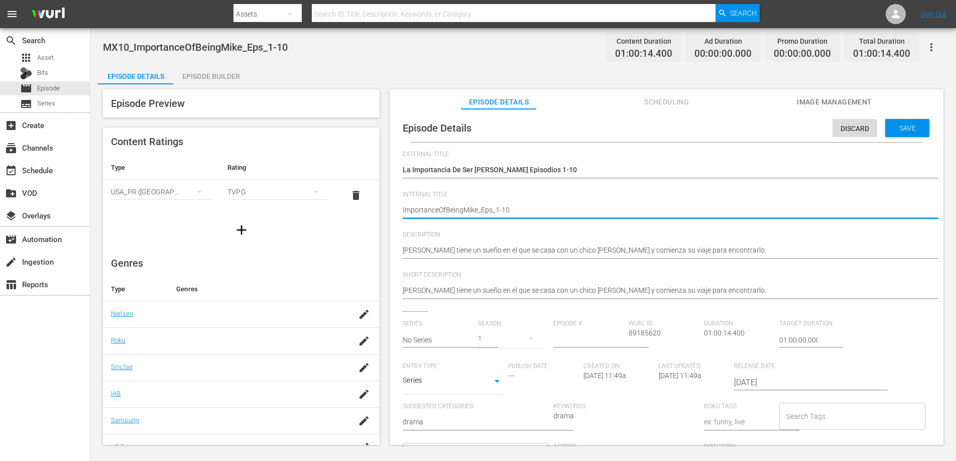
type textarea "RImportanceOfBeingMike_Eps_1-10"
type textarea "RKImportanceOfBeingMike_Eps_1-10"
type textarea "RKUImportanceOfBeingMike_Eps_1-10"
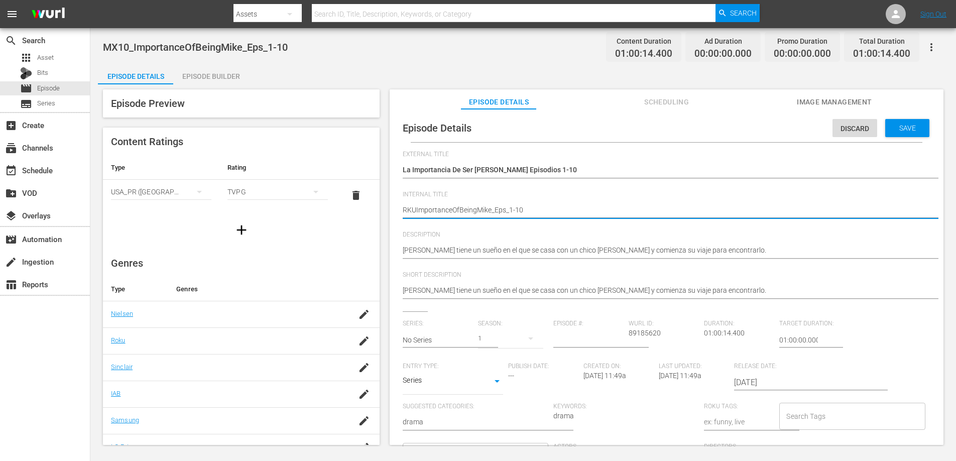
type textarea "RKUSImportanceOfBeingMike_Eps_1-10"
type textarea "RKUSPImportanceOfBeingMike_Eps_1-10"
type textarea "RKUSP_ImportanceOfBeingMike_Eps_1-10"
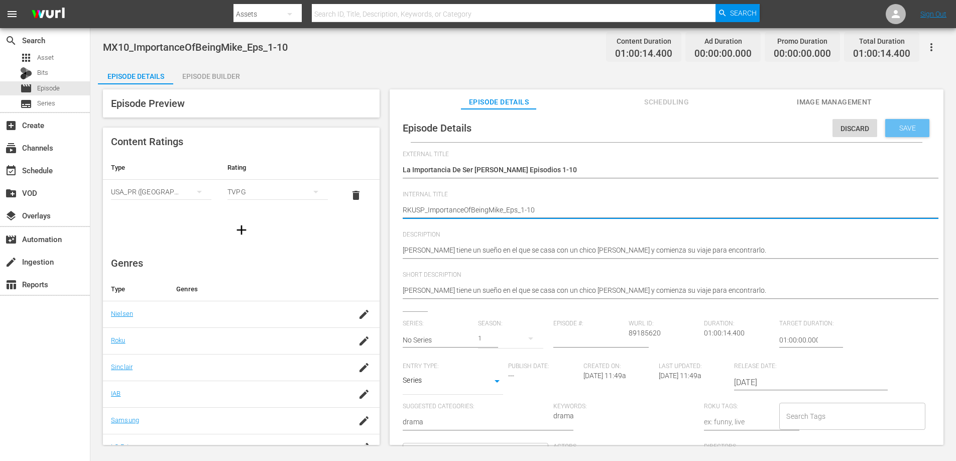
click at [893, 128] on span "Save" at bounding box center [908, 128] width 33 height 8
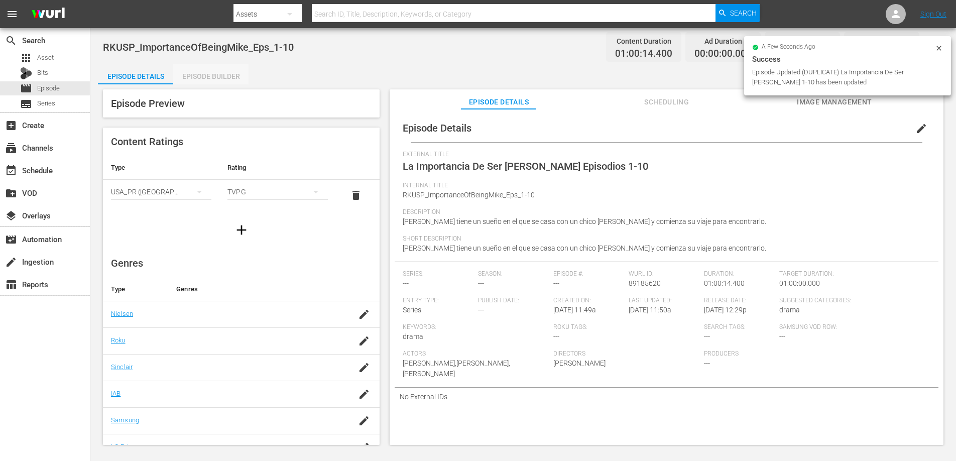
click at [217, 76] on div "Episode Builder" at bounding box center [210, 76] width 75 height 24
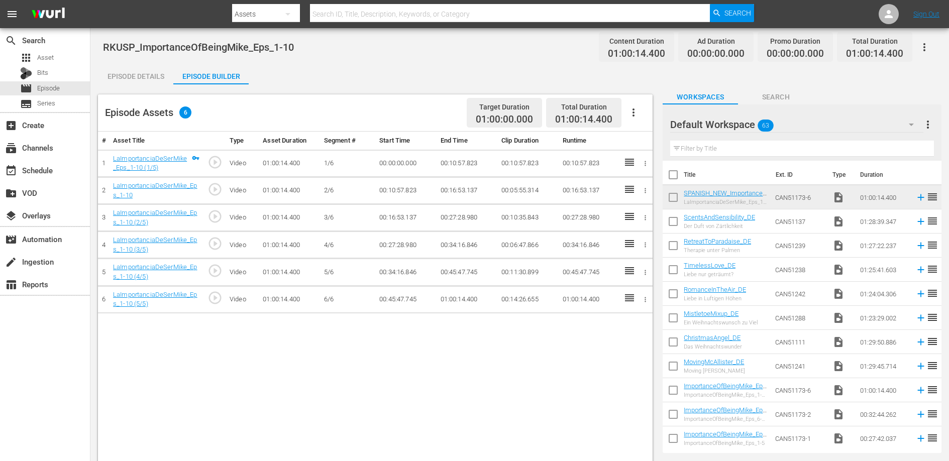
click at [456, 192] on td "00:16:53.137" at bounding box center [466, 190] width 61 height 27
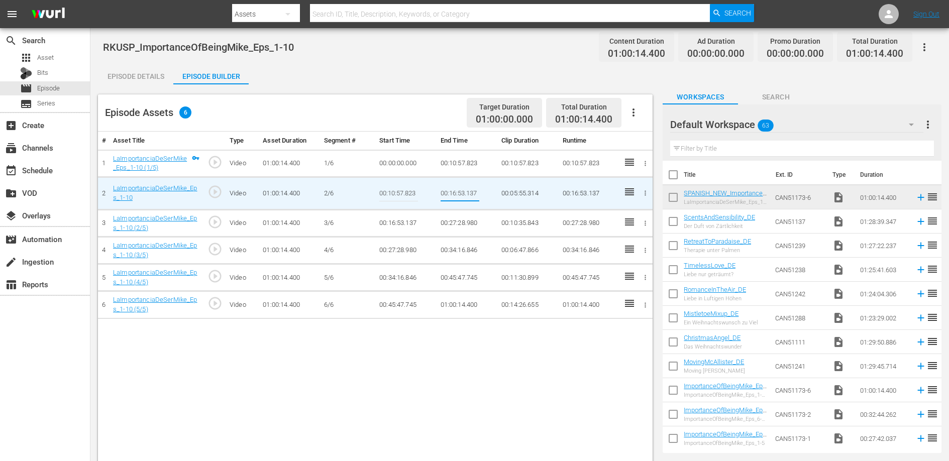
click at [456, 192] on input "00:16:53.137" at bounding box center [460, 193] width 39 height 24
type input "00:21:46.555"
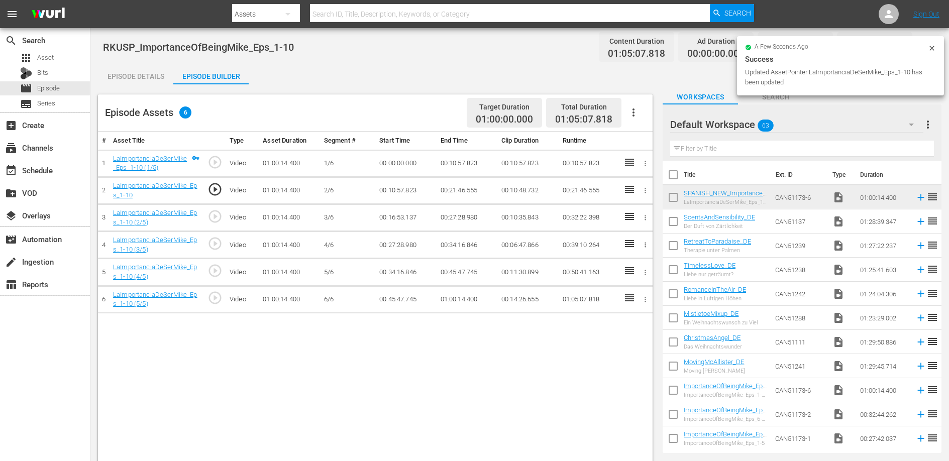
click at [392, 220] on td "00:16:53.137" at bounding box center [405, 217] width 61 height 27
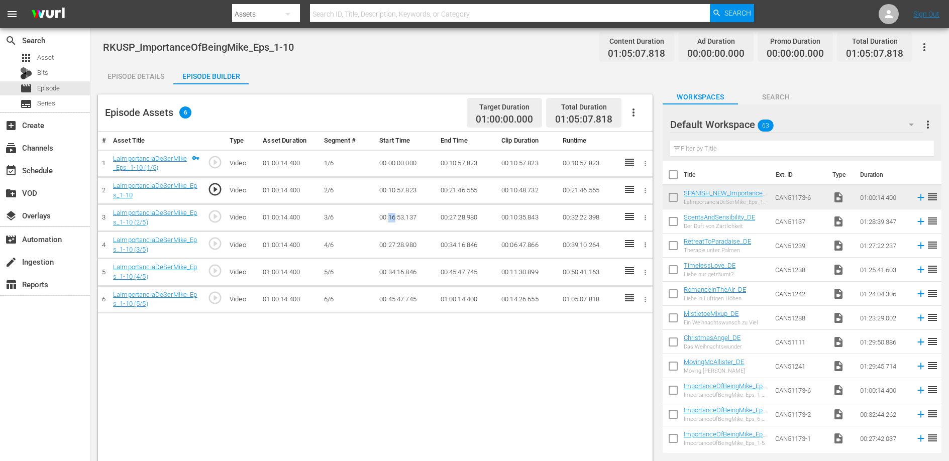
click at [392, 220] on td "00:16:53.137" at bounding box center [405, 217] width 61 height 27
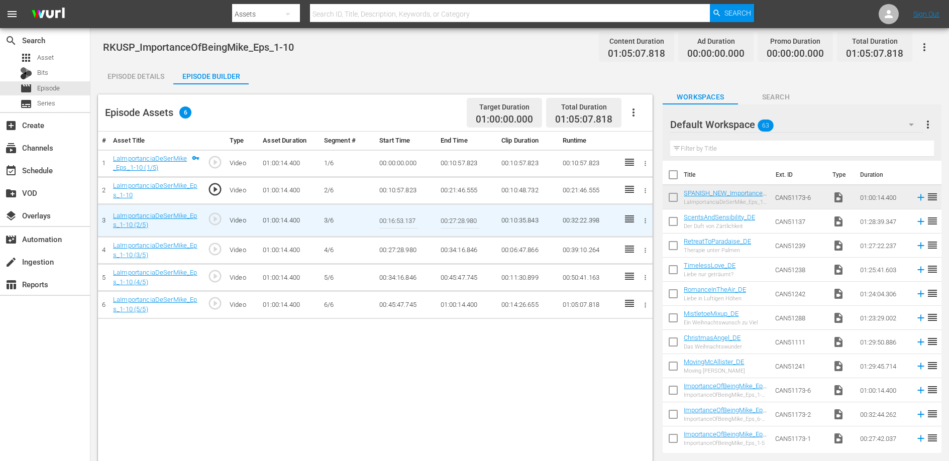
click at [392, 220] on input "00:16:53.137" at bounding box center [398, 220] width 39 height 24
paste input "21:46.555"
type input "00:21:46.555"
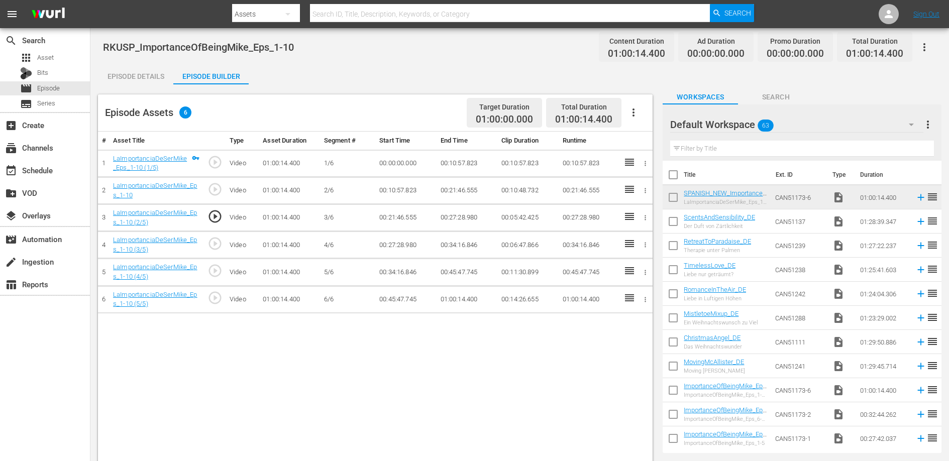
click at [458, 221] on td "00:27:28.980" at bounding box center [466, 217] width 61 height 27
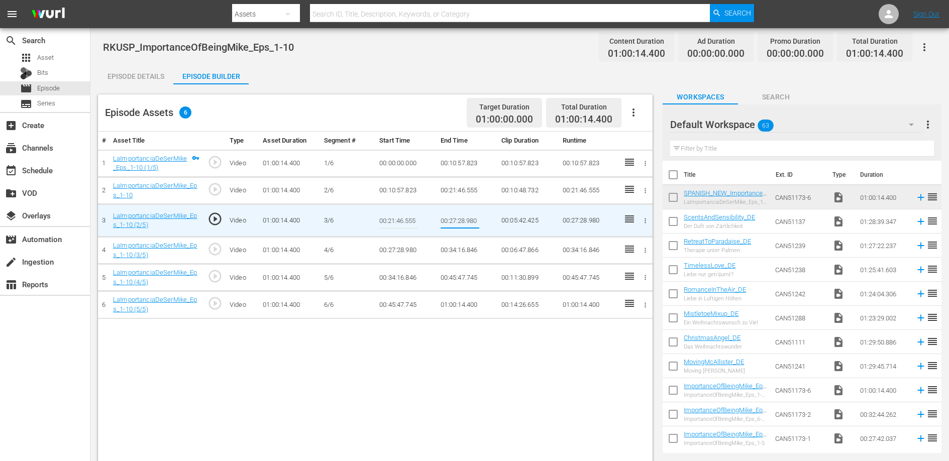
type input "00:34:16.846"
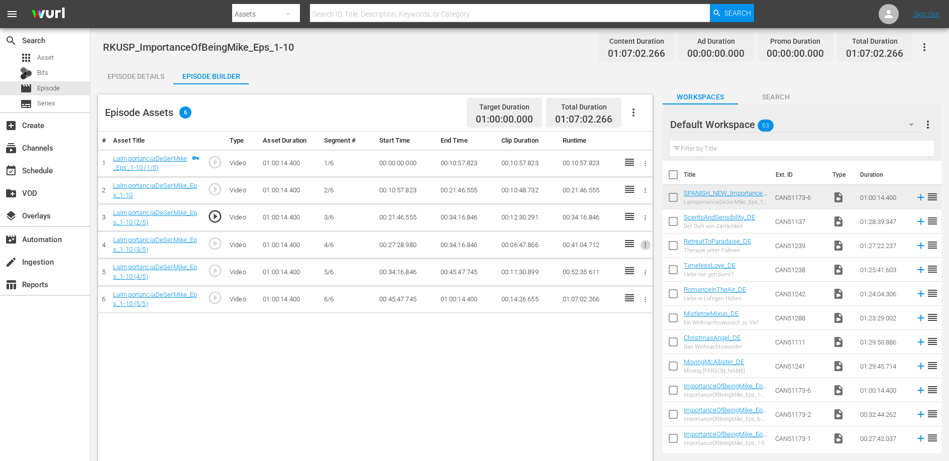
click at [646, 245] on icon "button" at bounding box center [645, 245] width 8 height 8
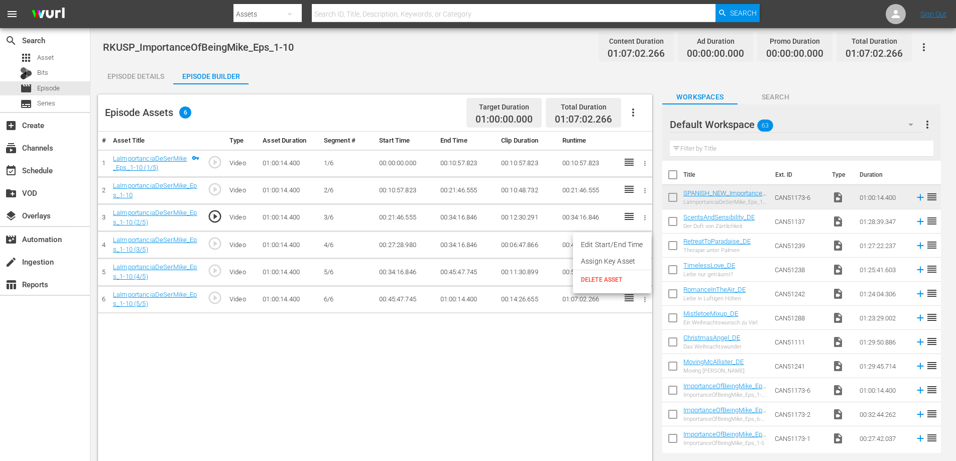
click at [623, 281] on span "DELETE ASSET" at bounding box center [612, 279] width 62 height 9
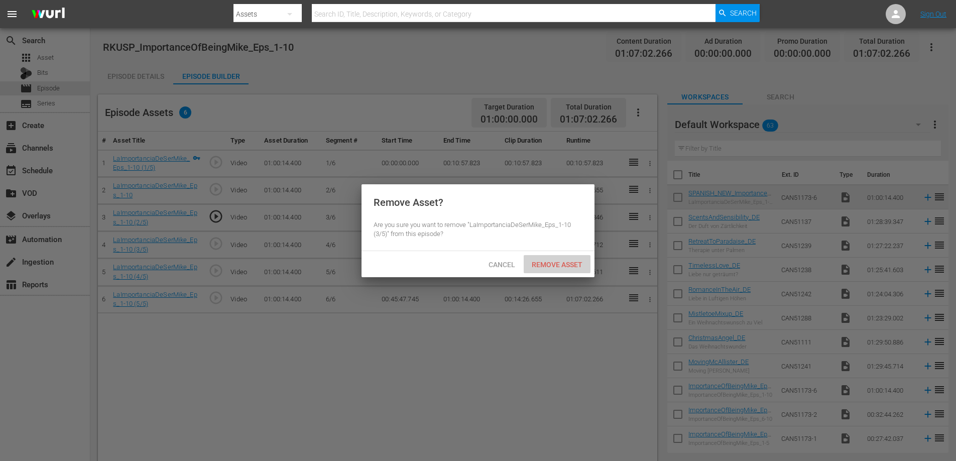
click at [567, 257] on div "Remove Asset" at bounding box center [557, 264] width 67 height 19
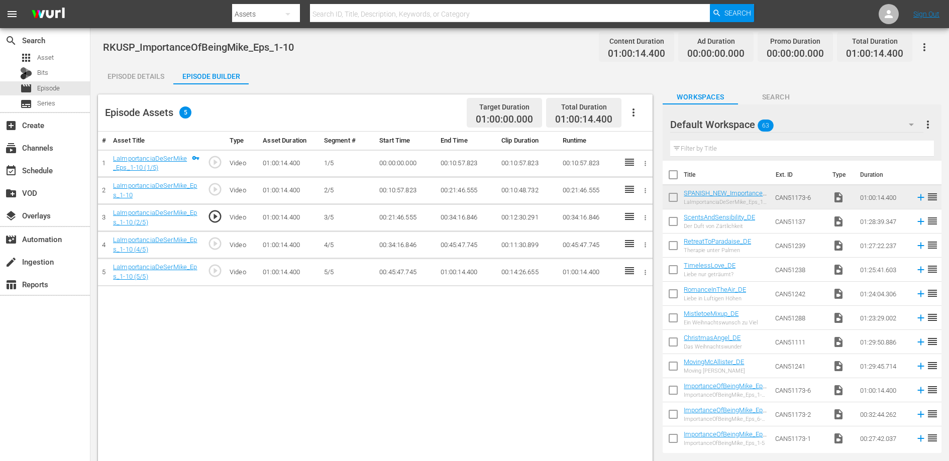
click at [142, 80] on div "Episode Details" at bounding box center [135, 76] width 75 height 24
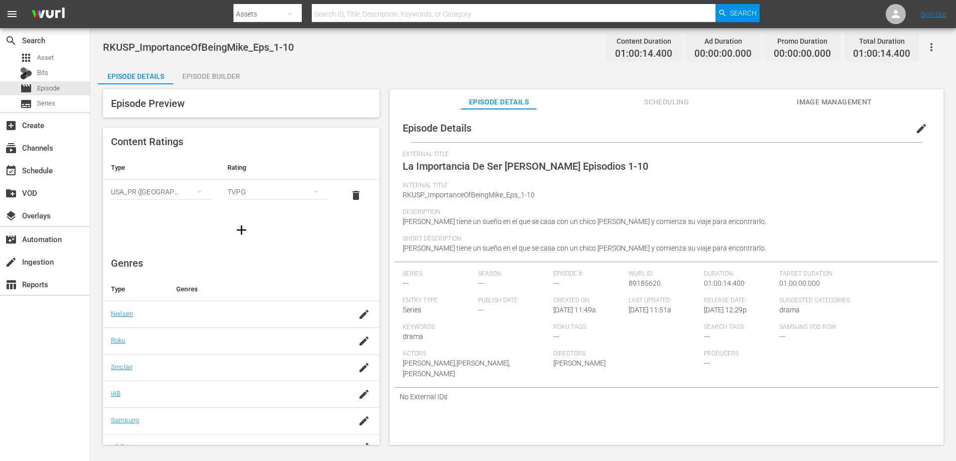
click at [220, 75] on div "Episode Builder" at bounding box center [210, 76] width 75 height 24
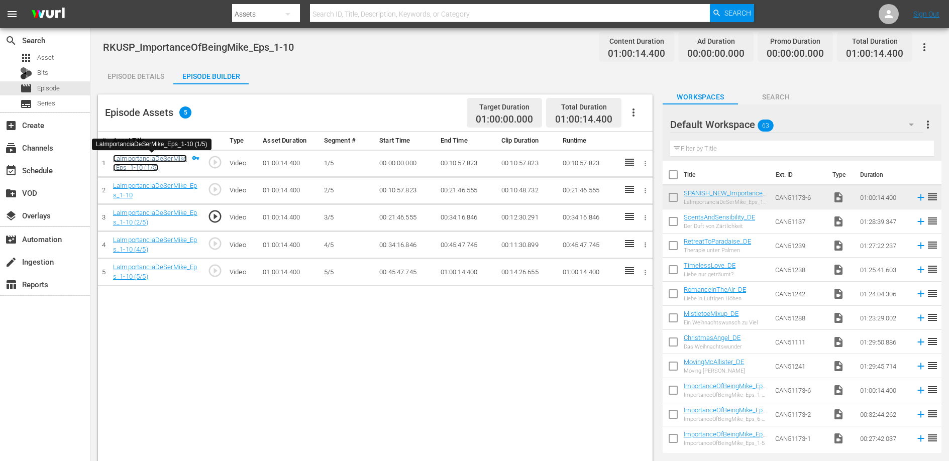
click at [167, 158] on link "LaImportanciaDeSerMike_Eps_1-10 (1/5)" at bounding box center [150, 163] width 74 height 17
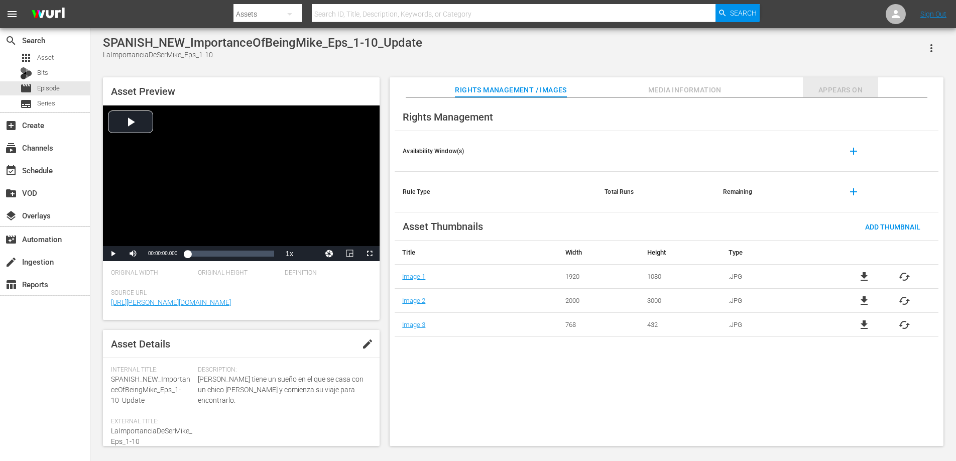
click at [831, 87] on span "Appears On" at bounding box center [840, 90] width 75 height 13
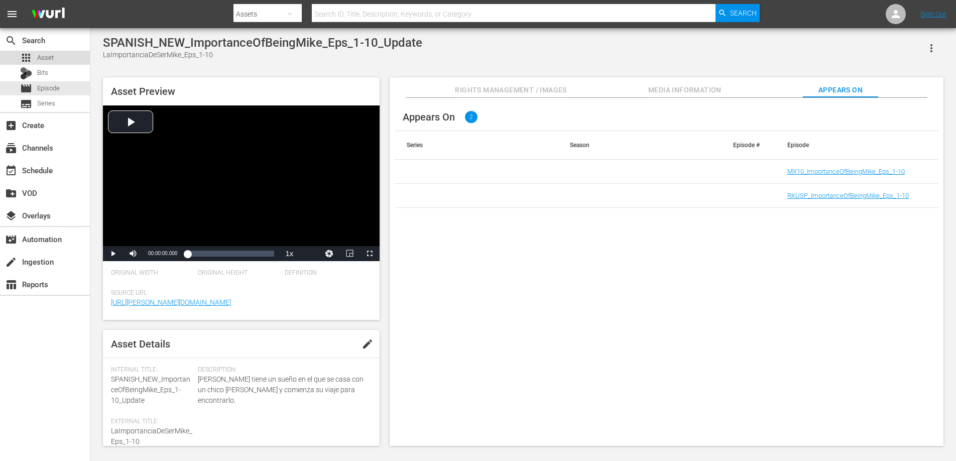
click at [50, 59] on span "Asset" at bounding box center [45, 58] width 17 height 10
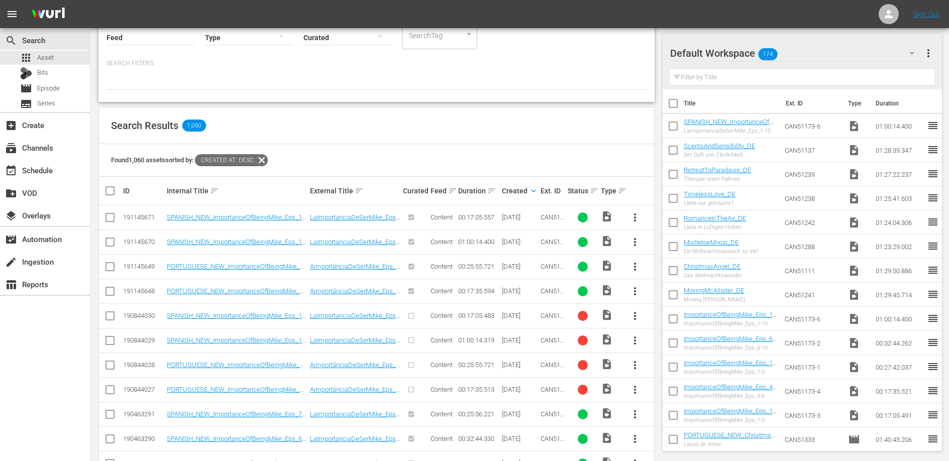
scroll to position [128, 0]
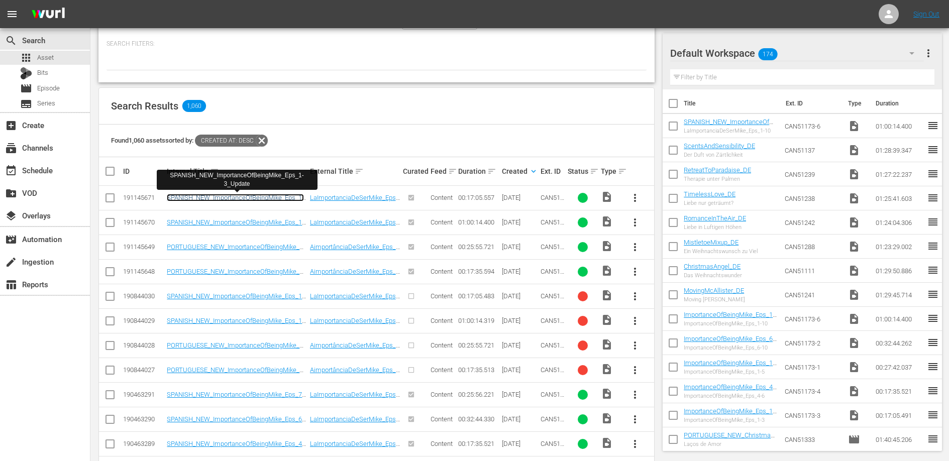
click at [279, 197] on link "SPANISH_NEW_ImportanceOfBeingMike_Eps_1-3_Update" at bounding box center [235, 201] width 137 height 15
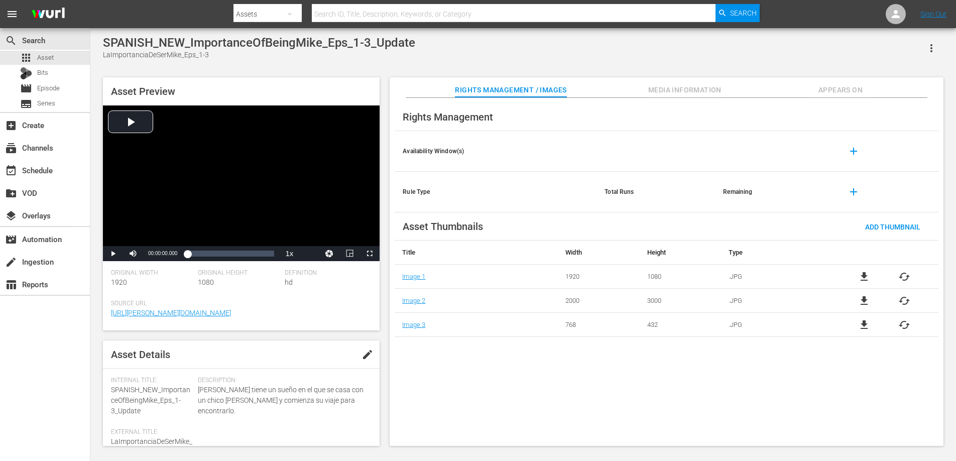
click at [825, 88] on span "Appears On" at bounding box center [840, 90] width 75 height 13
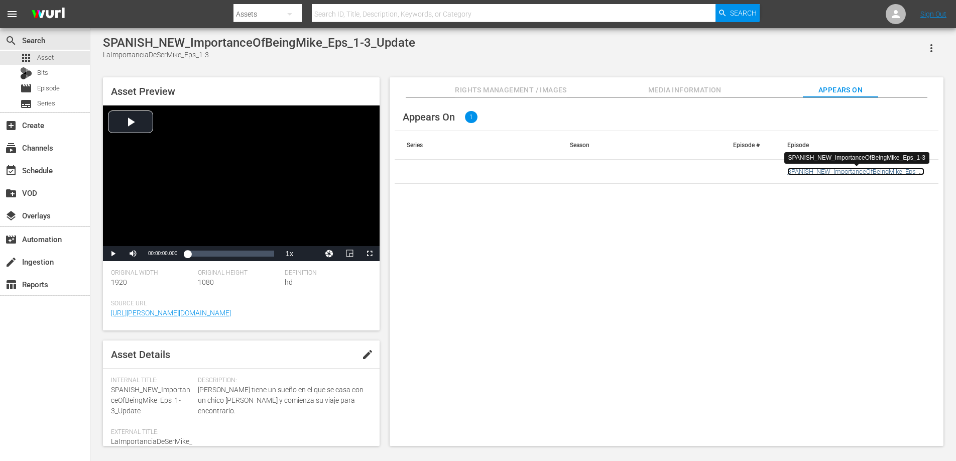
click at [842, 170] on link "SPANISH_NEW_ImportanceOfBeingMike_Eps_1-3" at bounding box center [856, 175] width 137 height 15
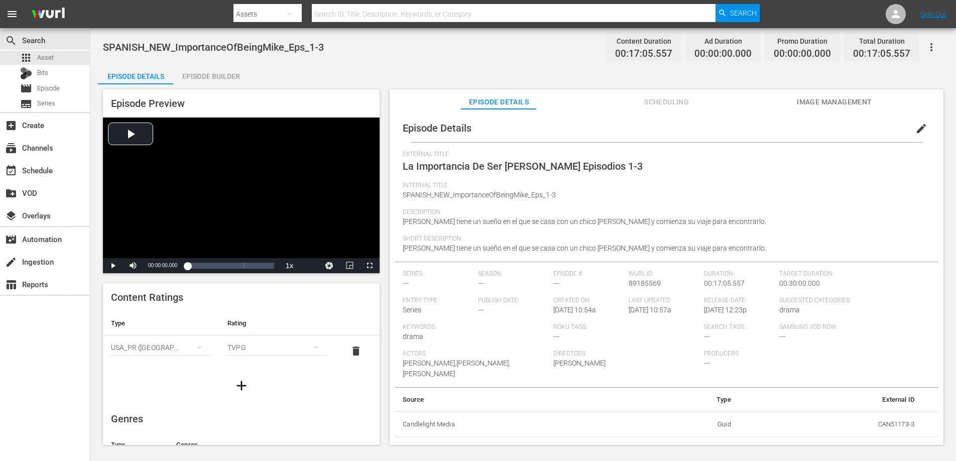
click at [215, 72] on div "Episode Builder" at bounding box center [210, 76] width 75 height 24
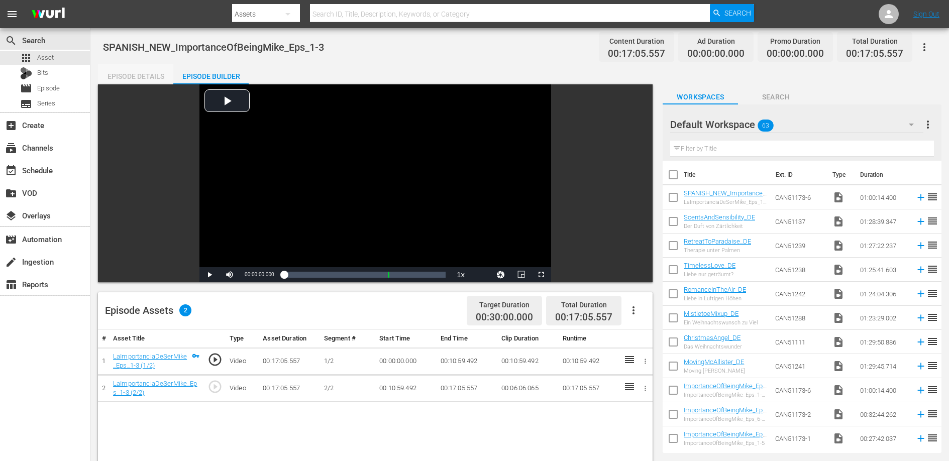
click at [148, 72] on div "Episode Details" at bounding box center [135, 76] width 75 height 24
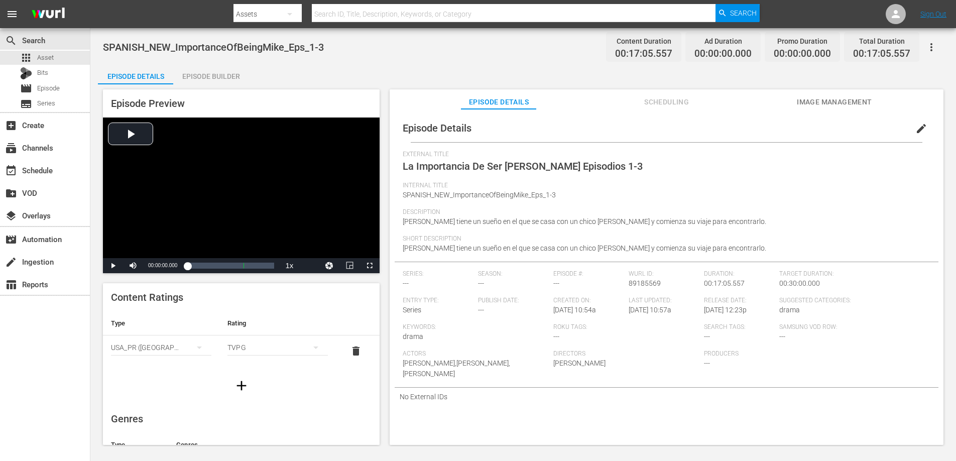
click at [207, 71] on div "Episode Builder" at bounding box center [210, 76] width 75 height 24
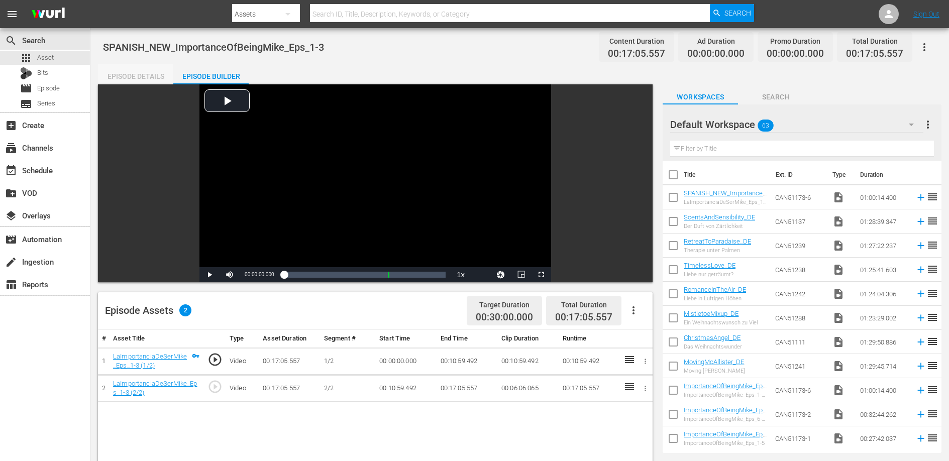
click at [152, 78] on div "Episode Details" at bounding box center [135, 76] width 75 height 24
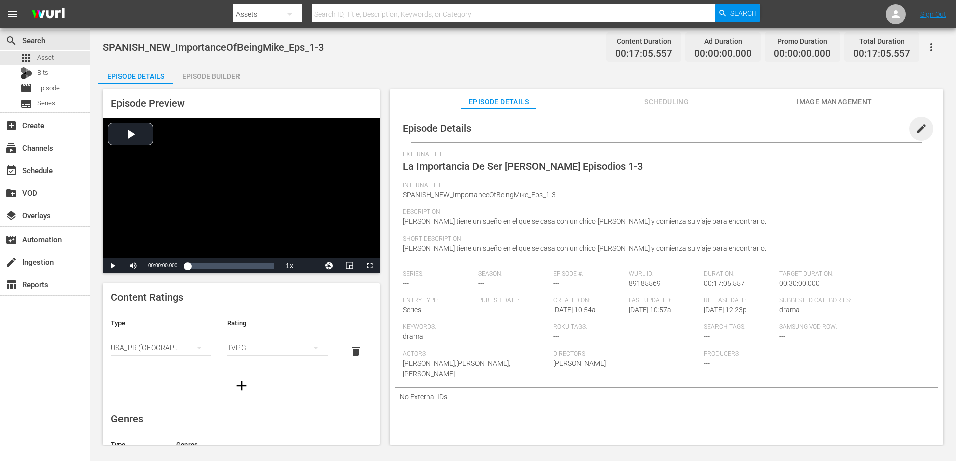
click at [916, 125] on span "edit" at bounding box center [922, 129] width 12 height 12
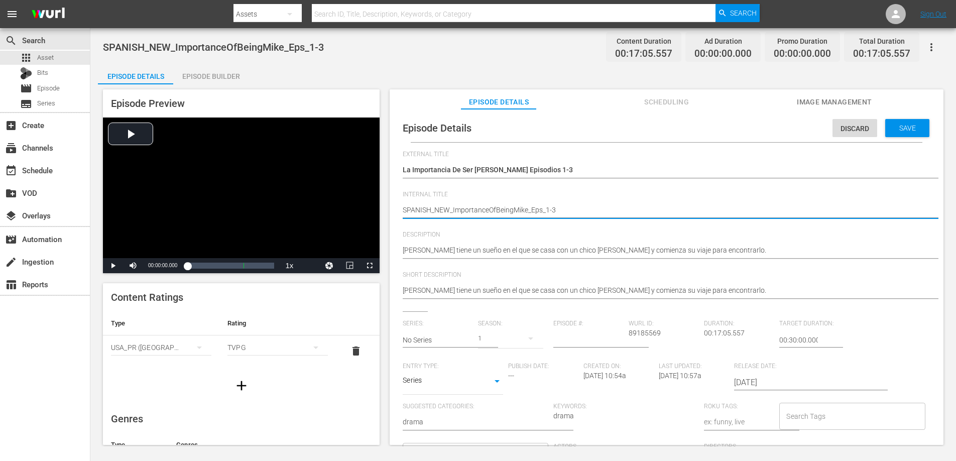
type textarea "SPANISH_NE_ImportanceOfBeingMike_Eps_1-3"
type textarea "SPANISH_N_ImportanceOfBeingMike_Eps_1-3"
type textarea "SPANISH__ImportanceOfBeingMike_Eps_1-3"
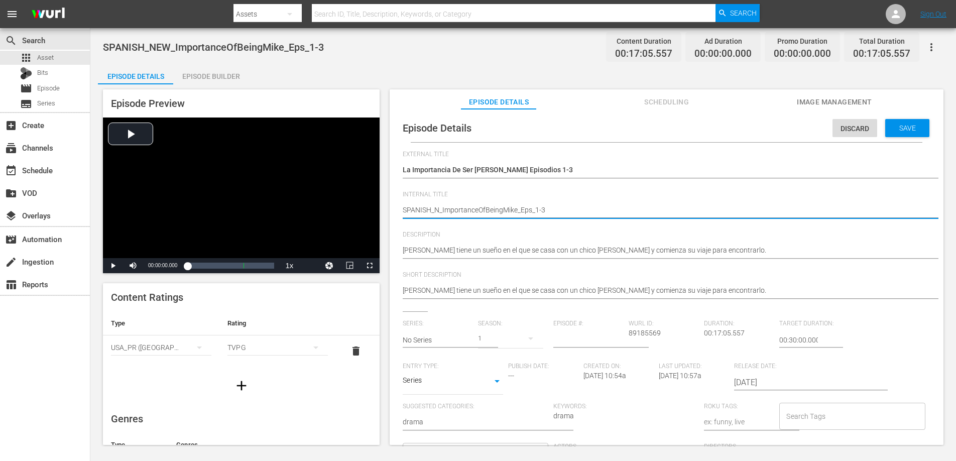
type textarea "SPANISH__ImportanceOfBeingMike_Eps_1-3"
type textarea "SPANISH_ImportanceOfBeingMike_Eps_1-3"
type textarea "SPANIS_ImportanceOfBeingMike_Eps_1-3"
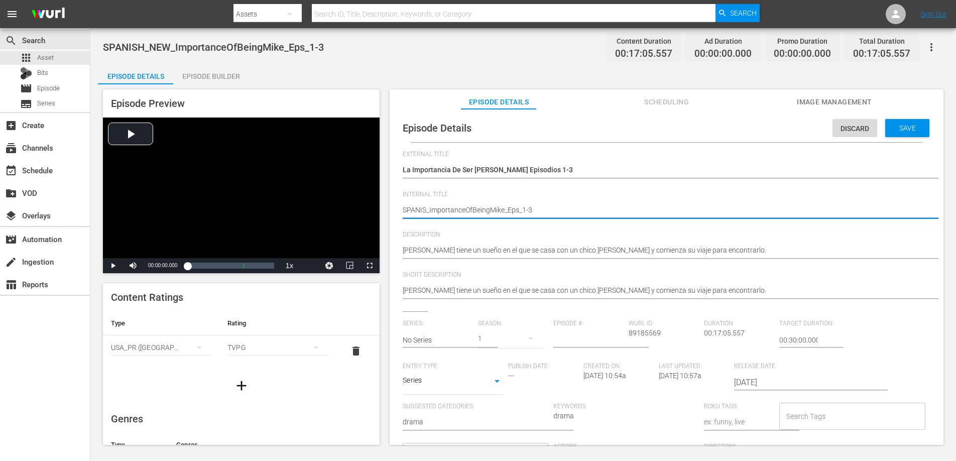
type textarea "SPANI_ImportanceOfBeingMike_Eps_1-3"
type textarea "SPAN_ImportanceOfBeingMike_Eps_1-3"
type textarea "SPA_ImportanceOfBeingMike_Eps_1-3"
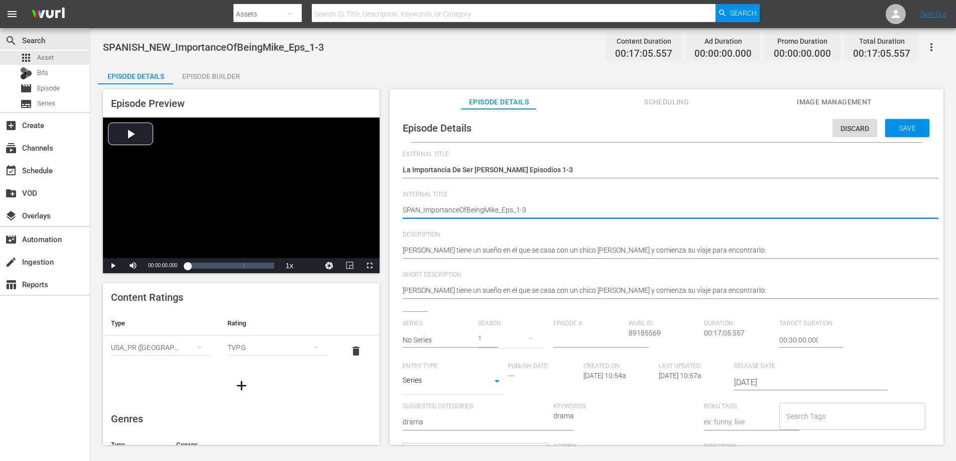
type textarea "SPA_ImportanceOfBeingMike_Eps_1-3"
type textarea "SP_ImportanceOfBeingMike_Eps_1-3"
type textarea "S_ImportanceOfBeingMike_Eps_1-3"
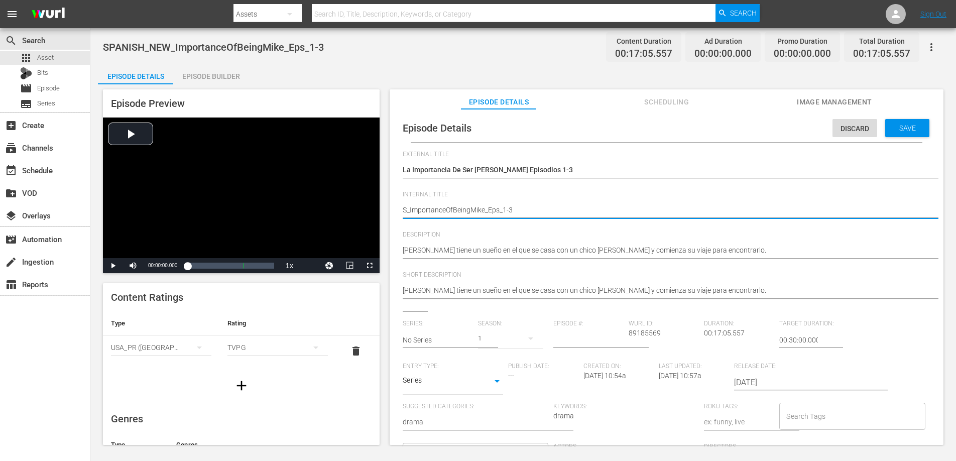
type textarea "_ImportanceOfBeingMike_Eps_1-3"
type textarea "R_ImportanceOfBeingMike_Eps_1-3"
type textarea "RK_ImportanceOfBeingMike_Eps_1-3"
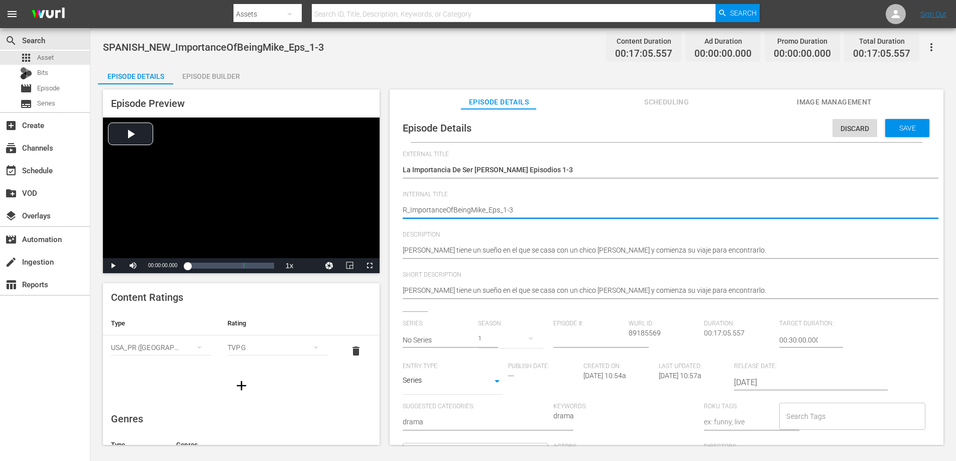
type textarea "RK_ImportanceOfBeingMike_Eps_1-3"
type textarea "RKU_ImportanceOfBeingMike_Eps_1-3"
type textarea "RKUS_ImportanceOfBeingMike_Eps_1-3"
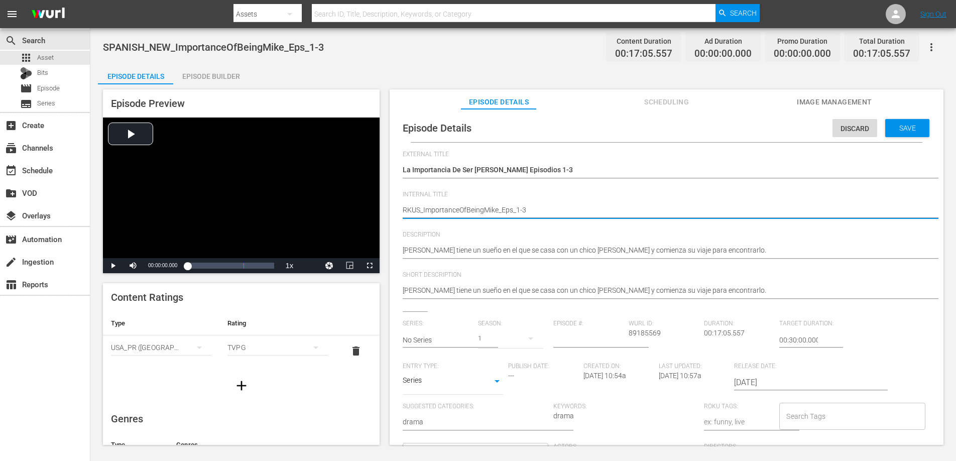
type textarea "RKUSP_ImportanceOfBeingMike_Eps_1-3"
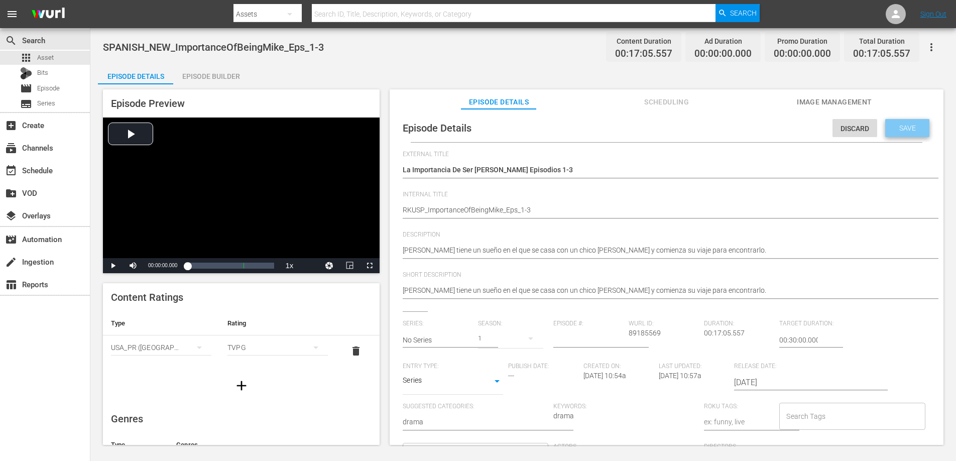
click at [897, 130] on span "Save" at bounding box center [908, 128] width 33 height 8
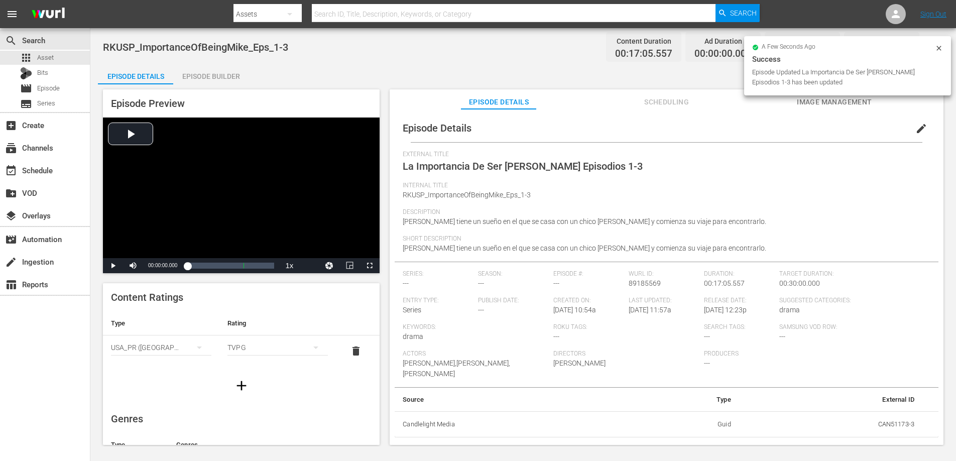
click at [595, 80] on div "Episode Details Episode Builder Episode Preview Video Player is loading. Play V…" at bounding box center [523, 258] width 851 height 389
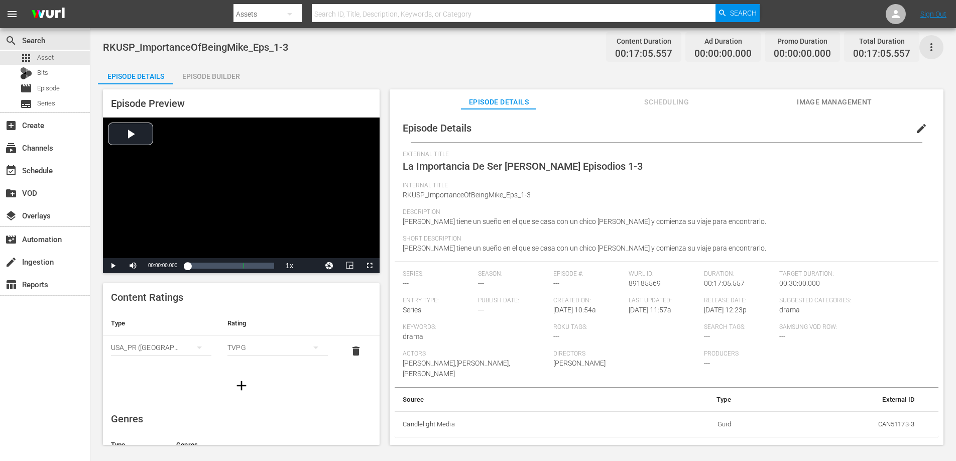
click at [935, 44] on icon "button" at bounding box center [932, 47] width 12 height 12
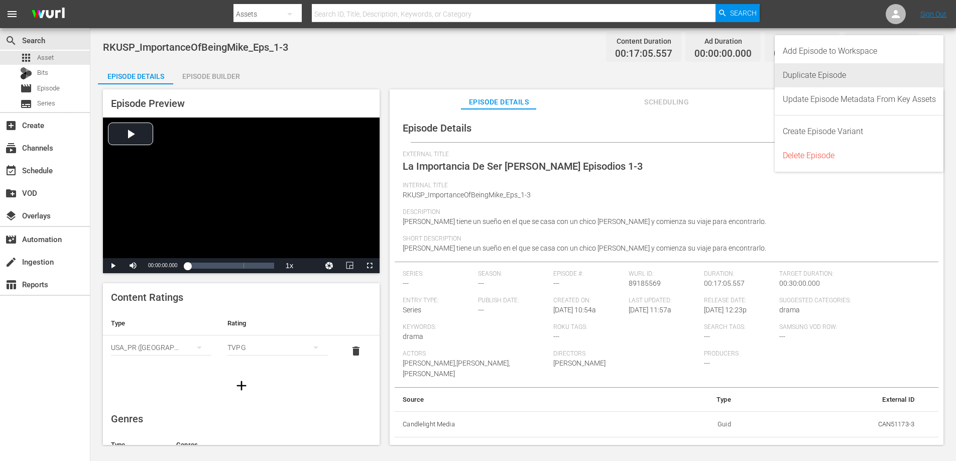
click at [836, 76] on div "Duplicate Episode" at bounding box center [859, 75] width 153 height 24
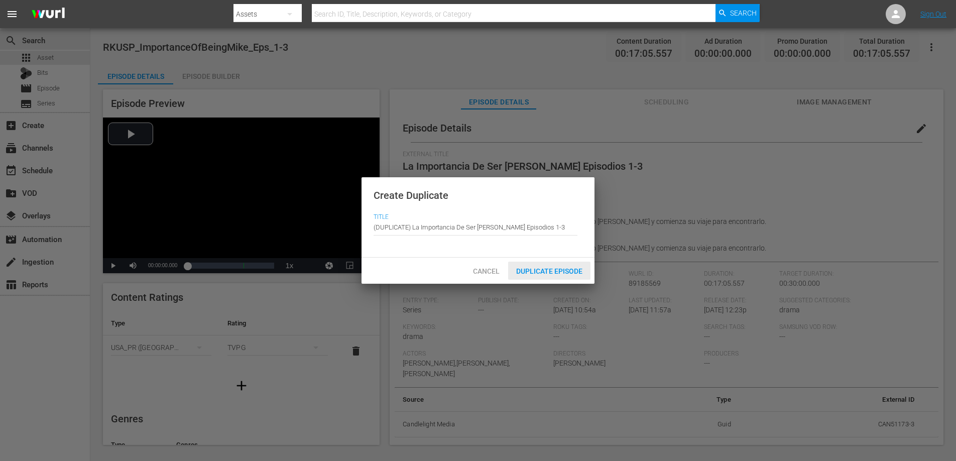
click at [563, 267] on span "Duplicate Episode" at bounding box center [549, 271] width 82 height 8
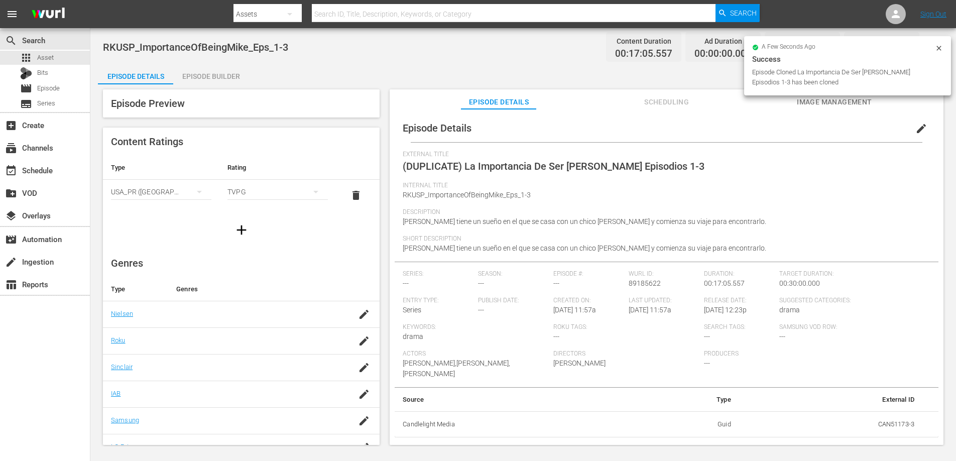
click at [545, 54] on div "RKUSP_ImportanceOfBeingMike_Eps_1-3 Content Duration 00:17:05.557 Ad Duration 0…" at bounding box center [523, 47] width 841 height 23
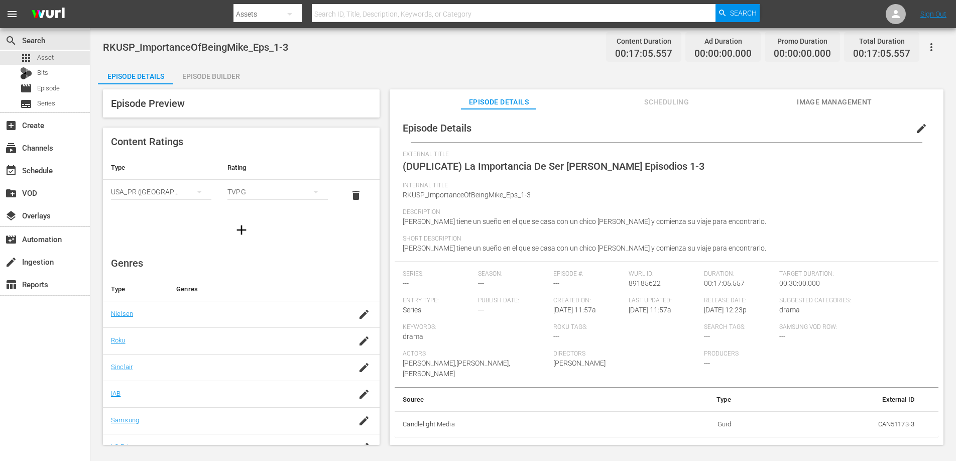
click at [212, 76] on div "Episode Builder" at bounding box center [210, 76] width 75 height 24
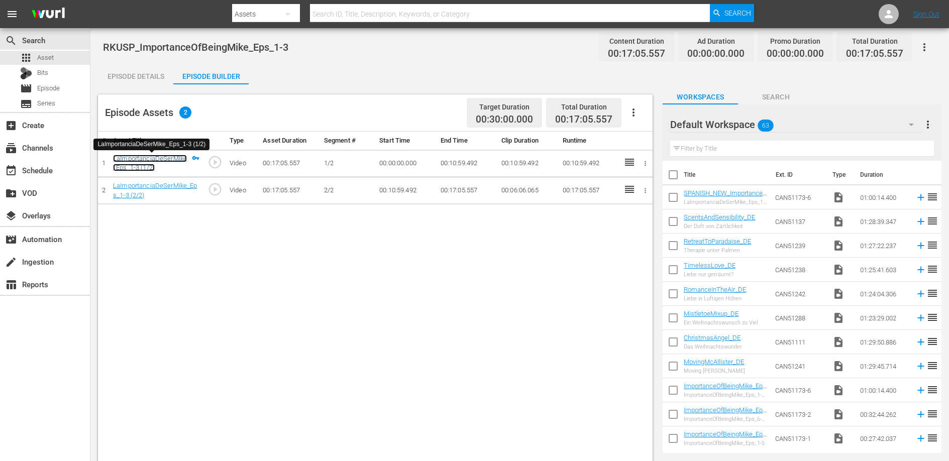
click at [141, 158] on link "LaImportanciaDeSerMike_Eps_1-3 (1/2)" at bounding box center [150, 163] width 74 height 17
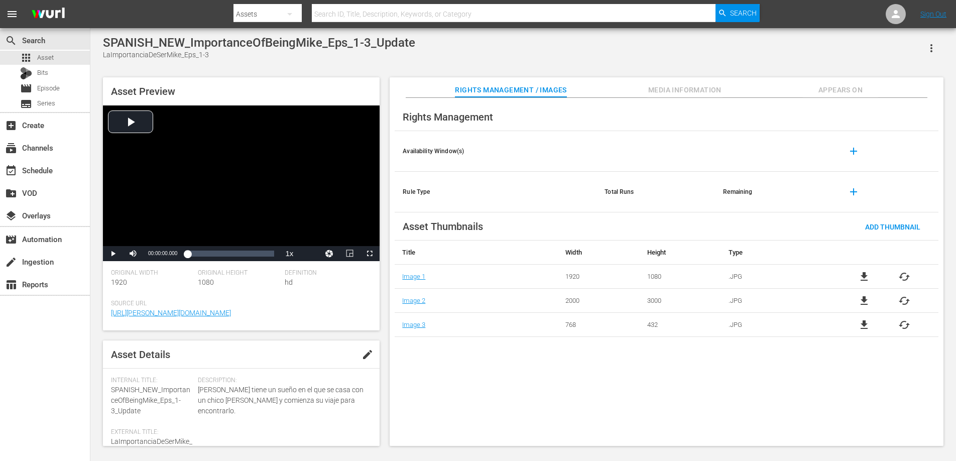
click at [931, 47] on icon "button" at bounding box center [932, 48] width 12 height 12
click at [924, 52] on div "Add To Workspace" at bounding box center [901, 52] width 68 height 24
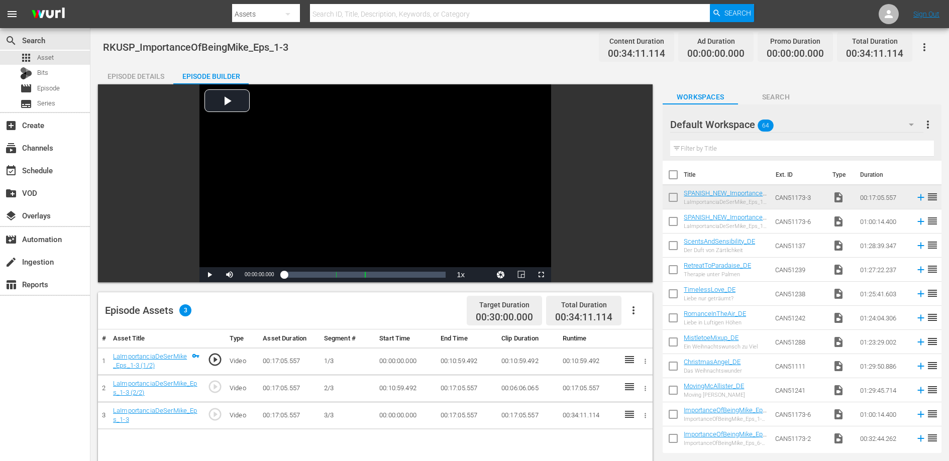
drag, startPoint x: 795, startPoint y: 197, endPoint x: 164, endPoint y: 1, distance: 660.7
click at [463, 361] on td "00:10:59.492" at bounding box center [466, 361] width 61 height 27
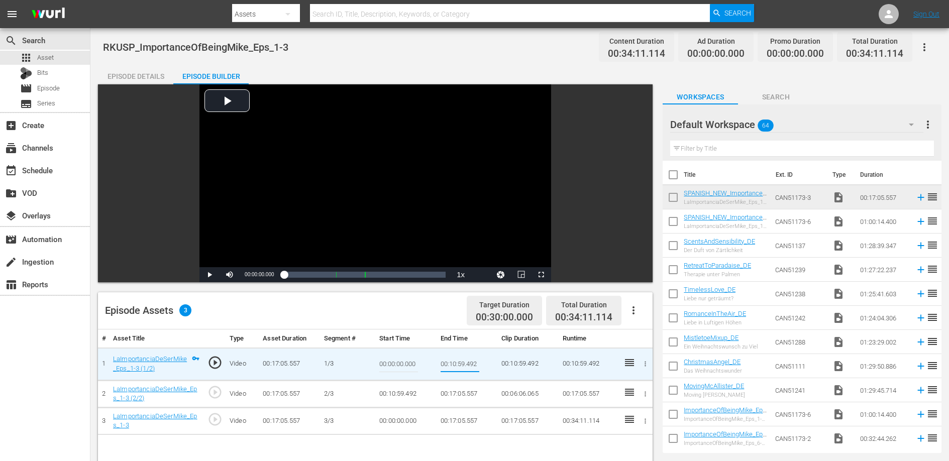
click at [463, 361] on input "00:10:59.492" at bounding box center [460, 364] width 39 height 24
type input "00:04:44.784"
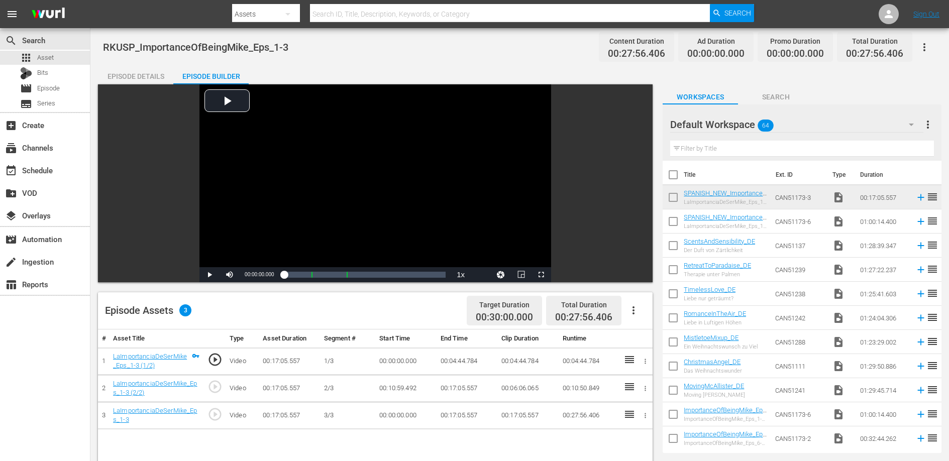
click at [390, 386] on td "00:10:59.492" at bounding box center [405, 388] width 61 height 27
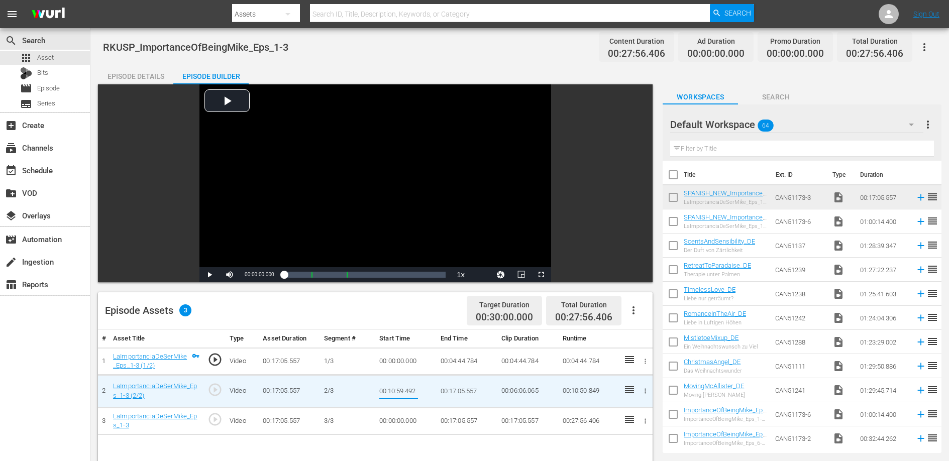
click at [390, 386] on input "00:10:59.492" at bounding box center [398, 391] width 39 height 24
type input "00:04:44.784"
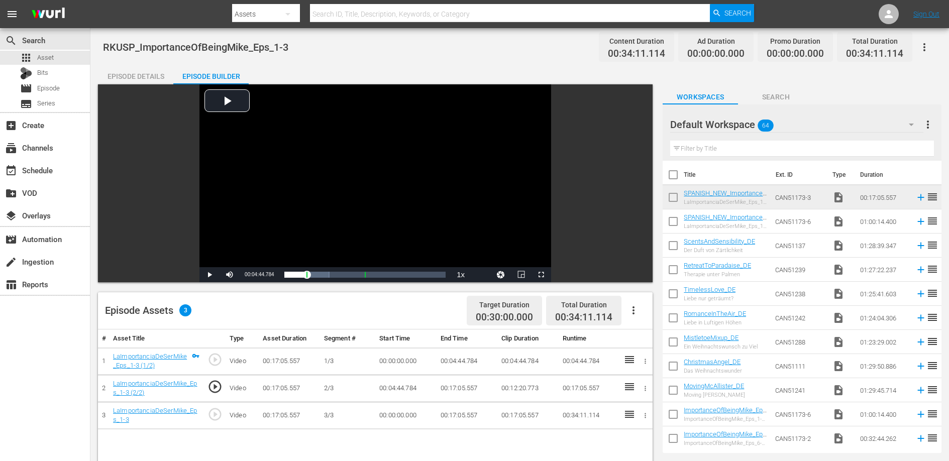
click at [450, 385] on td "00:17:05.557" at bounding box center [466, 388] width 61 height 27
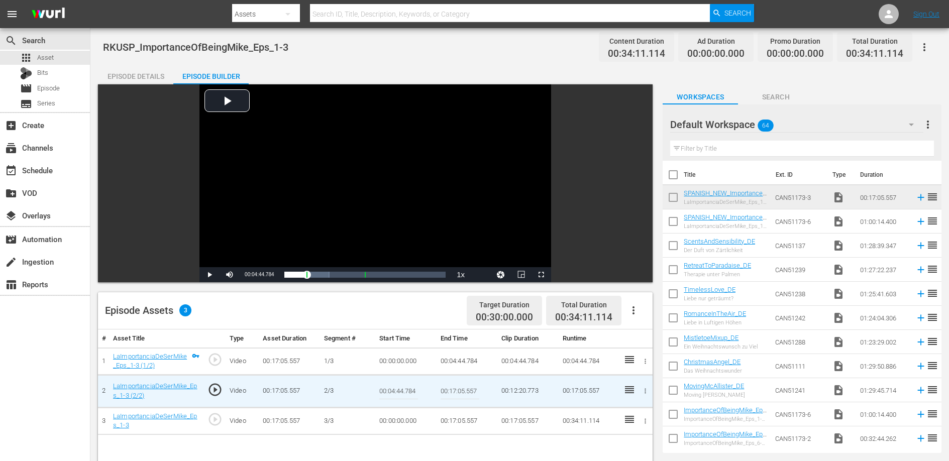
click at [450, 385] on input "00:17:05.557" at bounding box center [460, 391] width 39 height 24
paste input "0:59.492"
type input "00:10:59.492"
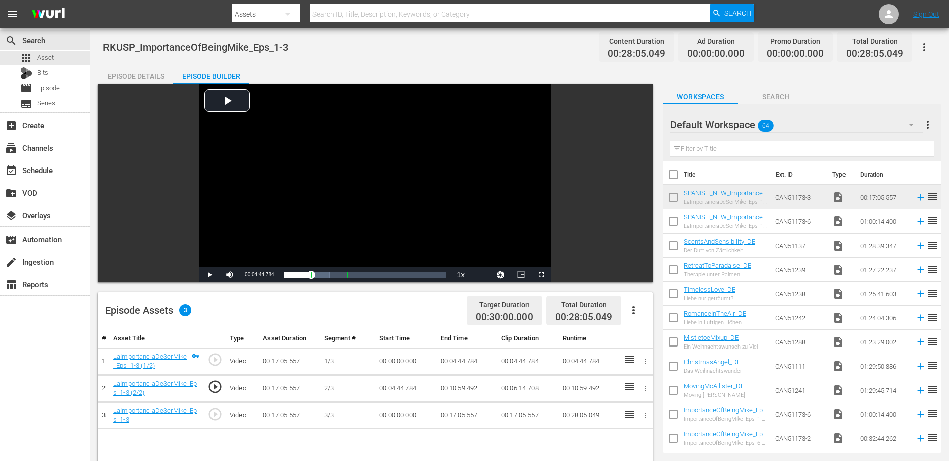
click at [395, 416] on td "00:00:00.000" at bounding box center [405, 415] width 61 height 27
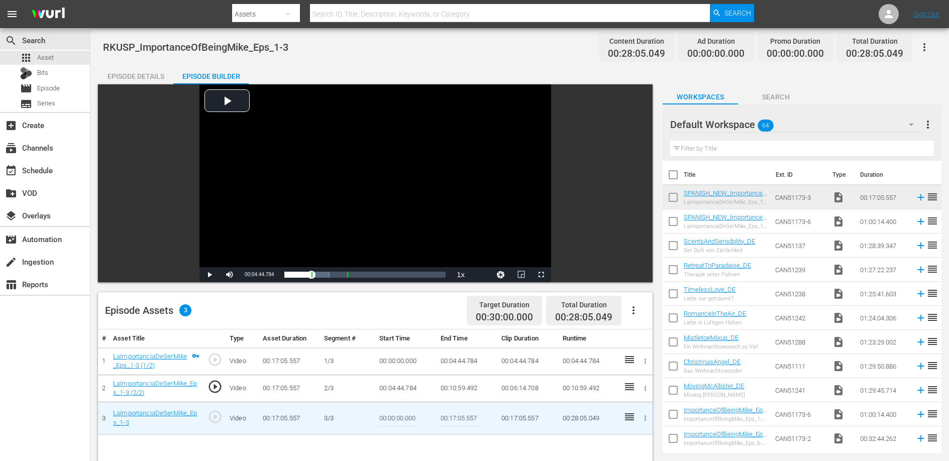
click at [395, 416] on input "00:00:00.000" at bounding box center [398, 418] width 39 height 24
paste input "10:59.492"
type input "00:10:59.492"
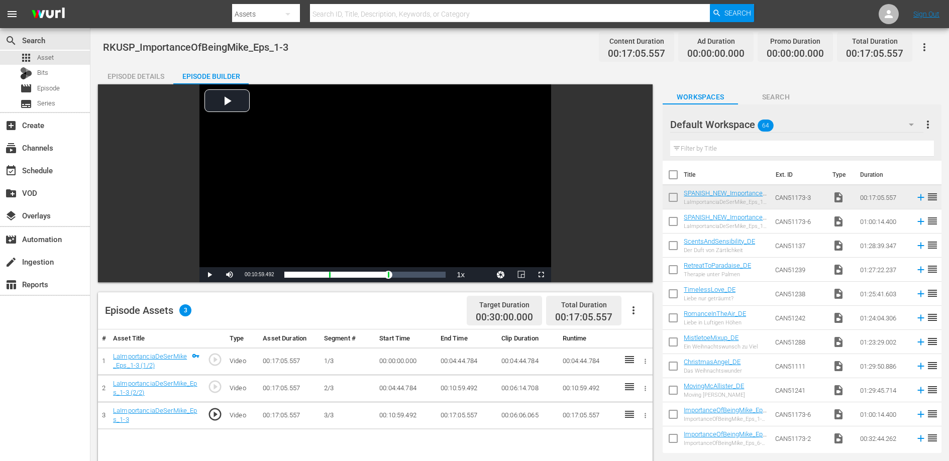
click at [467, 416] on td "00:17:05.557" at bounding box center [466, 415] width 61 height 27
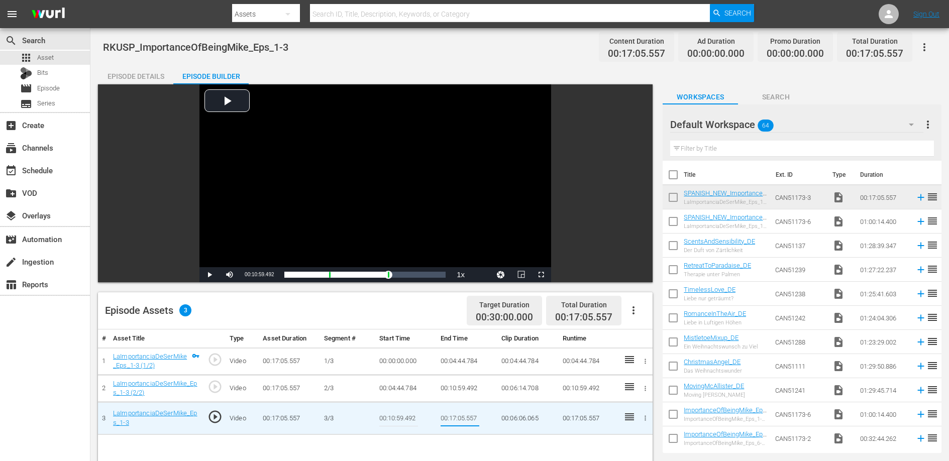
click at [467, 416] on input "00:17:05.557" at bounding box center [460, 418] width 39 height 24
click at [469, 417] on input "00:17:05.557" at bounding box center [460, 418] width 39 height 24
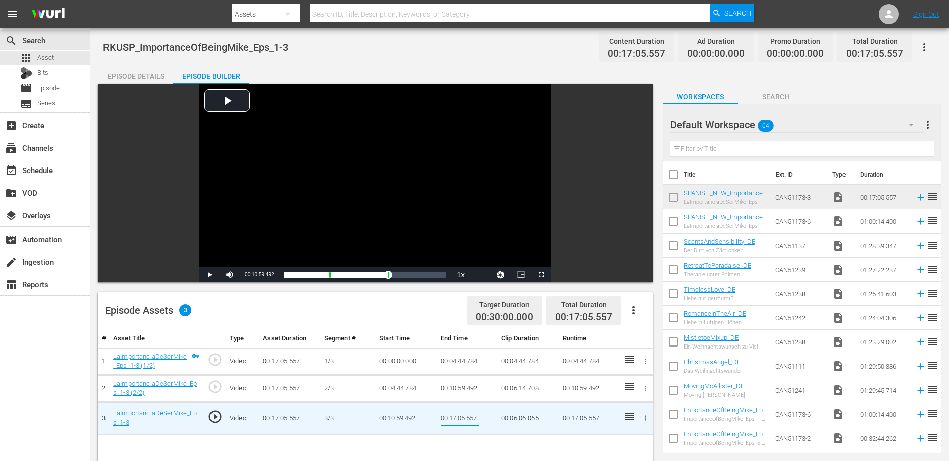
paste input "491"
type input "00:17:05.491"
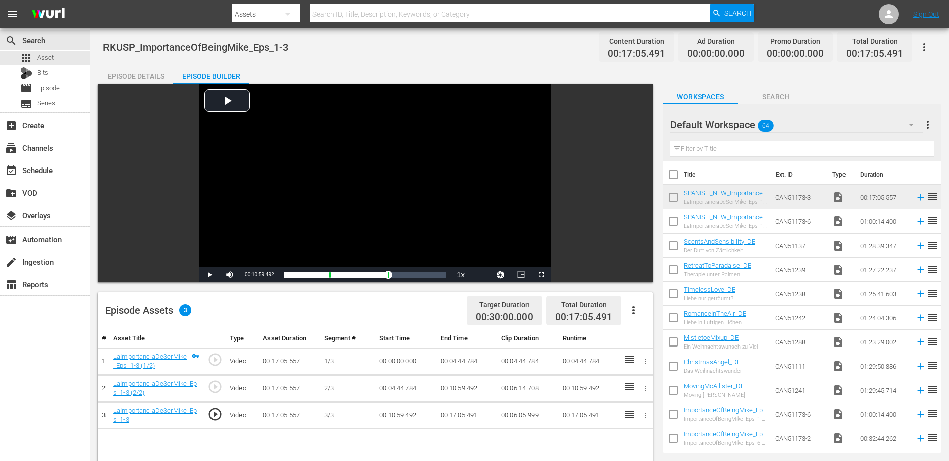
click at [286, 418] on td "00:17:05.557" at bounding box center [289, 415] width 61 height 27
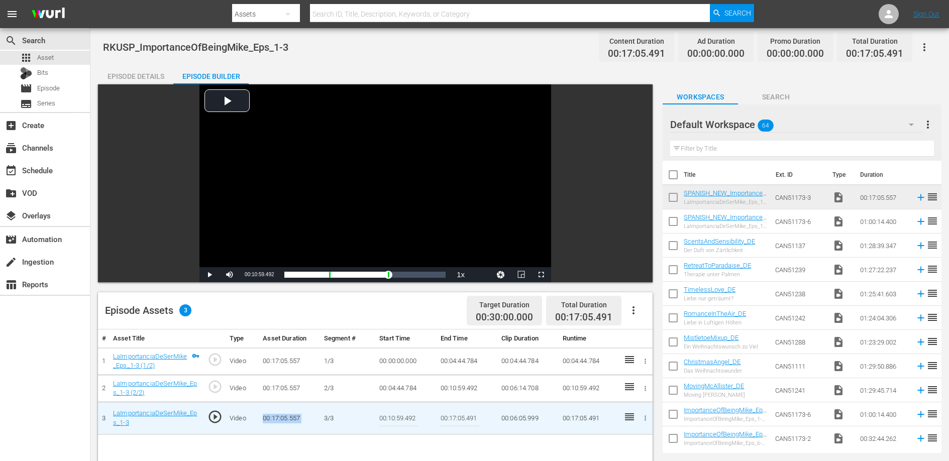
click at [286, 418] on td "00:17:05.557" at bounding box center [289, 418] width 61 height 33
copy td "00:17:05.557"
click at [449, 417] on input "00:17:05.491" at bounding box center [460, 418] width 39 height 24
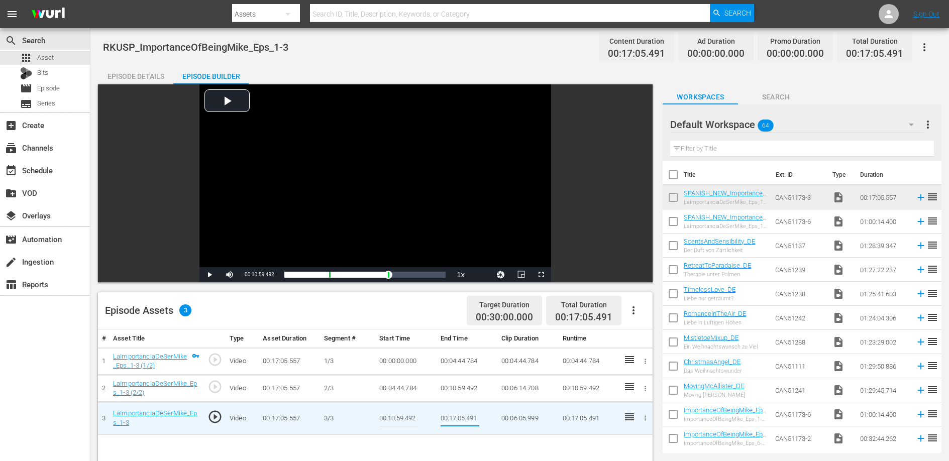
paste input "557"
type input "00:17:05.557"
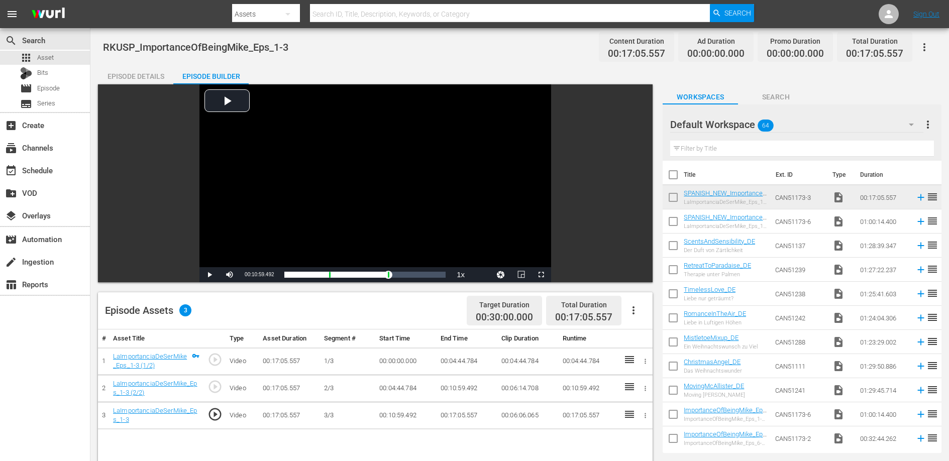
click at [148, 356] on link "LaImportanciaDeSerMike_Eps_1-3 (1/2)" at bounding box center [150, 361] width 74 height 17
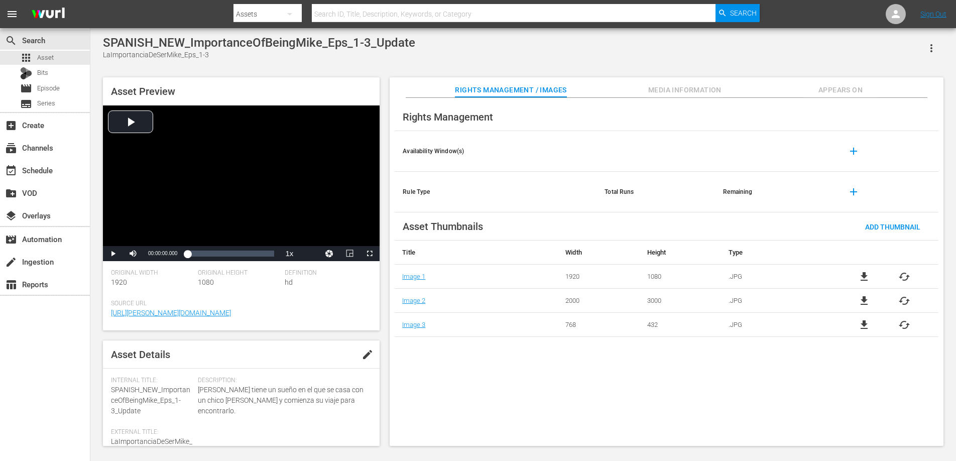
click at [850, 84] on span "Appears On" at bounding box center [840, 90] width 75 height 13
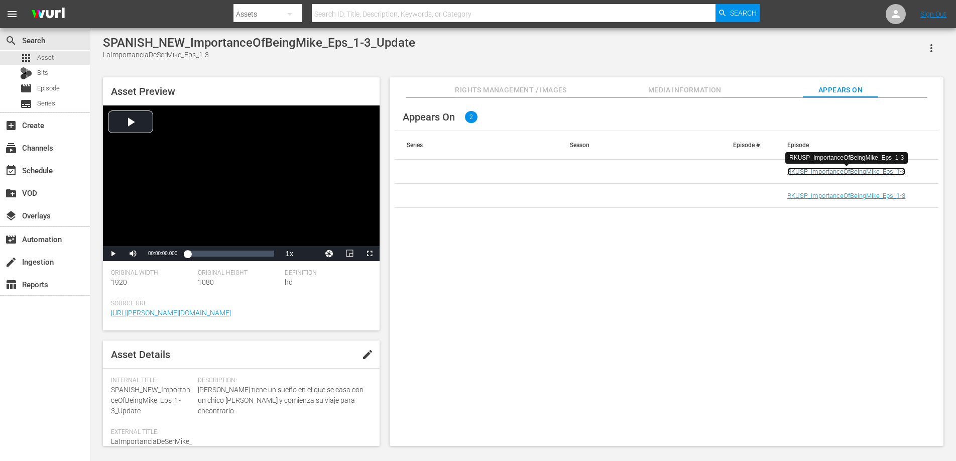
click at [835, 172] on link "RKUSP_ImportanceOfBeingMike_Eps_1-3" at bounding box center [847, 172] width 118 height 8
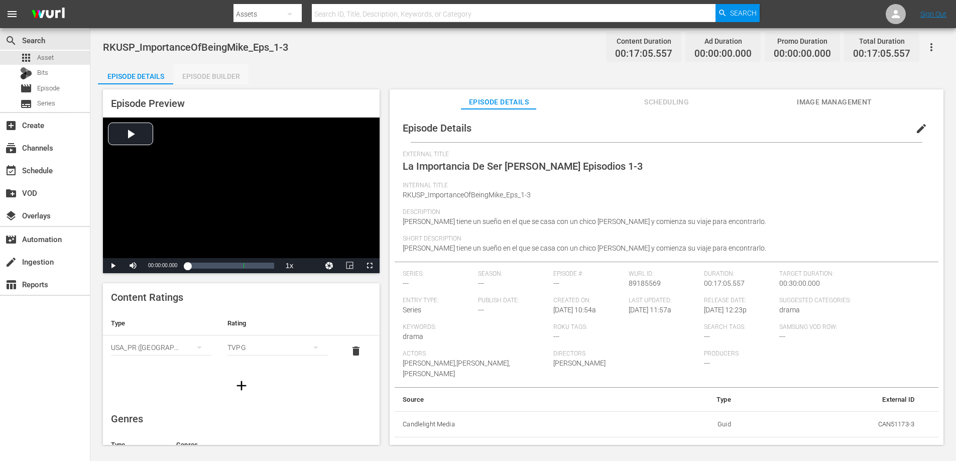
click at [206, 72] on div "Episode Builder" at bounding box center [210, 76] width 75 height 24
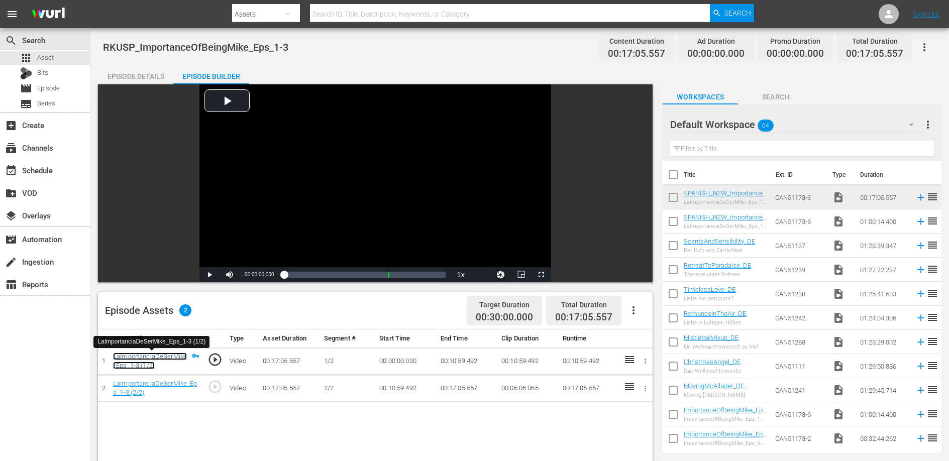
click at [165, 357] on link "LaImportanciaDeSerMike_Eps_1-3 (1/2)" at bounding box center [150, 361] width 74 height 17
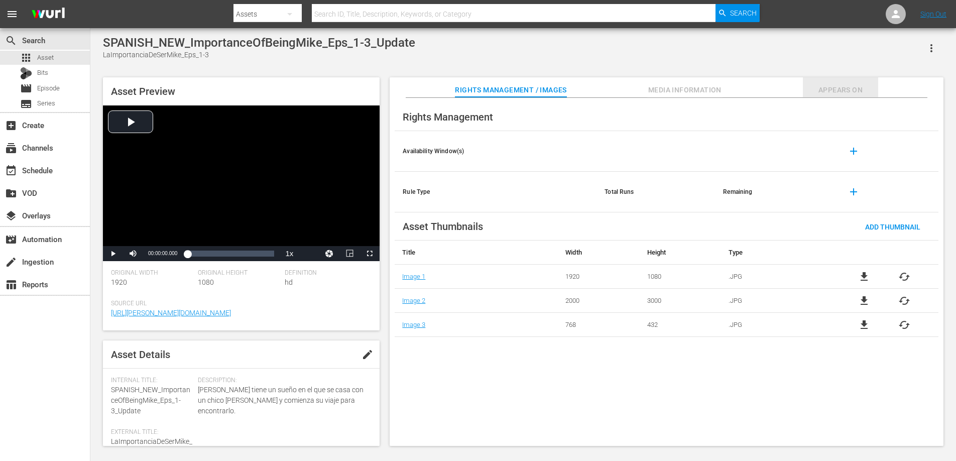
click at [826, 94] on span "Appears On" at bounding box center [840, 90] width 75 height 13
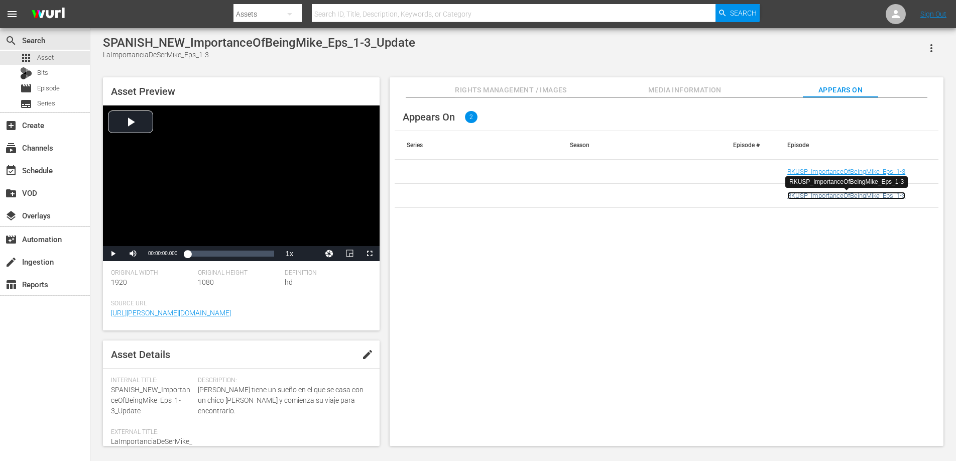
click at [825, 195] on link "RKUSP_ImportanceOfBeingMike_Eps_1-3" at bounding box center [847, 196] width 118 height 8
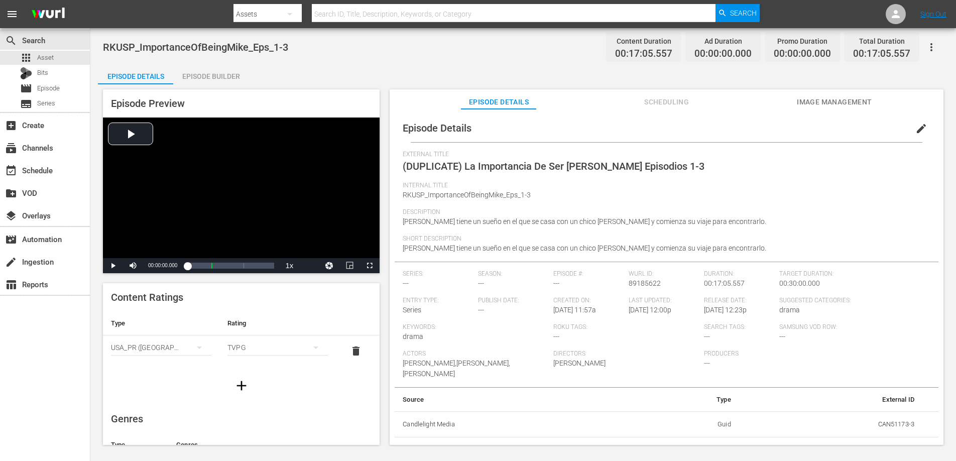
click at [217, 78] on div "Episode Builder" at bounding box center [210, 76] width 75 height 24
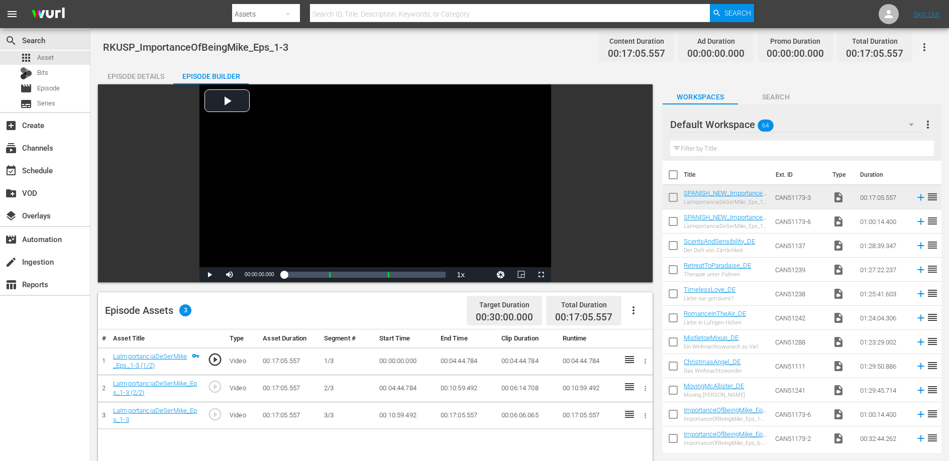
click at [138, 76] on div "Episode Details" at bounding box center [135, 76] width 75 height 24
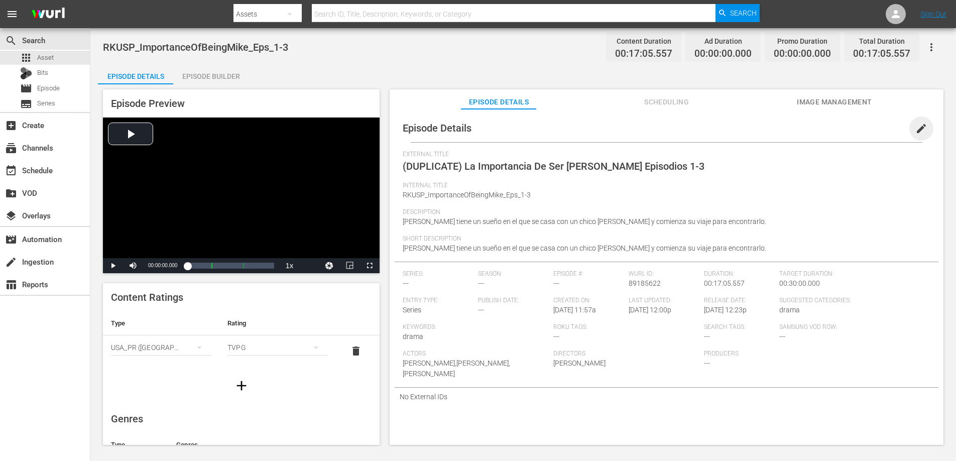
click at [918, 126] on span "edit" at bounding box center [922, 129] width 12 height 12
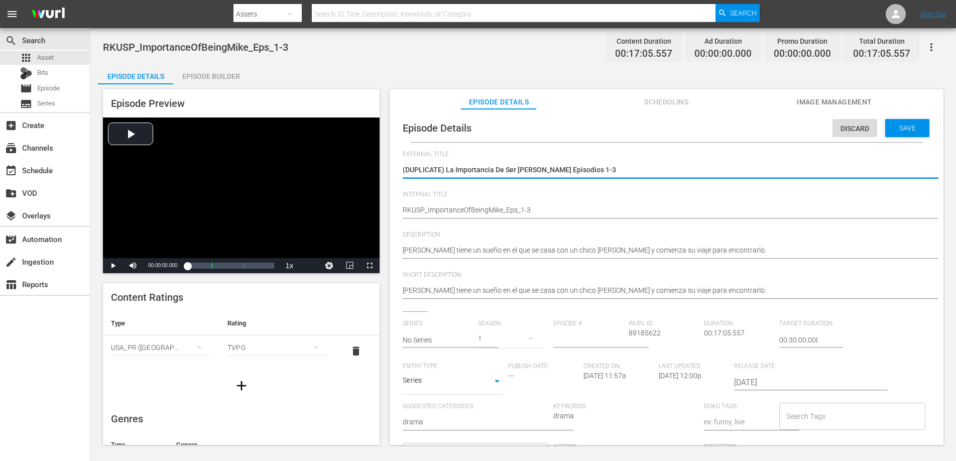
click at [448, 172] on textarea "(DUPLICATE) La Importancia De Ser Mike Episodios 1-3" at bounding box center [664, 171] width 523 height 12
type textarea "(DUPLICATE)La Importancia De Ser Mike Episodios 1-3"
type textarea "(DUPLICATELa Importancia De Ser Mike Episodios 1-3"
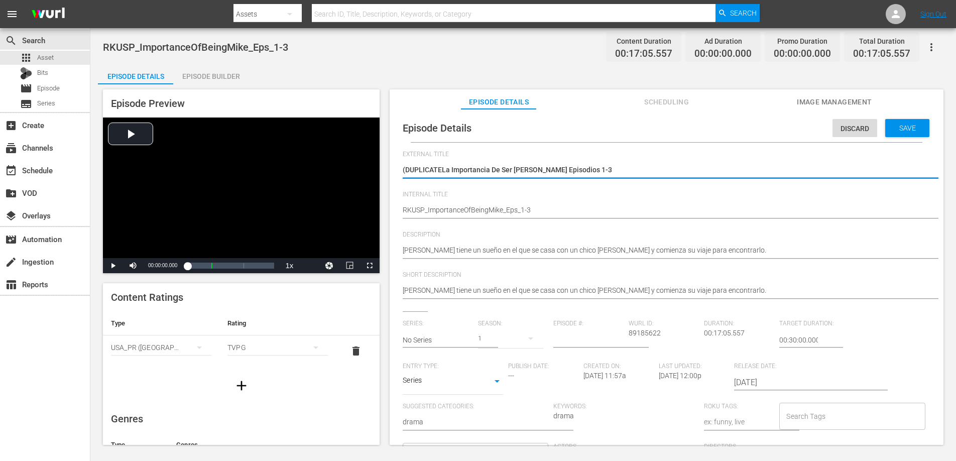
type textarea "(DUPLICATLa Importancia De Ser Mike Episodios 1-3"
type textarea "(DUPLICALa Importancia De Ser Mike Episodios 1-3"
type textarea "(DUPLICLa Importancia De Ser Mike Episodios 1-3"
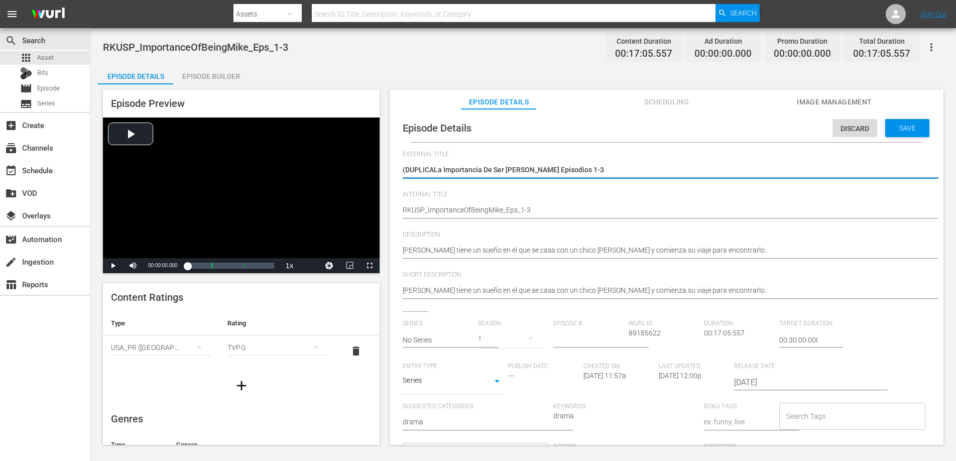
type textarea "(DUPLICLa Importancia De Ser Mike Episodios 1-3"
type textarea "(DUPLILa Importancia De Ser Mike Episodios 1-3"
type textarea "(DUPLLa Importancia De Ser Mike Episodios 1-3"
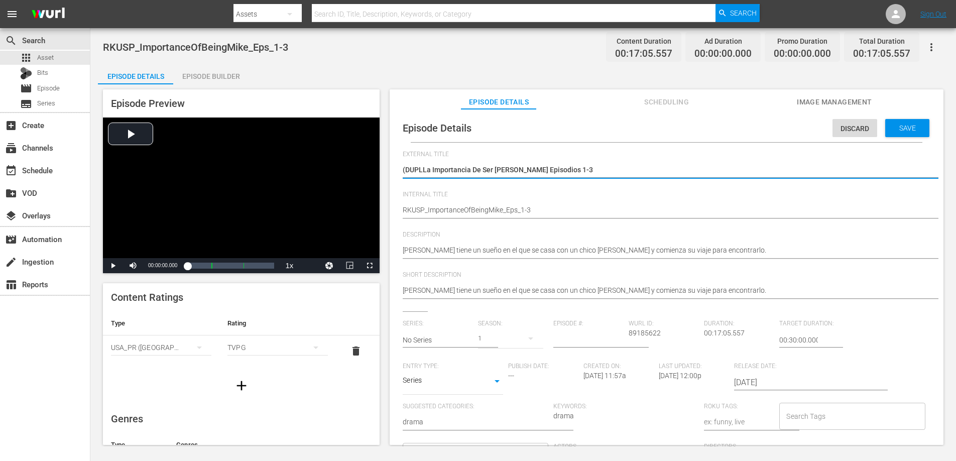
type textarea "(DUPLa Importancia De Ser Mike Episodios 1-3"
type textarea "(DULa Importancia De Ser Mike Episodios 1-3"
type textarea "(DLa Importancia De Ser Mike Episodios 1-3"
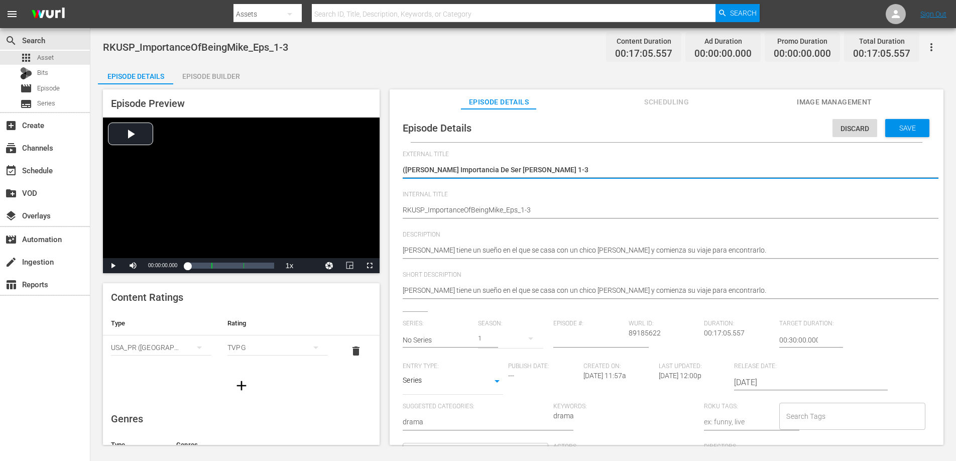
type textarea "(DLa Importancia De Ser Mike Episodios 1-3"
type textarea "(La Importancia De Ser Mike Episodios 1-3"
type textarea "La Importancia De Ser Mike Episodios 1-3"
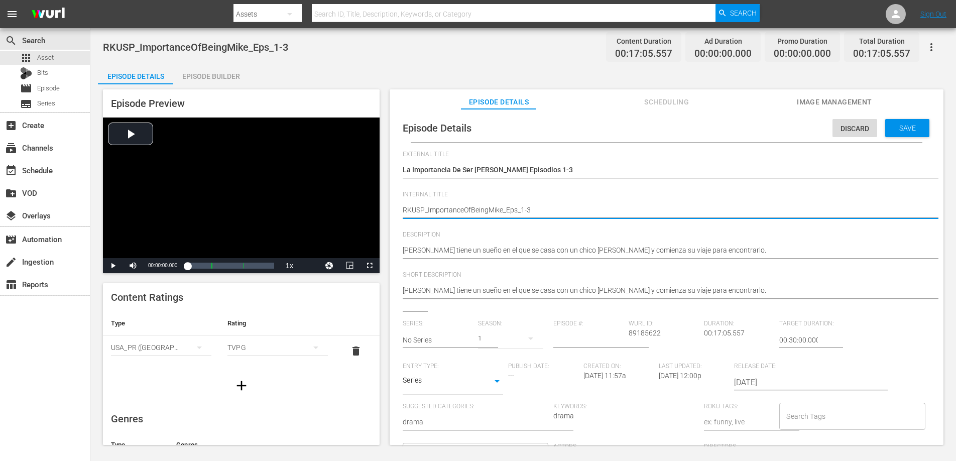
type textarea "RKUS_ImportanceOfBeingMike_Eps_1-3"
type textarea "RKU_ImportanceOfBeingMike_Eps_1-3"
type textarea "RK_ImportanceOfBeingMike_Eps_1-3"
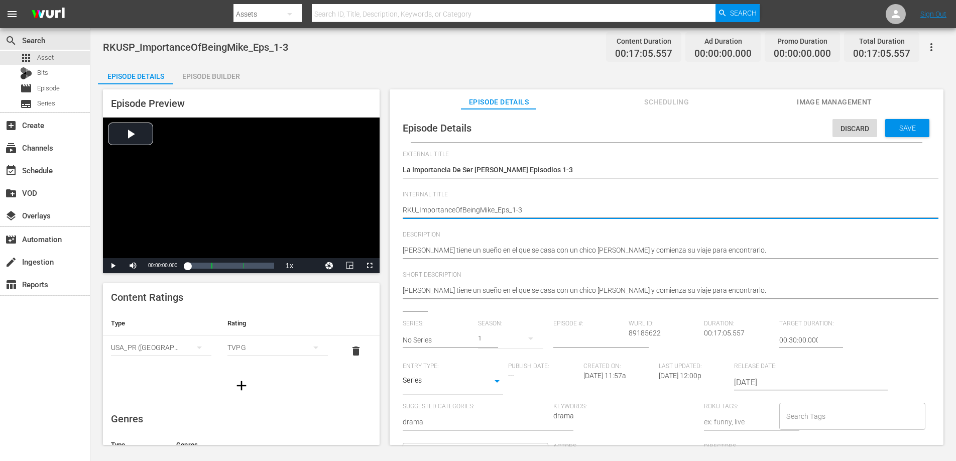
type textarea "RK_ImportanceOfBeingMike_Eps_1-3"
type textarea "R_ImportanceOfBeingMike_Eps_1-3"
type textarea "_ImportanceOfBeingMike_Eps_1-3"
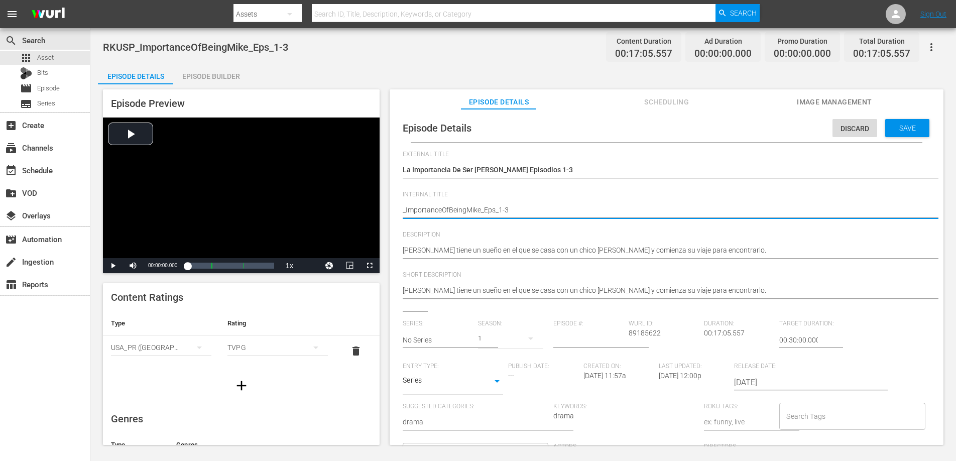
type textarea "M_ImportanceOfBeingMike_Eps_1-3"
type textarea "MX_ImportanceOfBeingMike_Eps_1-3"
type textarea "MX1_ImportanceOfBeingMike_Eps_1-3"
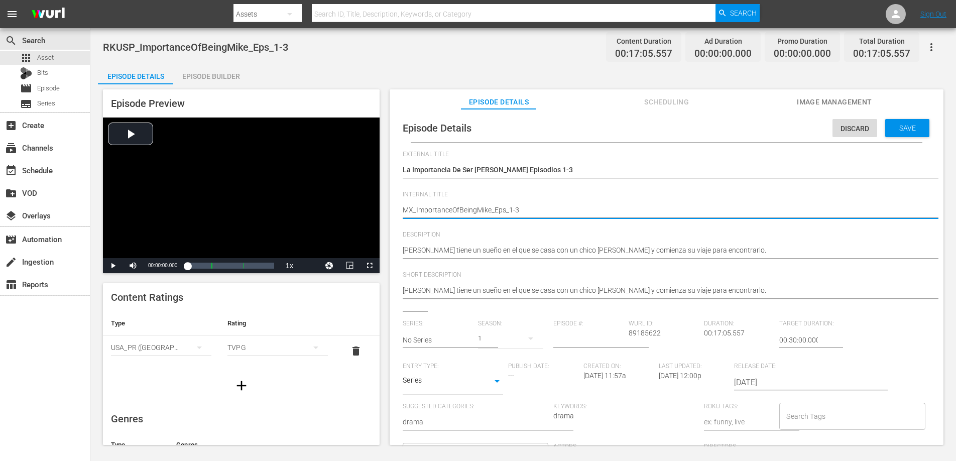
type textarea "MX1_ImportanceOfBeingMike_Eps_1-3"
type textarea "MX10_ImportanceOfBeingMike_Eps_1-3"
click at [917, 133] on div "Save" at bounding box center [908, 128] width 44 height 18
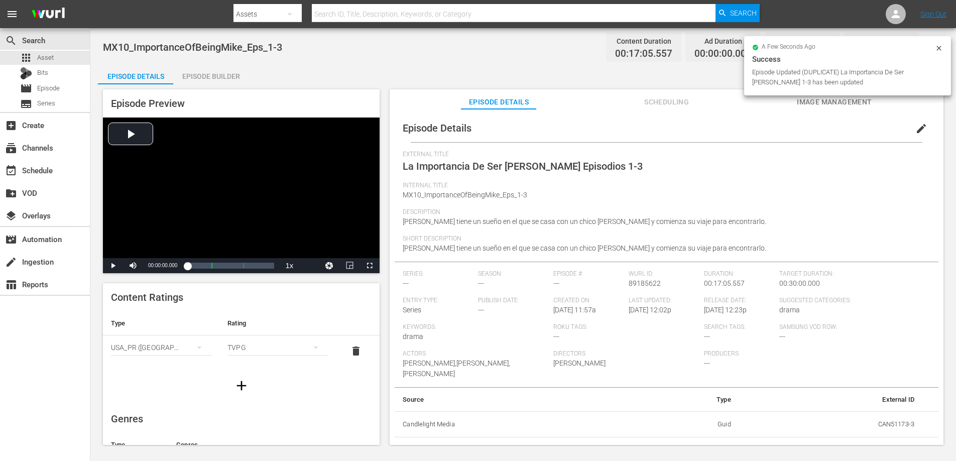
click at [209, 74] on div "Episode Builder" at bounding box center [210, 76] width 75 height 24
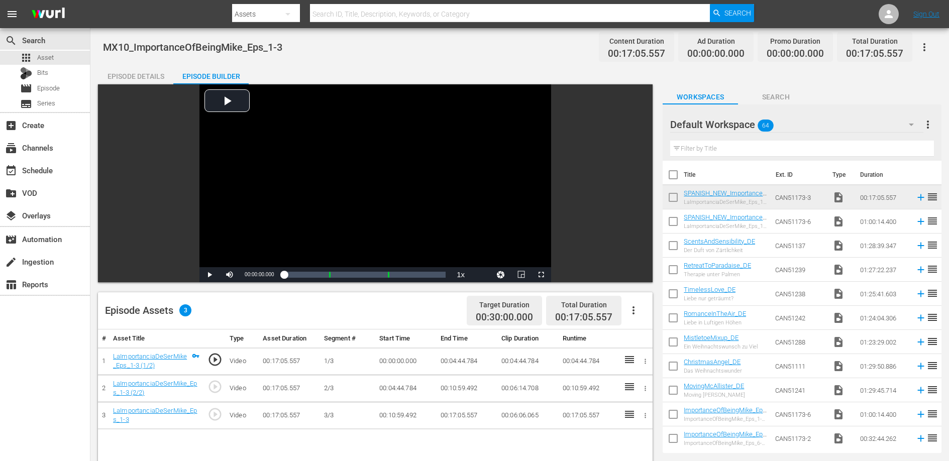
click at [147, 72] on div "Episode Details" at bounding box center [135, 76] width 75 height 24
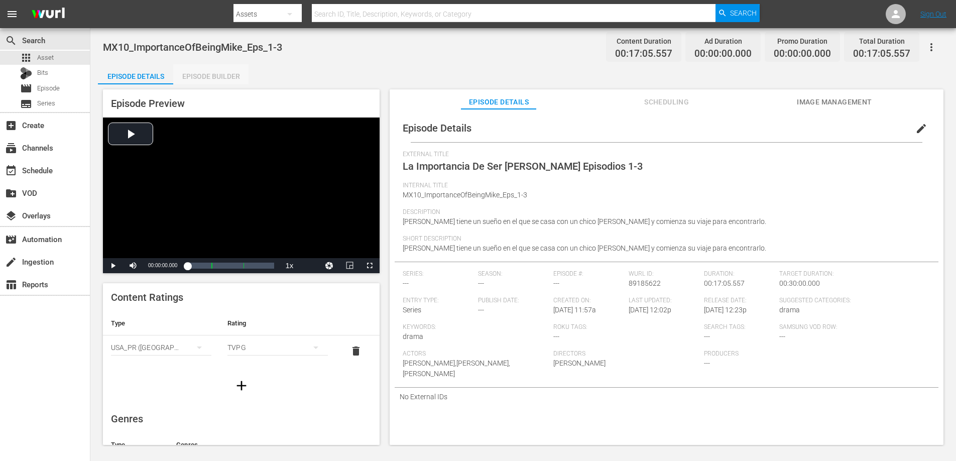
click at [215, 76] on div "Episode Builder" at bounding box center [210, 76] width 75 height 24
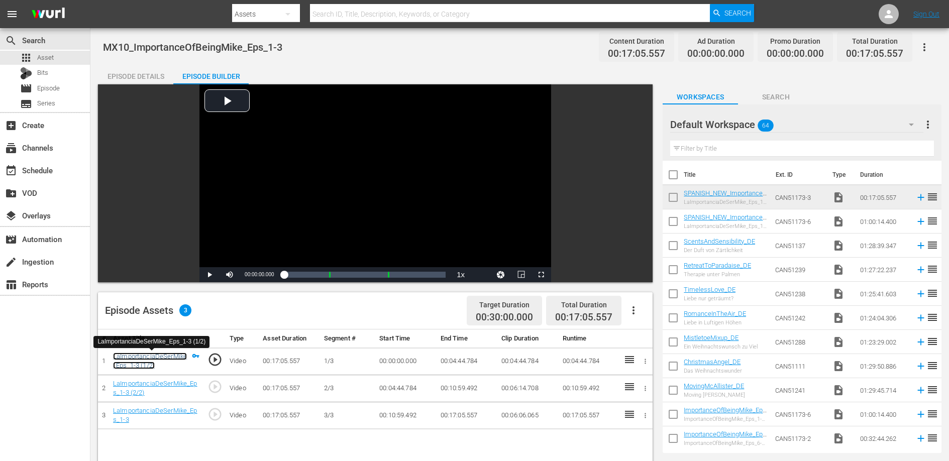
click at [171, 355] on link "LaImportanciaDeSerMike_Eps_1-3 (1/2)" at bounding box center [150, 361] width 74 height 17
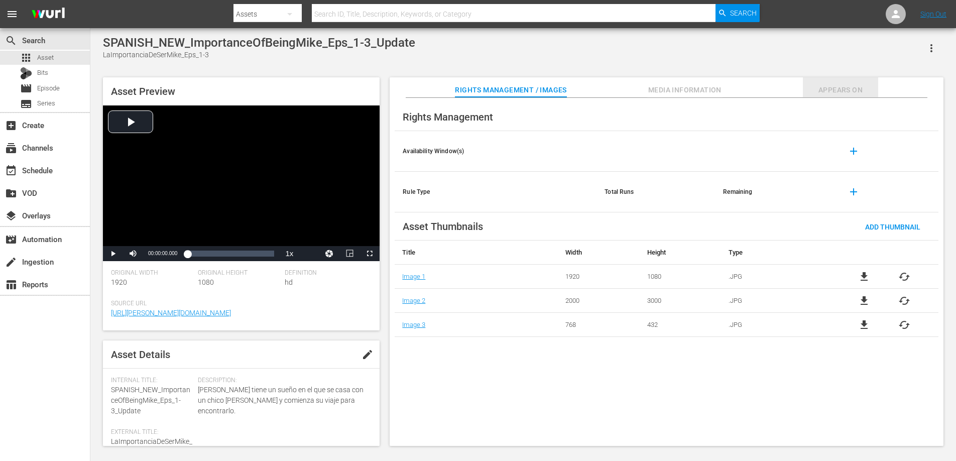
click at [833, 90] on span "Appears On" at bounding box center [840, 90] width 75 height 13
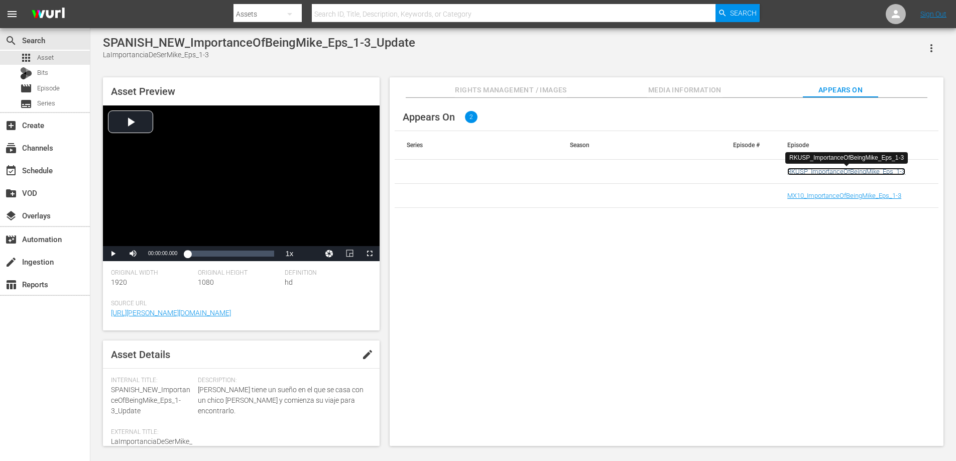
click at [815, 172] on link "RKUSP_ImportanceOfBeingMike_Eps_1-3" at bounding box center [847, 172] width 118 height 8
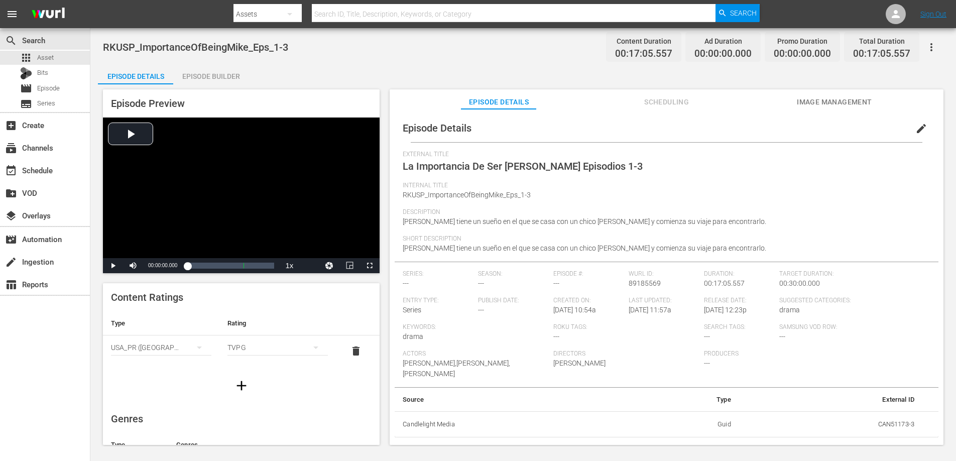
click at [204, 74] on div "Episode Builder" at bounding box center [210, 76] width 75 height 24
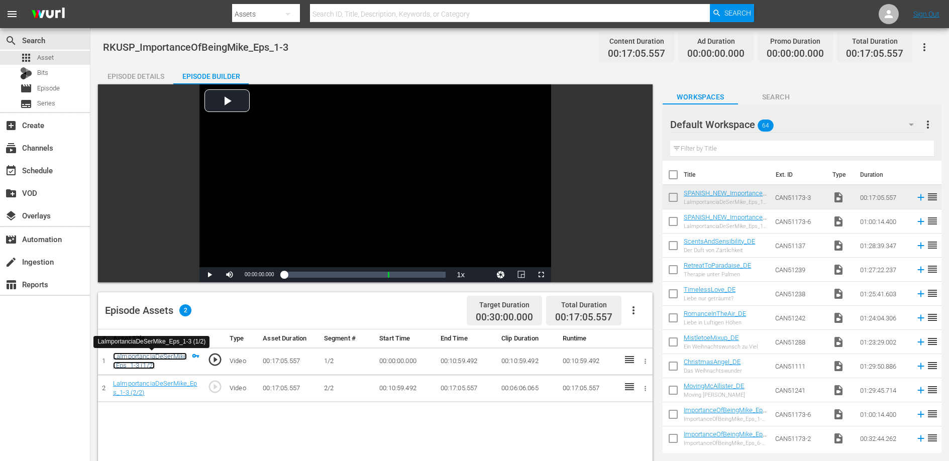
click at [155, 357] on link "LaImportanciaDeSerMike_Eps_1-3 (1/2)" at bounding box center [150, 361] width 74 height 17
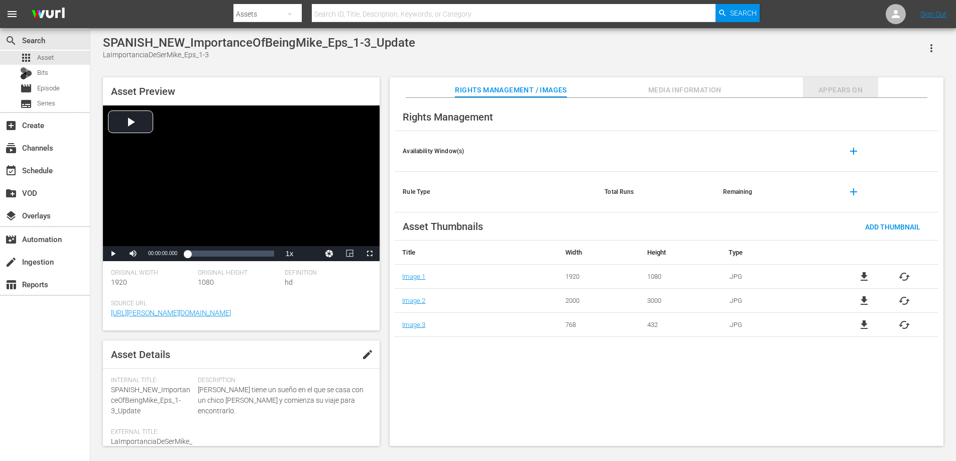
click at [834, 89] on span "Appears On" at bounding box center [840, 90] width 75 height 13
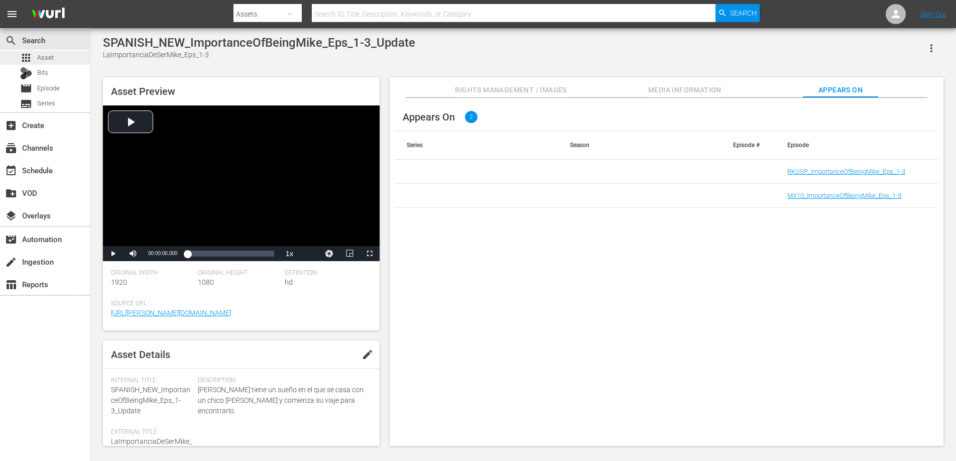
click at [54, 56] on div "apps Asset" at bounding box center [45, 58] width 90 height 14
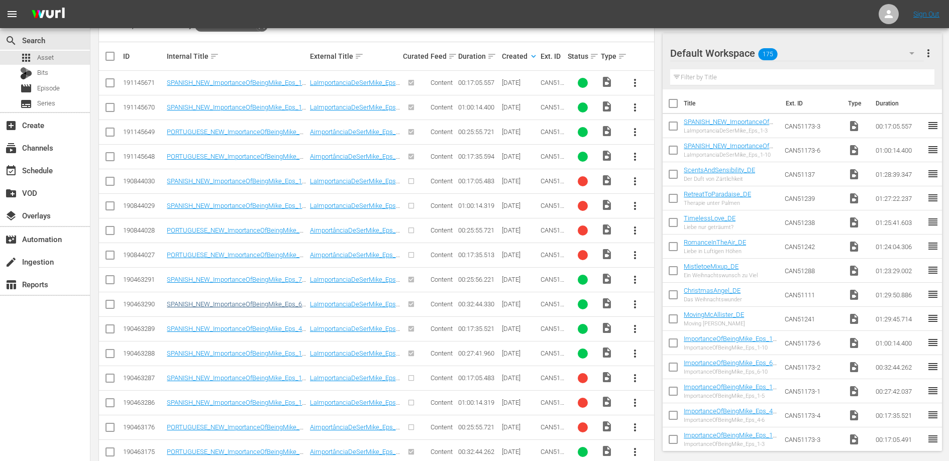
scroll to position [249, 0]
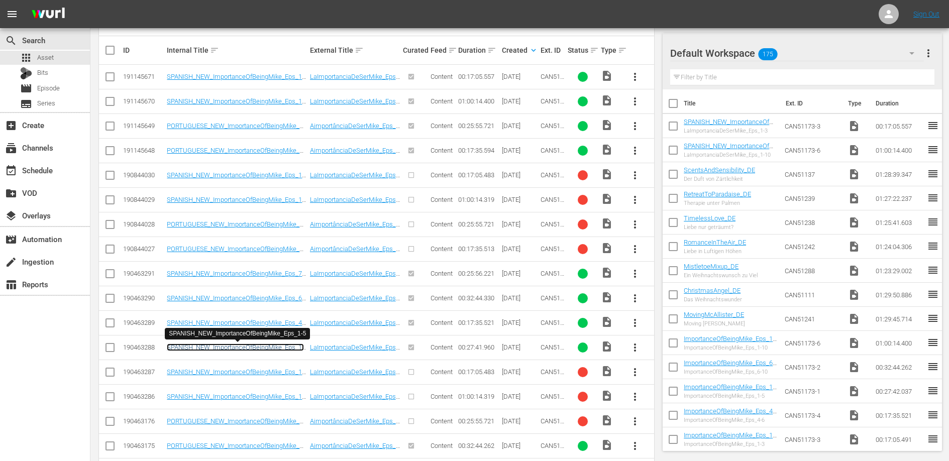
click at [274, 348] on link "SPANISH_NEW_ImportanceOfBeingMike_Eps_1-5" at bounding box center [235, 351] width 137 height 15
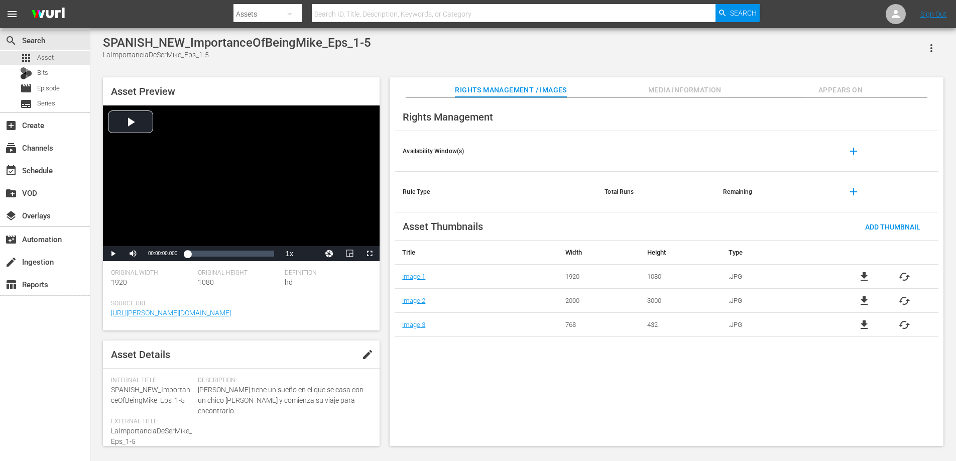
click at [851, 91] on span "Appears On" at bounding box center [840, 90] width 75 height 13
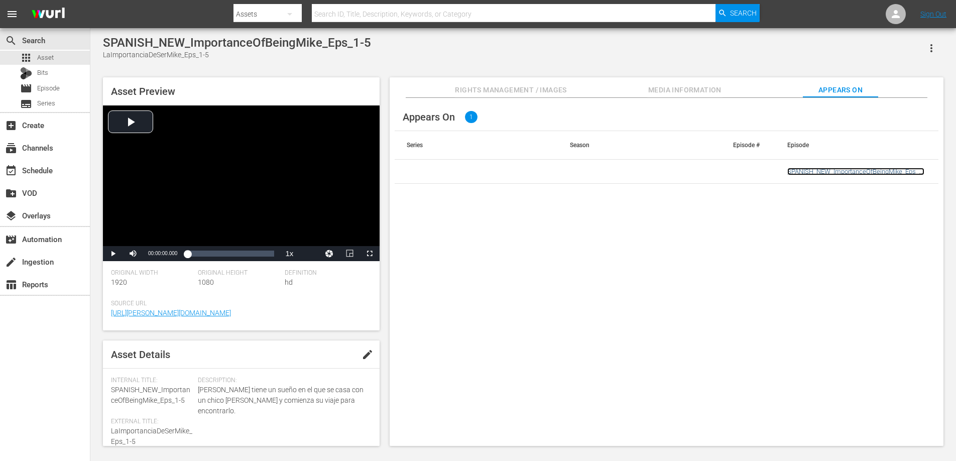
click at [815, 173] on link "SPANISH_NEW_ImportanceOfBeingMike_Eps_1-5" at bounding box center [856, 175] width 137 height 15
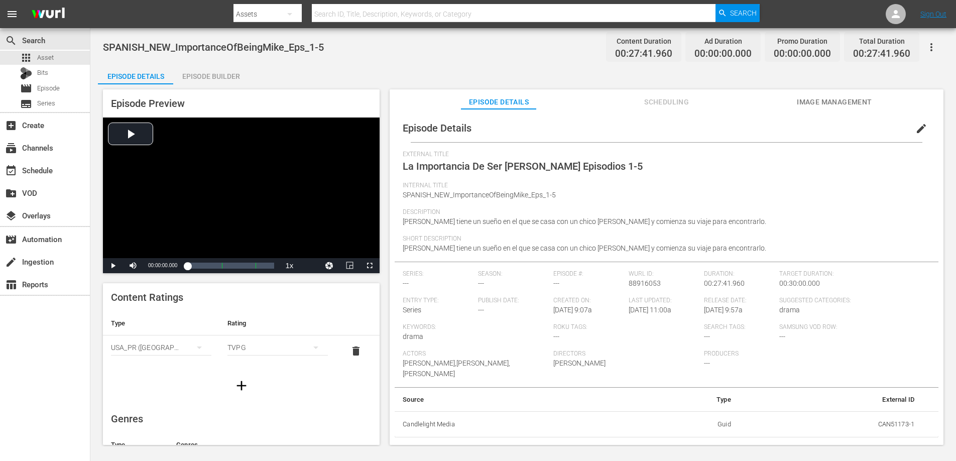
click at [210, 73] on div "Episode Builder" at bounding box center [210, 76] width 75 height 24
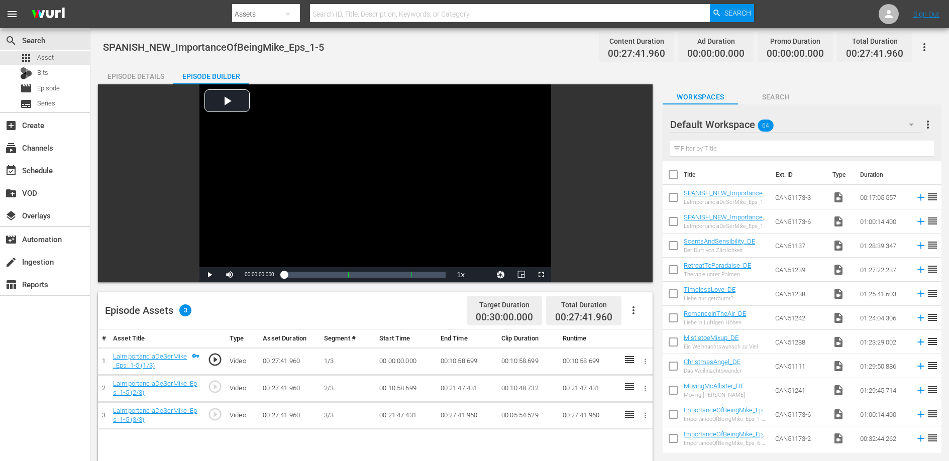
click at [153, 76] on div "Episode Details" at bounding box center [135, 76] width 75 height 24
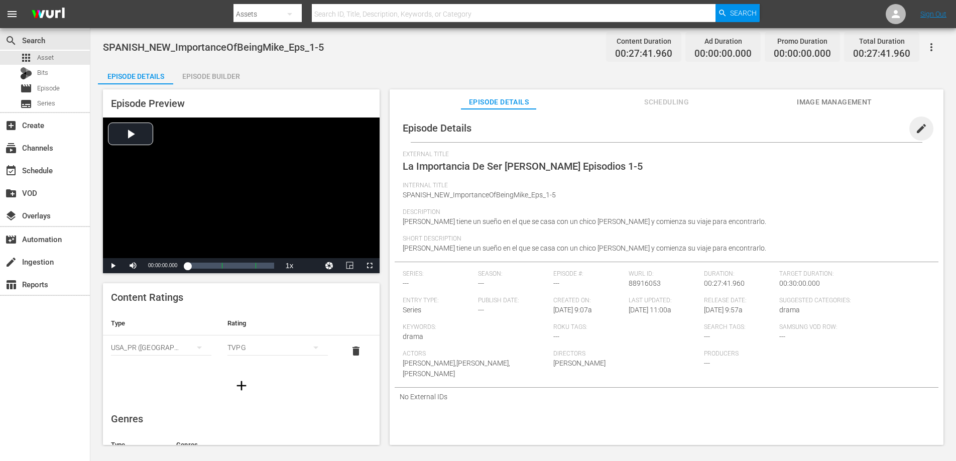
click at [916, 130] on span "edit" at bounding box center [922, 129] width 12 height 12
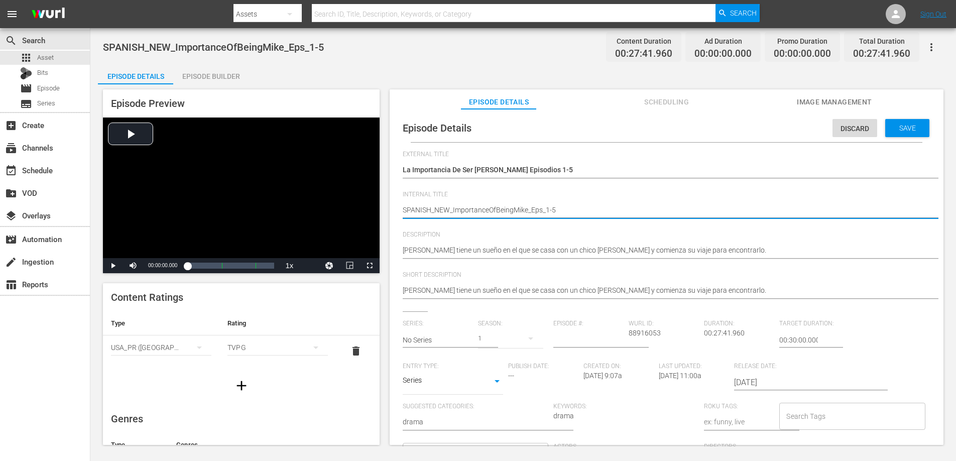
type textarea "SPANISH_NE_ImportanceOfBeingMike_Eps_1-5"
type textarea "SPANISH_N_ImportanceOfBeingMike_Eps_1-5"
type textarea "SPANISH__ImportanceOfBeingMike_Eps_1-5"
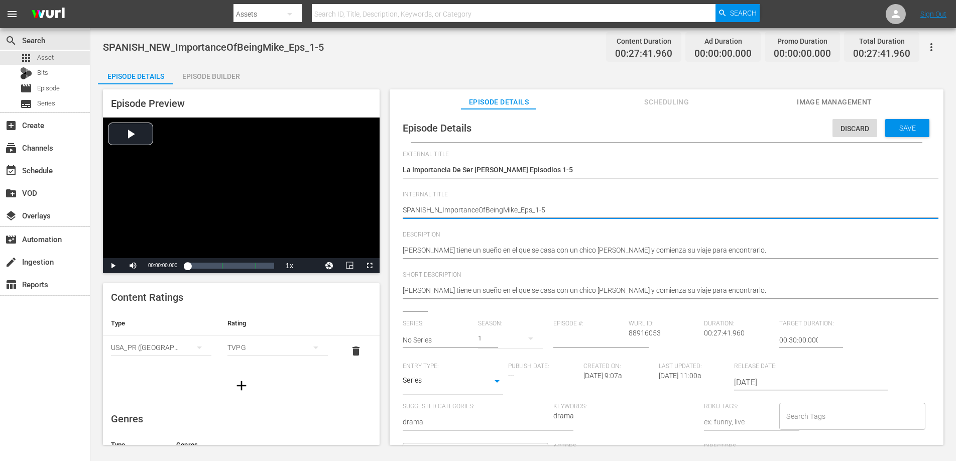
type textarea "SPANISH__ImportanceOfBeingMike_Eps_1-5"
type textarea "SPANISH_ImportanceOfBeingMike_Eps_1-5"
type textarea "SPANIS_ImportanceOfBeingMike_Eps_1-5"
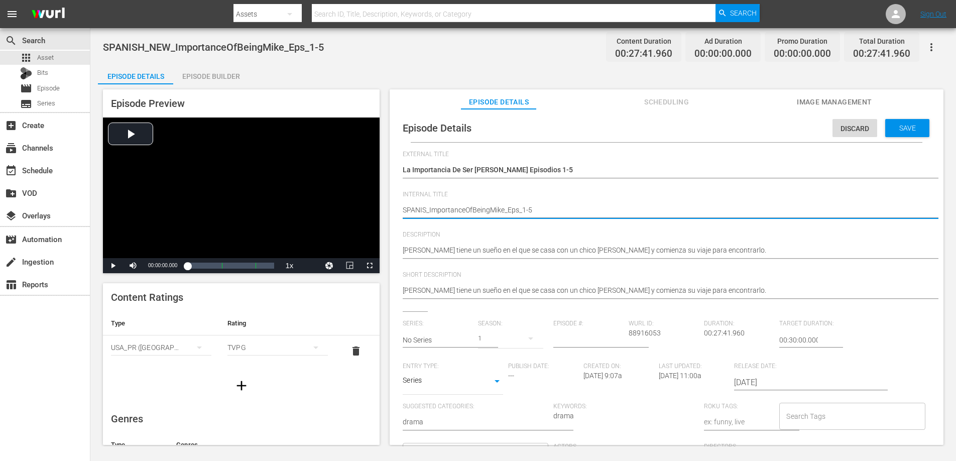
type textarea "SPANI_ImportanceOfBeingMike_Eps_1-5"
type textarea "SPAN_ImportanceOfBeingMike_Eps_1-5"
type textarea "SPA_ImportanceOfBeingMike_Eps_1-5"
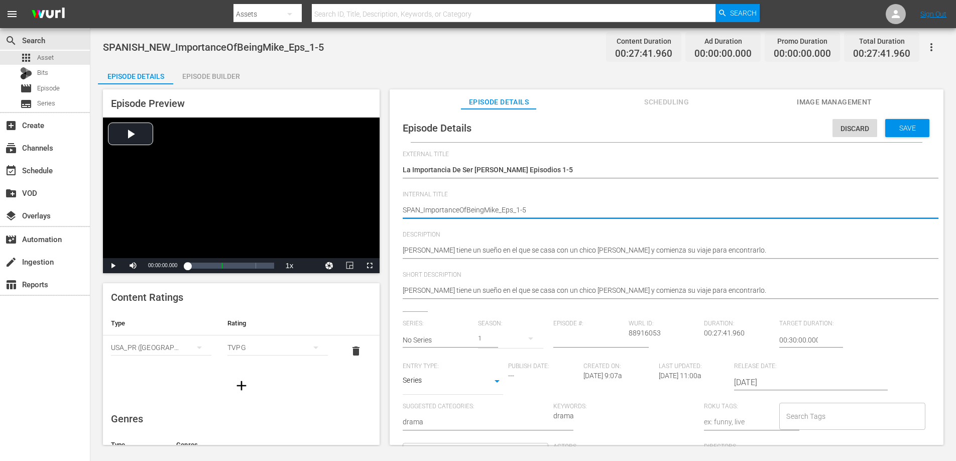
type textarea "SPA_ImportanceOfBeingMike_Eps_1-5"
type textarea "SP_ImportanceOfBeingMike_Eps_1-5"
type textarea "S_ImportanceOfBeingMike_Eps_1-5"
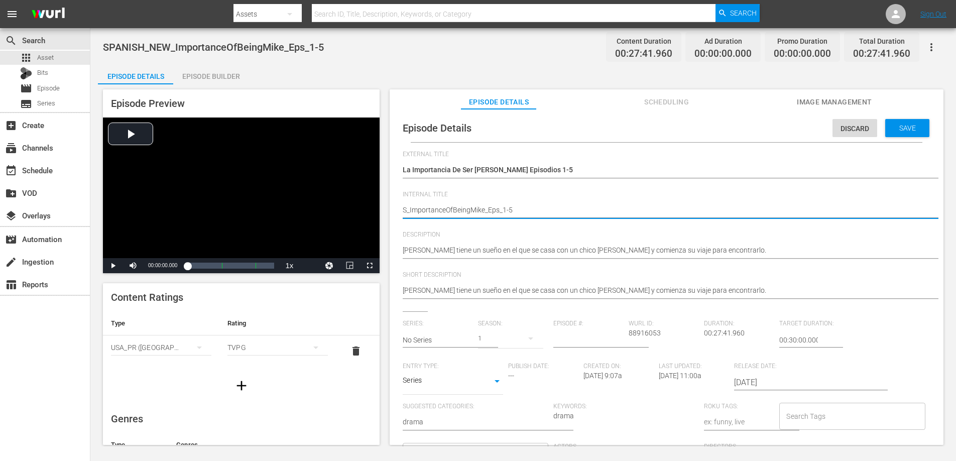
type textarea "_ImportanceOfBeingMike_Eps_1-5"
type textarea "R_ImportanceOfBeingMike_Eps_1-5"
type textarea "RK_ImportanceOfBeingMike_Eps_1-5"
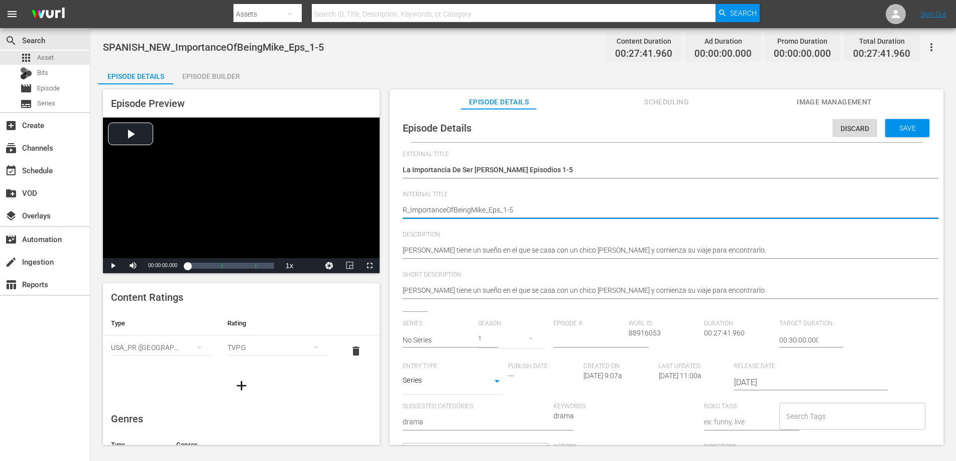
type textarea "RK_ImportanceOfBeingMike_Eps_1-5"
type textarea "RKU_ImportanceOfBeingMike_Eps_1-5"
type textarea "RKUS_ImportanceOfBeingMike_Eps_1-5"
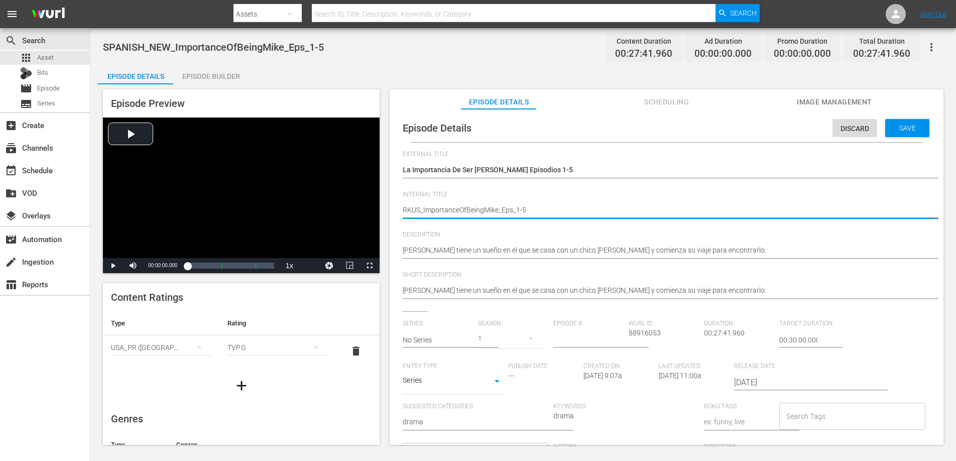
type textarea "RKUSP_ImportanceOfBeingMike_Eps_1-5"
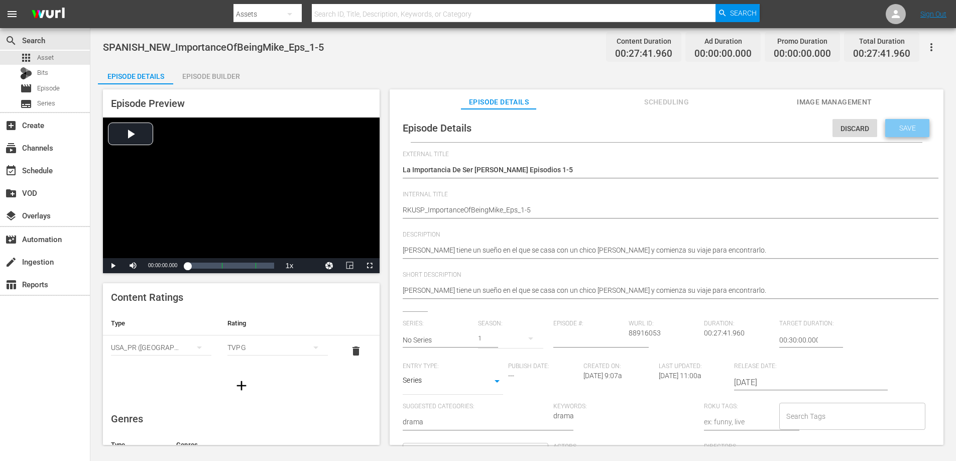
click at [904, 132] on span "Save" at bounding box center [908, 128] width 33 height 8
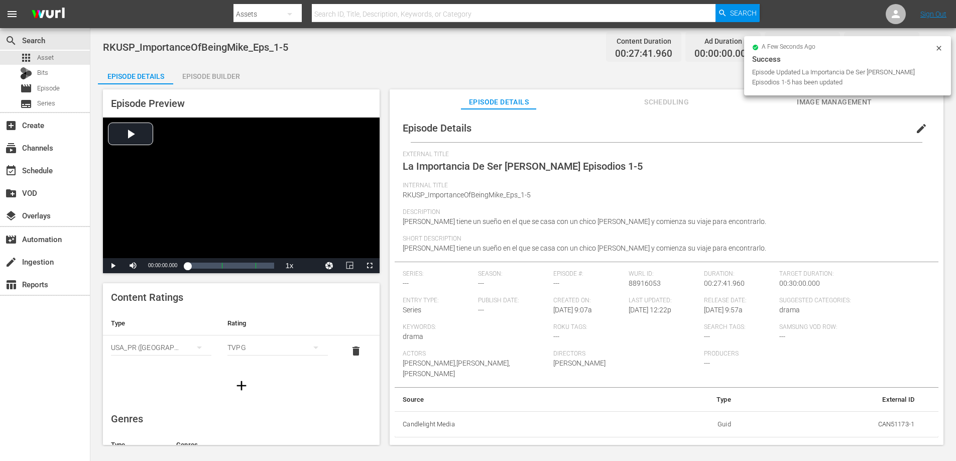
click at [211, 73] on div "Episode Builder" at bounding box center [210, 76] width 75 height 24
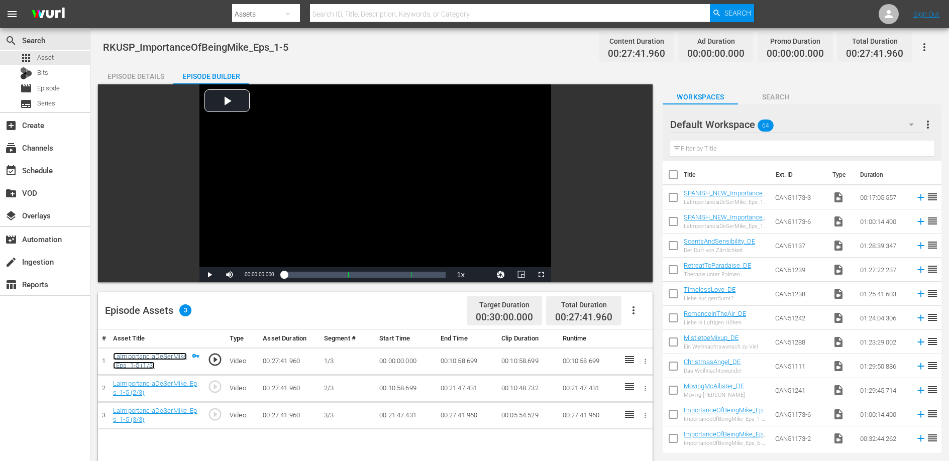
click at [158, 356] on link "LaImportanciaDeSerMike_Eps_1-5 (1/3)" at bounding box center [150, 361] width 74 height 17
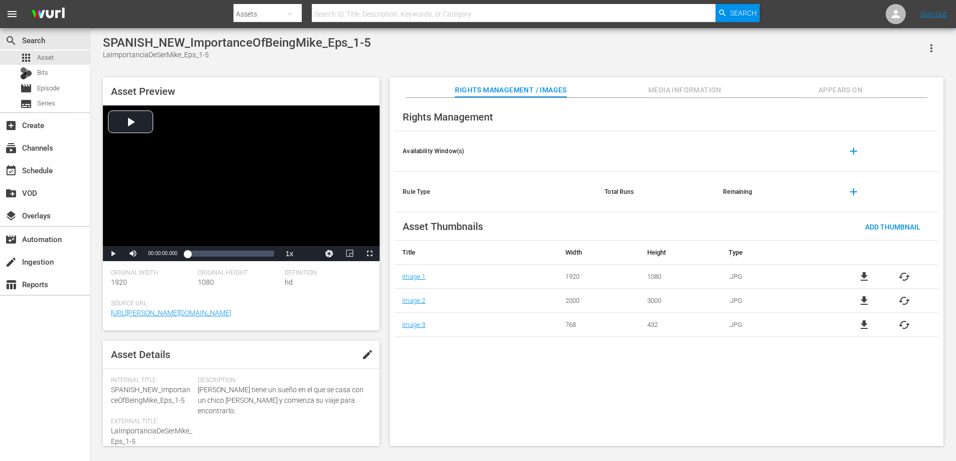
click at [844, 89] on span "Appears On" at bounding box center [840, 90] width 75 height 13
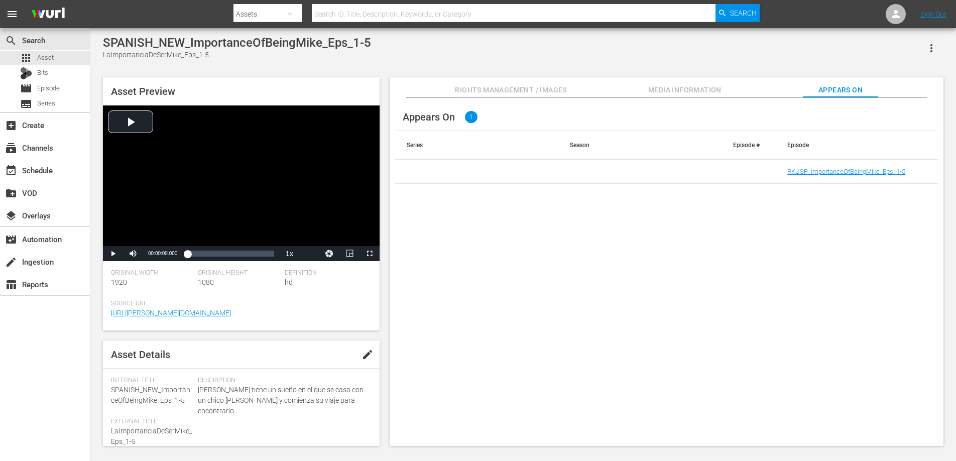
click at [848, 167] on td "RKUSP_ImportanceOfBeingMike_Eps_1-5" at bounding box center [857, 172] width 163 height 24
click at [848, 170] on link "RKUSP_ImportanceOfBeingMike_Eps_1-5" at bounding box center [847, 172] width 118 height 8
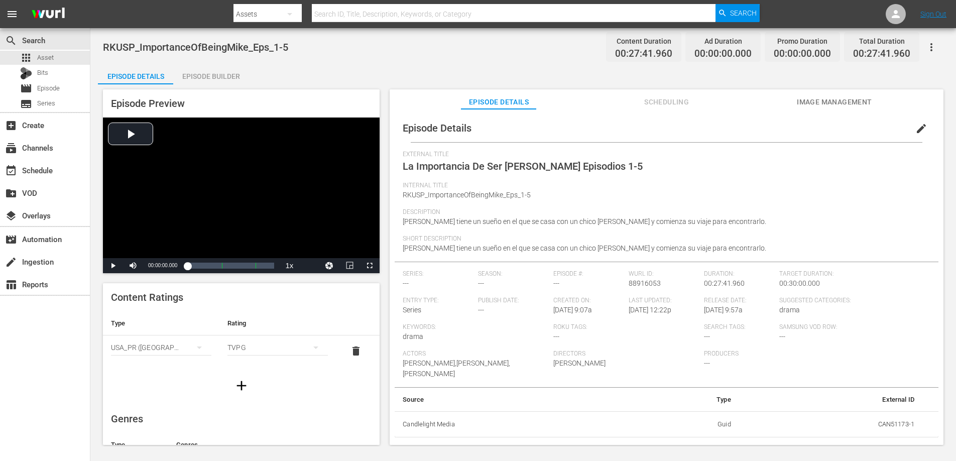
click at [930, 47] on icon "button" at bounding box center [932, 47] width 12 height 12
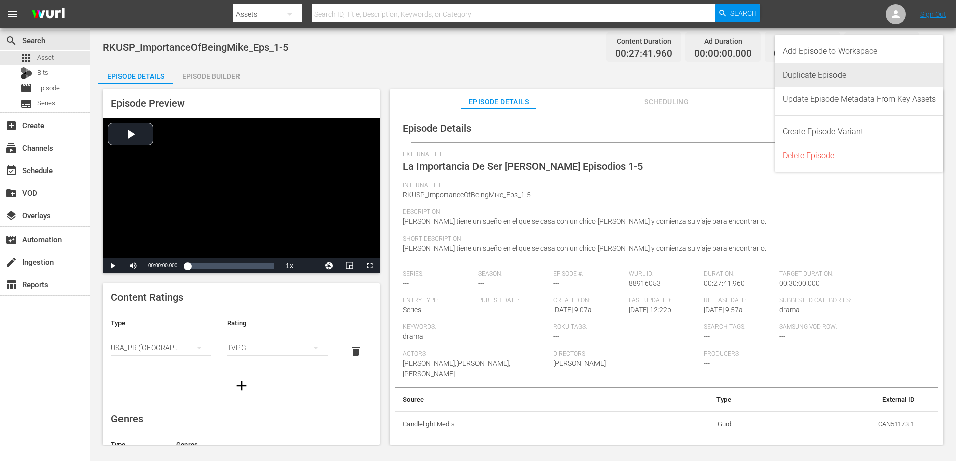
click at [843, 75] on div "Duplicate Episode" at bounding box center [859, 75] width 153 height 24
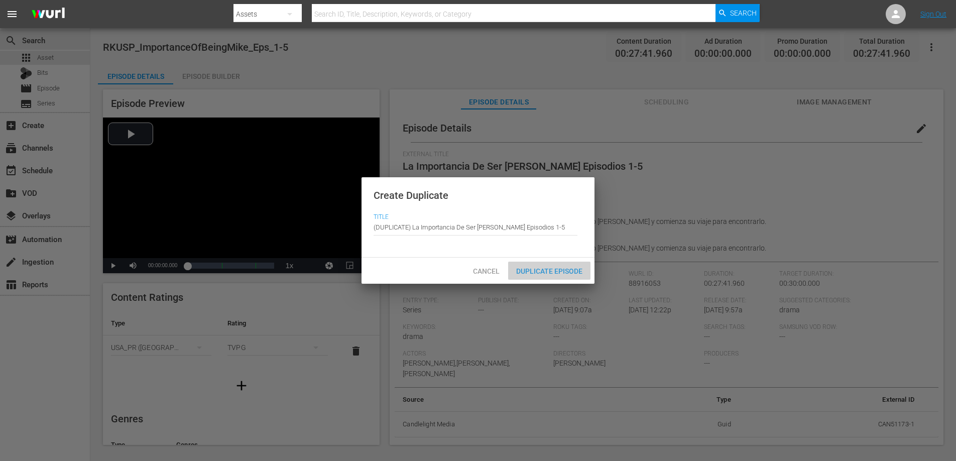
click at [574, 274] on span "Duplicate Episode" at bounding box center [549, 271] width 82 height 8
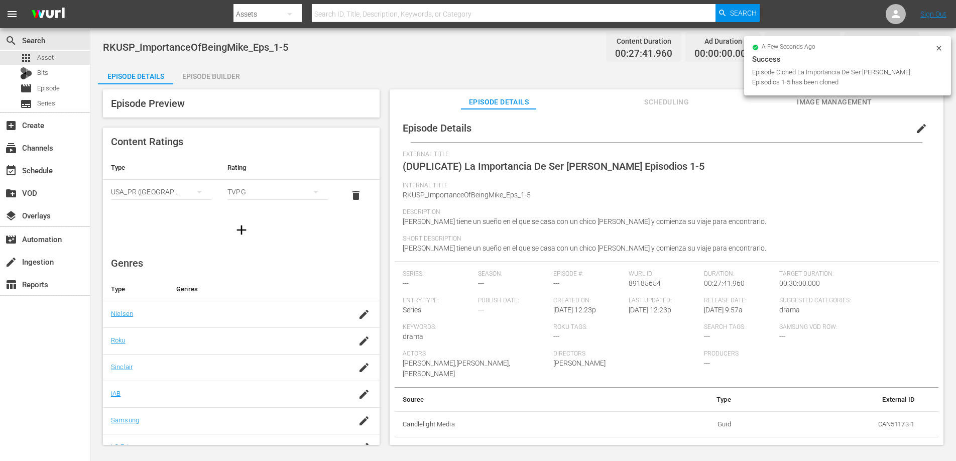
click at [919, 128] on span "edit" at bounding box center [922, 129] width 12 height 12
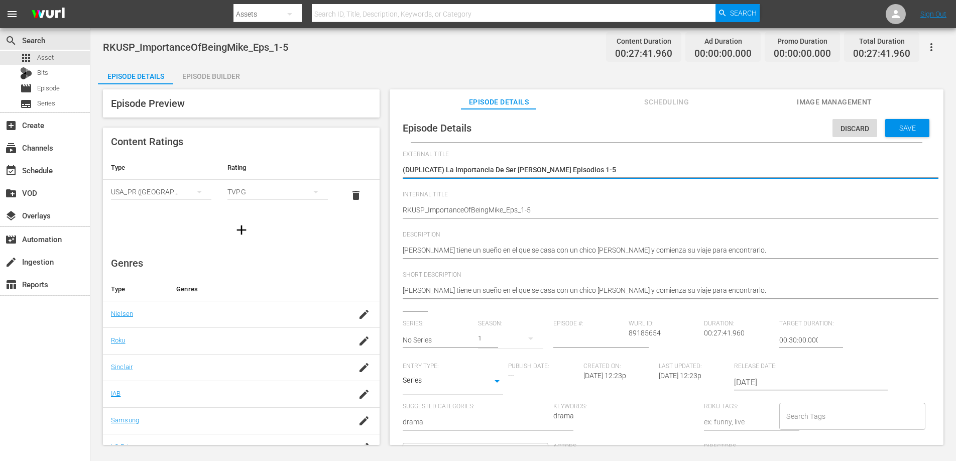
click at [447, 171] on textarea "(DUPLICATE) La Importancia De Ser Mike Episodios 1-5" at bounding box center [664, 171] width 523 height 12
type textarea "(DUPLICATE)La Importancia De Ser Mike Episodios 1-5"
type textarea "(DUPLICATELa Importancia De Ser Mike Episodios 1-5"
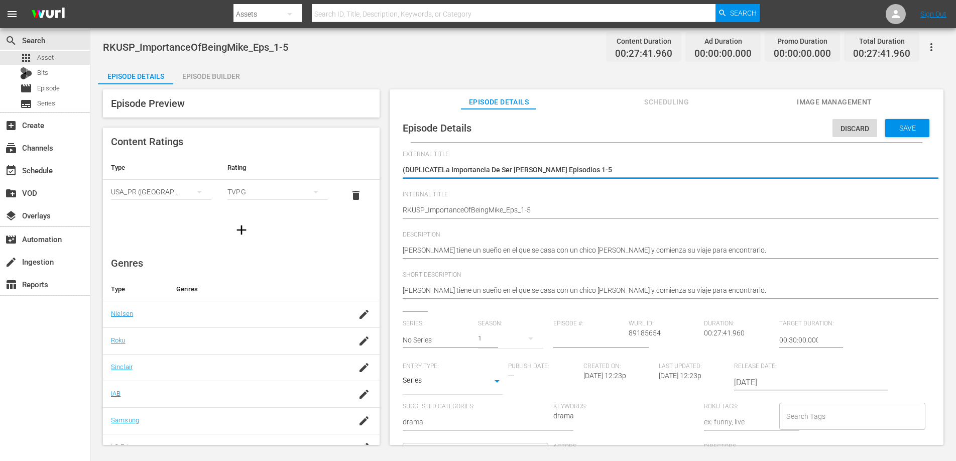
type textarea "(DUPLICATLa Importancia De Ser Mike Episodios 1-5"
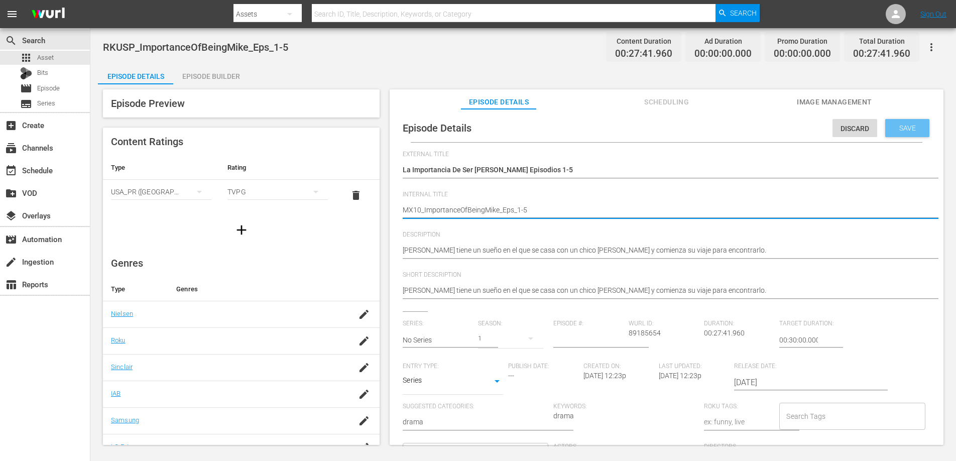
click at [899, 128] on span "Save" at bounding box center [908, 128] width 33 height 8
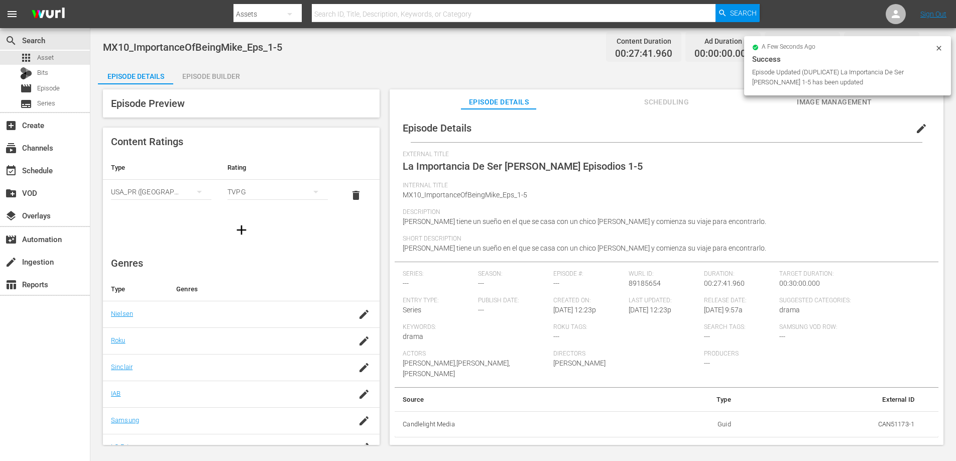
click at [221, 75] on div "Episode Builder" at bounding box center [210, 76] width 75 height 24
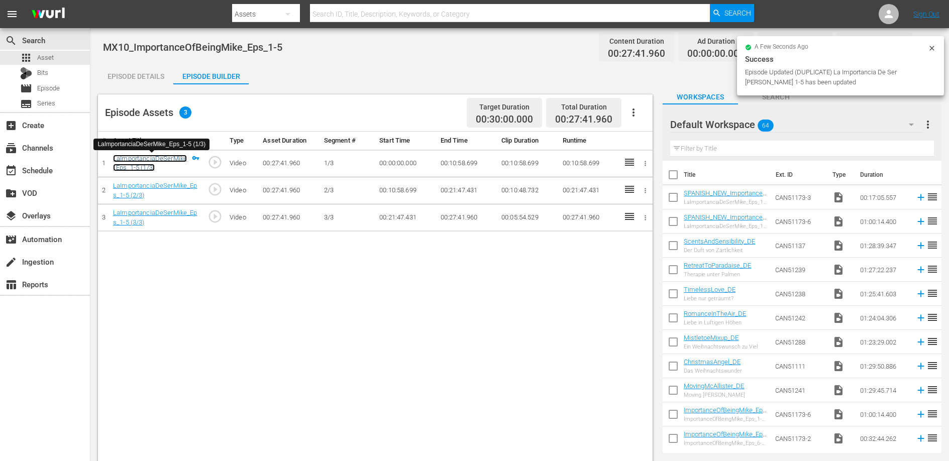
click at [173, 158] on link "LaImportanciaDeSerMike_Eps_1-5 (1/3)" at bounding box center [150, 163] width 74 height 17
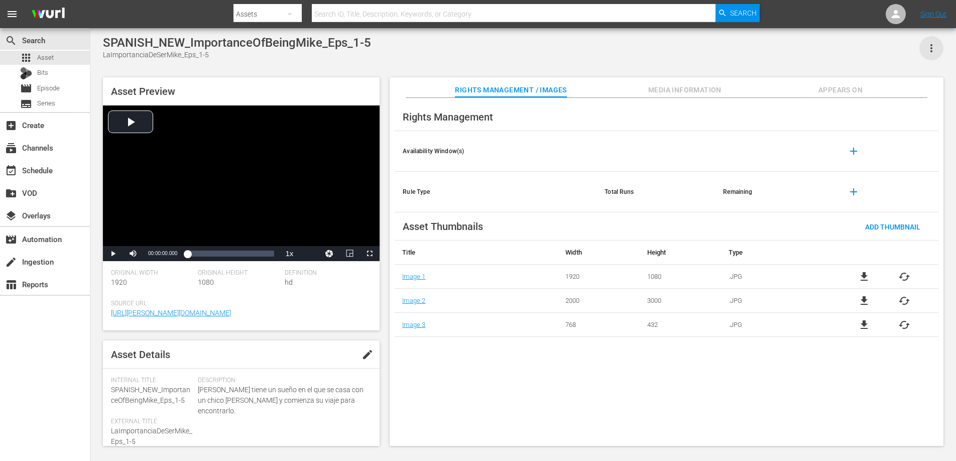
click at [931, 53] on icon "button" at bounding box center [932, 48] width 12 height 12
click at [910, 50] on div "Add To Workspace" at bounding box center [901, 52] width 68 height 24
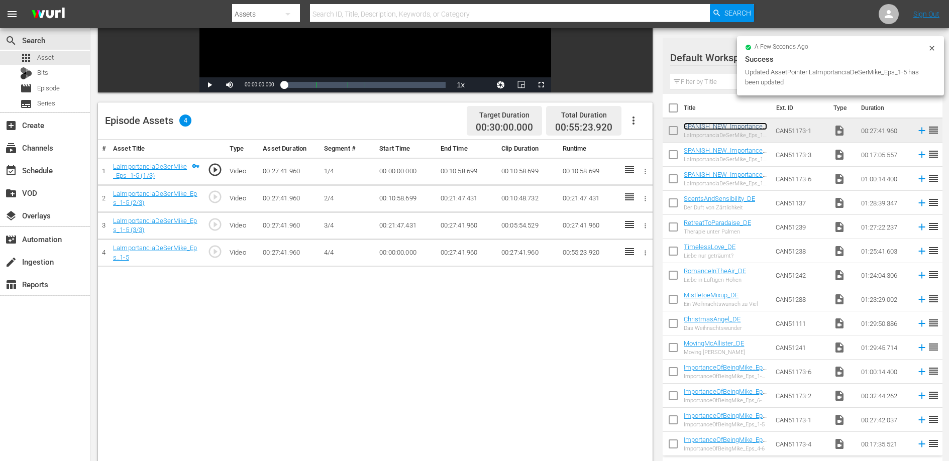
scroll to position [192, 0]
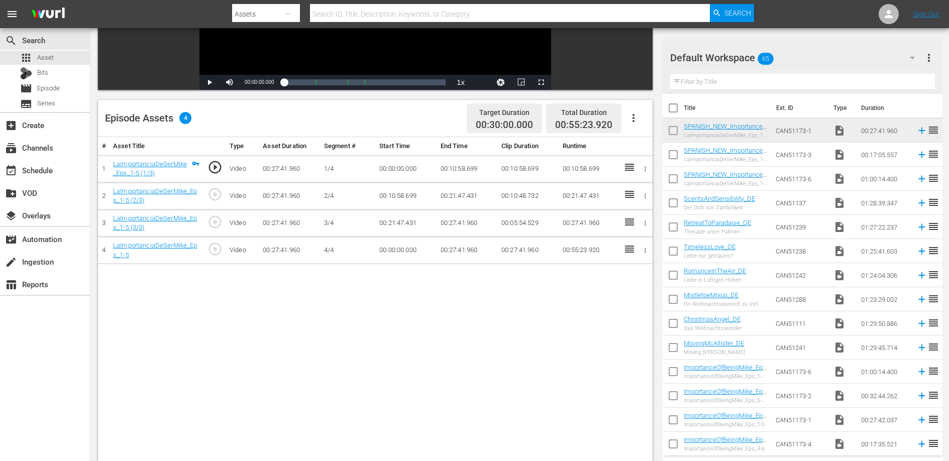
drag, startPoint x: 730, startPoint y: 193, endPoint x: 163, endPoint y: 0, distance: 599.2
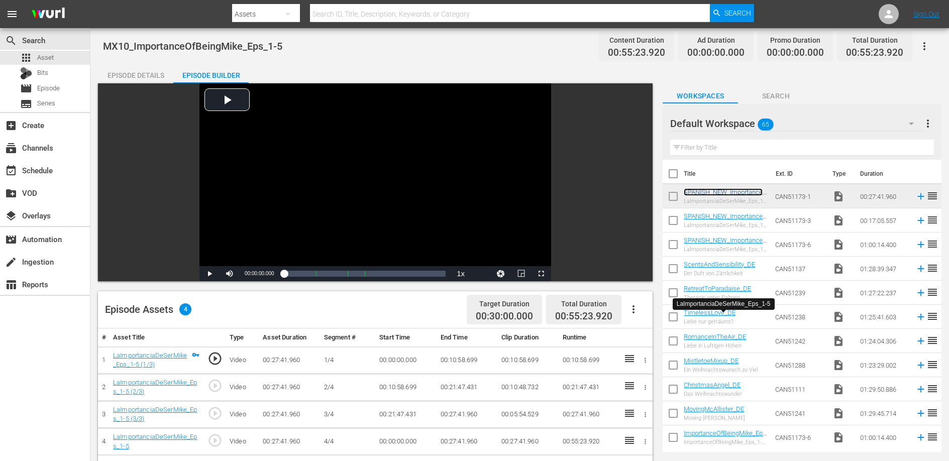
scroll to position [0, 0]
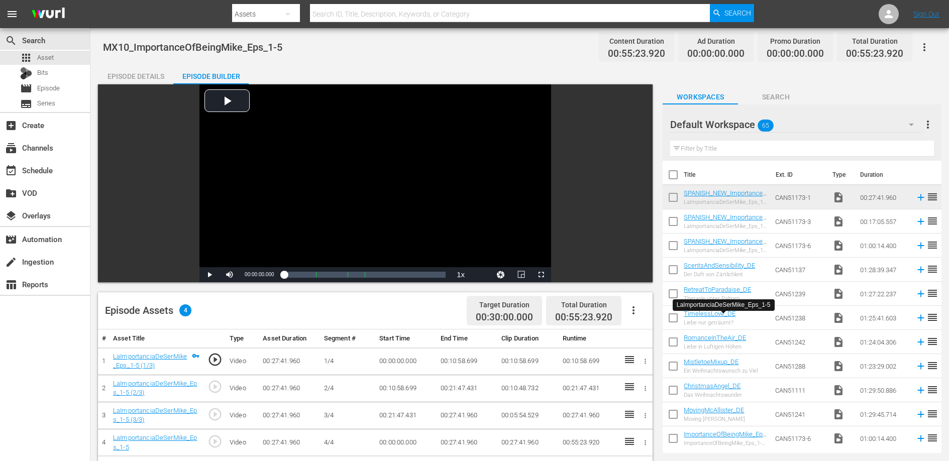
click at [470, 362] on td "00:10:58.699" at bounding box center [466, 361] width 61 height 27
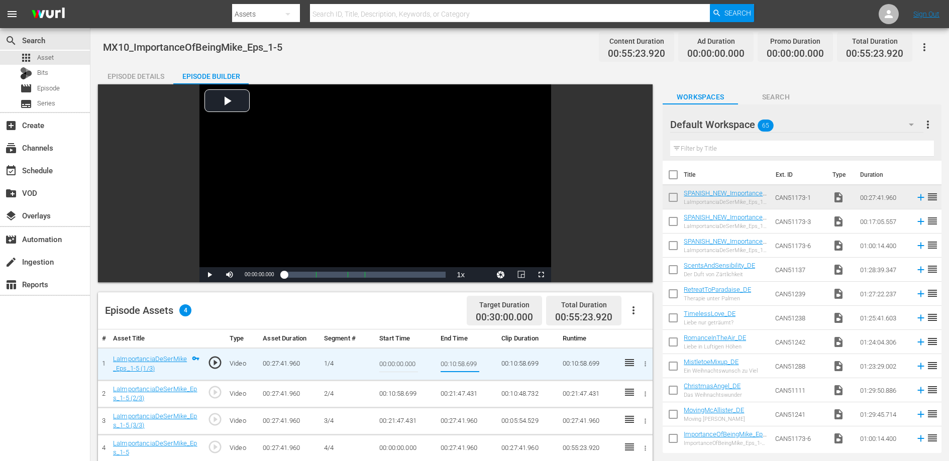
click at [469, 362] on input "00:10:58.699" at bounding box center [460, 364] width 39 height 24
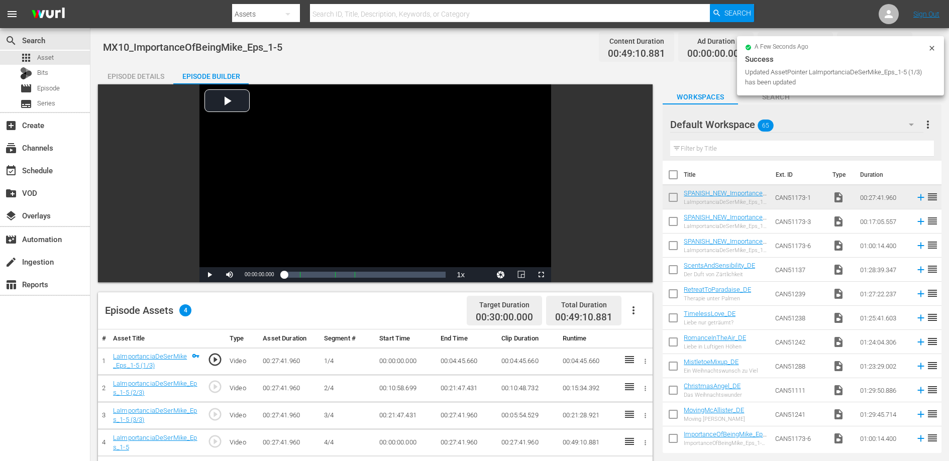
click at [400, 394] on td "00:10:58.699" at bounding box center [405, 388] width 61 height 27
click at [401, 390] on td "00:10:58.699" at bounding box center [405, 388] width 61 height 27
click at [401, 389] on td "00:10:58.699" at bounding box center [405, 388] width 61 height 27
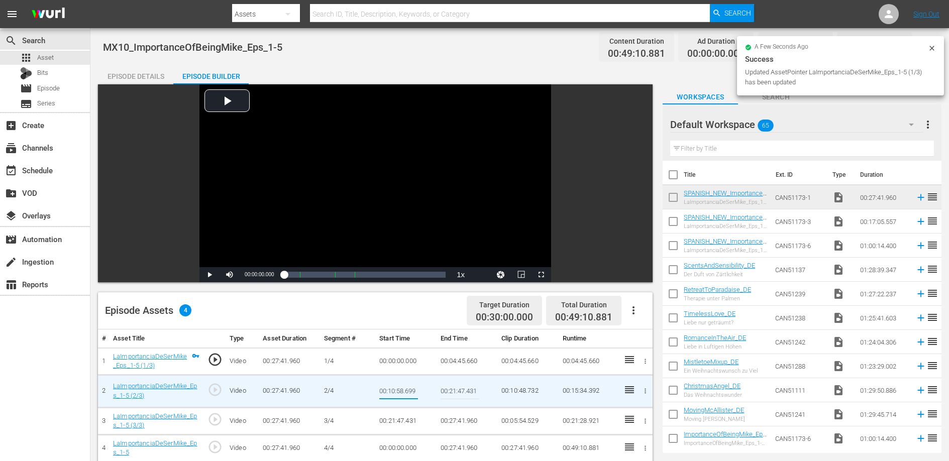
click at [401, 389] on input "00:10:58.699" at bounding box center [398, 391] width 39 height 24
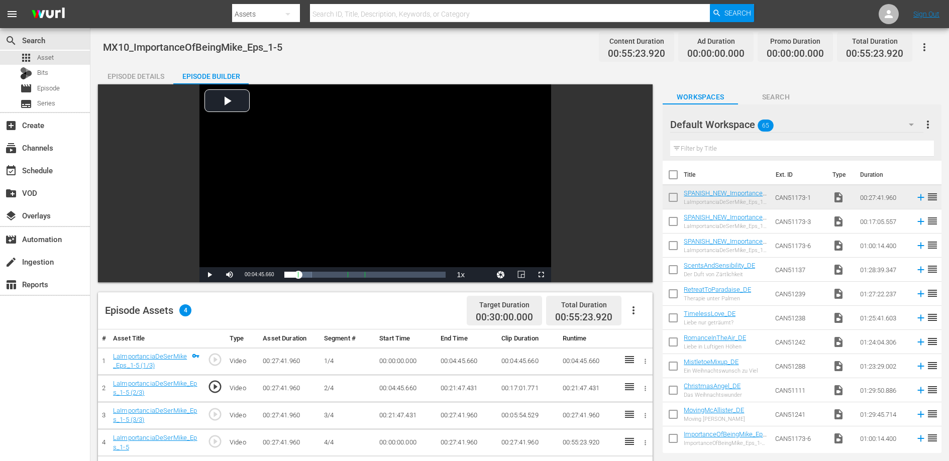
click at [463, 390] on td "00:21:47.431" at bounding box center [466, 388] width 61 height 27
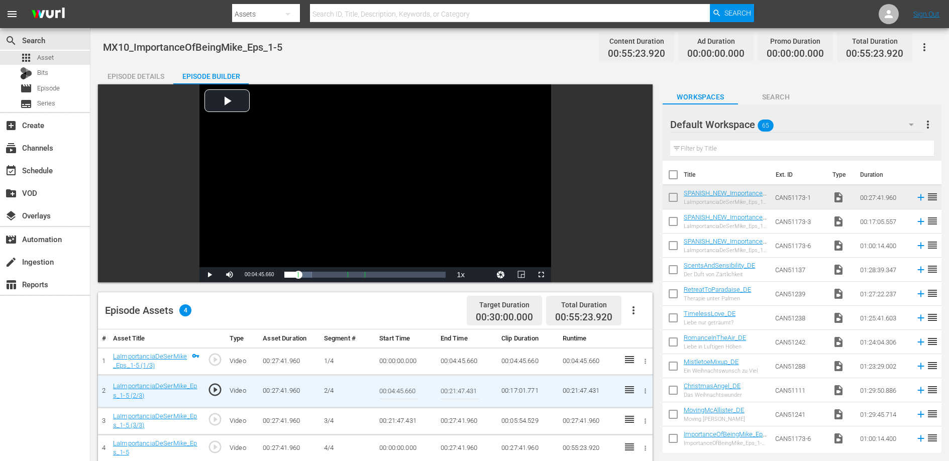
click at [463, 390] on input "00:21:47.431" at bounding box center [460, 391] width 39 height 24
paste input "10:58.699"
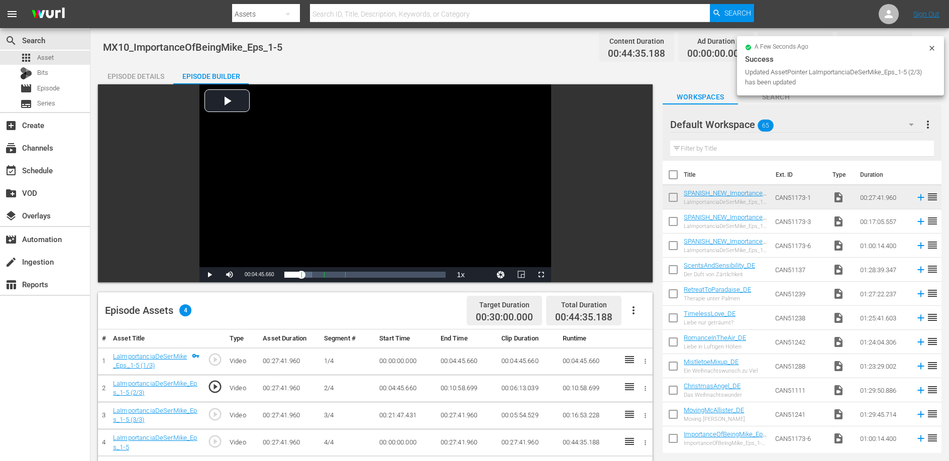
click at [390, 417] on td "00:21:47.431" at bounding box center [405, 415] width 61 height 27
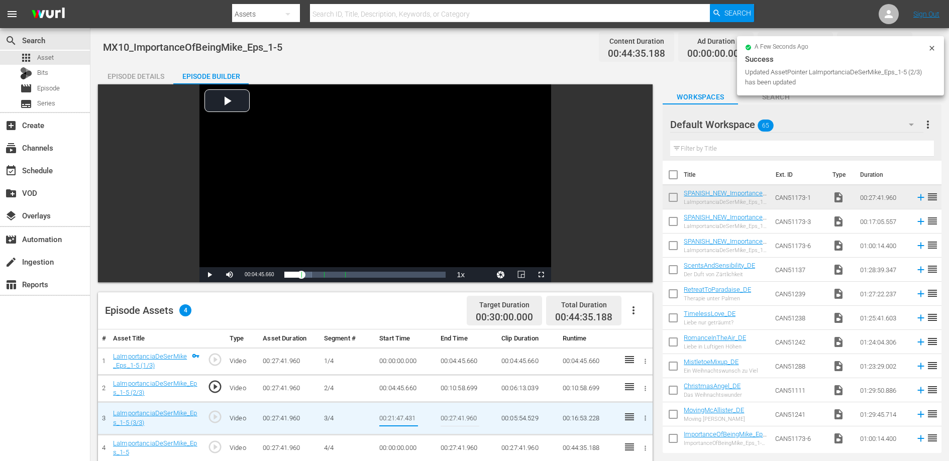
click at [390, 417] on input "00:21:47.431" at bounding box center [398, 418] width 39 height 24
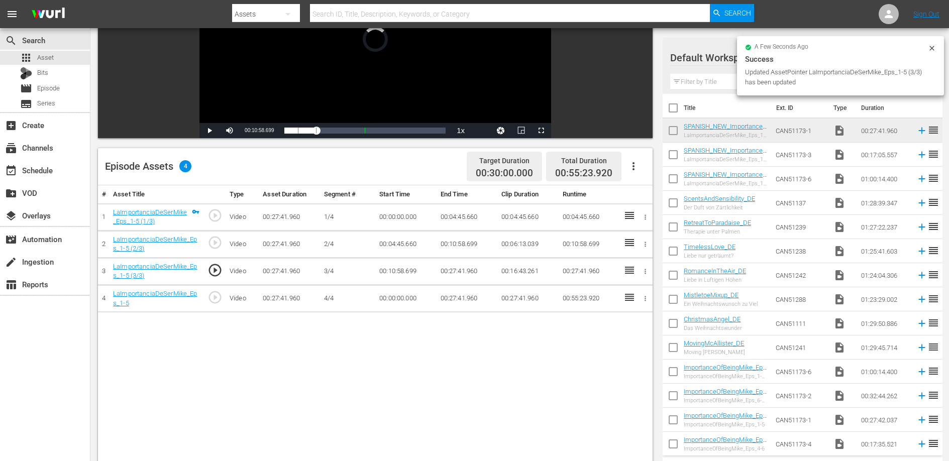
scroll to position [208, 0]
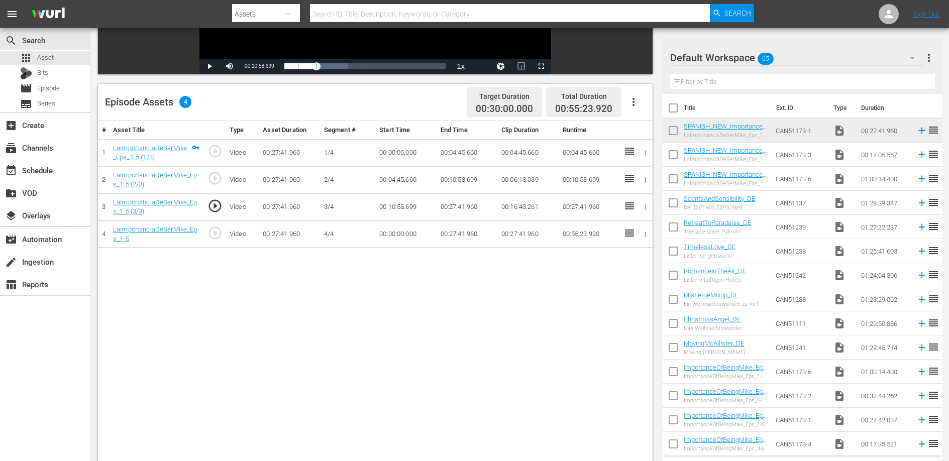
click at [449, 207] on td "00:27:41.960" at bounding box center [466, 206] width 61 height 27
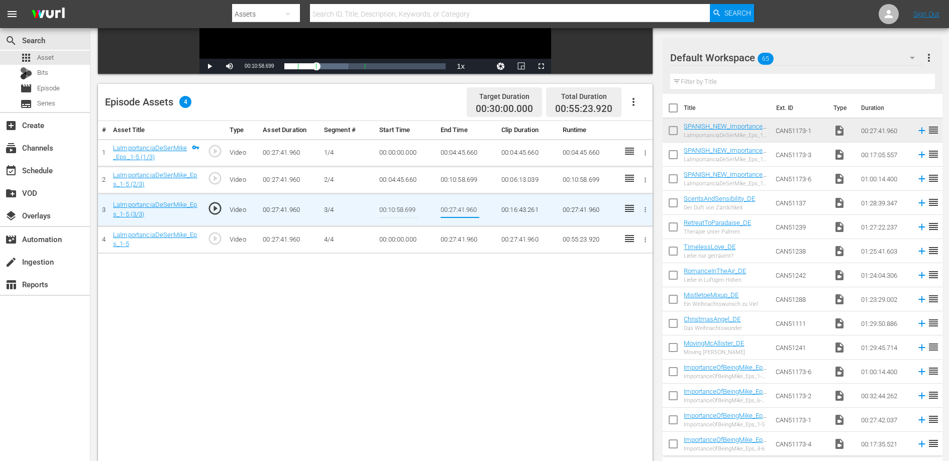
click at [449, 207] on input "00:27:41.960" at bounding box center [460, 210] width 39 height 24
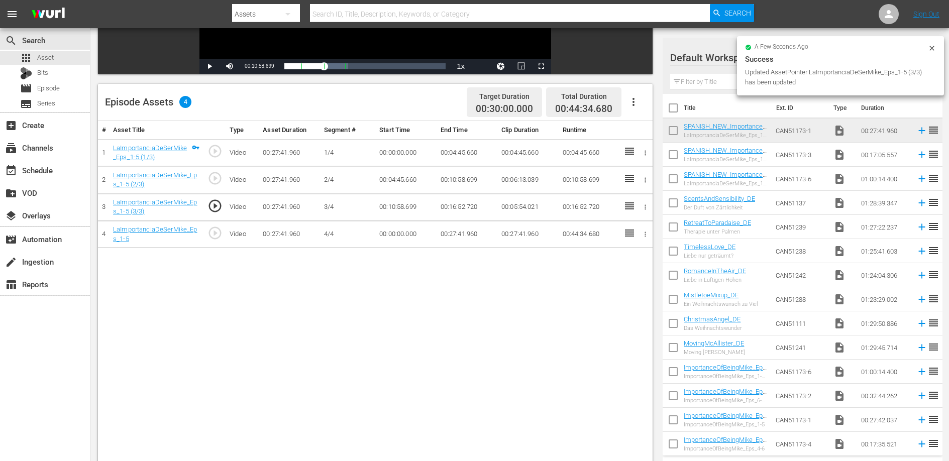
click at [396, 233] on td "00:00:00.000" at bounding box center [405, 234] width 61 height 27
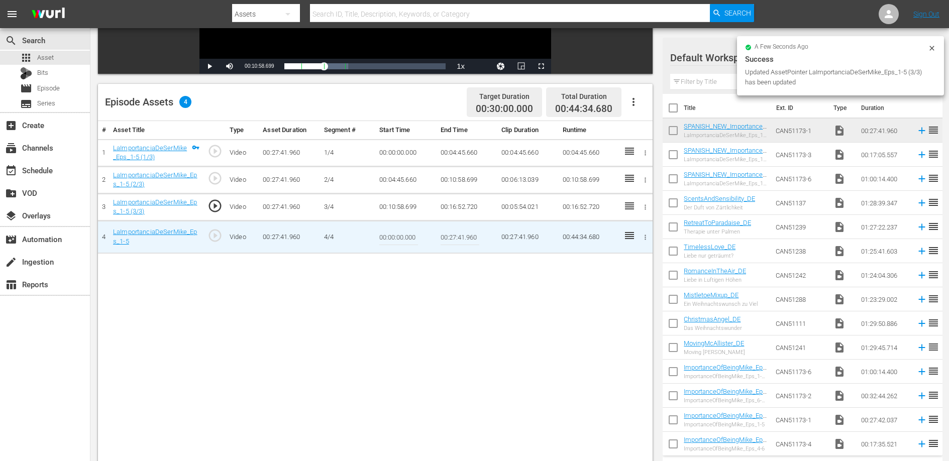
click at [396, 233] on input "00:00:00.000" at bounding box center [398, 237] width 39 height 24
paste input "16:52.72"
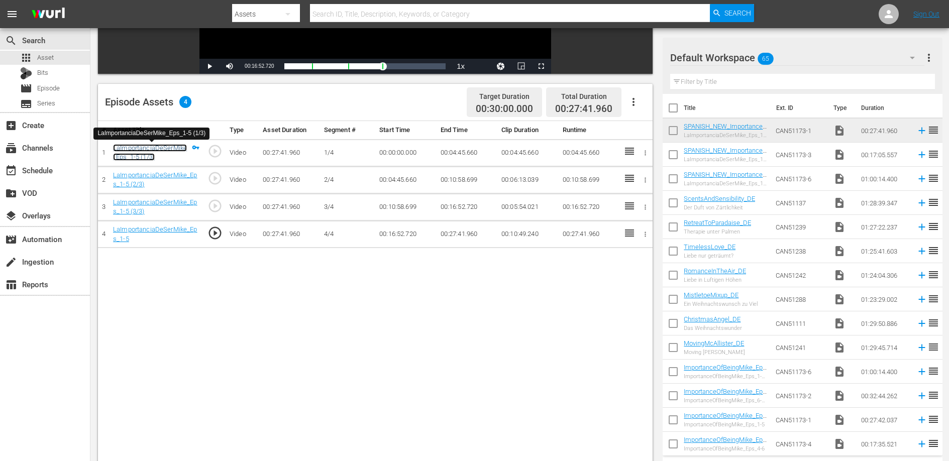
click at [154, 149] on link "LaImportanciaDeSerMike_Eps_1-5 (1/3)" at bounding box center [150, 152] width 74 height 17
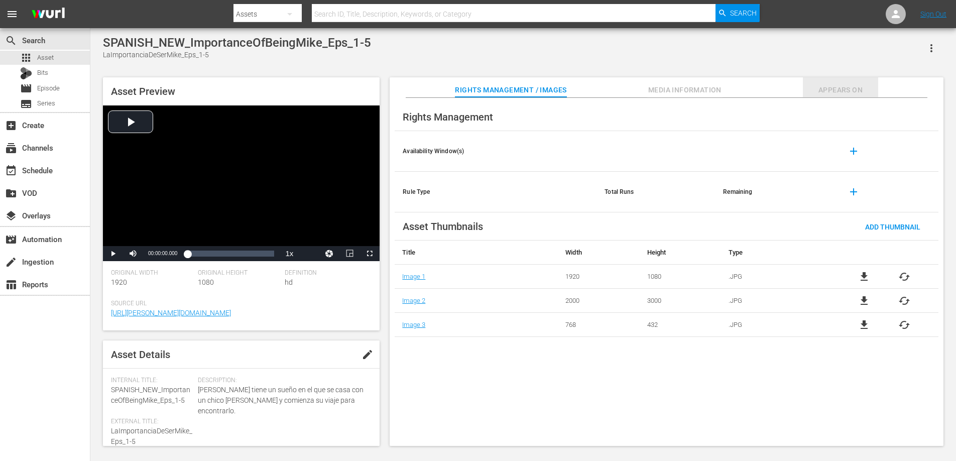
click at [845, 89] on span "Appears On" at bounding box center [840, 90] width 75 height 13
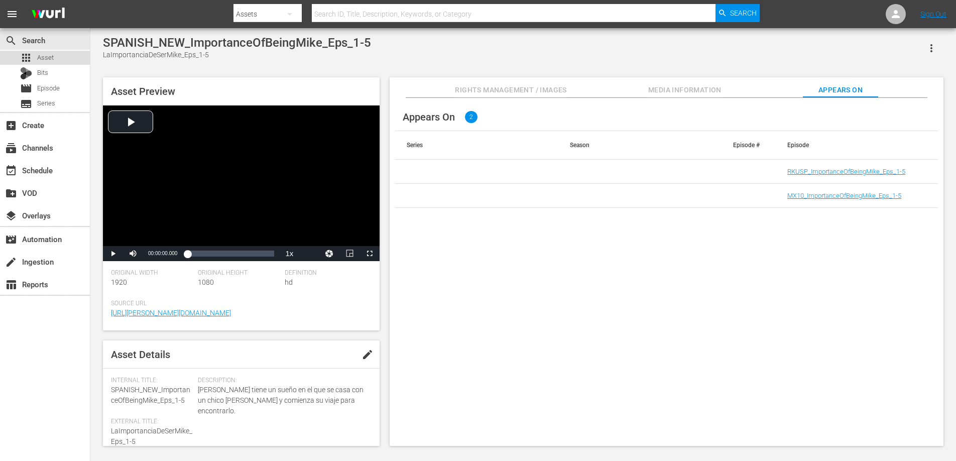
click at [39, 56] on span "Asset" at bounding box center [45, 58] width 17 height 10
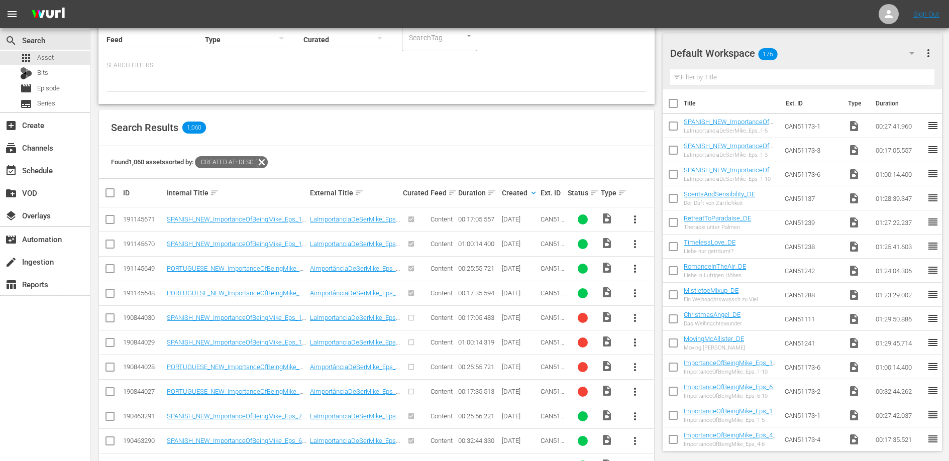
scroll to position [164, 0]
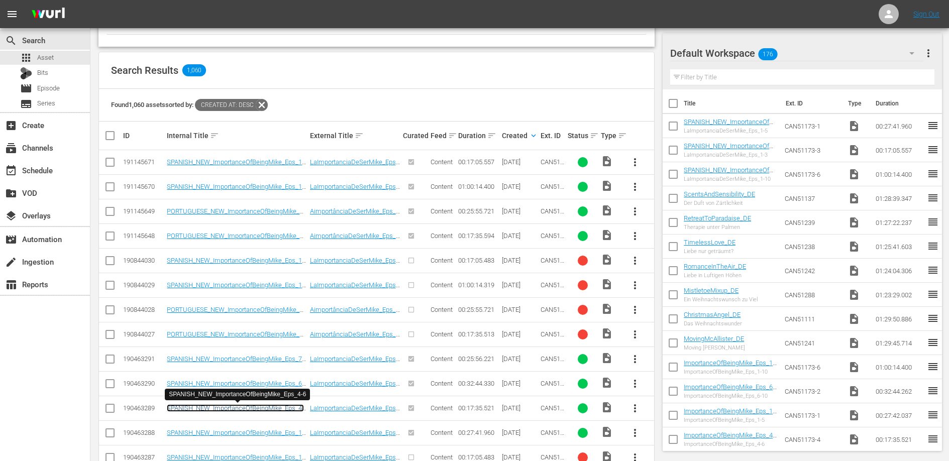
click at [280, 406] on link "SPANISH_NEW_ImportanceOfBeingMike_Eps_4-6" at bounding box center [235, 411] width 137 height 15
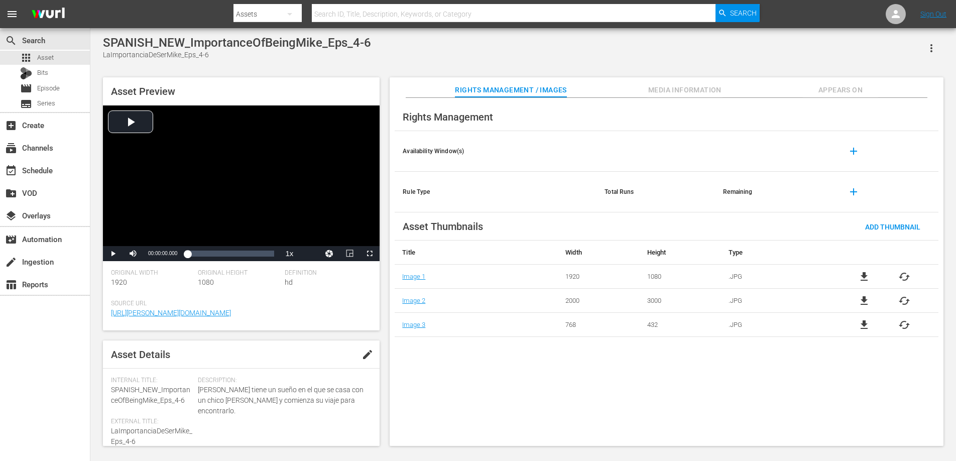
click at [859, 92] on span "Appears On" at bounding box center [840, 90] width 75 height 13
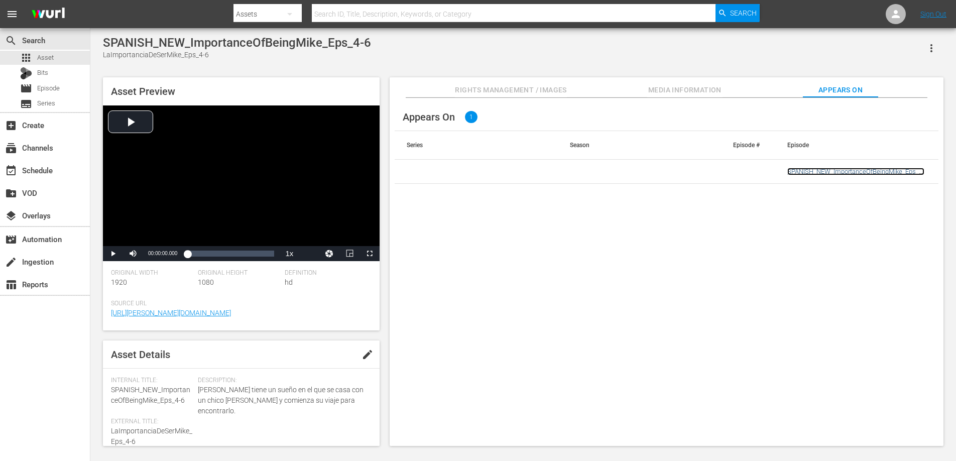
click at [839, 172] on link "SPANISH_NEW_ImportanceOfBeingMike_Eps_4-6" at bounding box center [856, 175] width 137 height 15
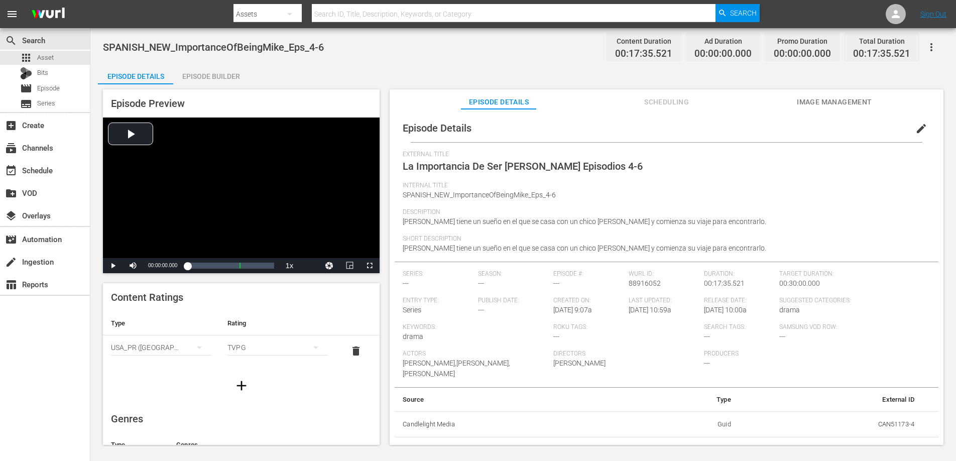
click at [207, 74] on div "Episode Builder" at bounding box center [210, 76] width 75 height 24
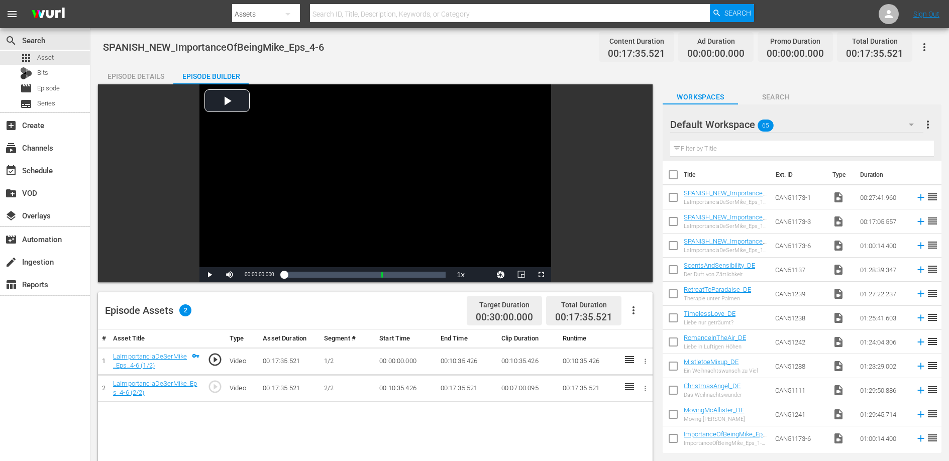
click at [153, 76] on div "Episode Details" at bounding box center [135, 76] width 75 height 24
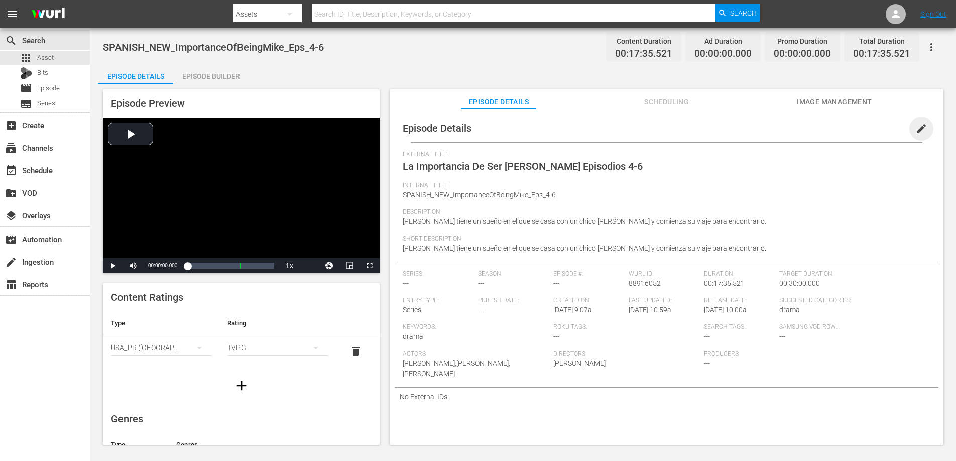
click at [916, 130] on span "edit" at bounding box center [922, 129] width 12 height 12
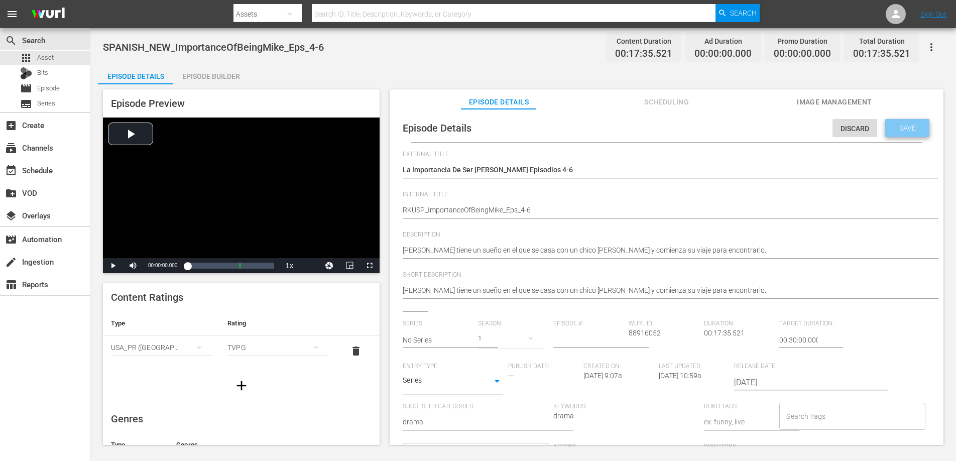
click at [908, 129] on span "Save" at bounding box center [908, 128] width 33 height 8
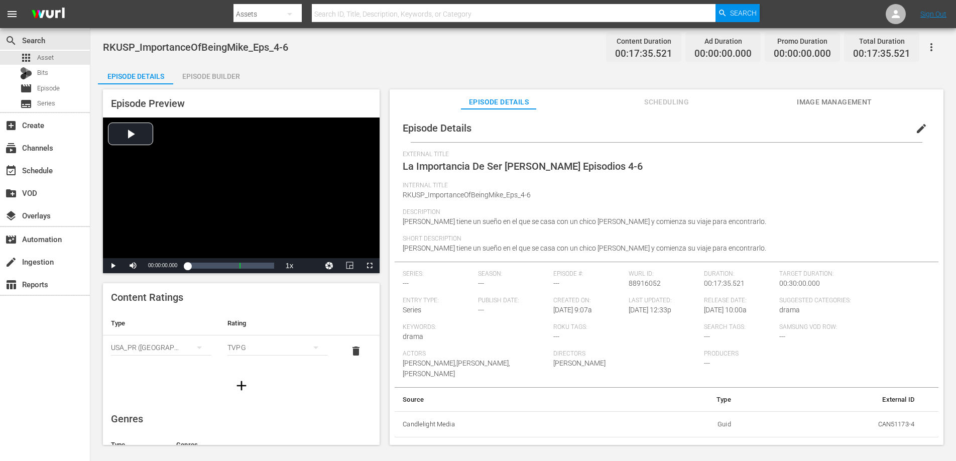
click at [933, 48] on icon "button" at bounding box center [932, 47] width 12 height 12
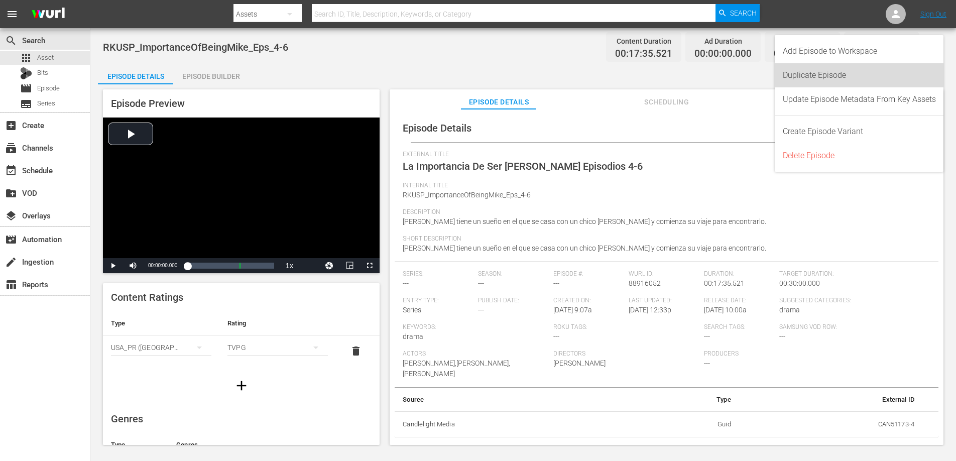
click at [819, 74] on div "Duplicate Episode" at bounding box center [859, 75] width 153 height 24
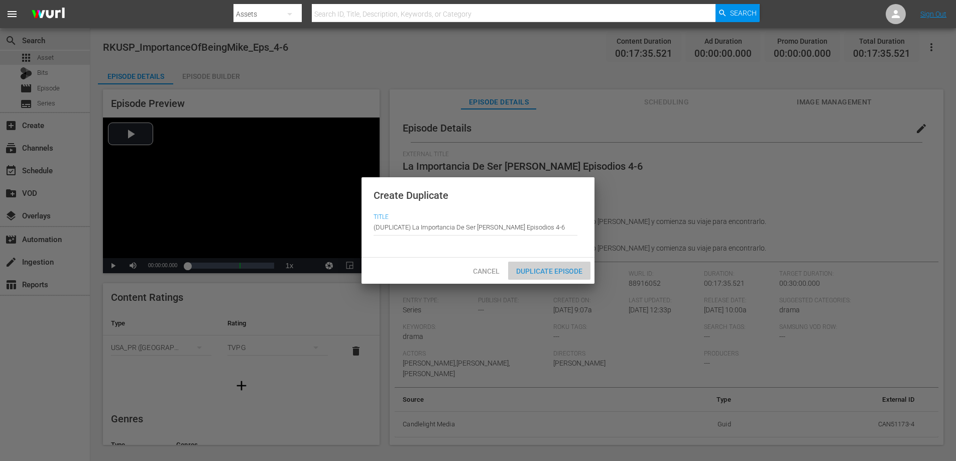
click at [568, 272] on span "Duplicate Episode" at bounding box center [549, 271] width 82 height 8
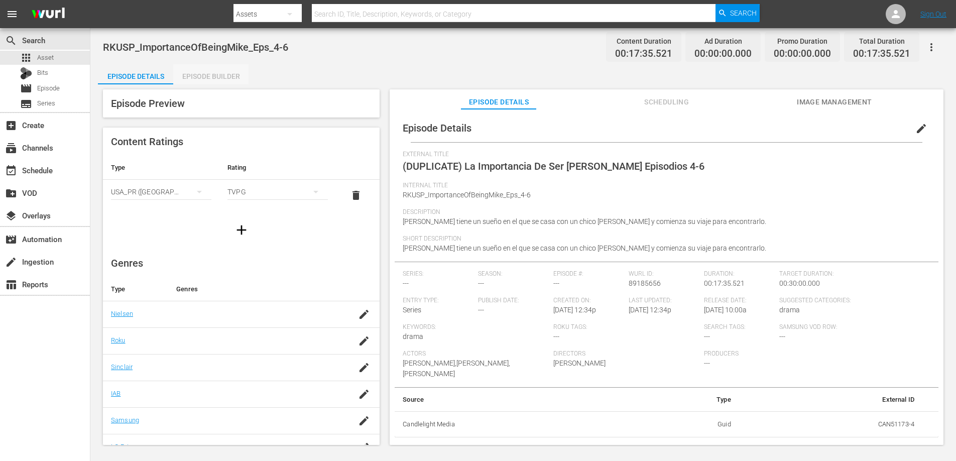
click at [217, 69] on div "Episode Builder" at bounding box center [210, 76] width 75 height 24
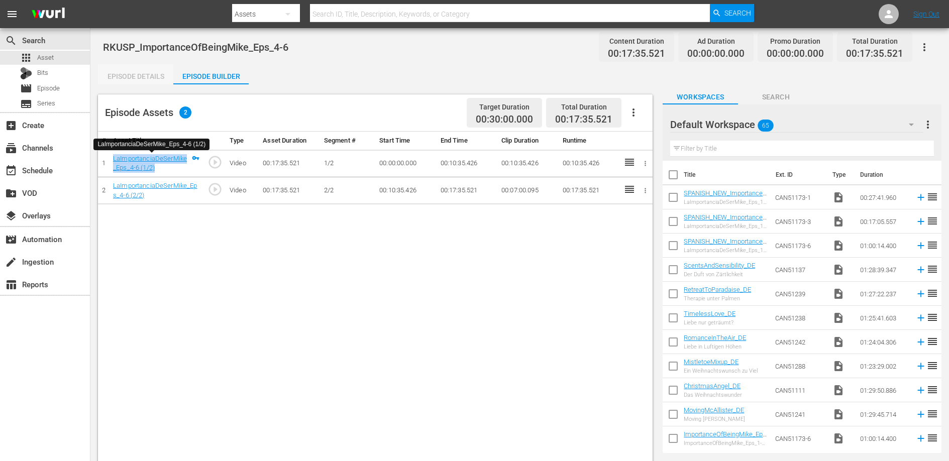
click at [146, 75] on div "Episode Details" at bounding box center [135, 76] width 75 height 24
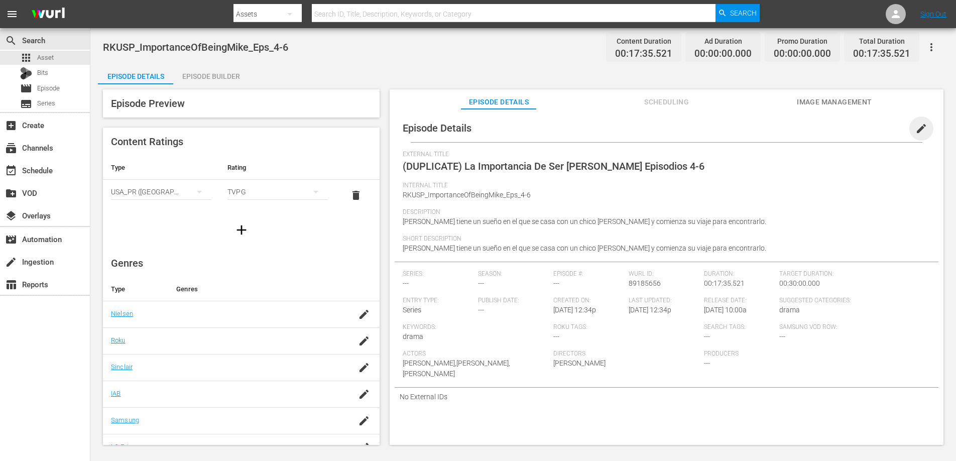
click at [918, 130] on span "edit" at bounding box center [922, 129] width 12 height 12
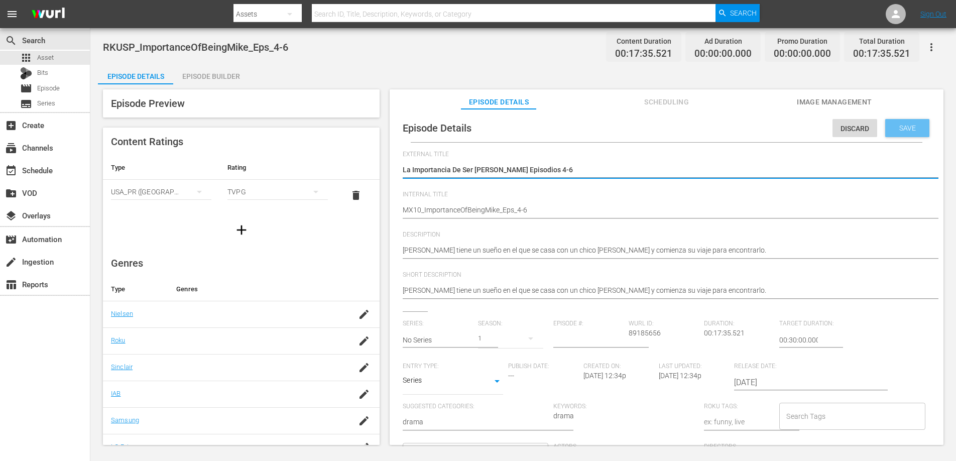
click at [904, 124] on span "Save" at bounding box center [908, 128] width 33 height 8
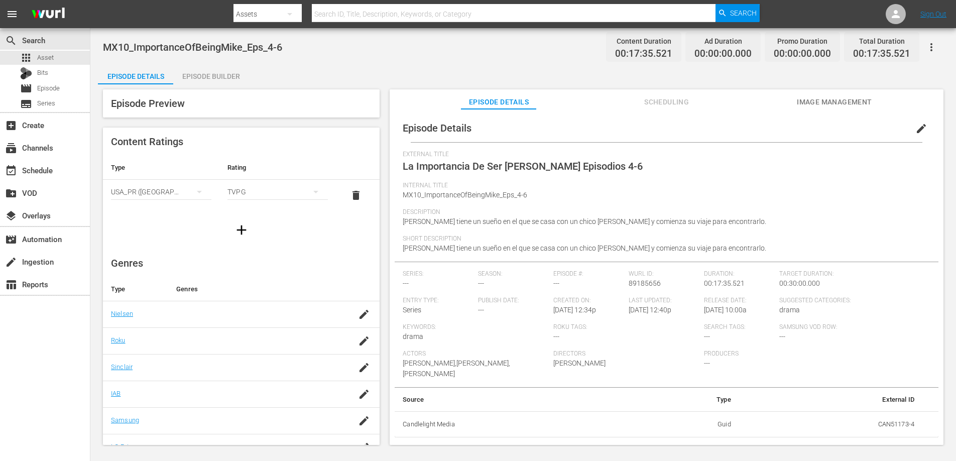
click at [194, 78] on div "Episode Builder" at bounding box center [210, 76] width 75 height 24
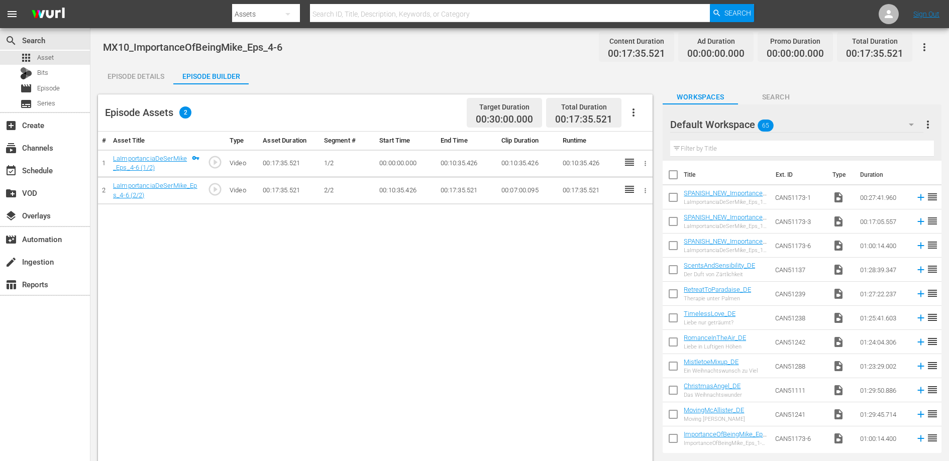
click at [271, 258] on div "# Asset Title Type Asset Duration Segment # Start Time End Time Clip Duration R…" at bounding box center [375, 325] width 555 height 386
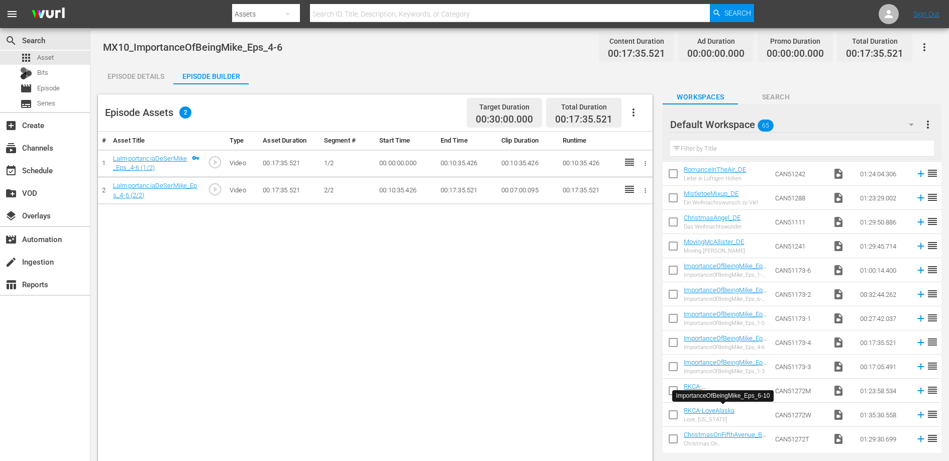
scroll to position [177, 0]
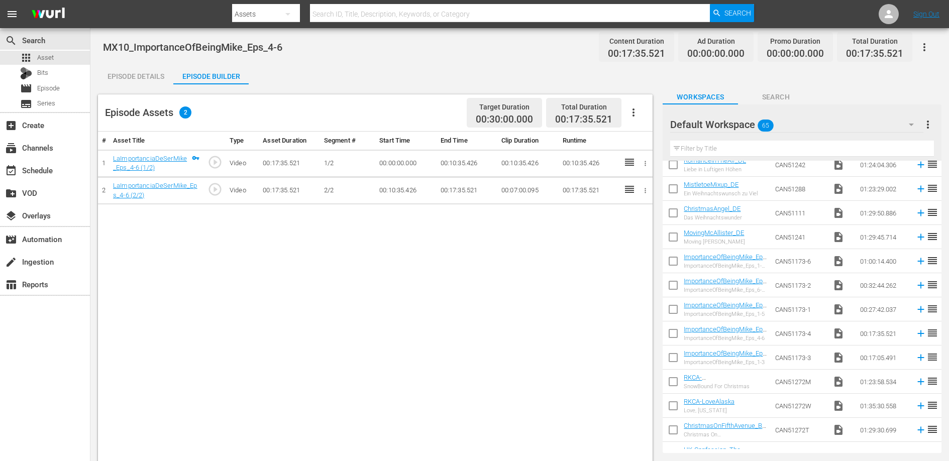
click at [673, 260] on input "checkbox" at bounding box center [673, 263] width 21 height 21
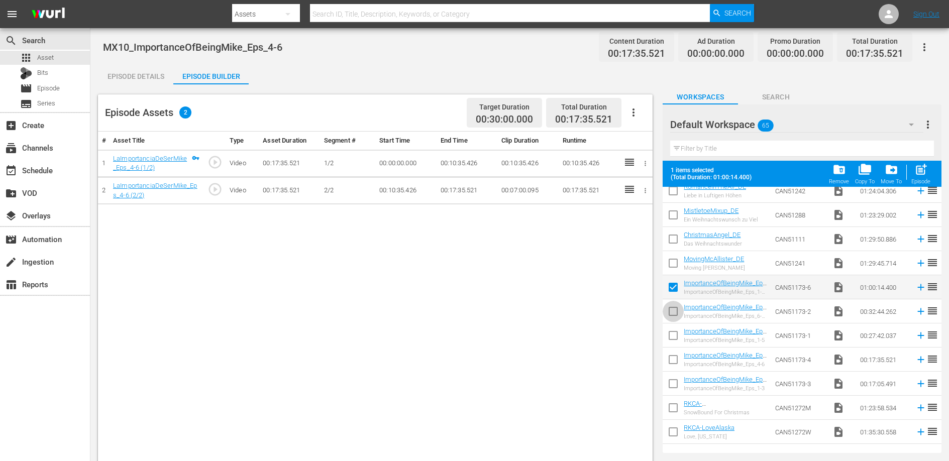
click at [675, 309] on input "checkbox" at bounding box center [673, 313] width 21 height 21
click at [672, 336] on input "checkbox" at bounding box center [673, 337] width 21 height 21
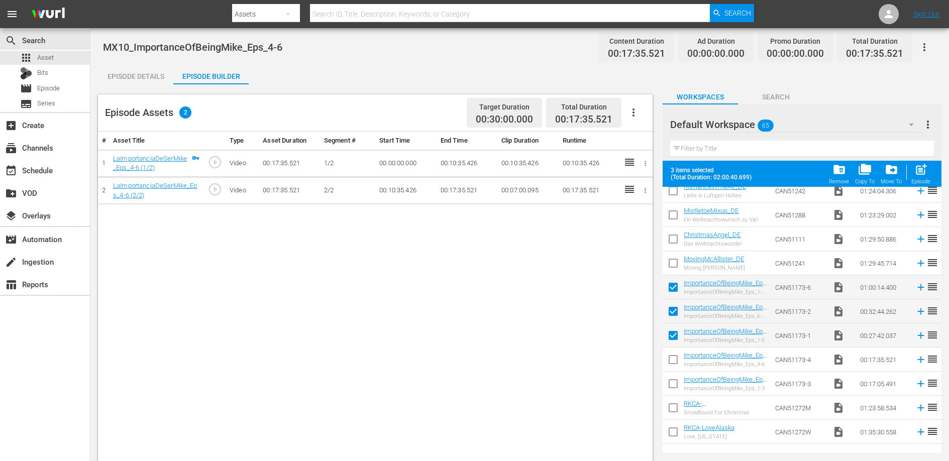
click at [676, 358] on input "checkbox" at bounding box center [673, 361] width 21 height 21
click at [673, 384] on input "checkbox" at bounding box center [673, 385] width 21 height 21
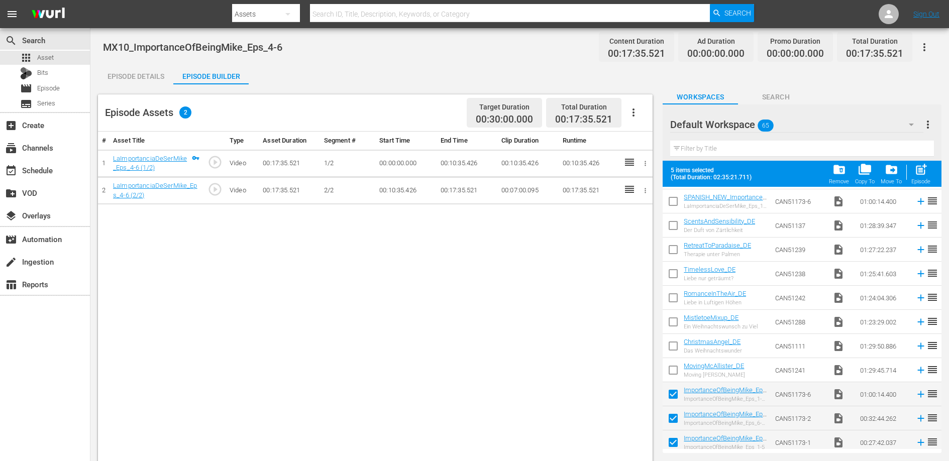
scroll to position [0, 0]
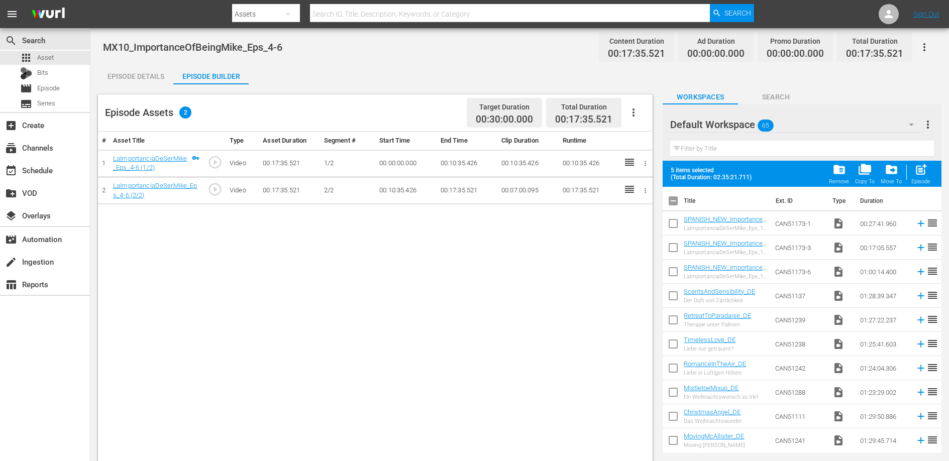
click at [673, 272] on input "checkbox" at bounding box center [673, 273] width 21 height 21
drag, startPoint x: 674, startPoint y: 252, endPoint x: 672, endPoint y: 246, distance: 6.8
click at [674, 252] on input "checkbox" at bounding box center [673, 249] width 21 height 21
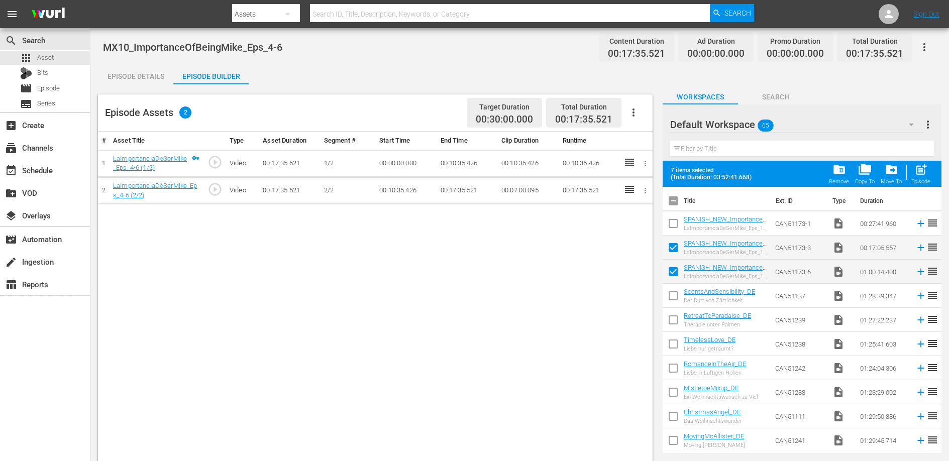
click at [671, 224] on input "checkbox" at bounding box center [673, 225] width 21 height 21
click at [842, 170] on span "folder_delete" at bounding box center [839, 170] width 14 height 14
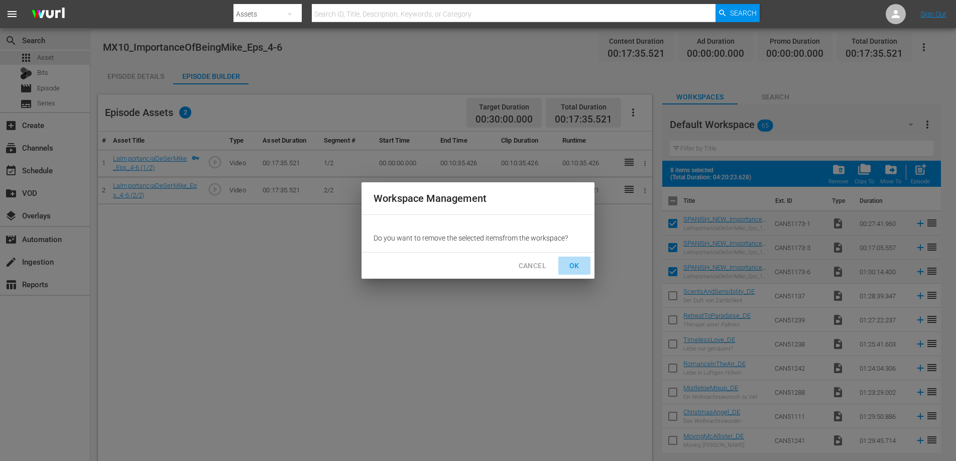
click at [579, 269] on span "OK" at bounding box center [575, 266] width 16 height 13
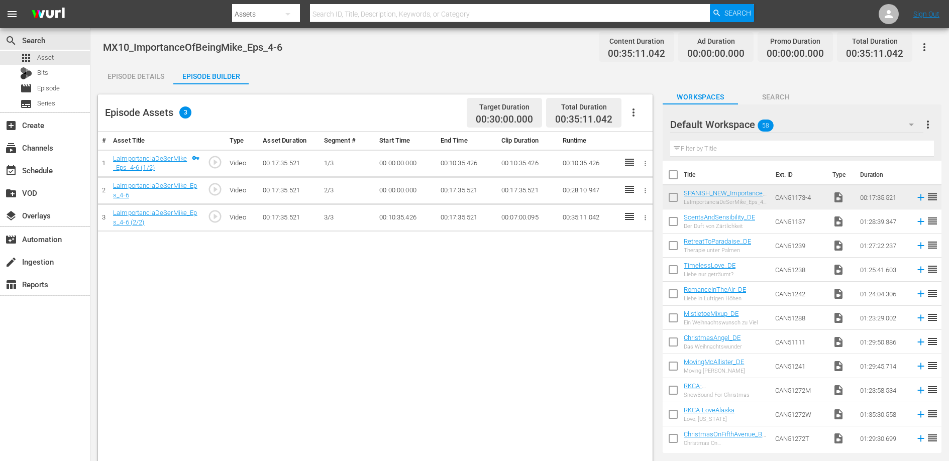
drag, startPoint x: 628, startPoint y: 215, endPoint x: 234, endPoint y: 1, distance: 449.1
drag, startPoint x: 631, startPoint y: 191, endPoint x: 229, endPoint y: 13, distance: 439.9
click at [458, 160] on td "00:17:35.521" at bounding box center [466, 163] width 61 height 27
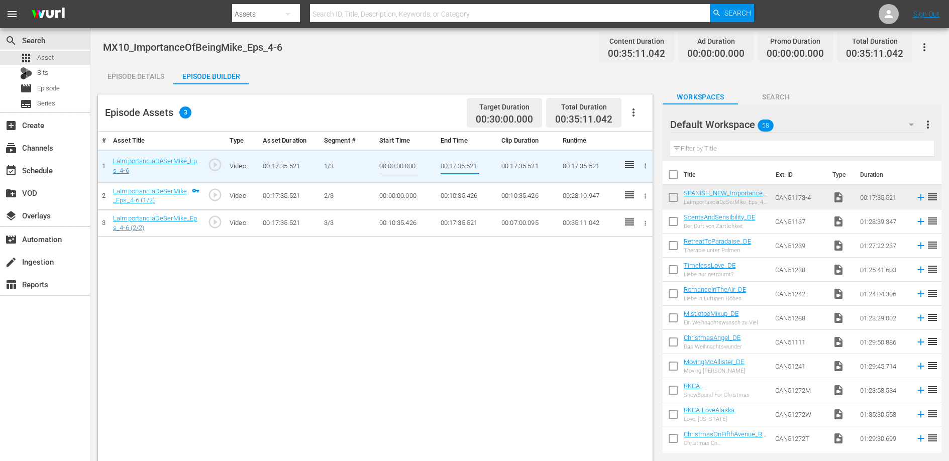
click at [458, 160] on input "00:17:35.521" at bounding box center [460, 166] width 39 height 24
paste input "04:53.00"
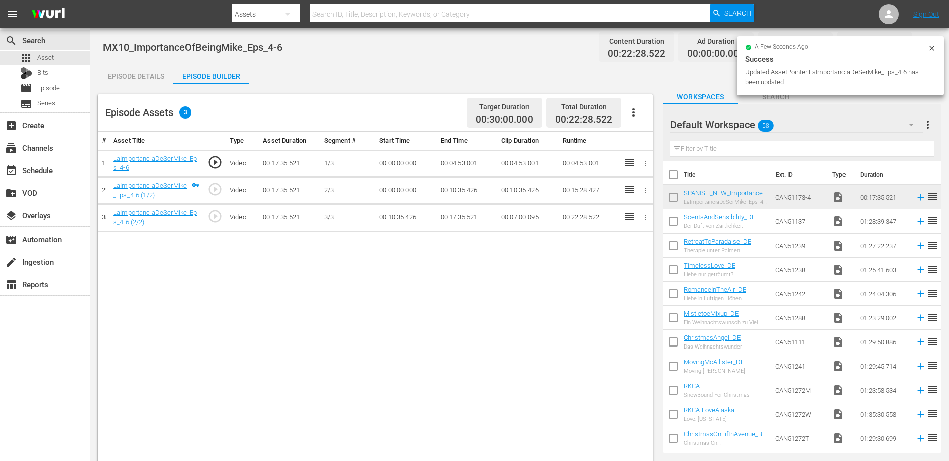
click at [394, 187] on td "00:00:00.000" at bounding box center [405, 190] width 61 height 27
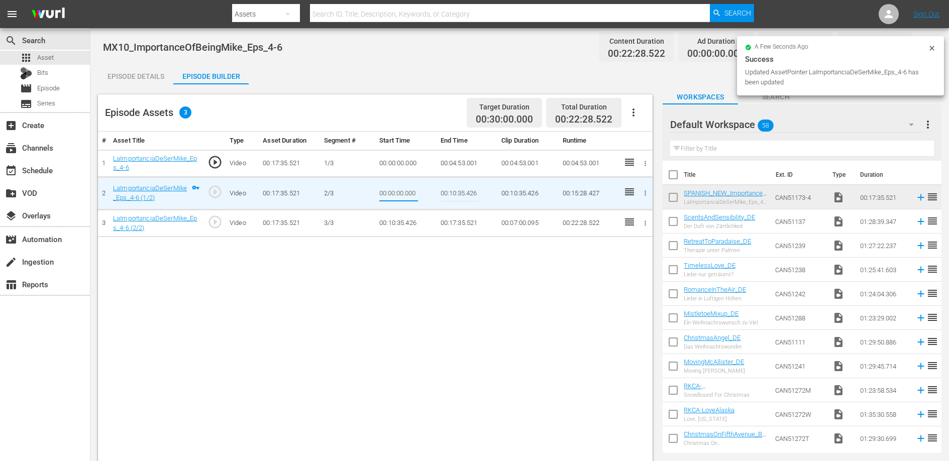
click at [394, 187] on input "00:00:00.000" at bounding box center [398, 193] width 39 height 24
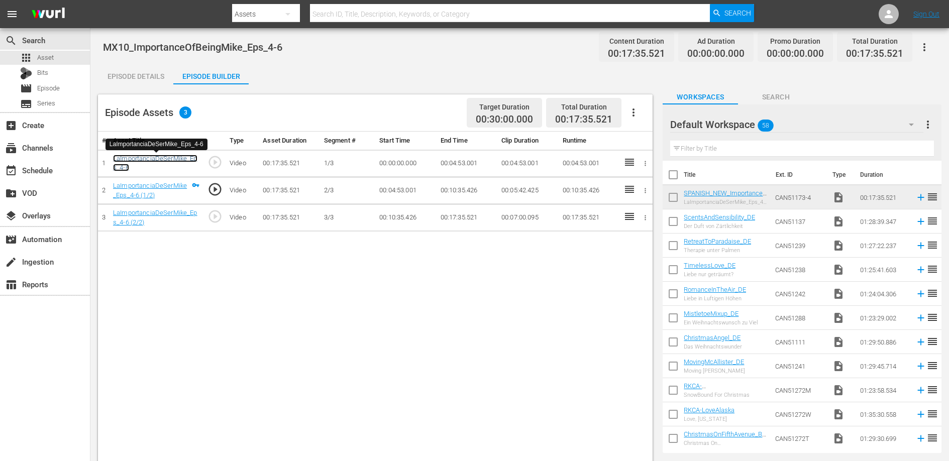
click at [162, 157] on link "LaImportanciaDeSerMike_Eps_4-6" at bounding box center [155, 163] width 84 height 17
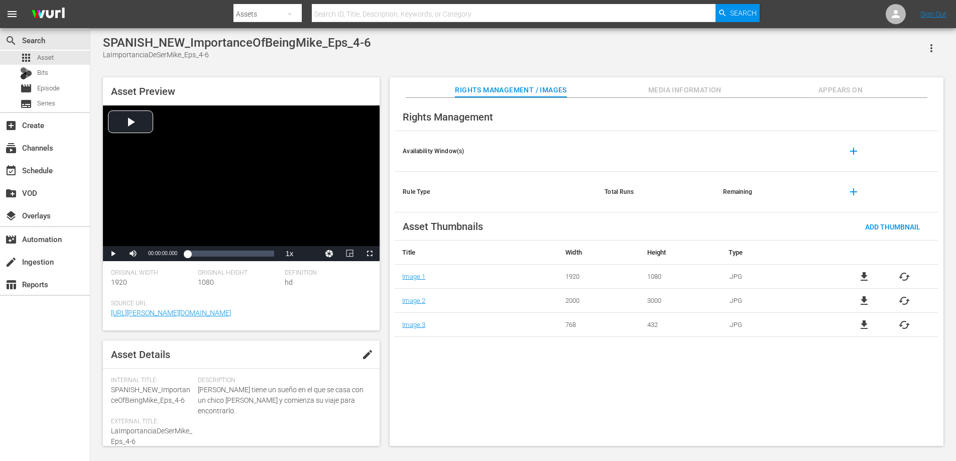
click at [836, 86] on span "Appears On" at bounding box center [840, 90] width 75 height 13
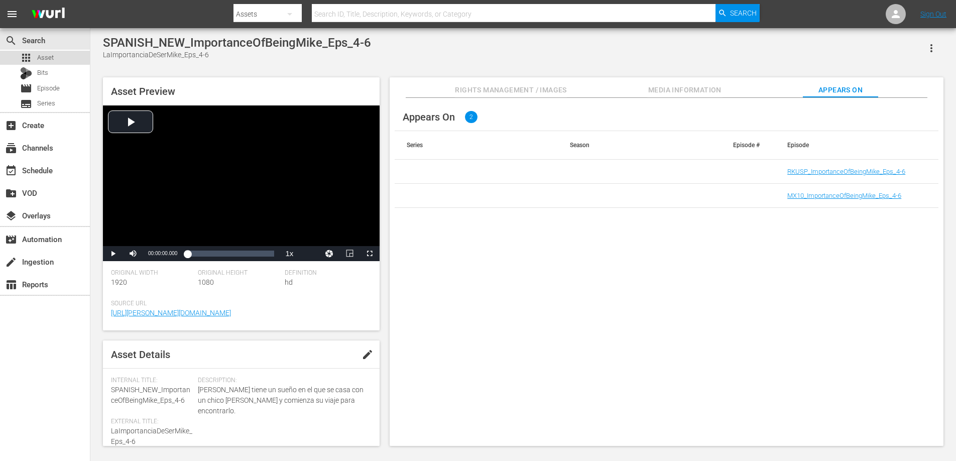
click at [44, 57] on span "Asset" at bounding box center [45, 58] width 17 height 10
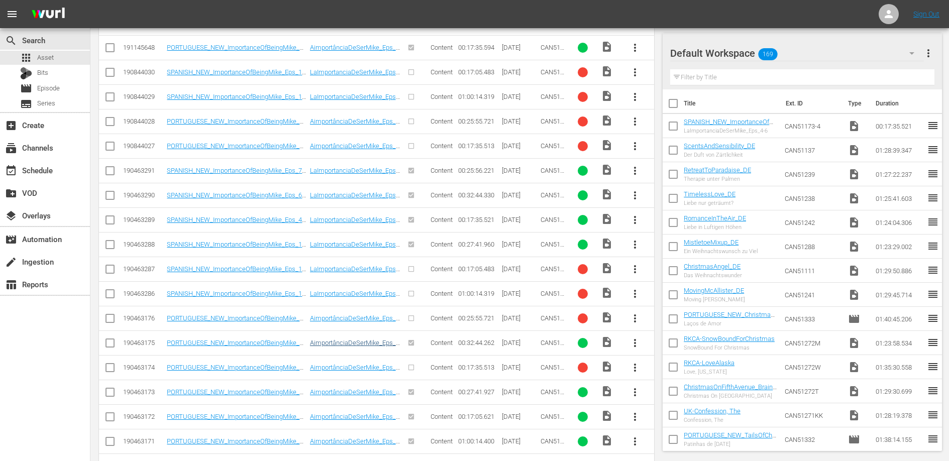
scroll to position [365, 0]
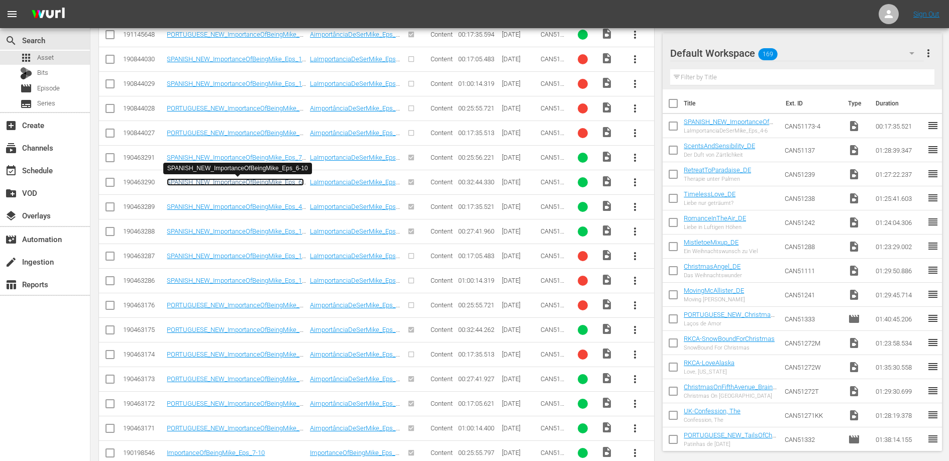
click at [276, 183] on link "SPANISH_NEW_ImportanceOfBeingMike_Eps_6-10" at bounding box center [235, 185] width 137 height 15
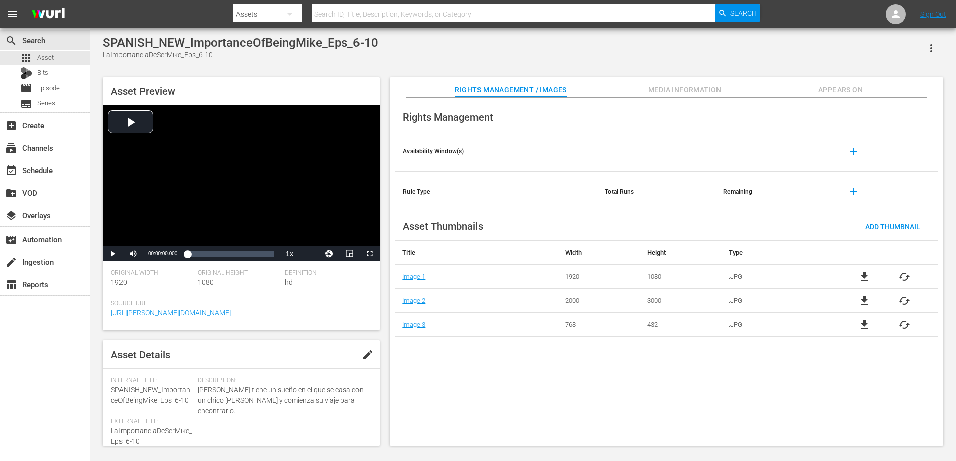
click at [838, 88] on span "Appears On" at bounding box center [840, 90] width 75 height 13
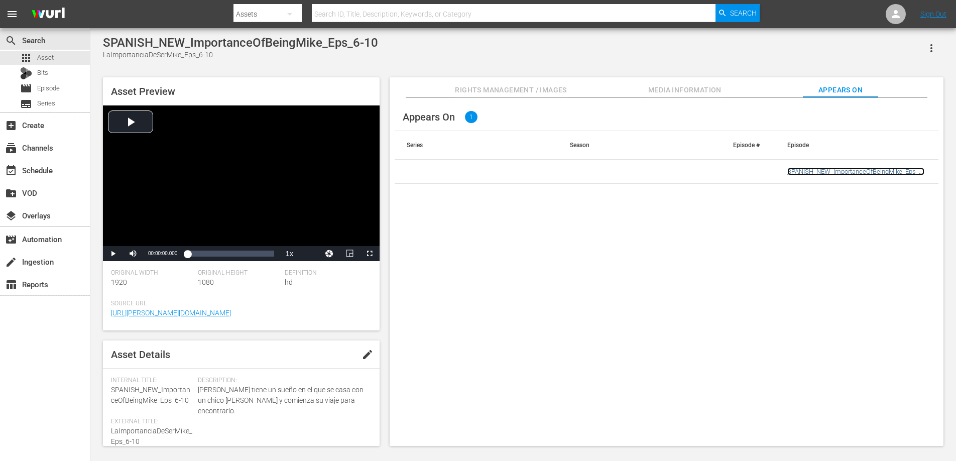
click at [848, 175] on link "SPANISH_NEW_ImportanceOfBeingMike_Eps_6-10" at bounding box center [856, 175] width 137 height 15
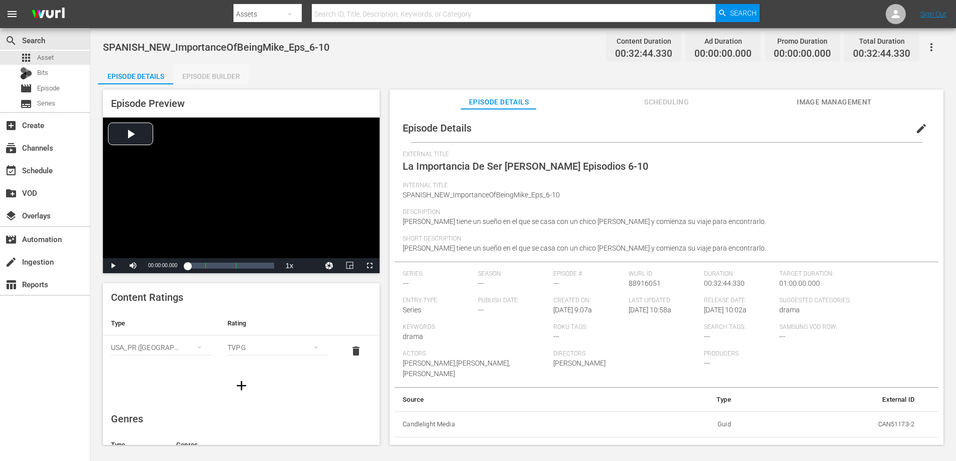
click at [227, 76] on div "Episode Builder" at bounding box center [210, 76] width 75 height 24
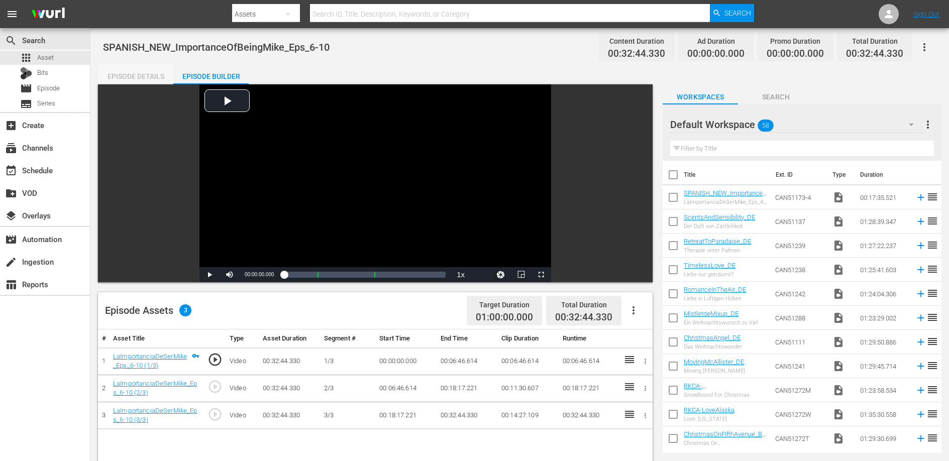
click at [150, 70] on div "Episode Details" at bounding box center [135, 76] width 75 height 24
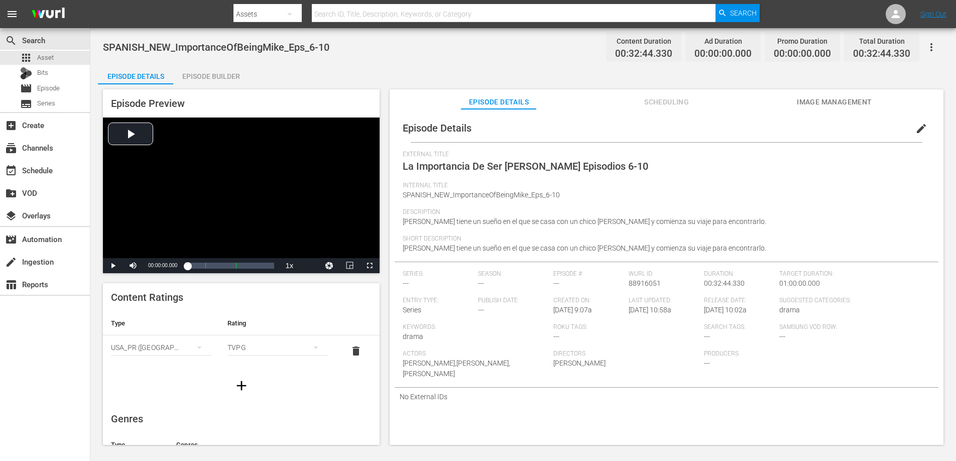
click at [918, 126] on span "edit" at bounding box center [922, 129] width 12 height 12
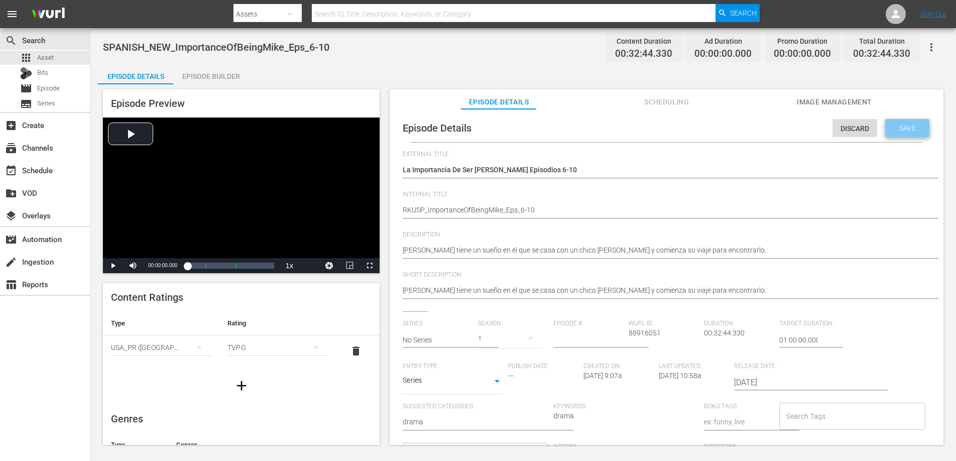
click at [900, 125] on span "Save" at bounding box center [908, 128] width 33 height 8
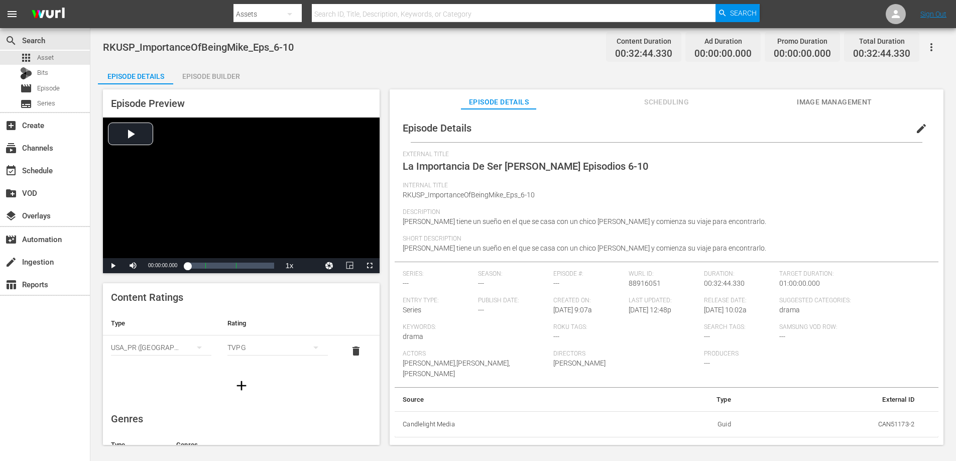
click at [933, 41] on icon "button" at bounding box center [932, 47] width 12 height 12
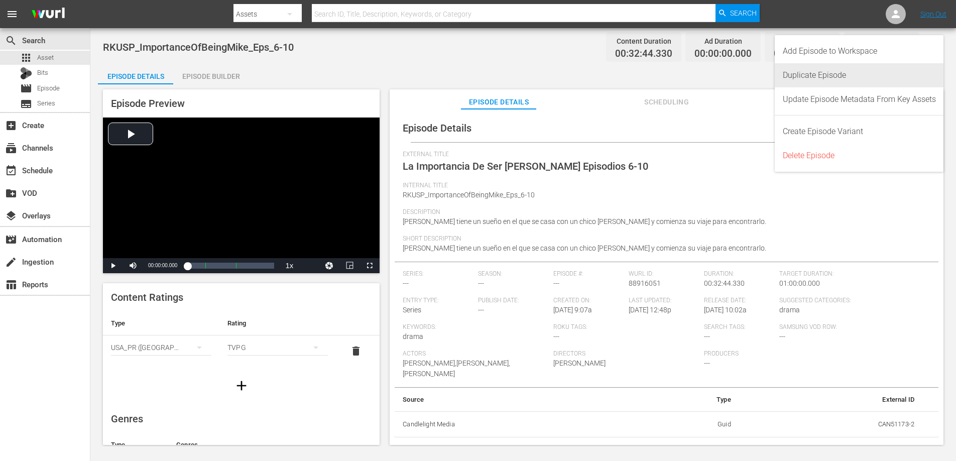
click at [832, 74] on div "Duplicate Episode" at bounding box center [859, 75] width 153 height 24
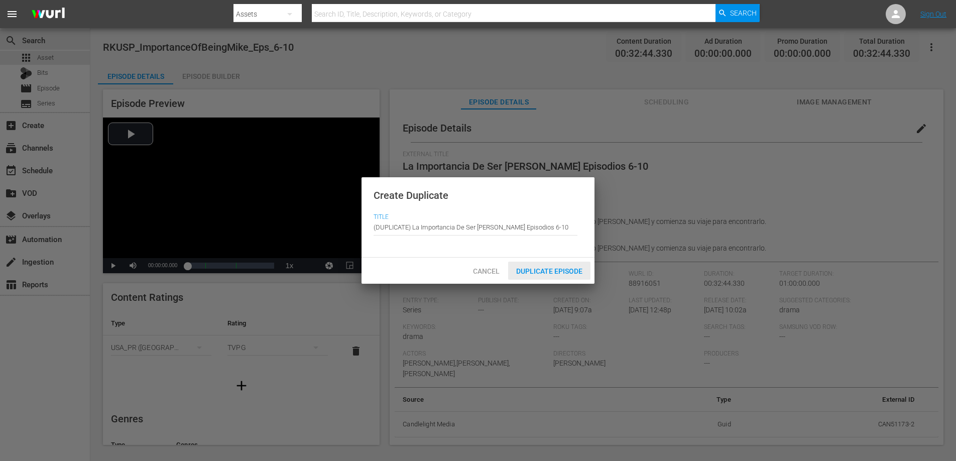
click at [552, 276] on div "Duplicate Episode" at bounding box center [549, 271] width 82 height 19
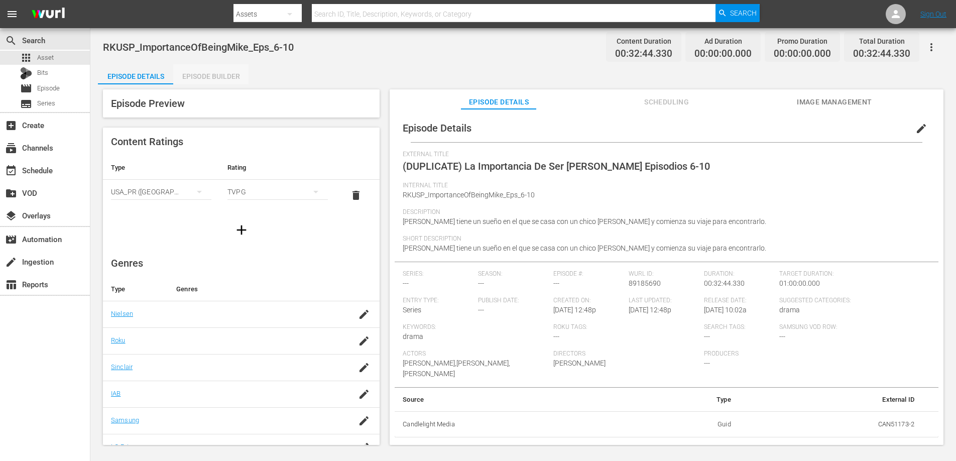
click at [214, 72] on div "Episode Builder" at bounding box center [210, 76] width 75 height 24
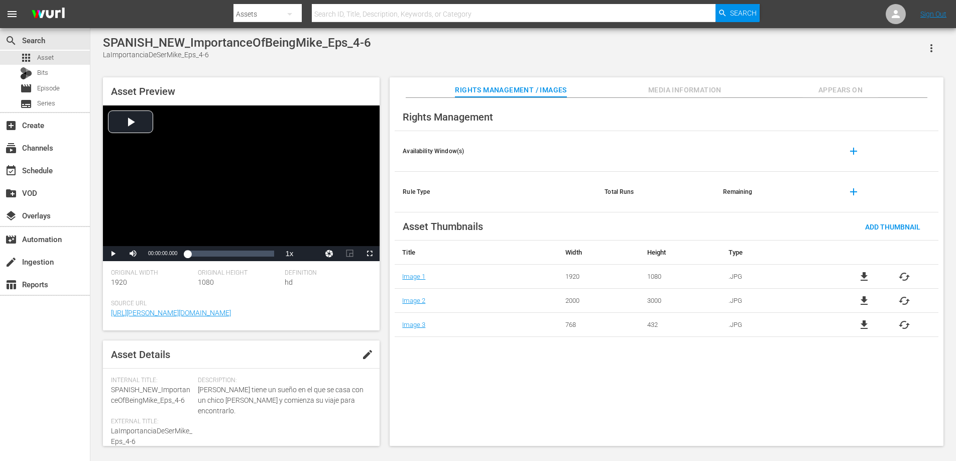
click at [931, 47] on icon "button" at bounding box center [932, 48] width 12 height 12
click at [907, 51] on div "Add To Workspace" at bounding box center [901, 52] width 68 height 24
click at [709, 45] on div "SPANISH_NEW_ImportanceOfBeingMike_Eps_4-6 LaImportanciaDeSerMike_Eps_4-6" at bounding box center [523, 48] width 841 height 25
click at [930, 47] on icon "button" at bounding box center [932, 48] width 12 height 12
click at [918, 51] on div "Add To Workspace" at bounding box center [901, 52] width 68 height 24
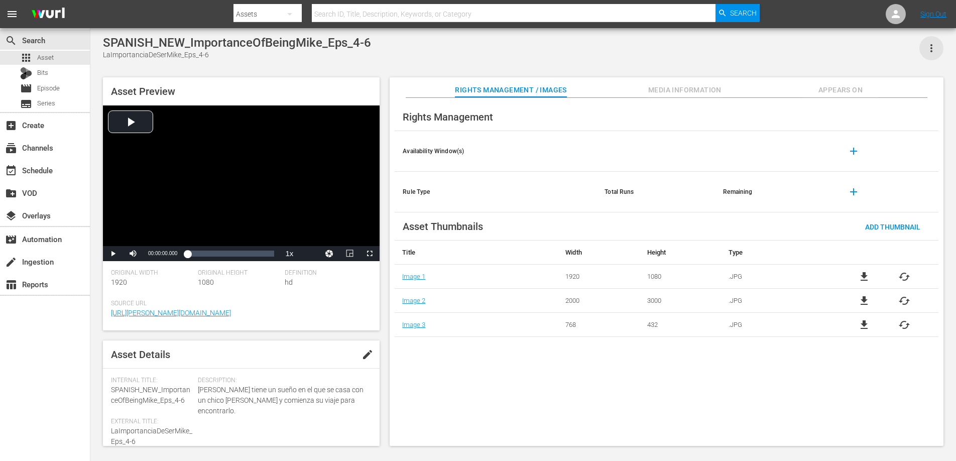
click at [929, 44] on icon "button" at bounding box center [932, 48] width 12 height 12
click at [923, 53] on div "Add To Workspace" at bounding box center [901, 52] width 68 height 24
click at [935, 49] on icon "button" at bounding box center [932, 48] width 12 height 12
click at [914, 54] on div "Add To Workspace" at bounding box center [901, 52] width 68 height 24
click at [35, 58] on div "apps Asset" at bounding box center [37, 58] width 34 height 14
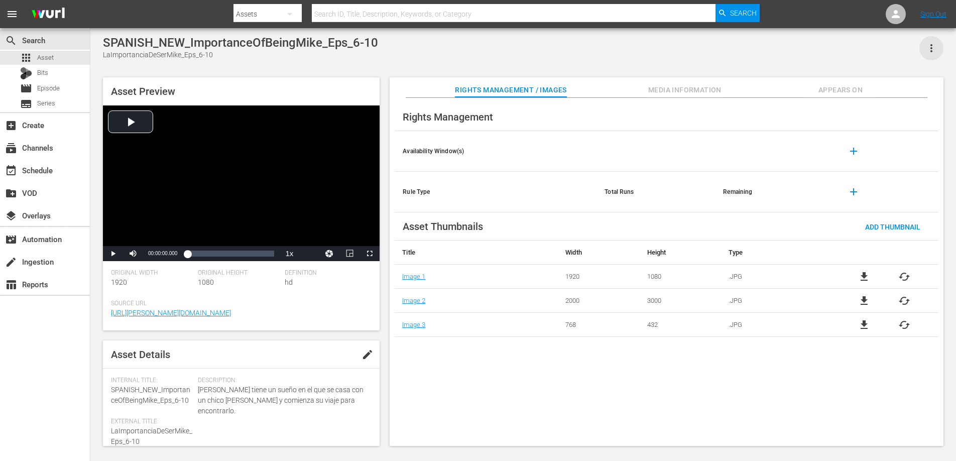
click at [932, 48] on icon "button" at bounding box center [932, 48] width 2 height 8
click at [918, 54] on div "Add To Workspace" at bounding box center [901, 52] width 68 height 24
click at [331, 81] on div "Asset Preview Video Player is loading. Play Video Play Mute Current Time 00:00:…" at bounding box center [241, 203] width 277 height 253
click at [841, 91] on span "Appears On" at bounding box center [840, 90] width 75 height 13
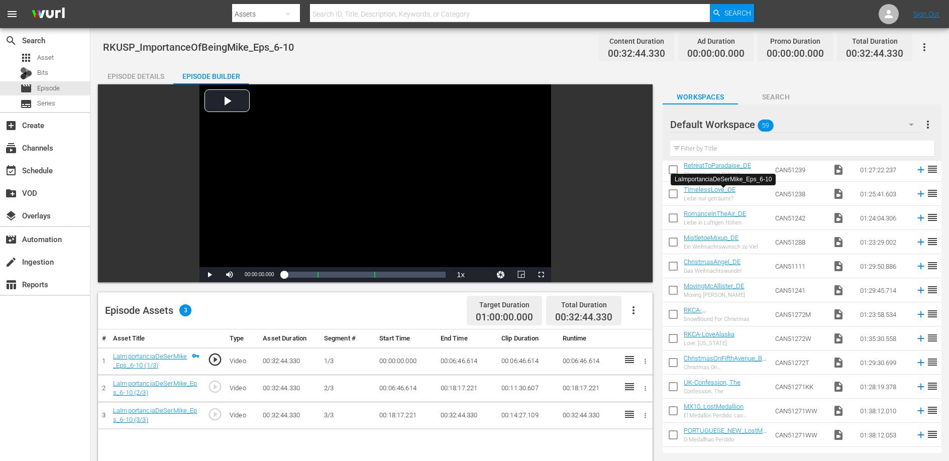
scroll to position [103, 0]
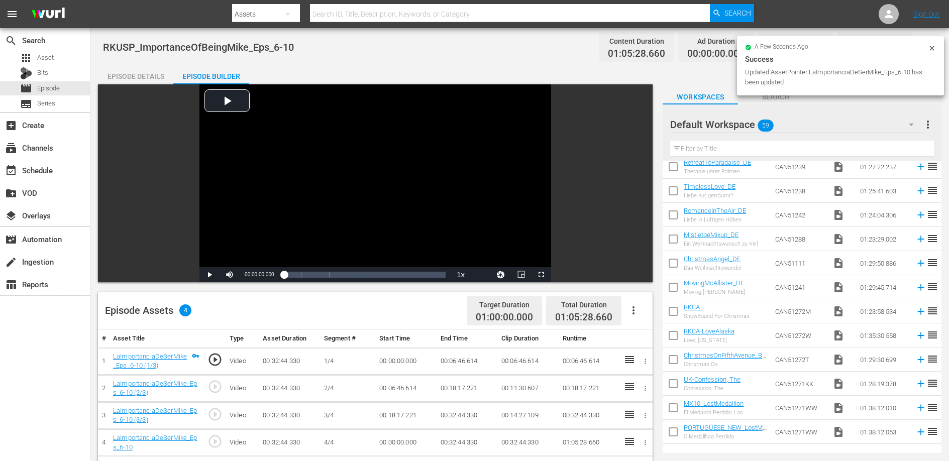
drag, startPoint x: 739, startPoint y: 193, endPoint x: 194, endPoint y: 0, distance: 578.8
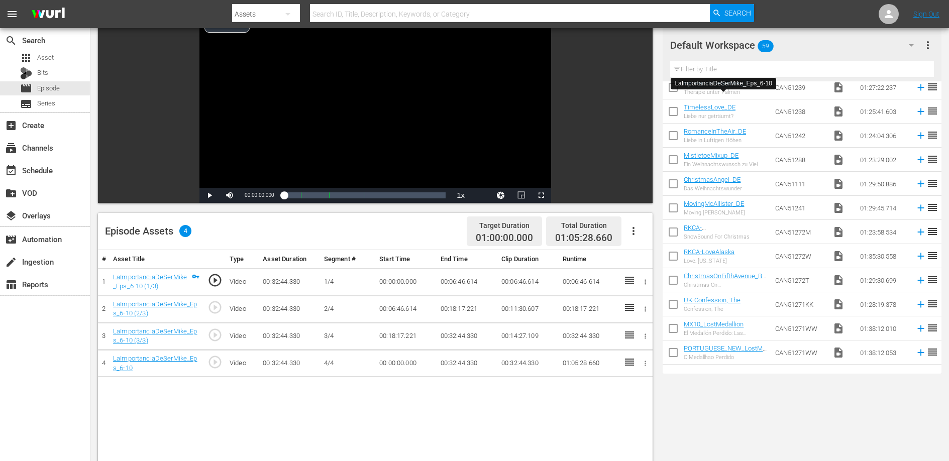
scroll to position [0, 0]
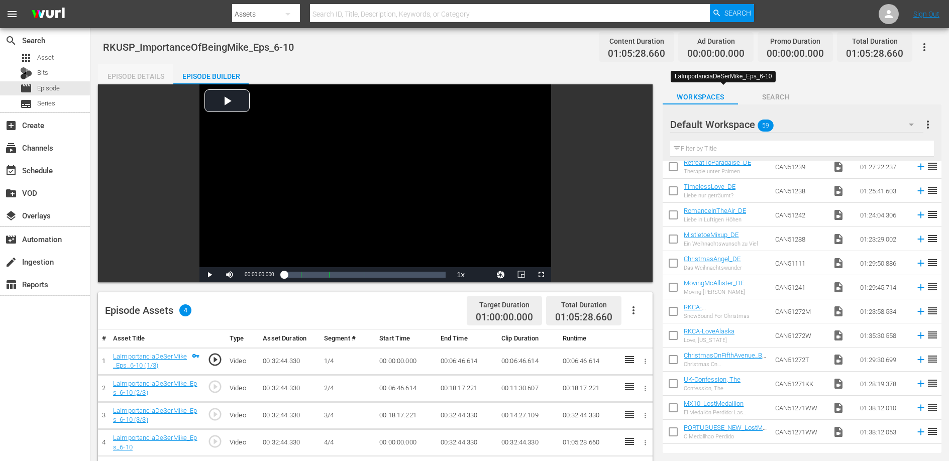
click at [124, 78] on div "Episode Details" at bounding box center [135, 76] width 75 height 24
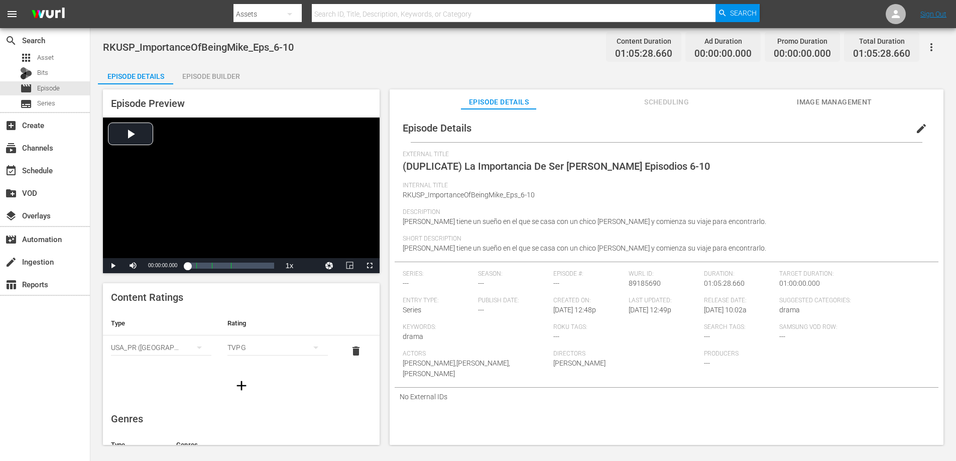
click at [916, 128] on span "edit" at bounding box center [922, 129] width 12 height 12
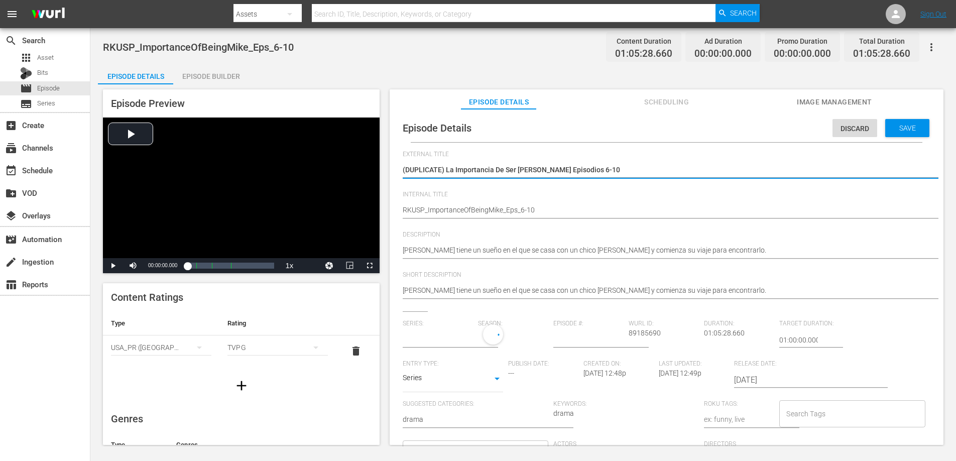
type input "No Series"
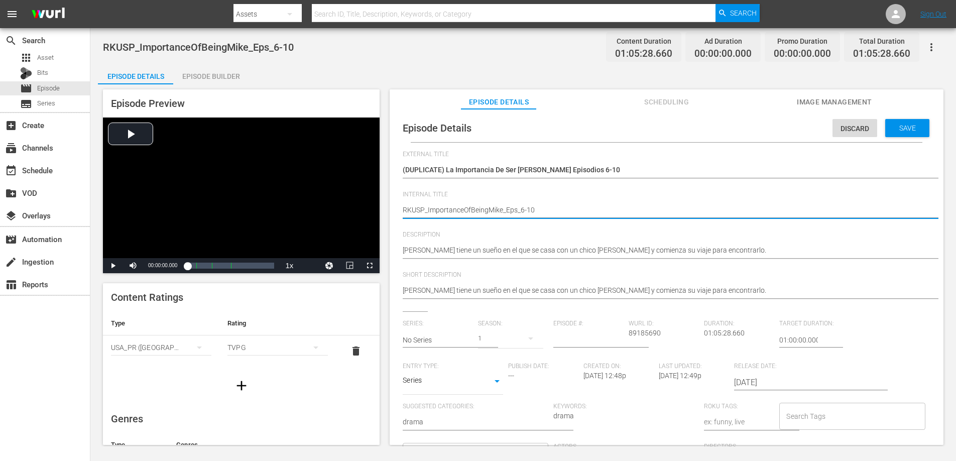
type textarea "RKUS_ImportanceOfBeingMike_Eps_6-10"
type textarea "RKU_ImportanceOfBeingMike_Eps_6-10"
type textarea "RK_ImportanceOfBeingMike_Eps_6-10"
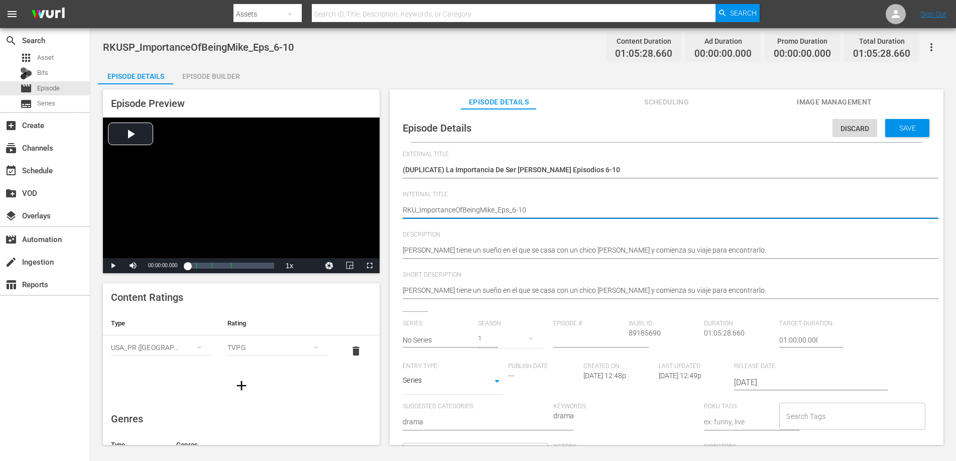
type textarea "RK_ImportanceOfBeingMike_Eps_6-10"
type textarea "R_ImportanceOfBeingMike_Eps_6-10"
type textarea "_ImportanceOfBeingMike_Eps_6-10"
type textarea "M_ImportanceOfBeingMike_Eps_6-10"
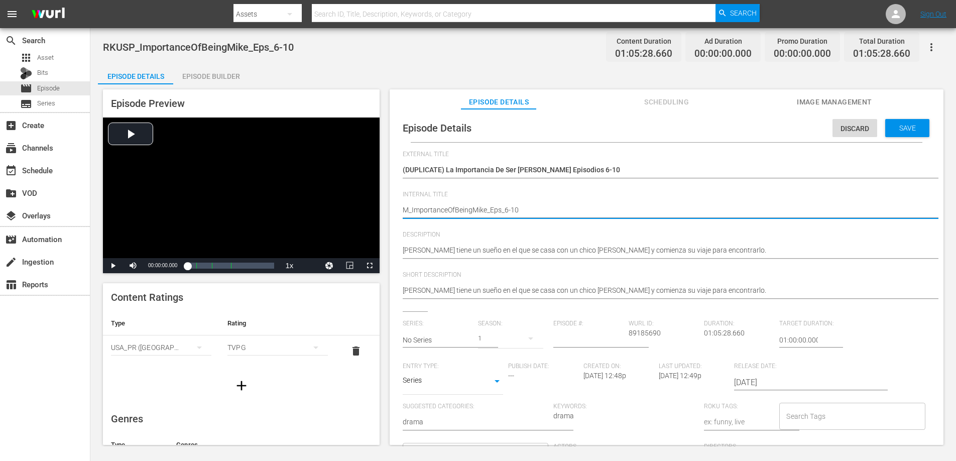
type textarea "MS_ImportanceOfBeingMike_Eps_6-10"
type textarea "M_ImportanceOfBeingMike_Eps_6-10"
type textarea "MX_ImportanceOfBeingMike_Eps_6-10"
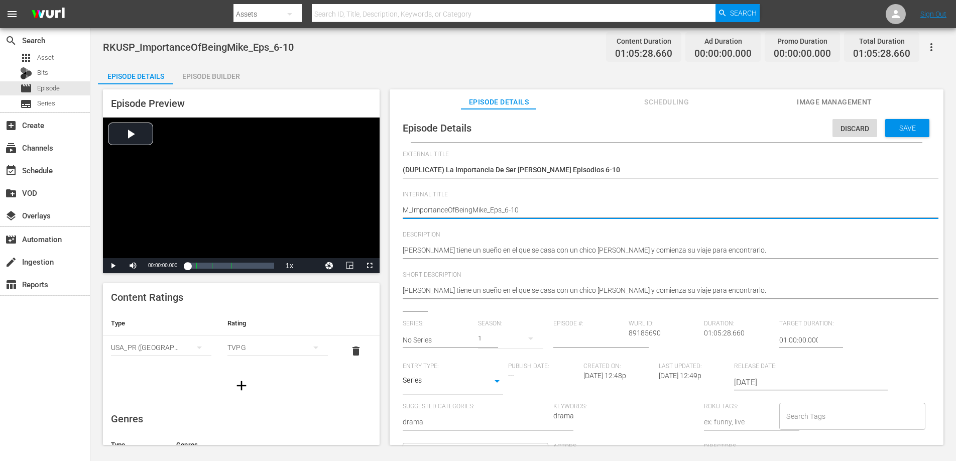
type textarea "MX_ImportanceOfBeingMike_Eps_6-10"
type textarea "MX1_ImportanceOfBeingMike_Eps_6-10"
type textarea "MX10_ImportanceOfBeingMike_Eps_6-10"
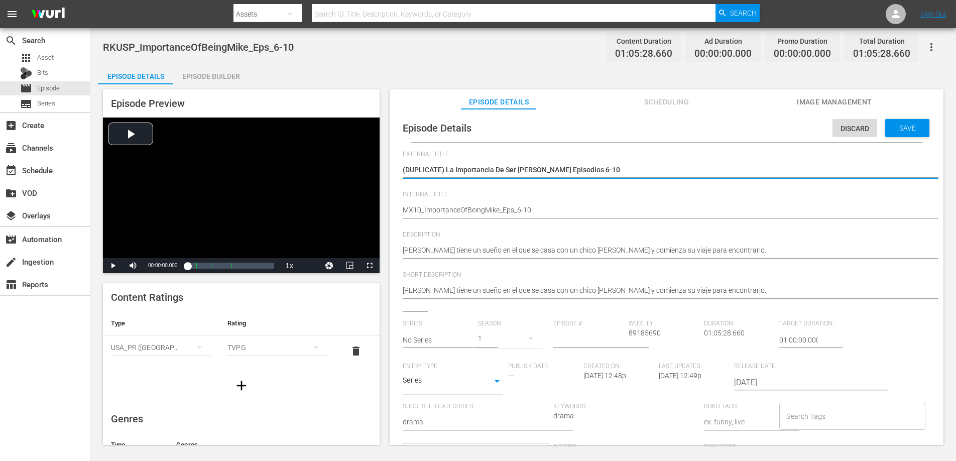
type textarea "(DUPLICATE)La Importancia De Ser Mike Episodios 6-10"
type textarea "(DUPLICATELa Importancia De Ser Mike Episodios 6-10"
type textarea "(DUPLICATLa Importancia De Ser Mike Episodios 6-10"
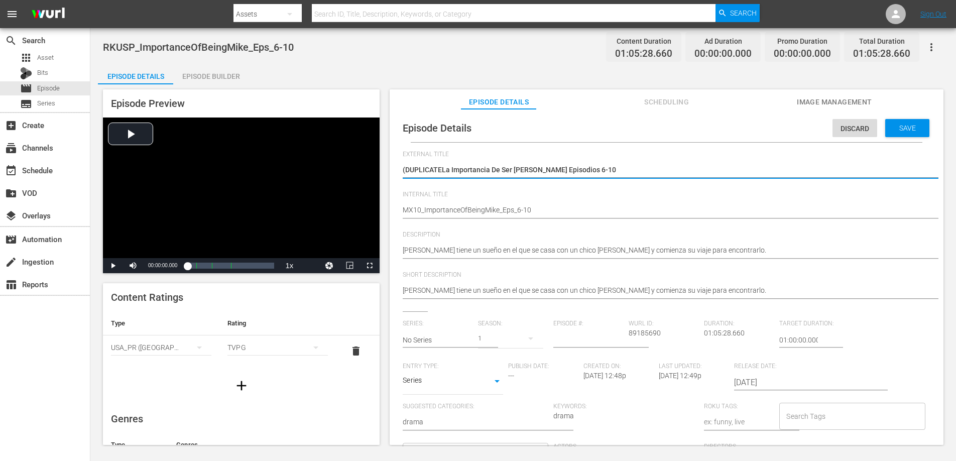
type textarea "(DUPLICATLa Importancia De Ser Mike Episodios 6-10"
type textarea "(DUPLICALa Importancia De Ser Mike Episodios 6-10"
type textarea "(DUPLICLa Importancia De Ser Mike Episodios 6-10"
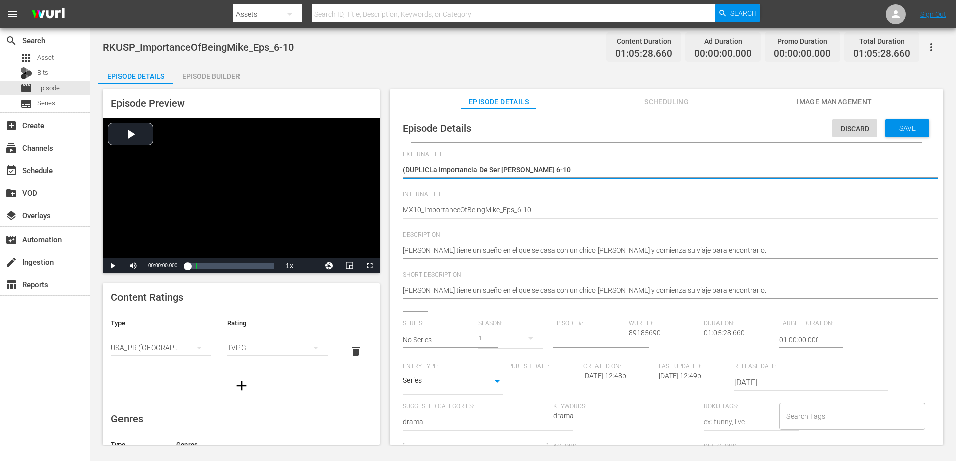
type textarea "(DUPLILa Importancia De Ser Mike Episodios 6-10"
type textarea "(DUPLLa Importancia De Ser Mike Episodios 6-10"
type textarea "(DUPLa Importancia De Ser Mike Episodios 6-10"
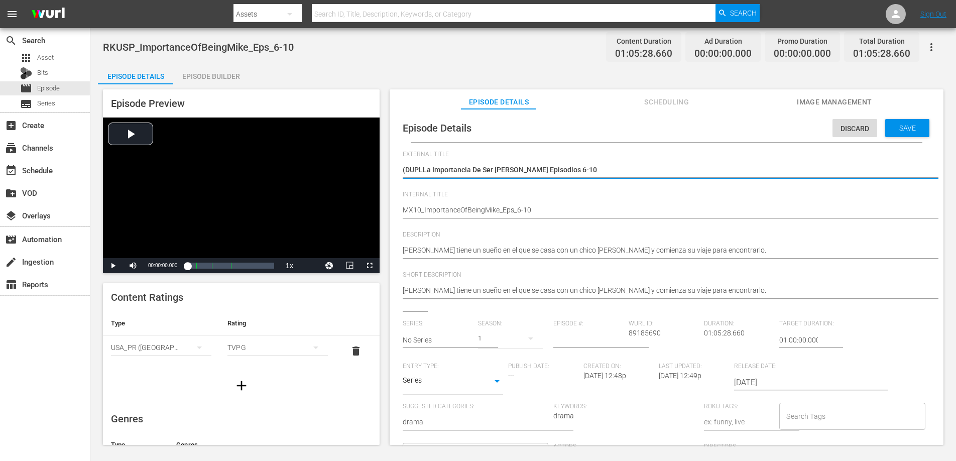
type textarea "(DUPLa Importancia De Ser Mike Episodios 6-10"
type textarea "(DULa Importancia De Ser Mike Episodios 6-10"
type textarea "(DLa Importancia De Ser Mike Episodios 6-10"
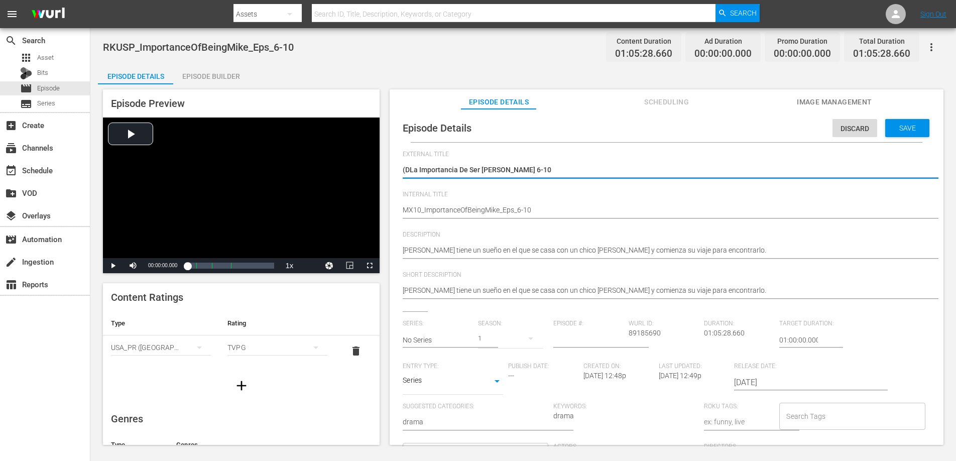
type textarea "(La Importancia De Ser Mike Episodios 6-10"
type textarea "La Importancia De Ser Mike Episodios 6-10"
click at [911, 125] on span "Save" at bounding box center [908, 128] width 33 height 8
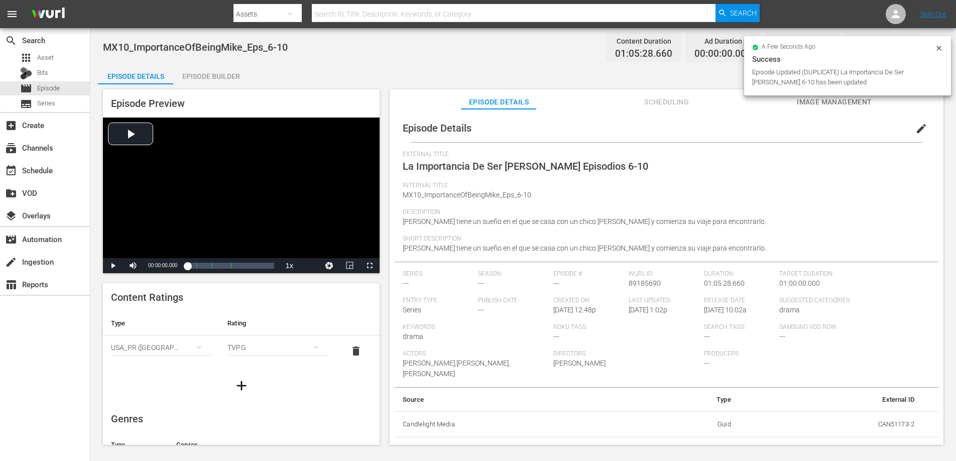
click at [227, 76] on div "Episode Builder" at bounding box center [210, 76] width 75 height 24
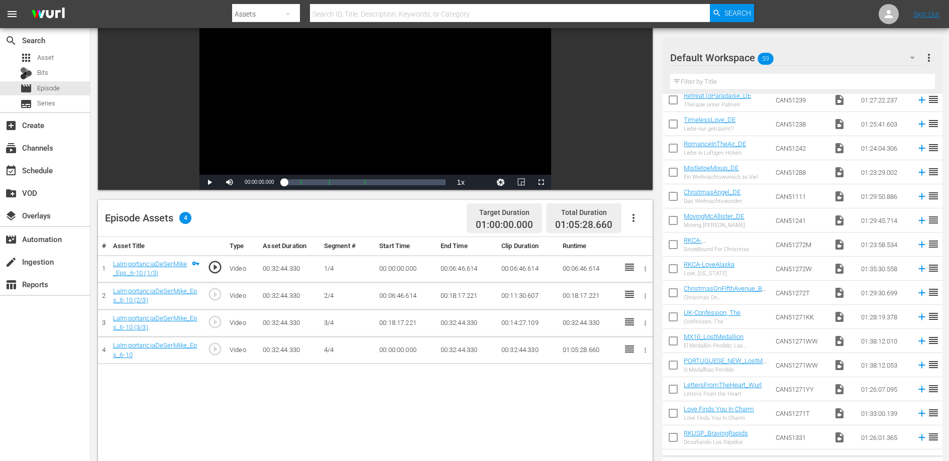
scroll to position [112, 0]
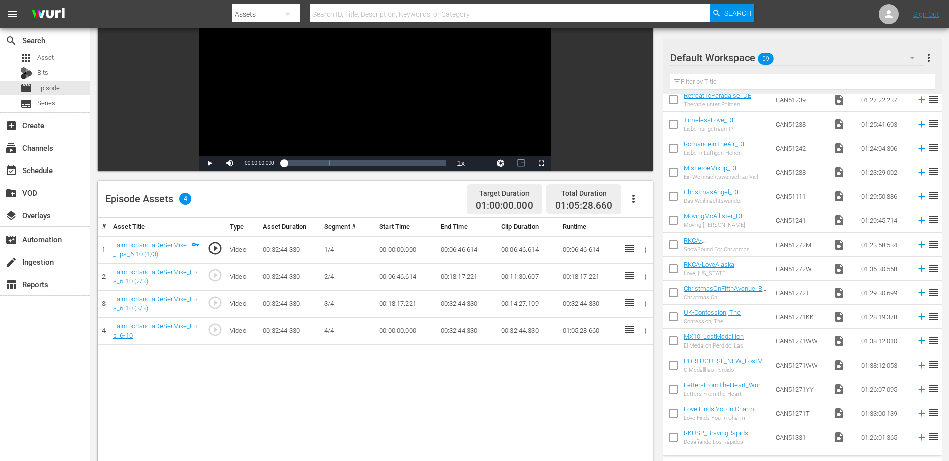
click at [459, 271] on td "00:18:17.221" at bounding box center [466, 276] width 61 height 27
click at [459, 276] on td "00:18:17.221" at bounding box center [466, 276] width 61 height 27
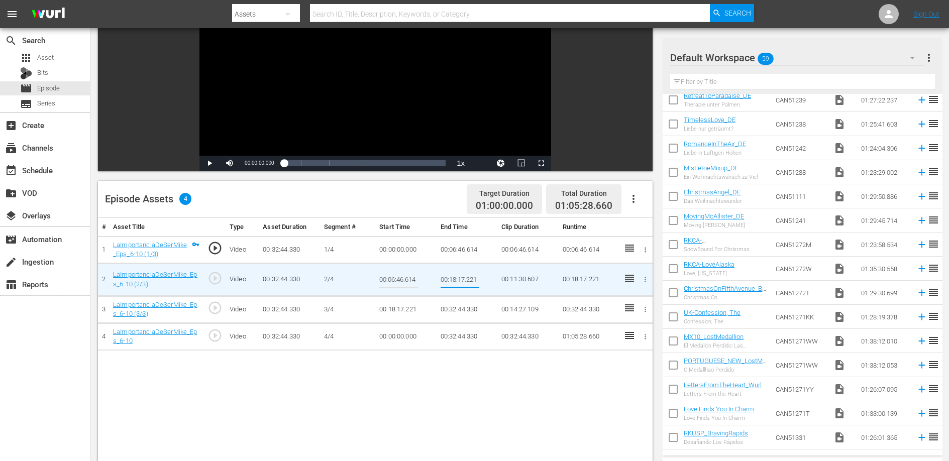
click at [459, 276] on input "00:18:17.221" at bounding box center [460, 280] width 39 height 24
type input "00:12:51.645"
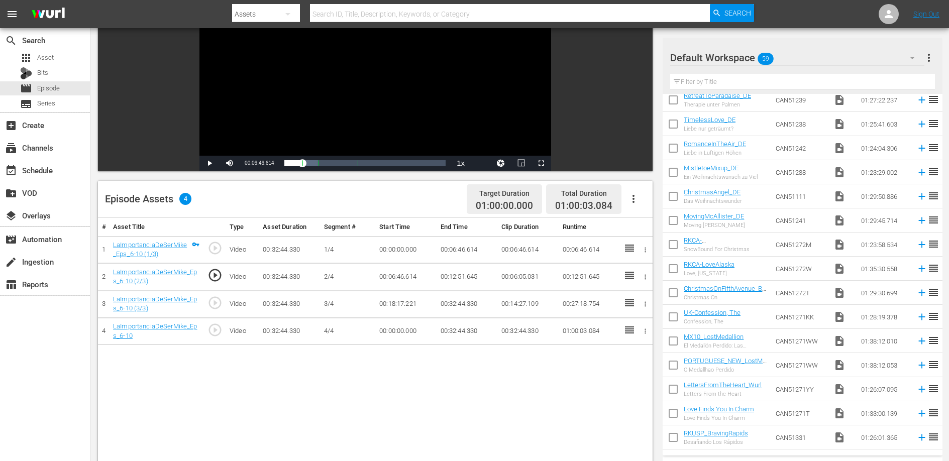
drag, startPoint x: 643, startPoint y: 332, endPoint x: 628, endPoint y: 329, distance: 15.4
click at [628, 328] on tr "4 LaImportanciaDeSerMike_Eps_6-10 play_circle_outline Video 00:32:44.330 4/4 00…" at bounding box center [375, 331] width 555 height 27
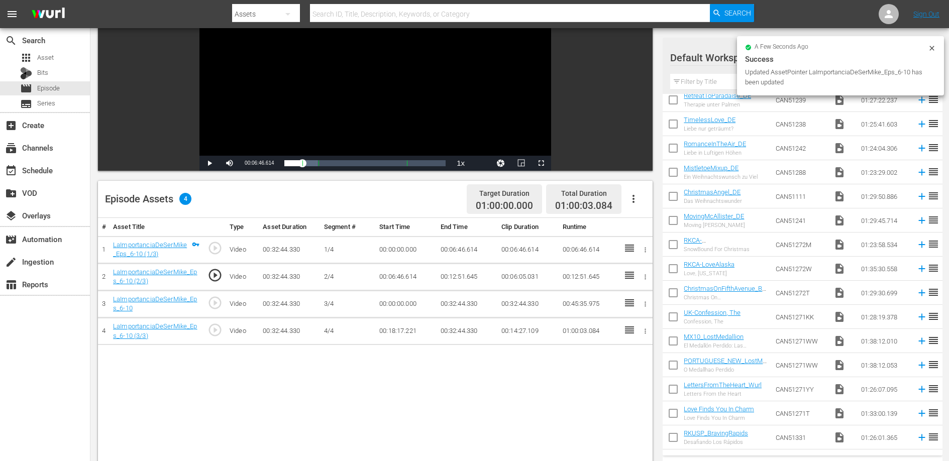
click at [457, 278] on td "00:12:51.645" at bounding box center [466, 276] width 61 height 27
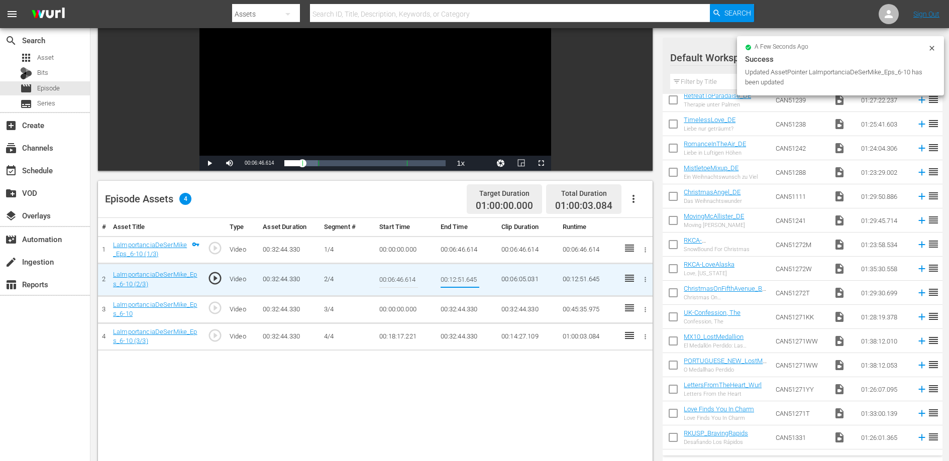
click at [457, 278] on input "00:12:51.645" at bounding box center [460, 280] width 39 height 24
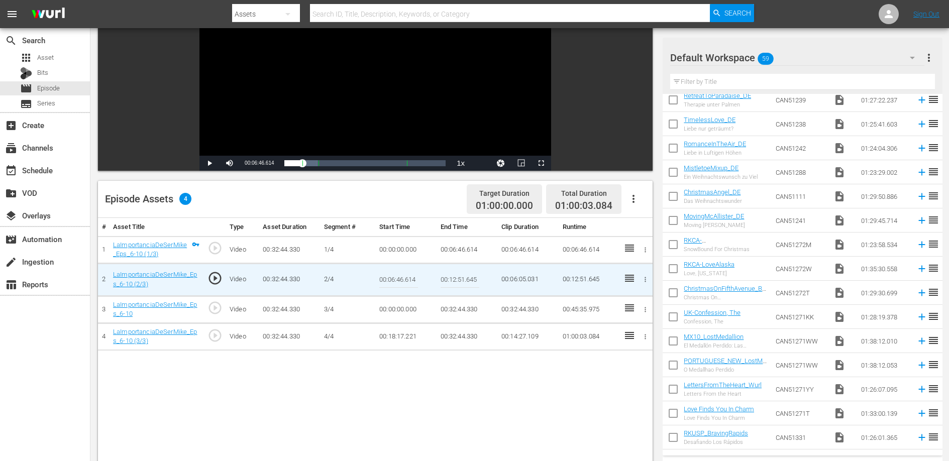
click at [392, 315] on td "00:00:00.000" at bounding box center [405, 309] width 61 height 27
click at [393, 310] on td "00:00:00.000" at bounding box center [405, 309] width 61 height 27
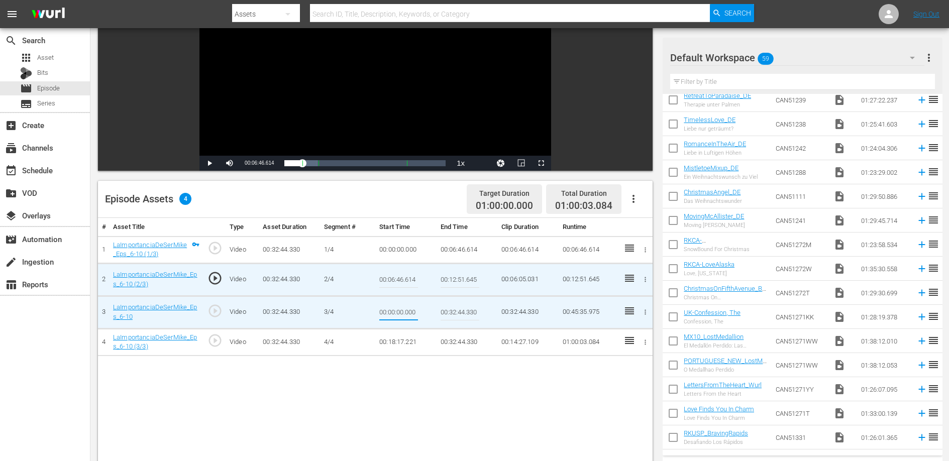
click at [393, 310] on input "00:00:00.000" at bounding box center [398, 312] width 39 height 24
type input "00:12:51.645"
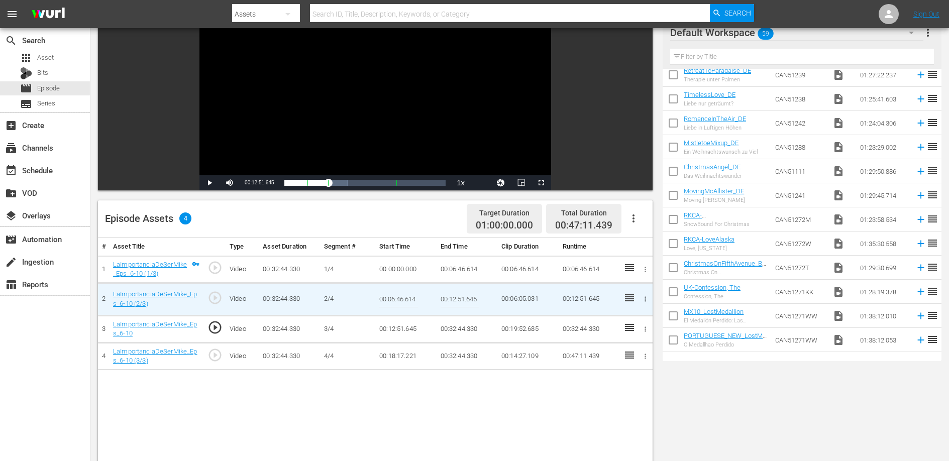
scroll to position [96, 0]
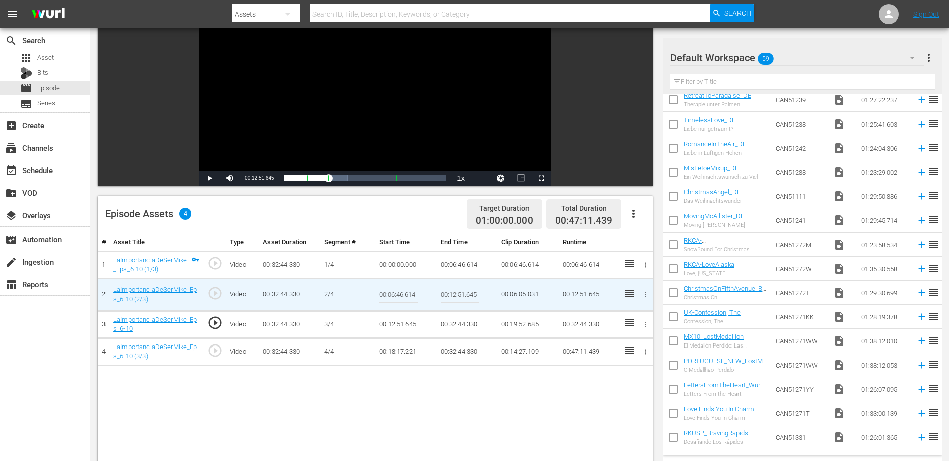
click at [397, 353] on td "00:18:17.221" at bounding box center [405, 351] width 61 height 27
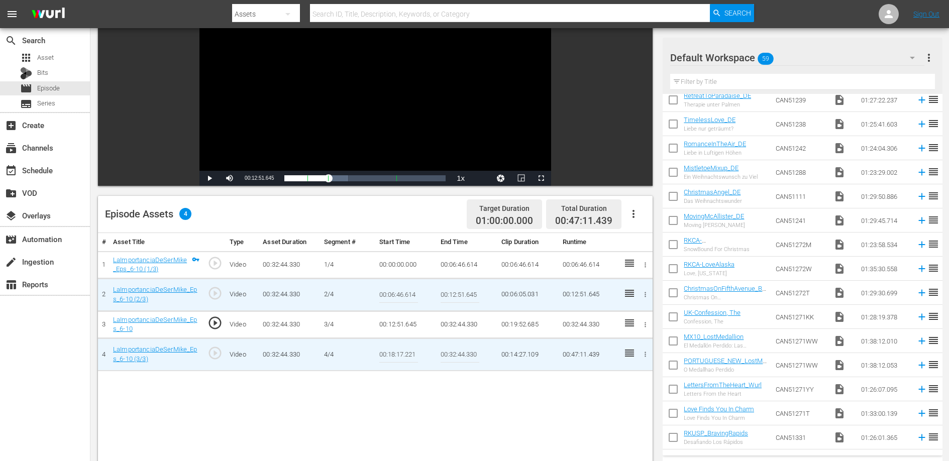
click at [397, 353] on input "00:18:17.221" at bounding box center [398, 355] width 39 height 24
click at [470, 324] on td "00:32:44.330" at bounding box center [466, 324] width 61 height 27
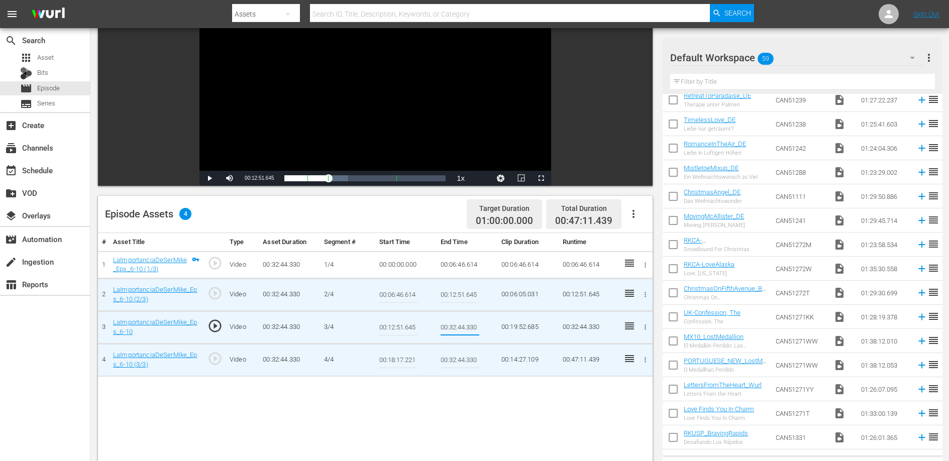
click at [469, 324] on input "00:32:44.330" at bounding box center [460, 327] width 39 height 24
type input "00:18:17.221"
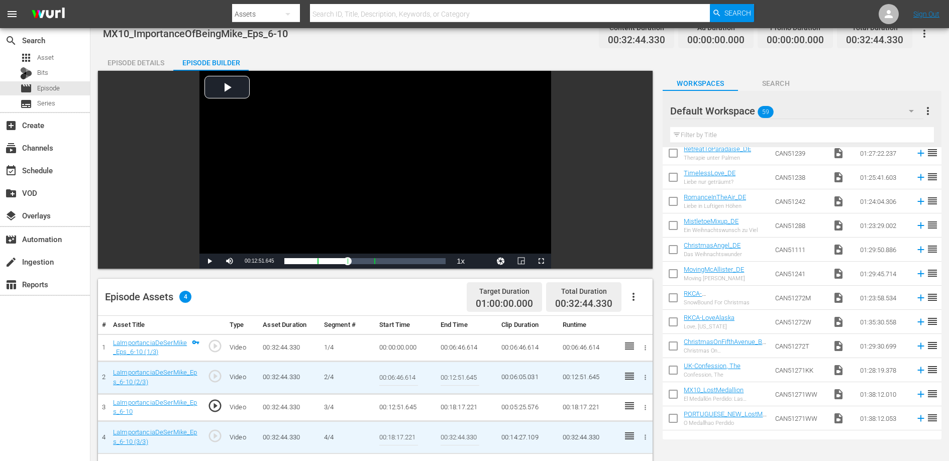
scroll to position [0, 0]
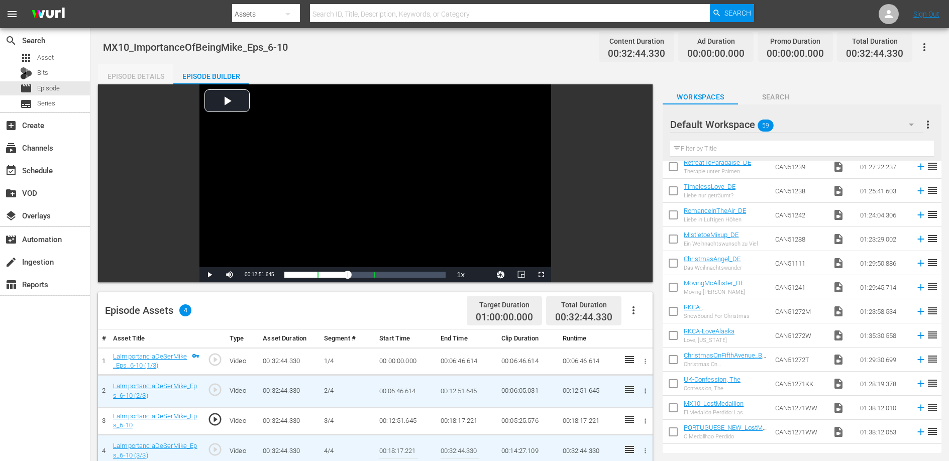
click at [125, 74] on div "Episode Details" at bounding box center [135, 76] width 75 height 24
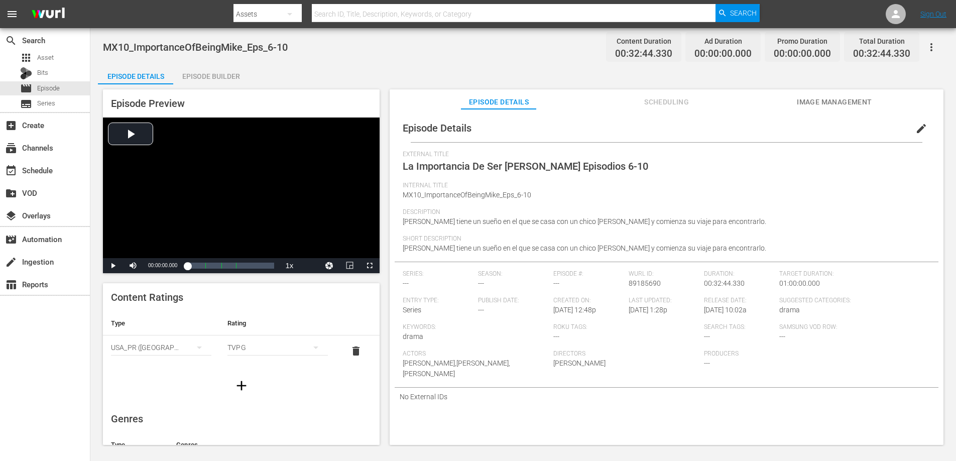
click at [842, 191] on div "Internal Title MX10_ImportanceOfBeingMike_Eps_6-10" at bounding box center [667, 195] width 528 height 27
click at [189, 74] on div "Episode Builder" at bounding box center [210, 76] width 75 height 24
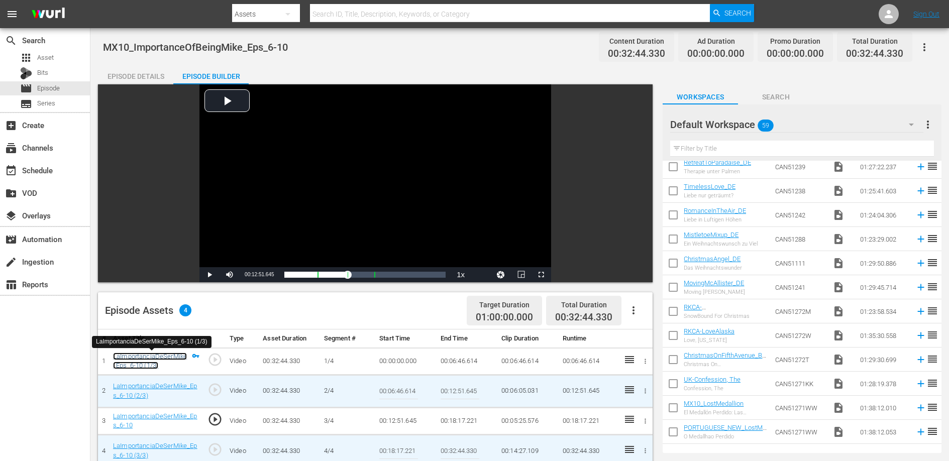
click at [148, 355] on link "LaImportanciaDeSerMike_Eps_6-10 (1/3)" at bounding box center [150, 361] width 74 height 17
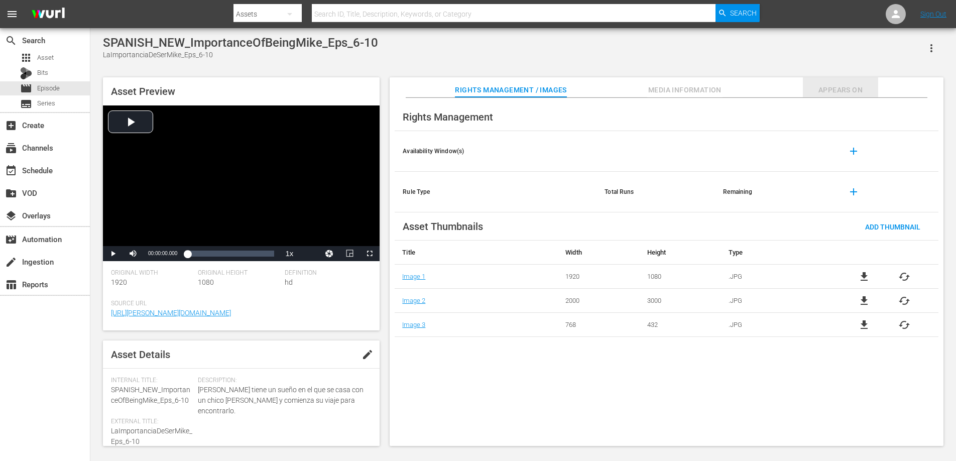
click at [853, 86] on span "Appears On" at bounding box center [840, 90] width 75 height 13
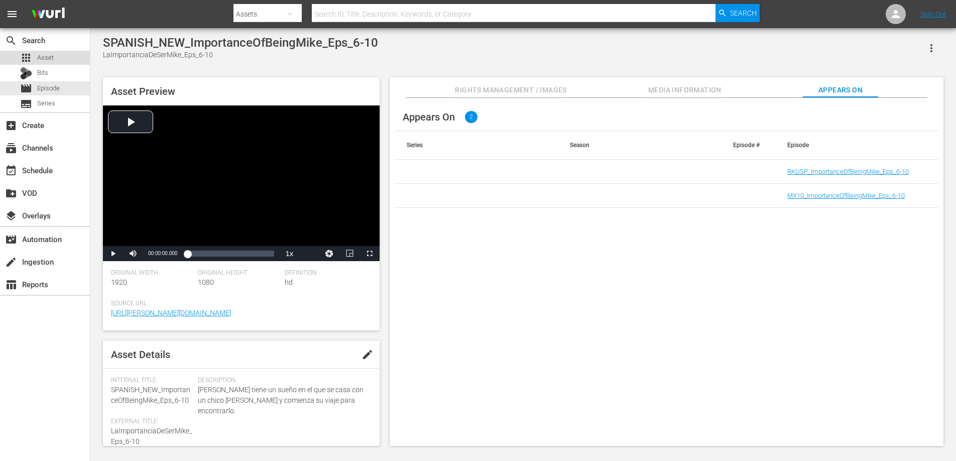
click at [39, 55] on span "Asset" at bounding box center [45, 58] width 17 height 10
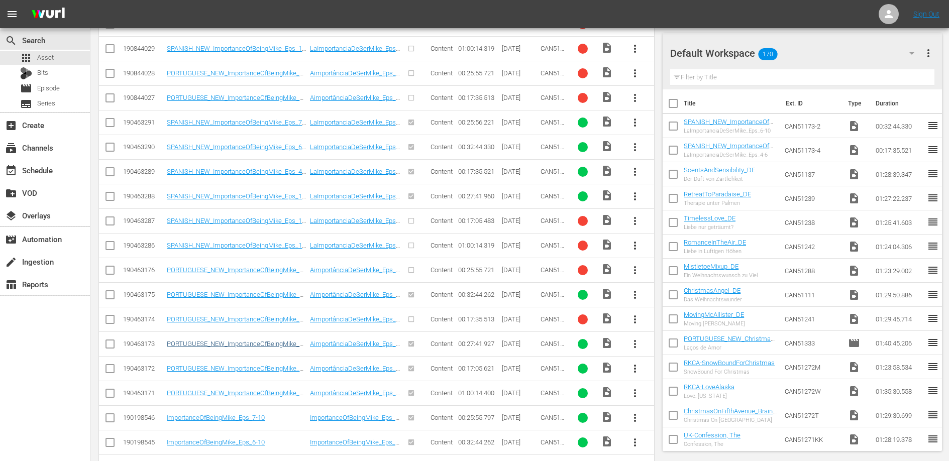
scroll to position [345, 0]
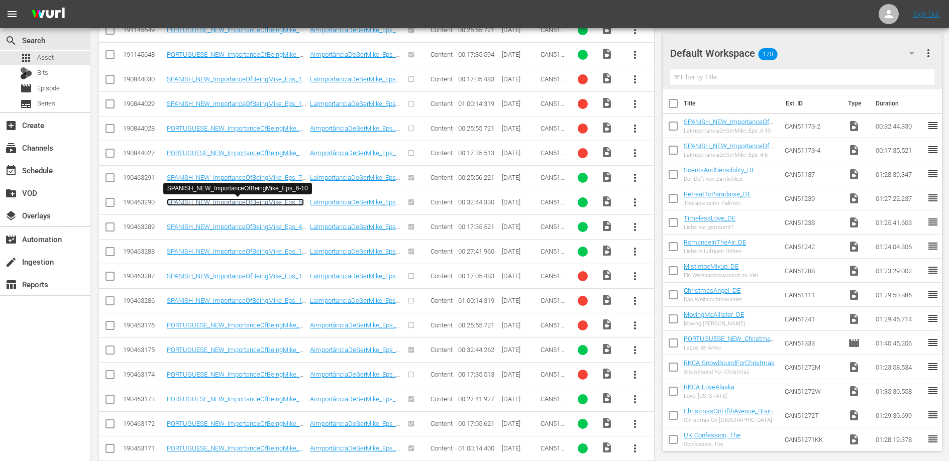
click at [265, 202] on link "SPANISH_NEW_ImportanceOfBeingMike_Eps_6-10" at bounding box center [235, 205] width 137 height 15
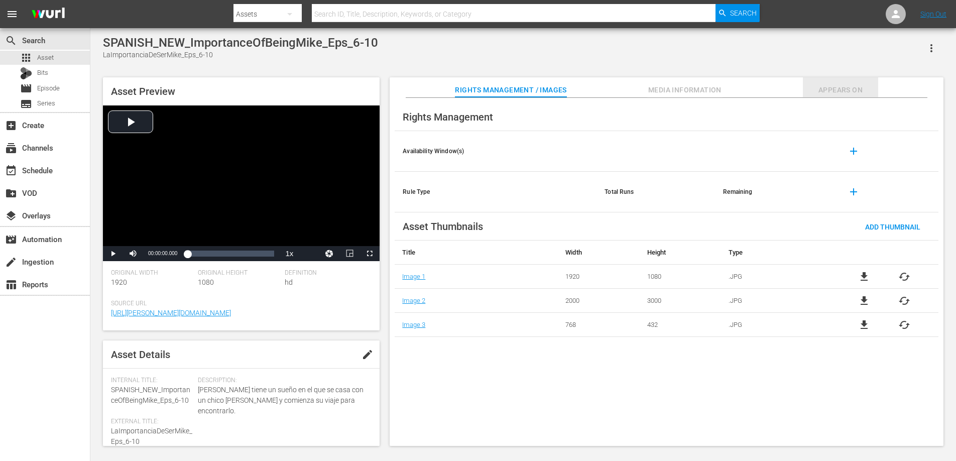
click at [846, 89] on span "Appears On" at bounding box center [840, 90] width 75 height 13
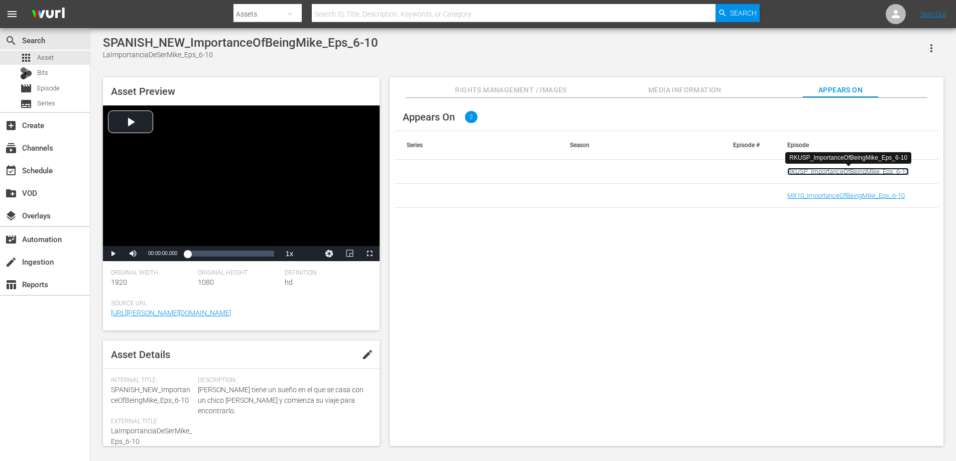
click at [805, 172] on link "RKUSP_ImportanceOfBeingMike_Eps_6-10" at bounding box center [849, 172] width 122 height 8
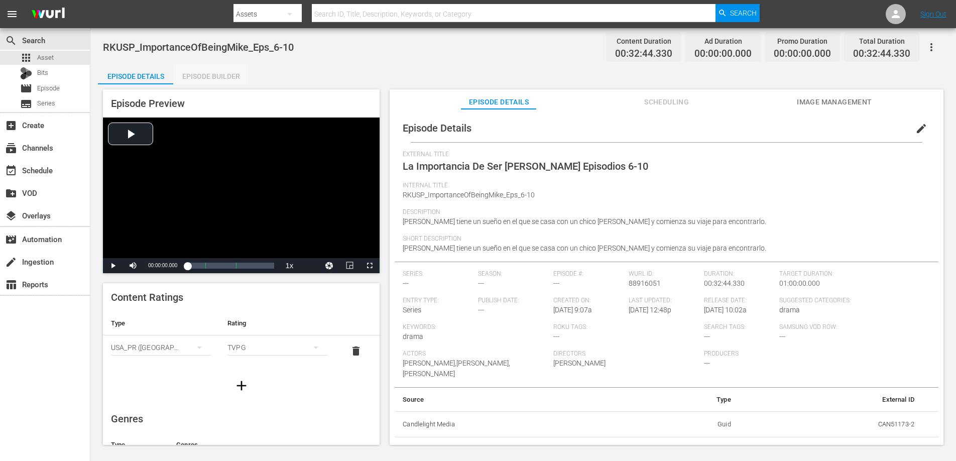
click at [225, 75] on div "Episode Builder" at bounding box center [210, 76] width 75 height 24
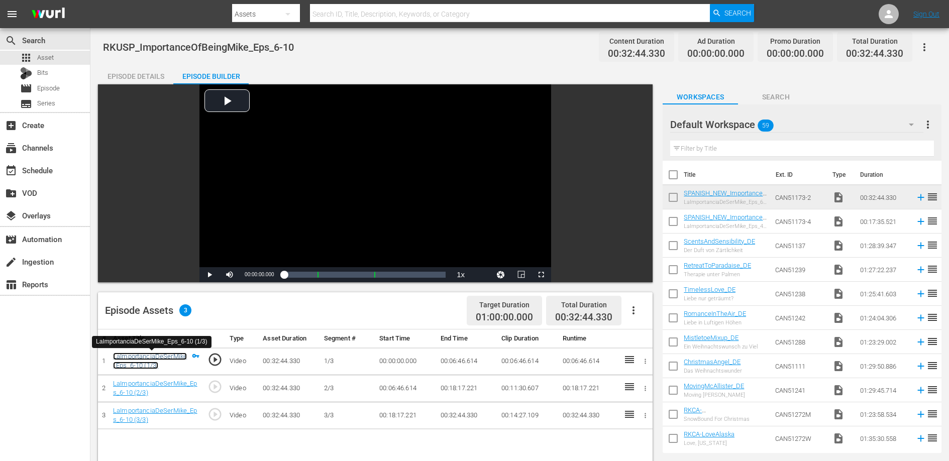
click at [149, 355] on link "LaImportanciaDeSerMike_Eps_6-10 (1/3)" at bounding box center [150, 361] width 74 height 17
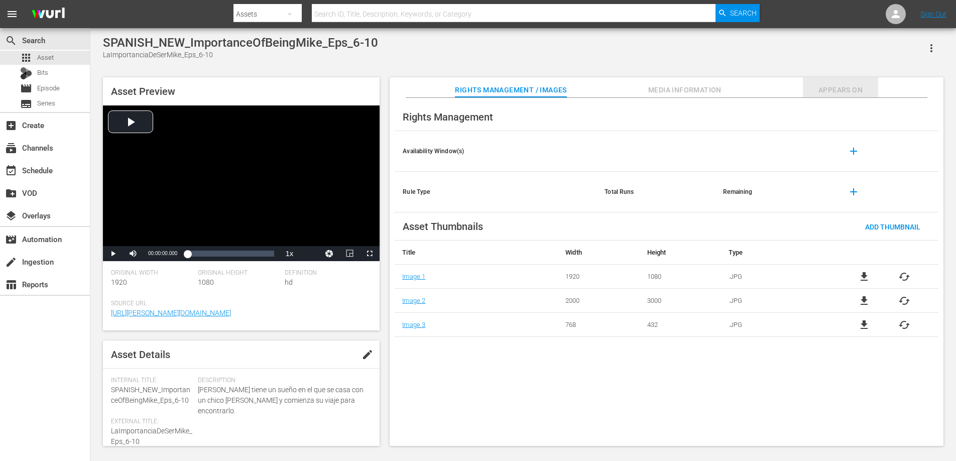
click at [838, 90] on span "Appears On" at bounding box center [840, 90] width 75 height 13
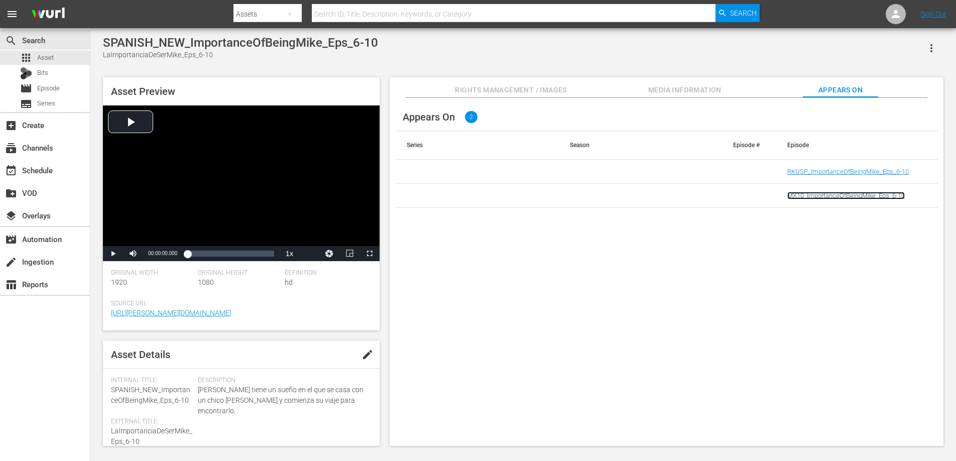
click at [839, 199] on link "MX10_ImportanceOfBeingMike_Eps_6-10" at bounding box center [847, 196] width 118 height 8
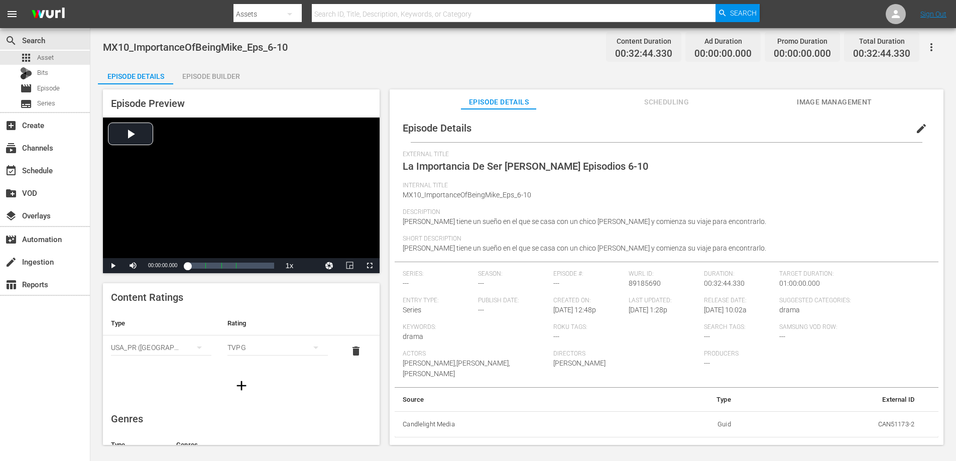
click at [214, 76] on div "Episode Builder" at bounding box center [210, 76] width 75 height 24
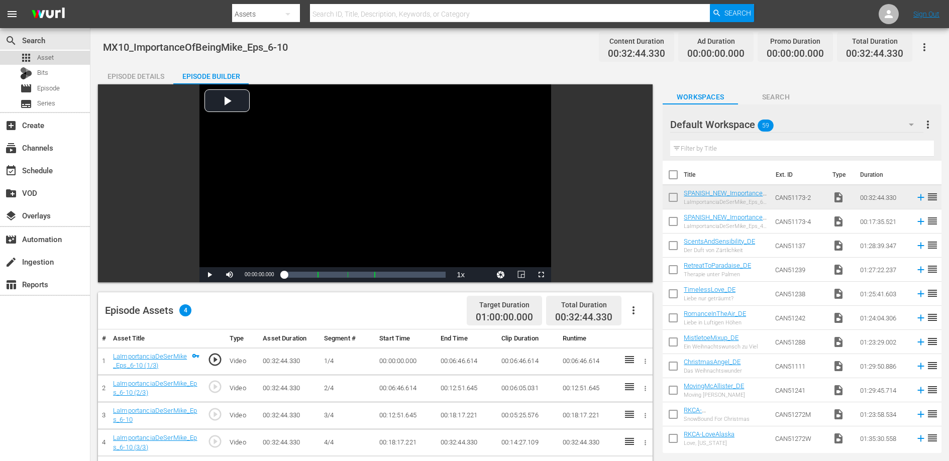
click at [52, 58] on span "Asset" at bounding box center [45, 58] width 17 height 10
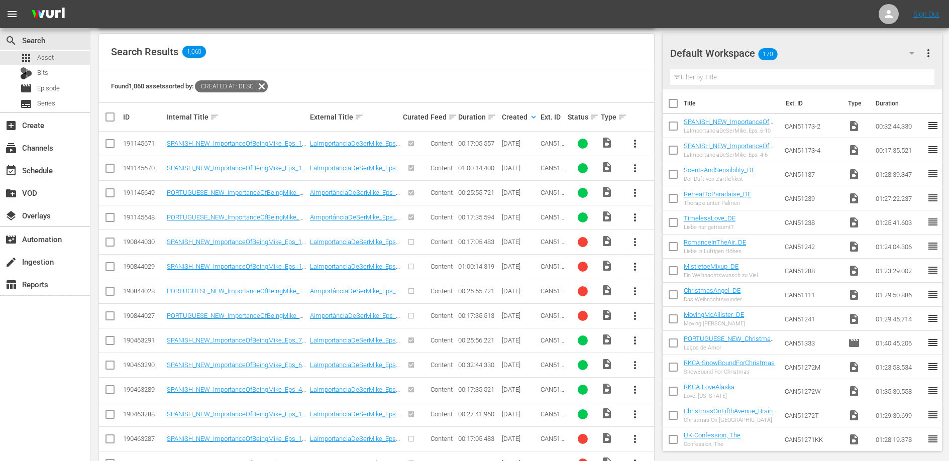
scroll to position [231, 0]
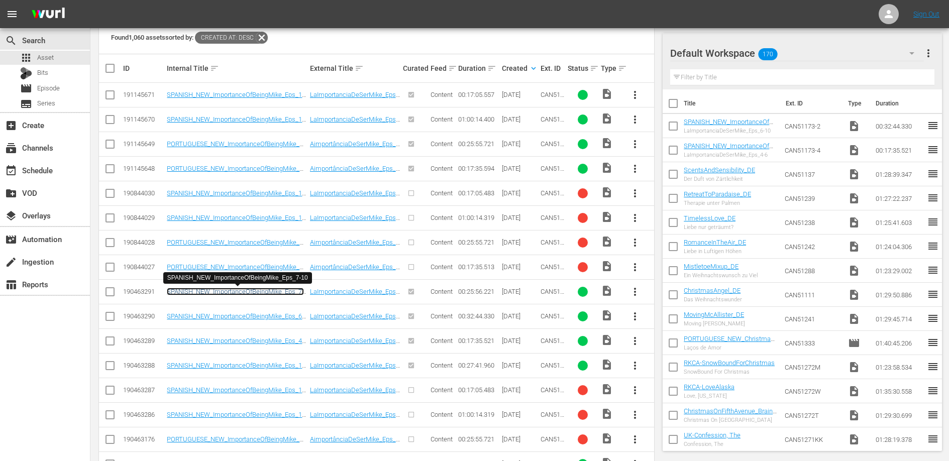
click at [278, 292] on link "SPANISH_NEW_ImportanceOfBeingMike_Eps_7-10" at bounding box center [235, 295] width 137 height 15
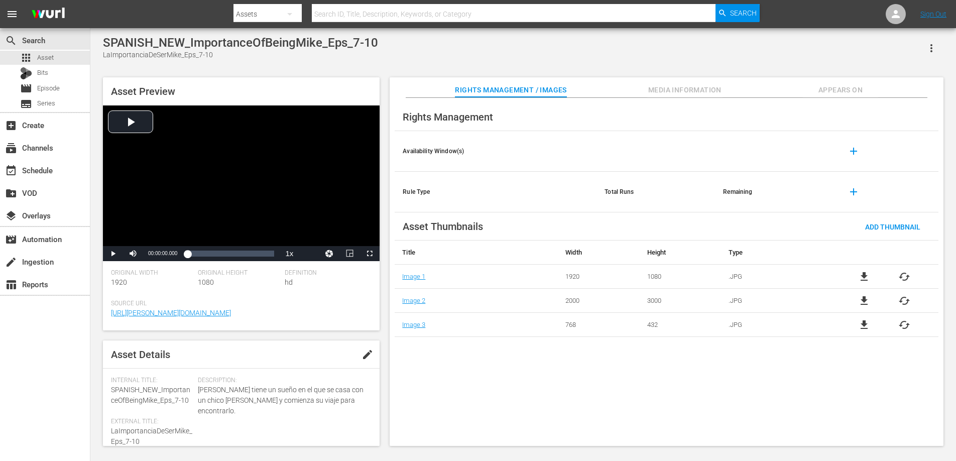
click at [842, 93] on span "Appears On" at bounding box center [840, 90] width 75 height 13
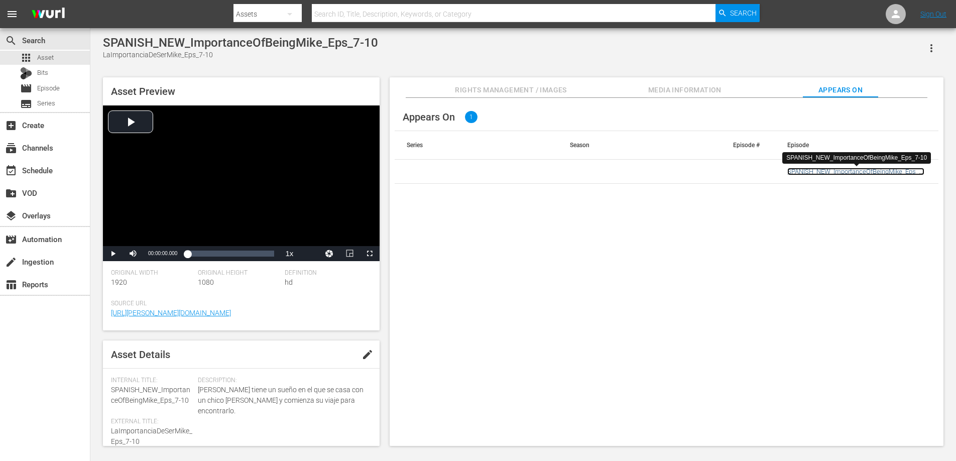
click at [831, 173] on link "SPANISH_NEW_ImportanceOfBeingMike_Eps_7-10" at bounding box center [856, 175] width 137 height 15
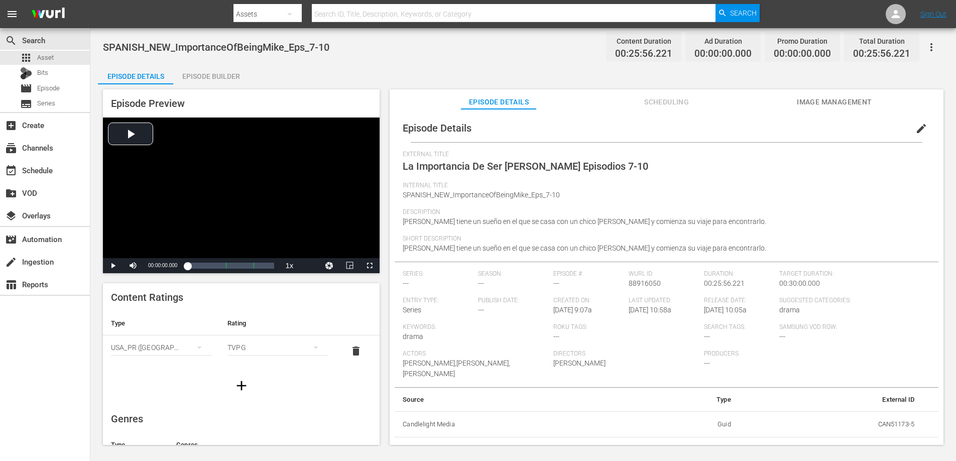
click at [220, 74] on div "Episode Builder" at bounding box center [210, 76] width 75 height 24
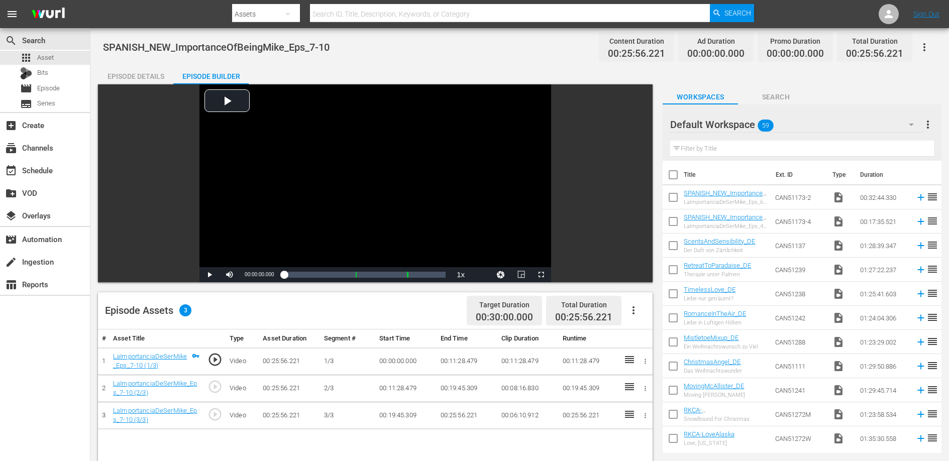
click at [152, 76] on div "Episode Details" at bounding box center [135, 76] width 75 height 24
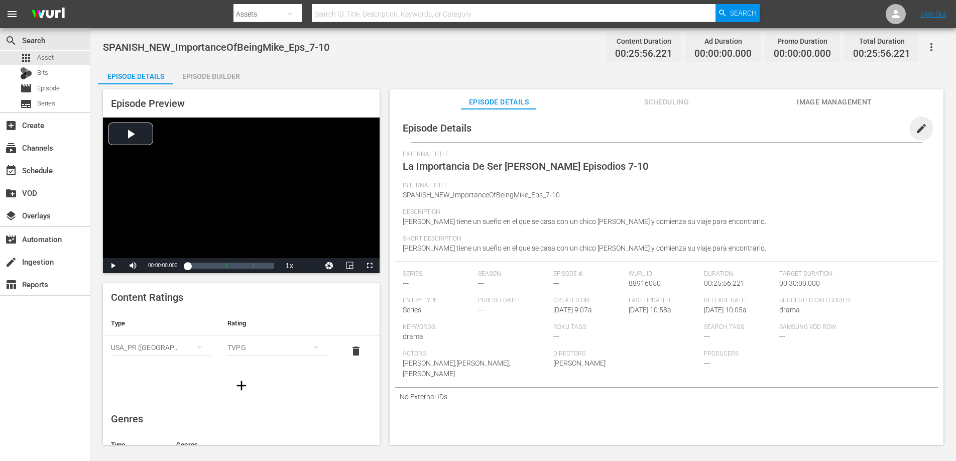
click at [916, 127] on span "edit" at bounding box center [922, 129] width 12 height 12
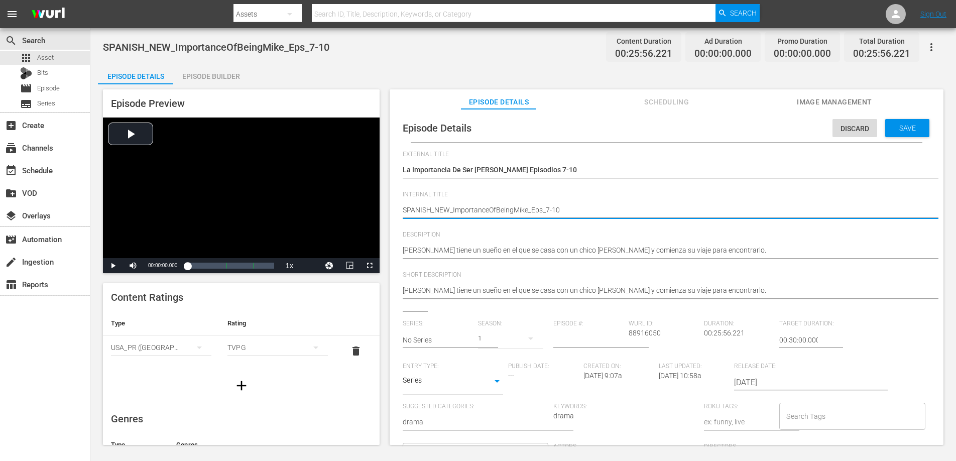
type textarea "SPANISH_NE_ImportanceOfBeingMike_Eps_7-10"
type textarea "SPANISH_N_ImportanceOfBeingMike_Eps_7-10"
type textarea "SPANISH__ImportanceOfBeingMike_Eps_7-10"
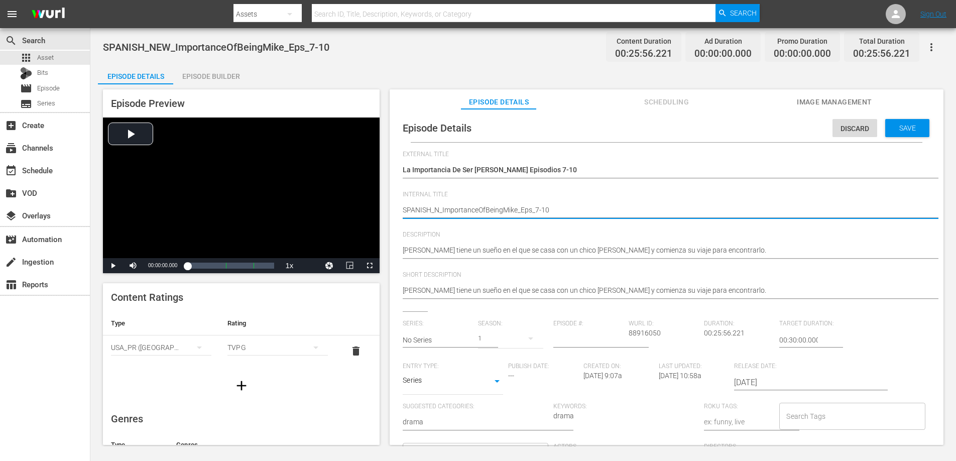
type textarea "SPANISH__ImportanceOfBeingMike_Eps_7-10"
type textarea "SPANISH_ImportanceOfBeingMike_Eps_7-10"
type textarea "SPANIS_ImportanceOfBeingMike_Eps_7-10"
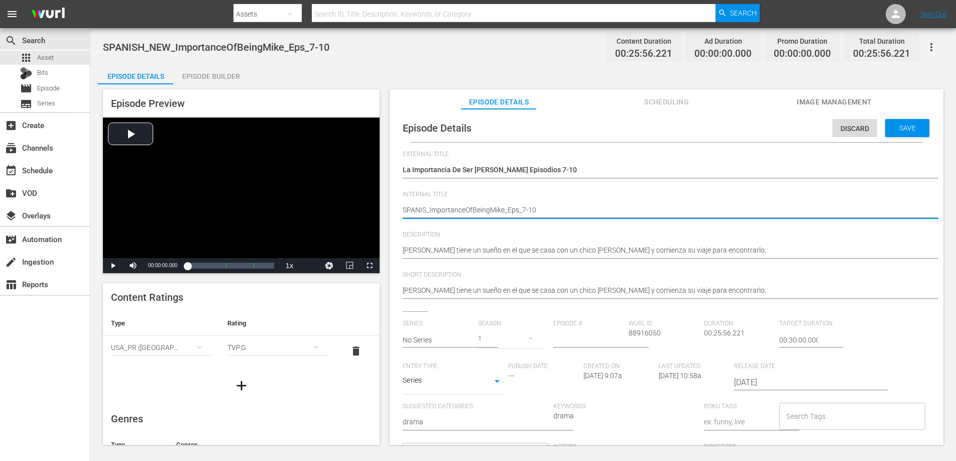
type textarea "SPANI_ImportanceOfBeingMike_Eps_7-10"
type textarea "SPAN_ImportanceOfBeingMike_Eps_7-10"
type textarea "SPA_ImportanceOfBeingMike_Eps_7-10"
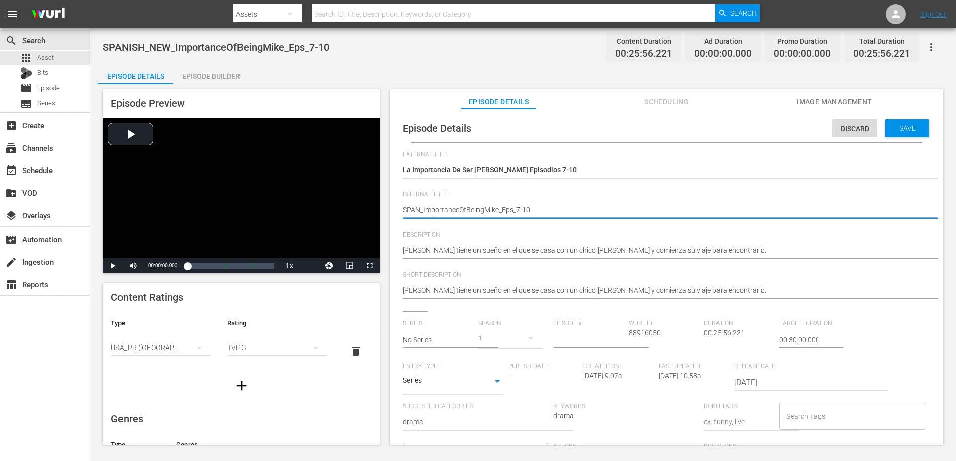
type textarea "SPA_ImportanceOfBeingMike_Eps_7-10"
type textarea "SP_ImportanceOfBeingMike_Eps_7-10"
type textarea "S_ImportanceOfBeingMike_Eps_7-10"
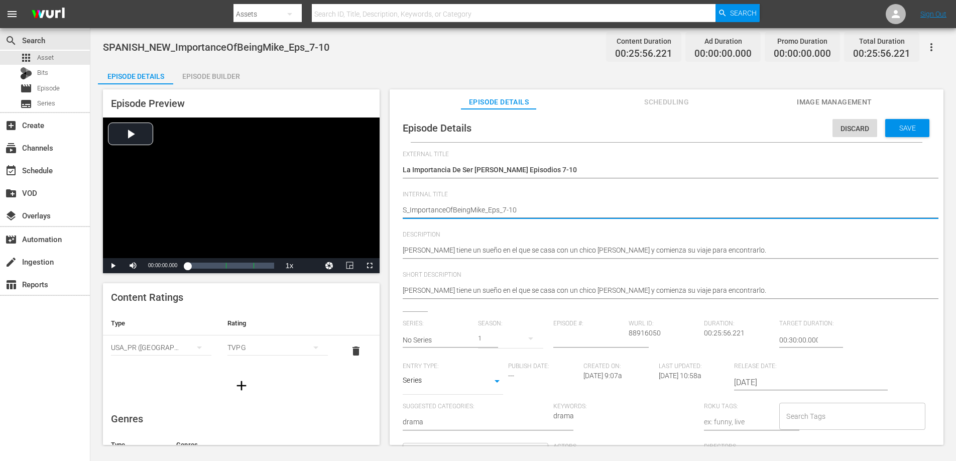
type textarea "_ImportanceOfBeingMike_Eps_7-10"
type textarea "R_ImportanceOfBeingMike_Eps_7-10"
type textarea "RK_ImportanceOfBeingMike_Eps_7-10"
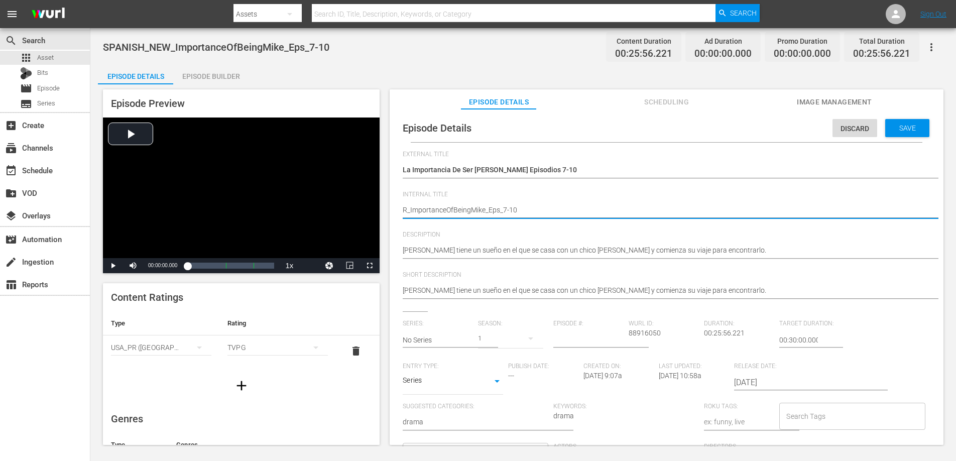
type textarea "RK_ImportanceOfBeingMike_Eps_7-10"
type textarea "RKU_ImportanceOfBeingMike_Eps_7-10"
type textarea "RKUS_ImportanceOfBeingMike_Eps_7-10"
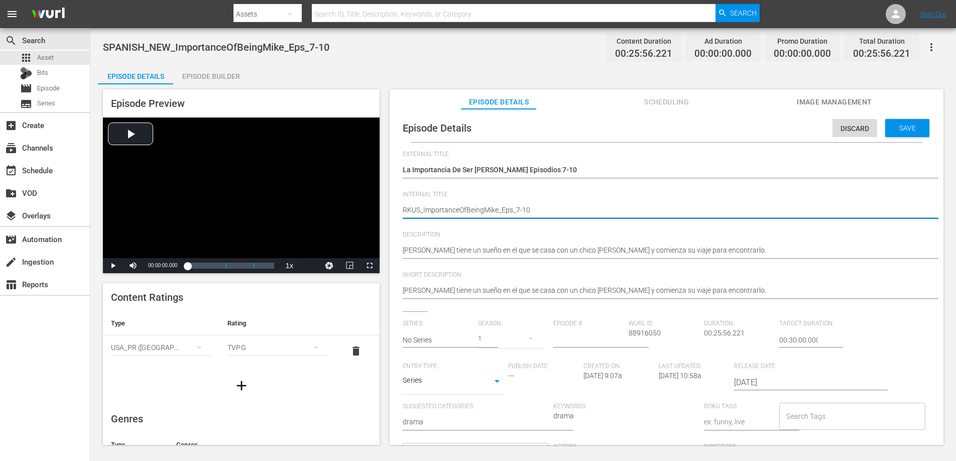
type textarea "RKUSP_ImportanceOfBeingMike_Eps_7-10"
click at [903, 127] on span "Save" at bounding box center [908, 128] width 33 height 8
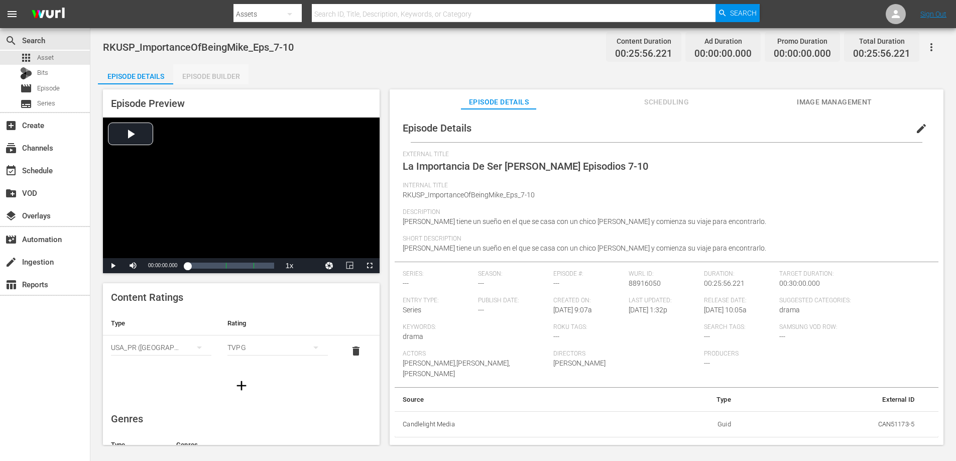
click at [222, 79] on div "Episode Builder" at bounding box center [210, 76] width 75 height 24
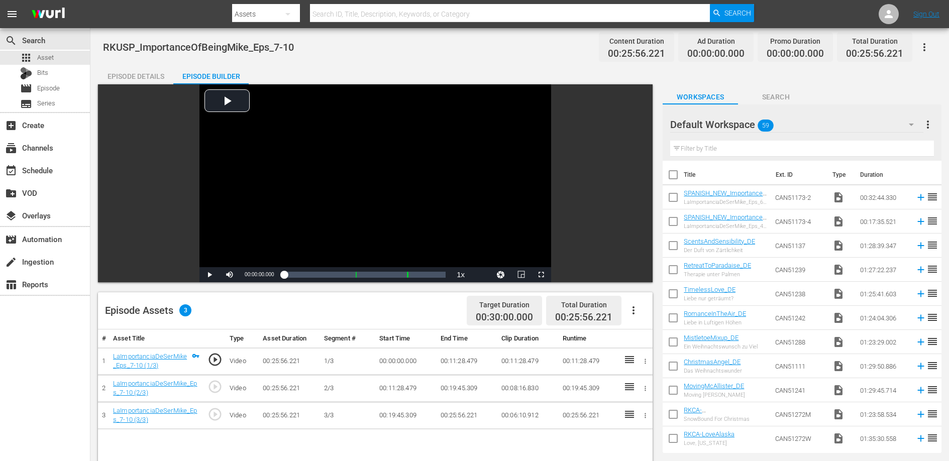
click at [147, 74] on div "Episode Details" at bounding box center [135, 76] width 75 height 24
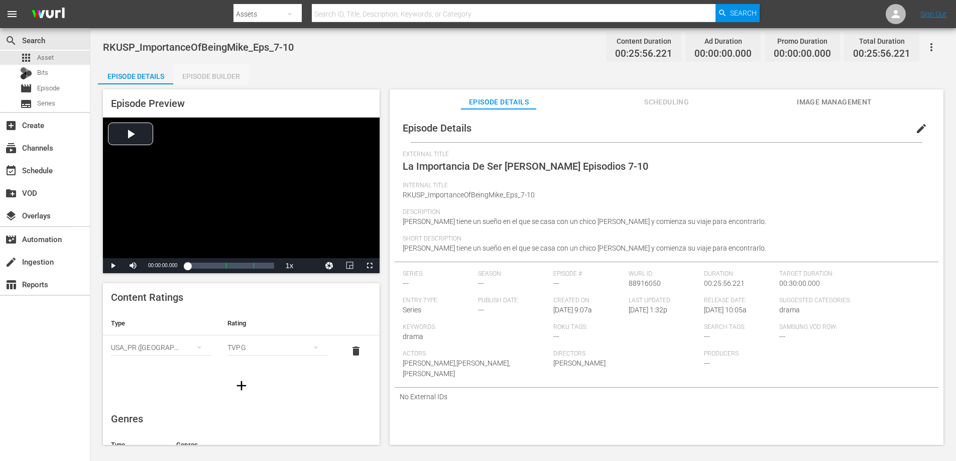
click at [207, 74] on div "Episode Builder" at bounding box center [210, 76] width 75 height 24
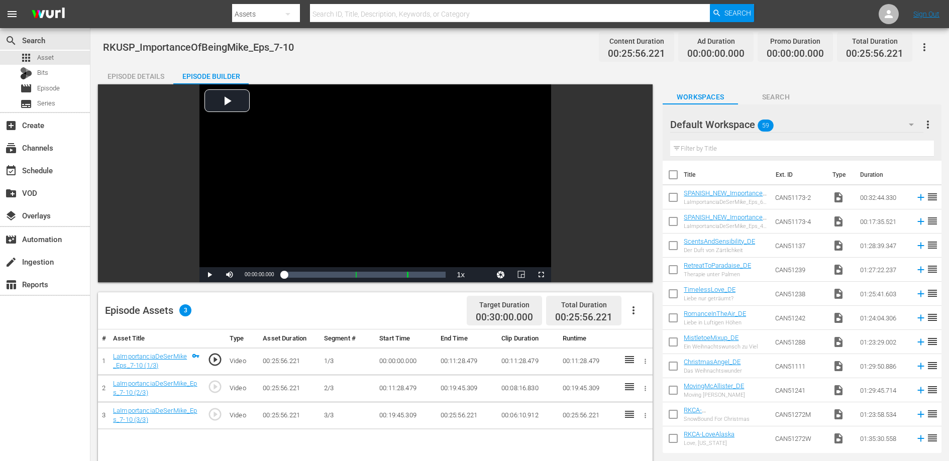
click at [144, 74] on div "Episode Details" at bounding box center [135, 76] width 75 height 24
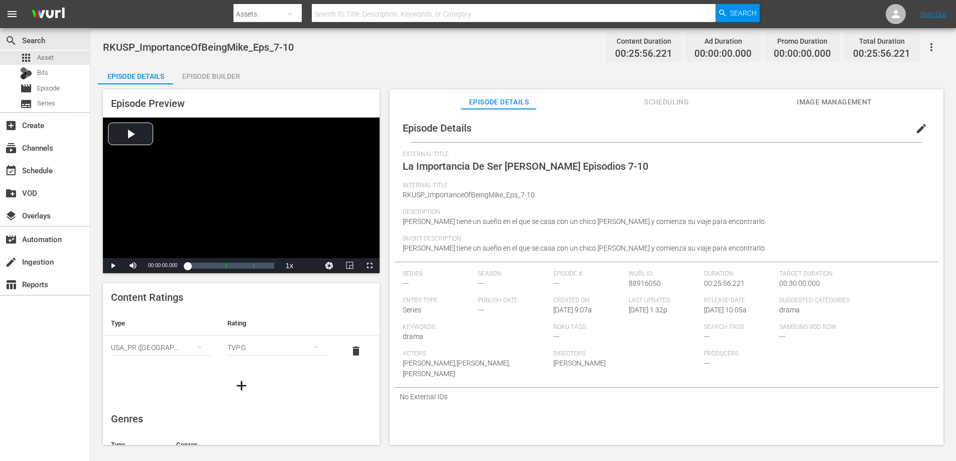
click at [202, 77] on div "Episode Builder" at bounding box center [210, 76] width 75 height 24
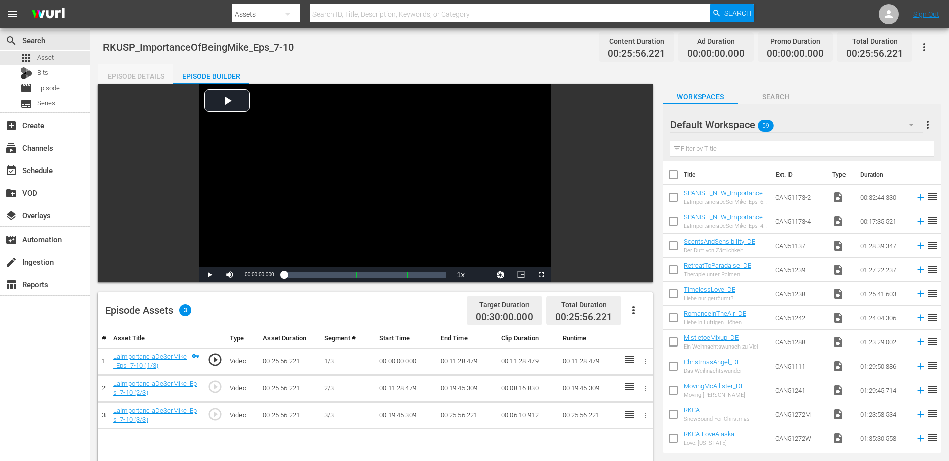
click at [148, 80] on div "Episode Details" at bounding box center [135, 76] width 75 height 24
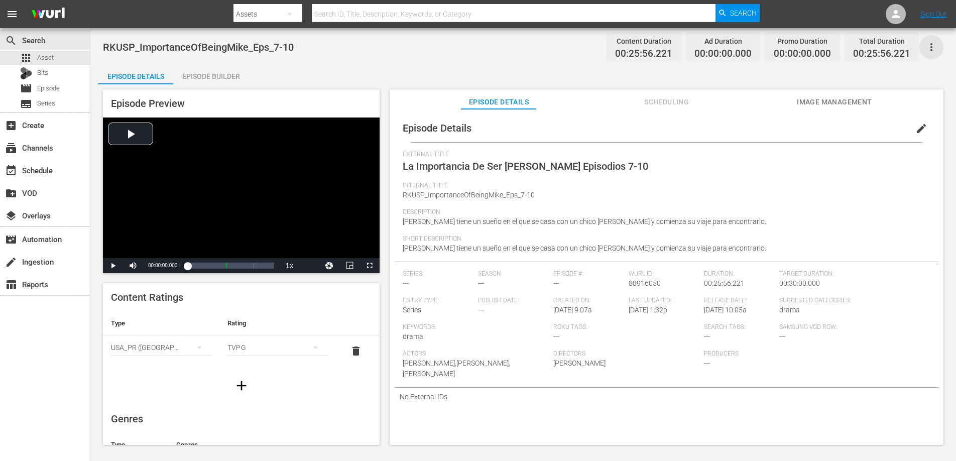
click at [928, 45] on icon "button" at bounding box center [932, 47] width 12 height 12
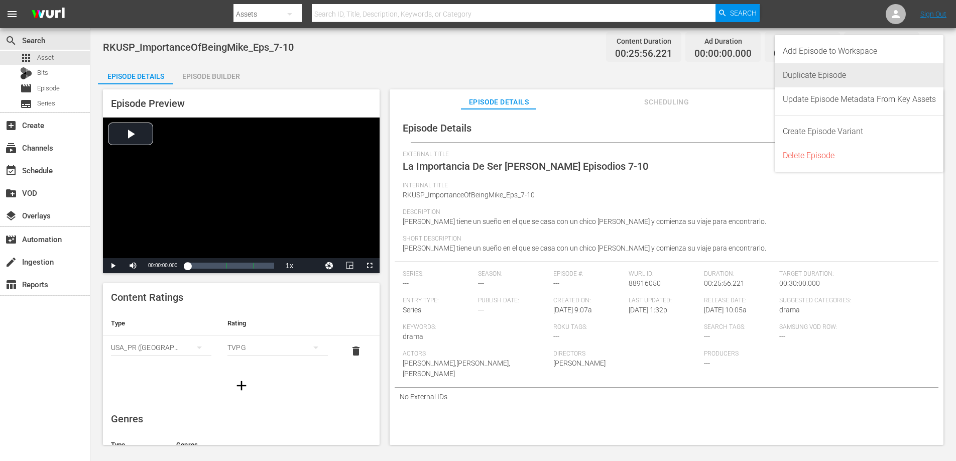
click at [824, 72] on div "Duplicate Episode" at bounding box center [859, 75] width 153 height 24
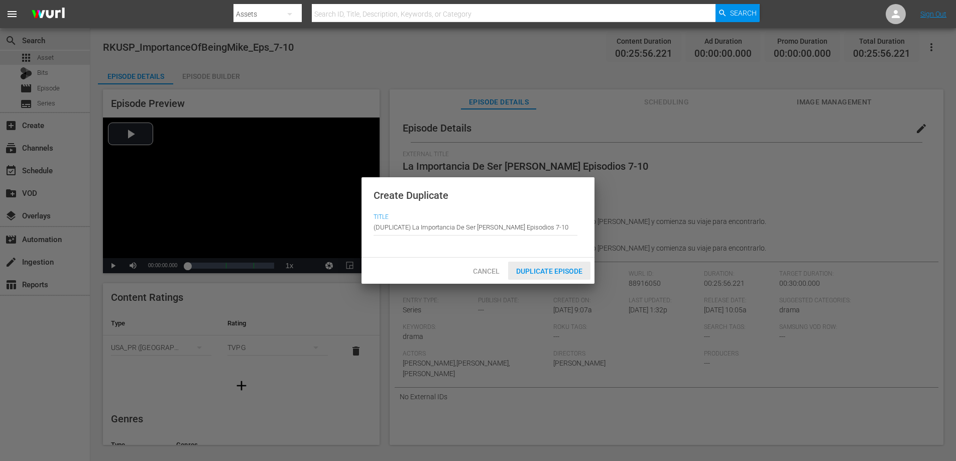
click at [545, 270] on span "Duplicate Episode" at bounding box center [549, 271] width 82 height 8
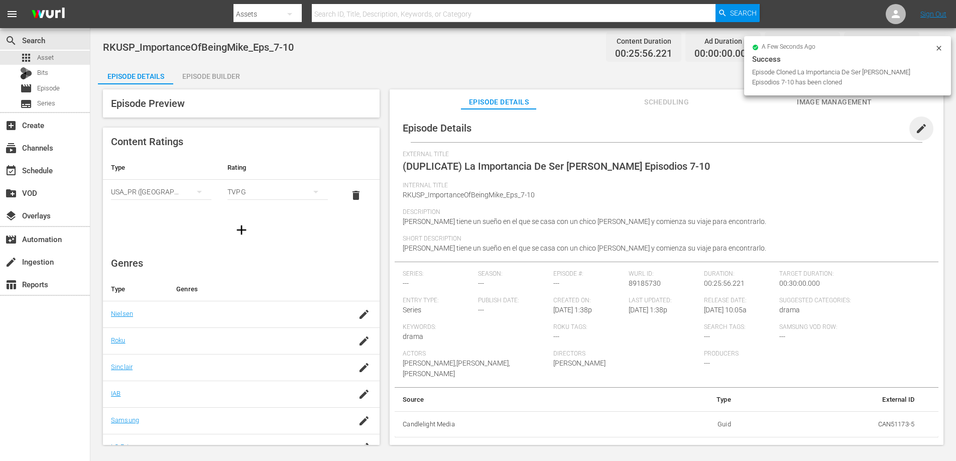
click at [919, 129] on span "edit" at bounding box center [922, 129] width 12 height 12
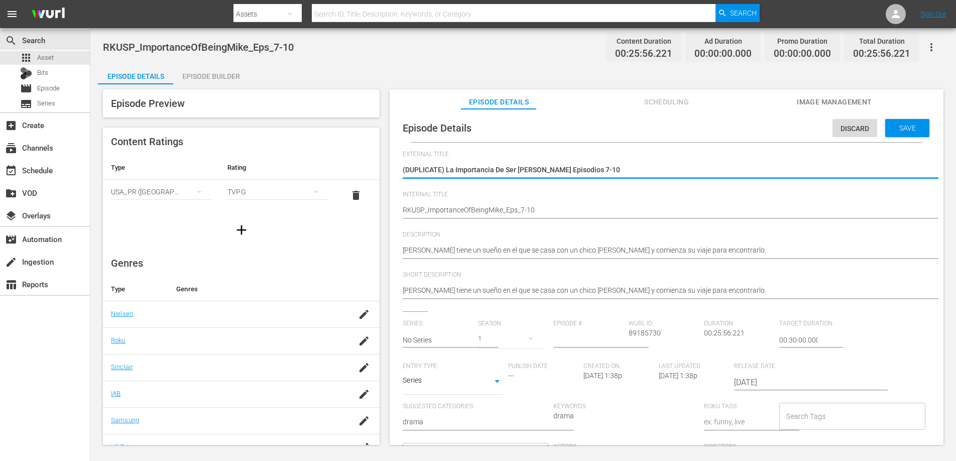
drag, startPoint x: 445, startPoint y: 169, endPoint x: 374, endPoint y: 167, distance: 70.9
click at [374, 167] on div "Episode Preview Content Ratings Type Rating Select Rating Type USA_PR (United S…" at bounding box center [523, 268] width 851 height 369
type textarea "La Importancia De Ser Mike Episodios 7-10"
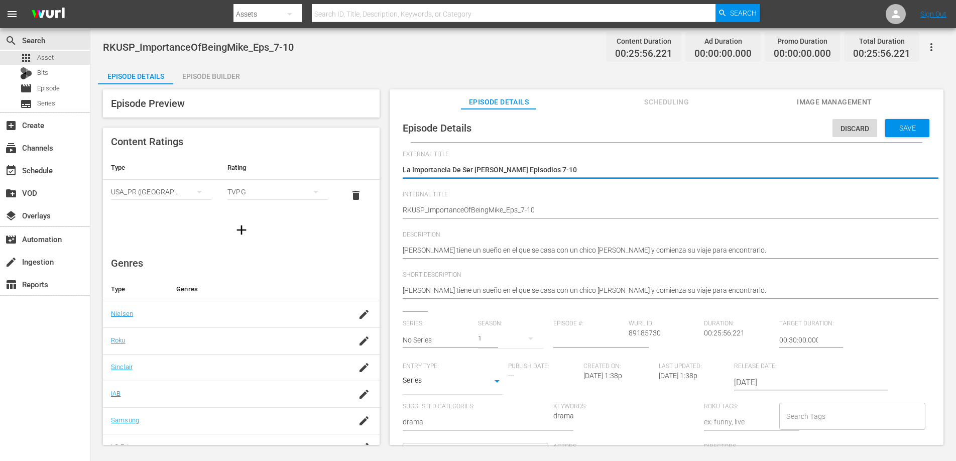
type textarea "La Importancia De Ser Mike Episodios 7-10"
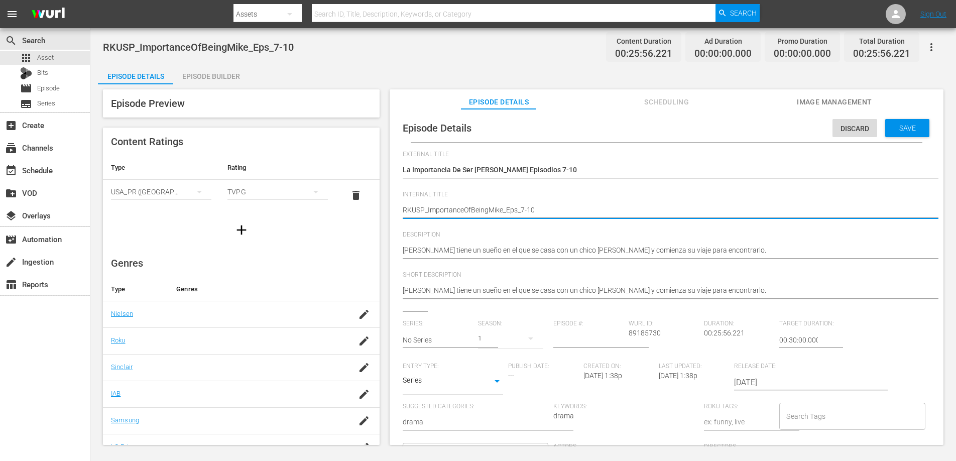
type textarea "RKUS_ImportanceOfBeingMike_Eps_7-10"
type textarea "RKU_ImportanceOfBeingMike_Eps_7-10"
type textarea "RK_ImportanceOfBeingMike_Eps_7-10"
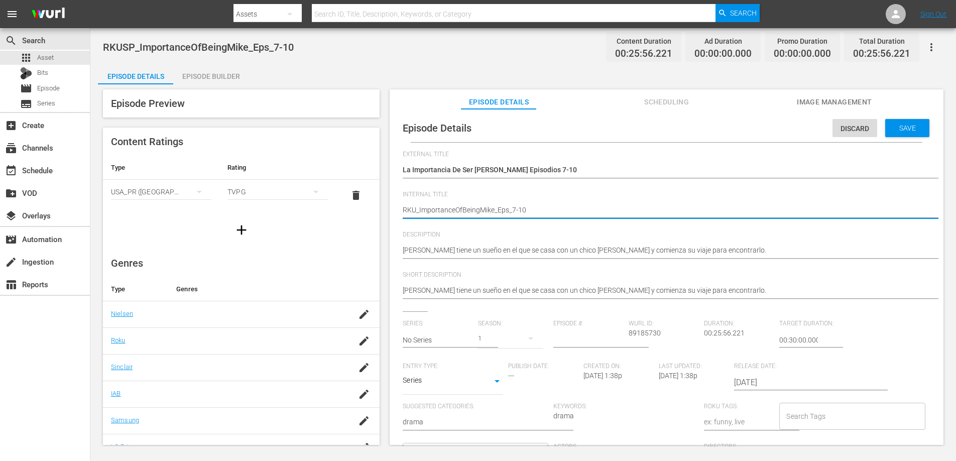
type textarea "RK_ImportanceOfBeingMike_Eps_7-10"
type textarea "R_ImportanceOfBeingMike_Eps_7-10"
type textarea "_ImportanceOfBeingMike_Eps_7-10"
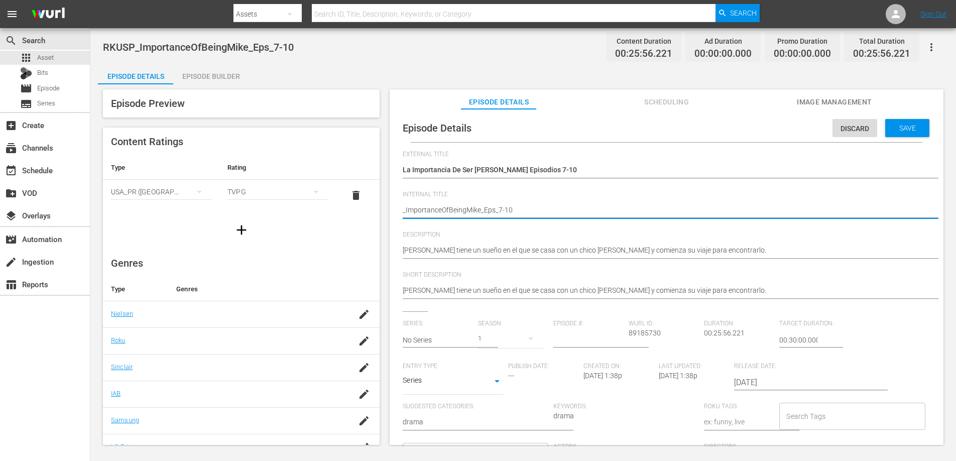
type textarea "M_ImportanceOfBeingMike_Eps_7-10"
type textarea "MX_ImportanceOfBeingMike_Eps_7-10"
type textarea "MX1_ImportanceOfBeingMike_Eps_7-10"
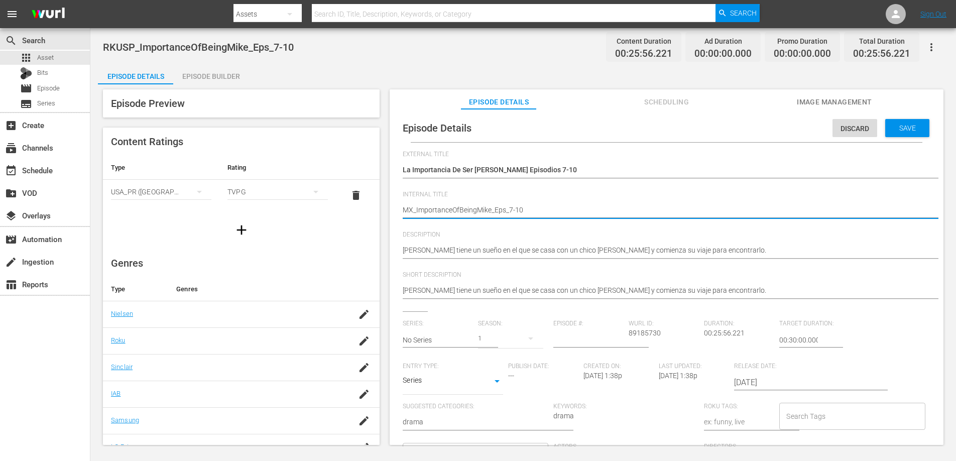
type textarea "MX1_ImportanceOfBeingMike_Eps_7-10"
type textarea "MX10_ImportanceOfBeingMike_Eps_7-10"
click at [910, 132] on span "Save" at bounding box center [908, 128] width 33 height 8
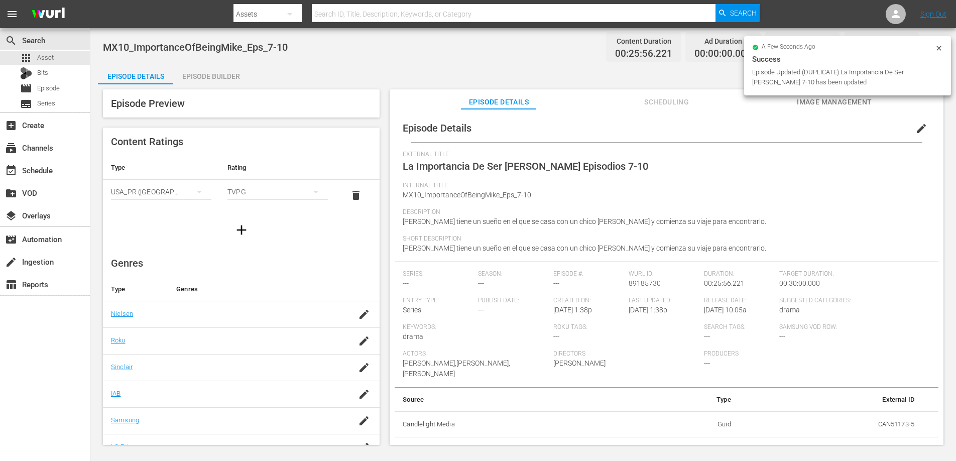
click at [225, 78] on div "Episode Builder" at bounding box center [210, 76] width 75 height 24
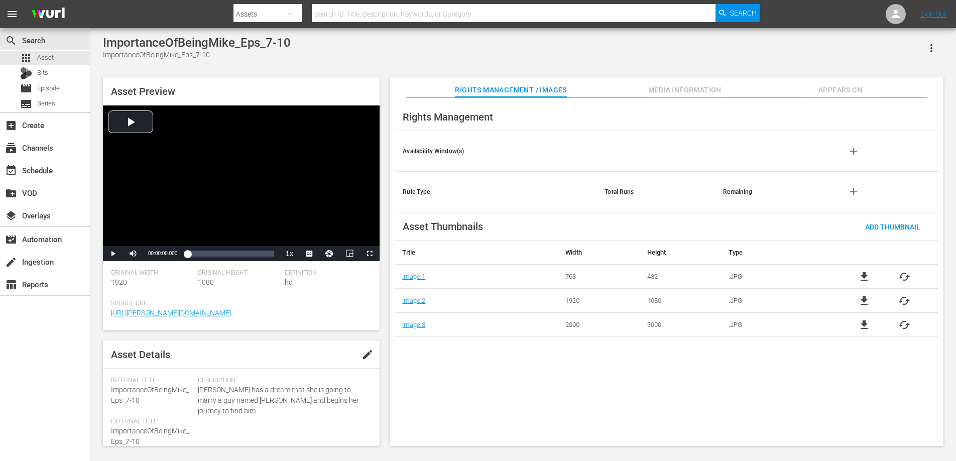
click at [843, 91] on span "Appears On" at bounding box center [840, 90] width 75 height 13
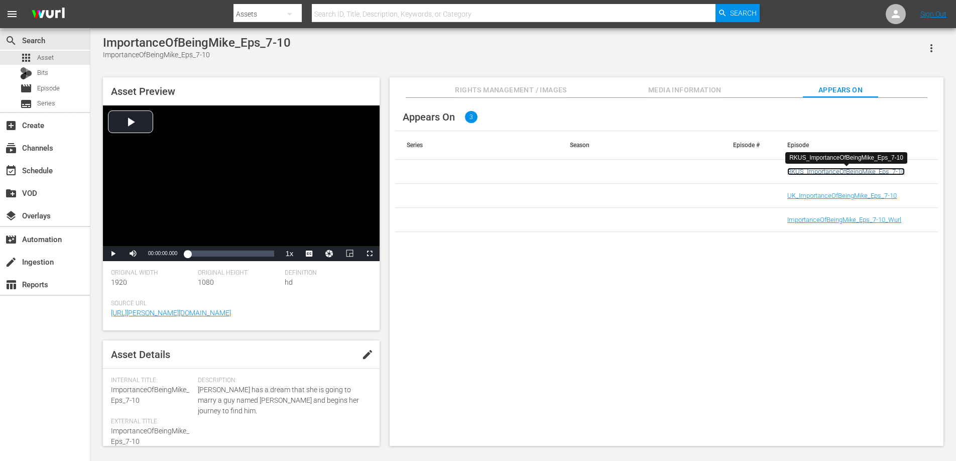
click at [849, 173] on link "RKUS_ImportanceOfBeingMike_Eps_7-10" at bounding box center [847, 172] width 118 height 8
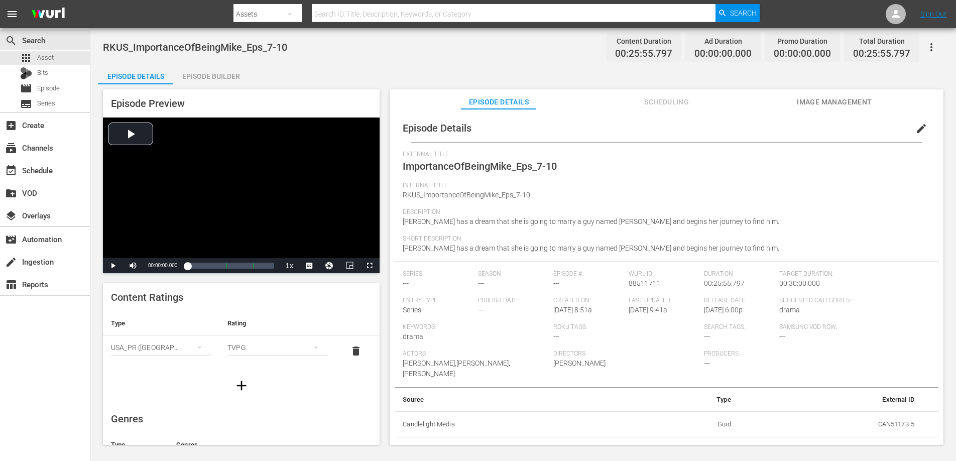
click at [228, 78] on div "Episode Builder" at bounding box center [210, 76] width 75 height 24
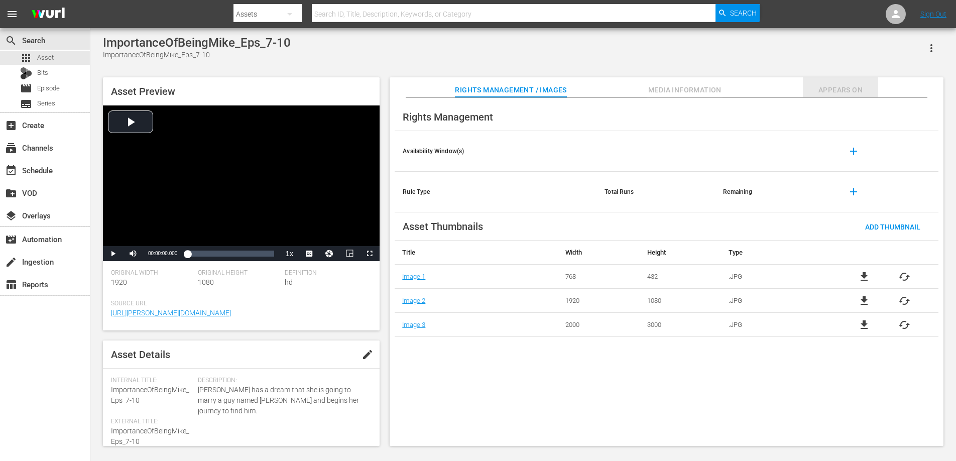
click at [829, 93] on span "Appears On" at bounding box center [840, 90] width 75 height 13
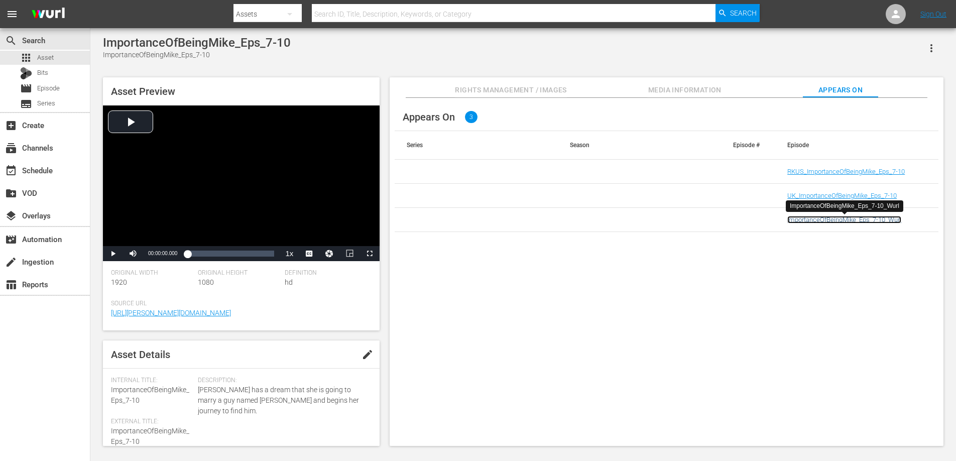
click at [821, 217] on link "ImportanceOfBeingMike_Eps_7-10_Wurl" at bounding box center [845, 220] width 114 height 8
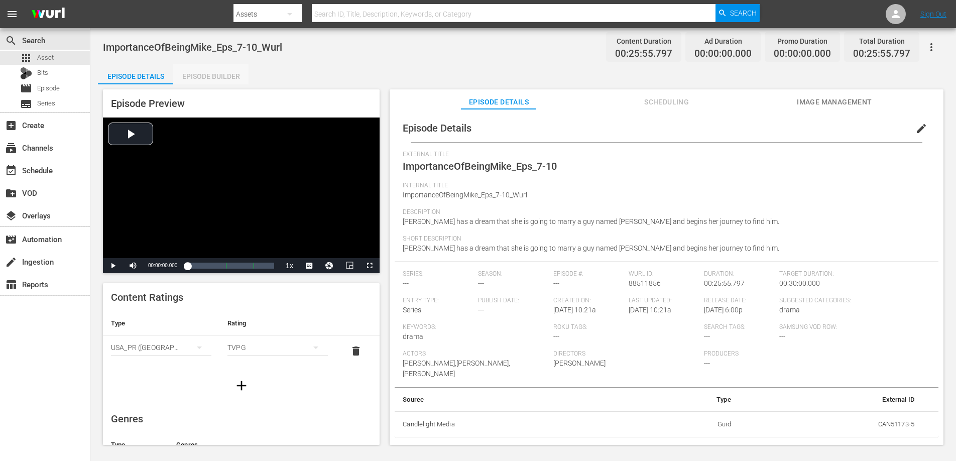
click at [203, 79] on div "Episode Builder" at bounding box center [210, 76] width 75 height 24
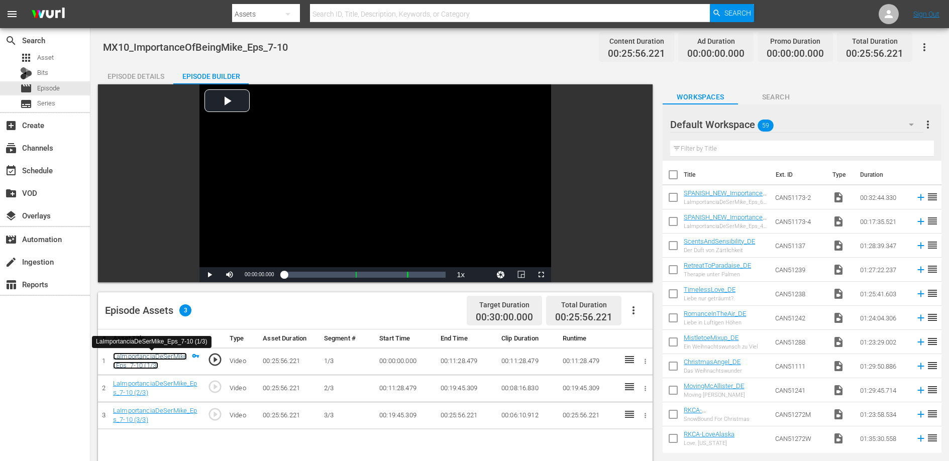
click at [169, 355] on link "LaImportanciaDeSerMike_Eps_7-10 (1/3)" at bounding box center [150, 361] width 74 height 17
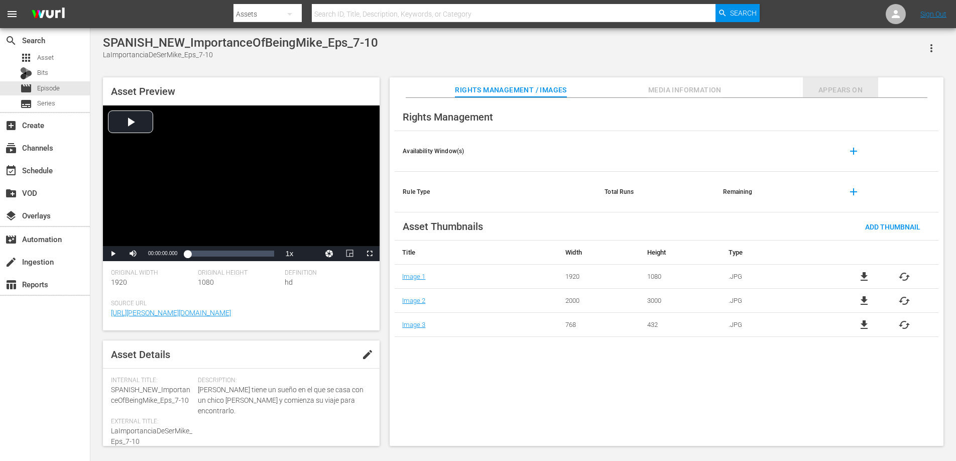
click at [856, 85] on span "Appears On" at bounding box center [840, 90] width 75 height 13
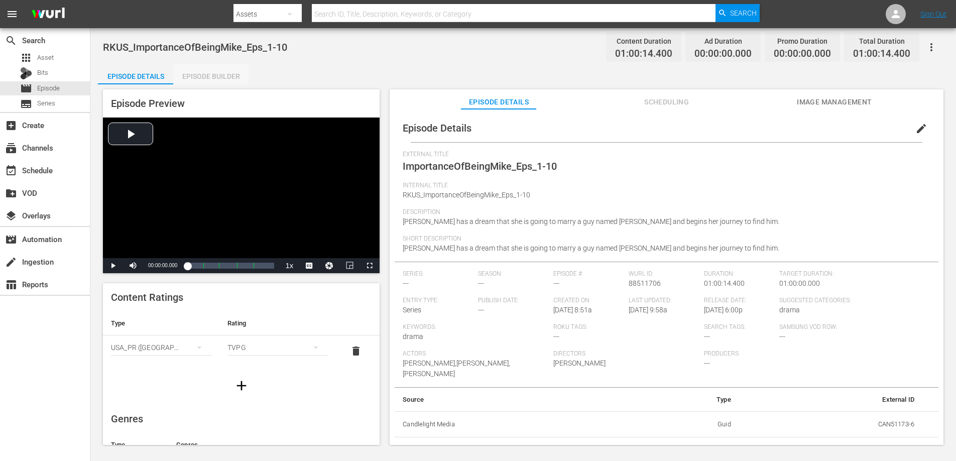
click at [203, 73] on div "Episode Builder" at bounding box center [210, 76] width 75 height 24
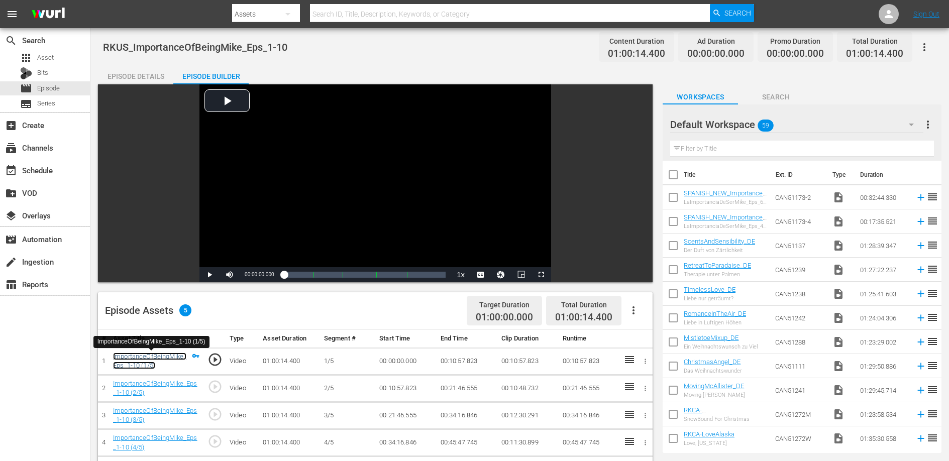
click at [146, 358] on link "ImportanceOfBeingMike_Eps_1-10 (1/5)" at bounding box center [149, 361] width 73 height 17
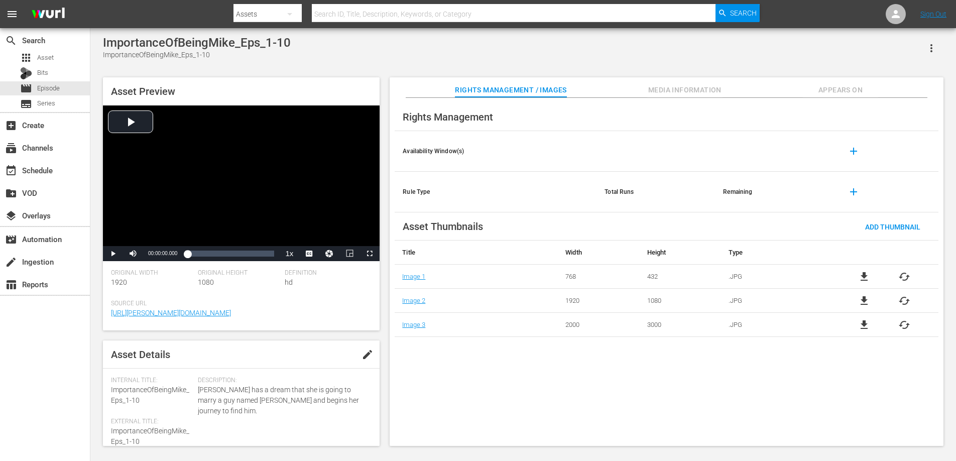
click at [838, 87] on span "Appears On" at bounding box center [840, 90] width 75 height 13
